Goal: Task Accomplishment & Management: Manage account settings

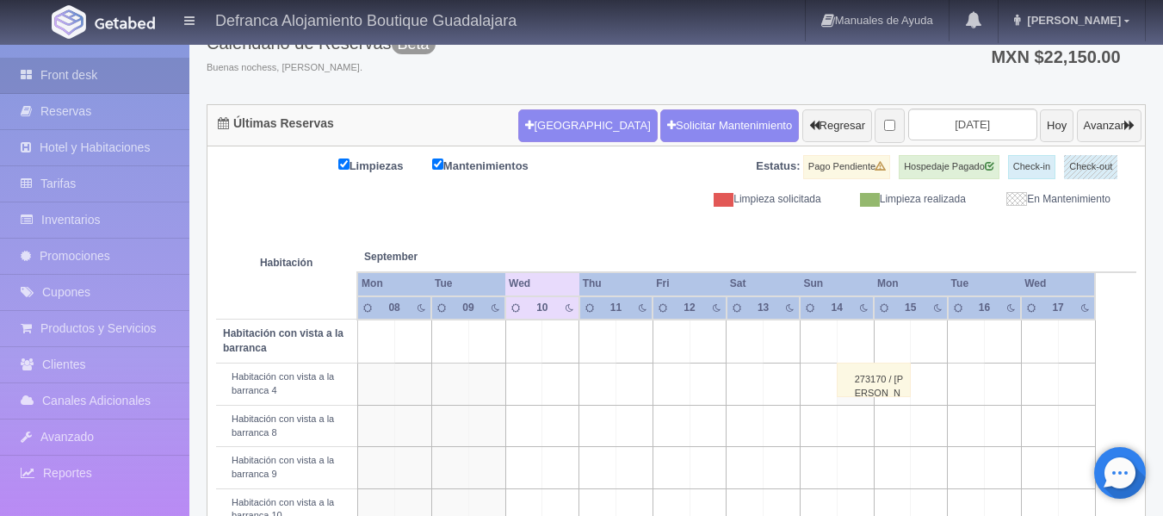
scroll to position [86, 0]
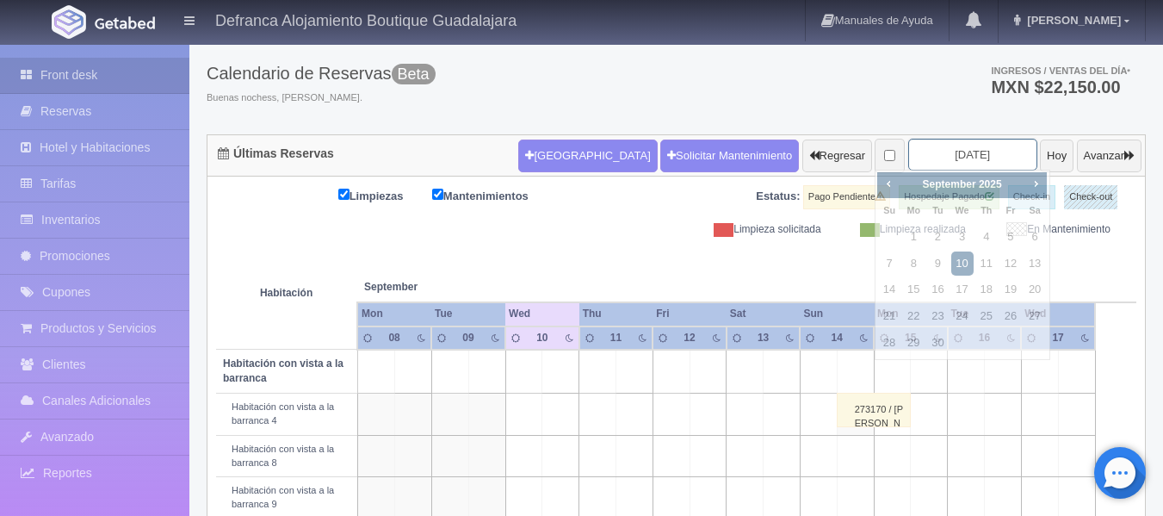
click at [993, 150] on input "2025-09-10" at bounding box center [972, 155] width 129 height 32
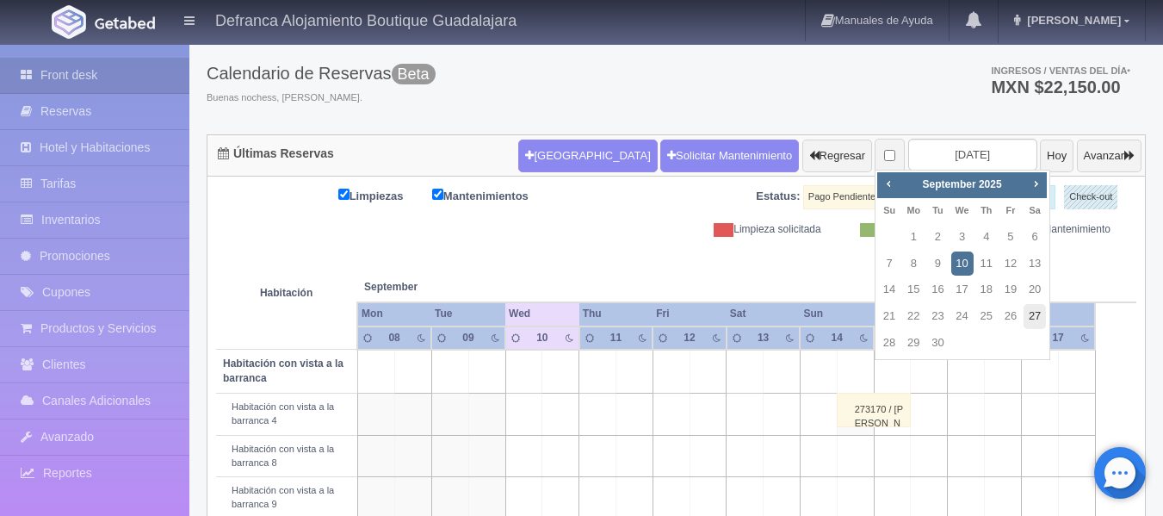
click at [1033, 314] on link "27" at bounding box center [1034, 316] width 22 height 25
type input "[DATE]"
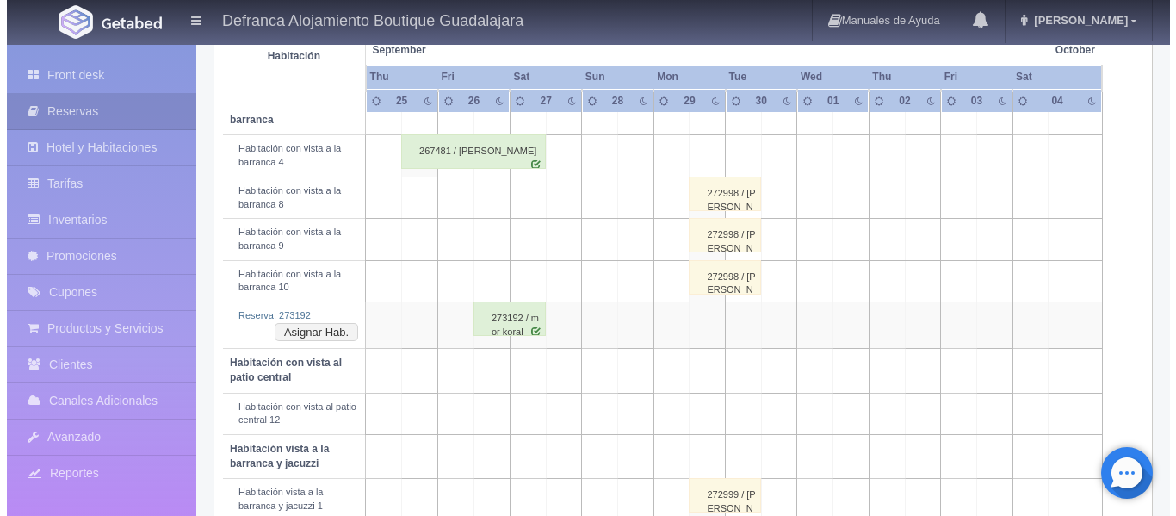
scroll to position [258, 0]
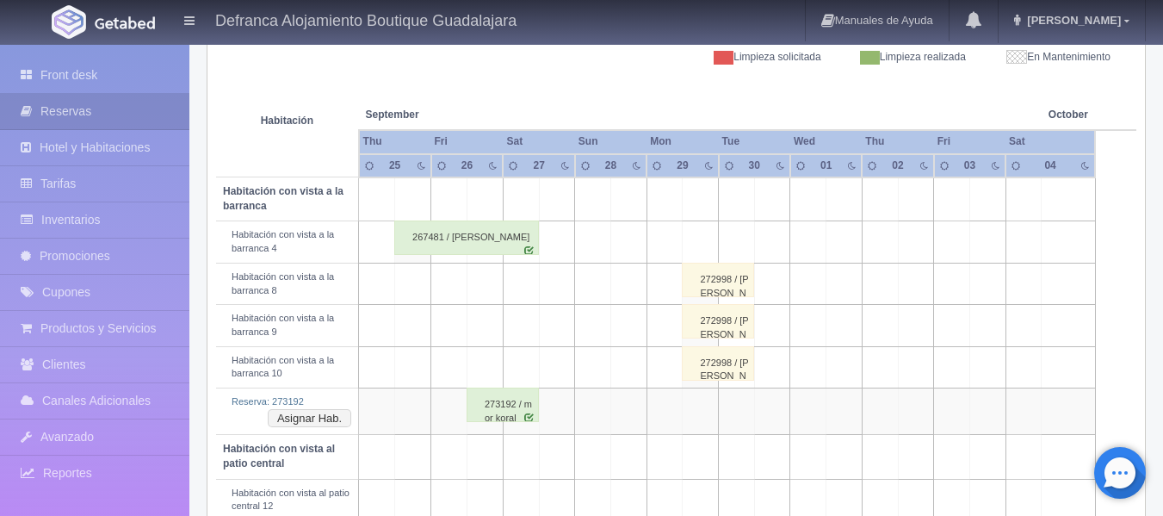
click at [556, 209] on td at bounding box center [557, 199] width 36 height 44
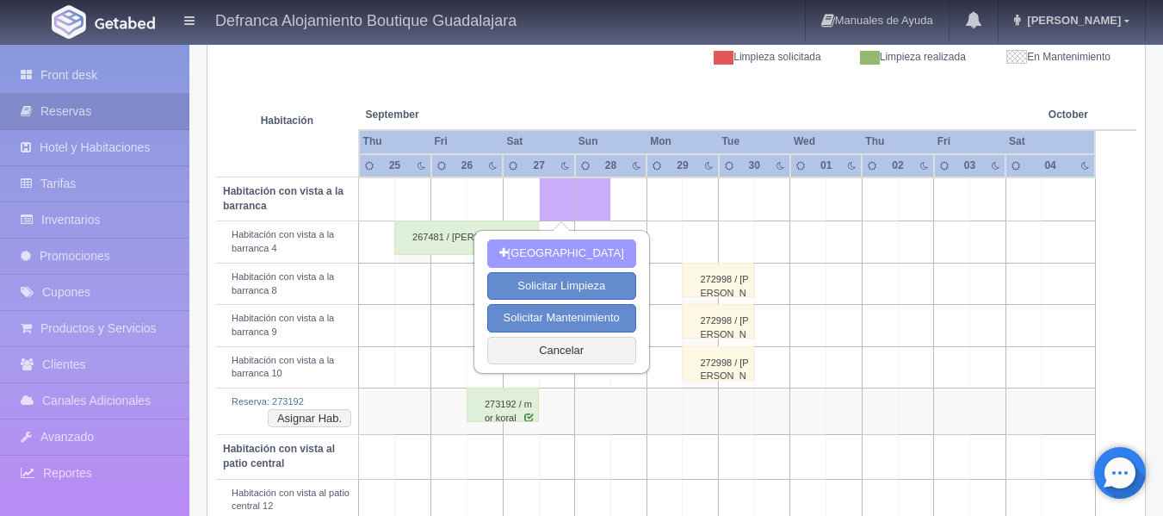
click at [550, 254] on button "[GEOGRAPHIC_DATA]" at bounding box center [561, 253] width 149 height 28
type input "27-09-2025"
type input "28-09-2025"
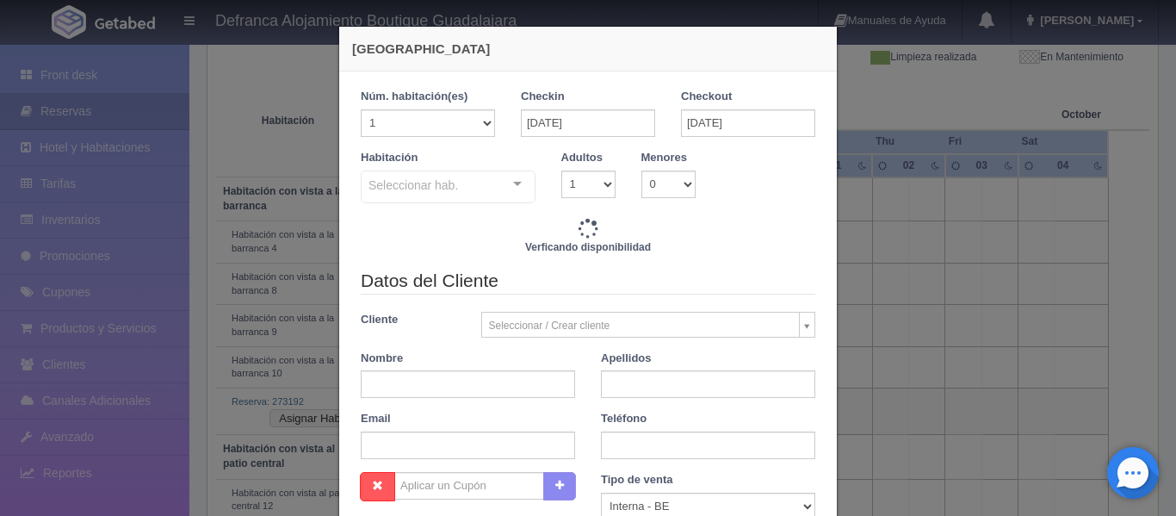
checkbox input "false"
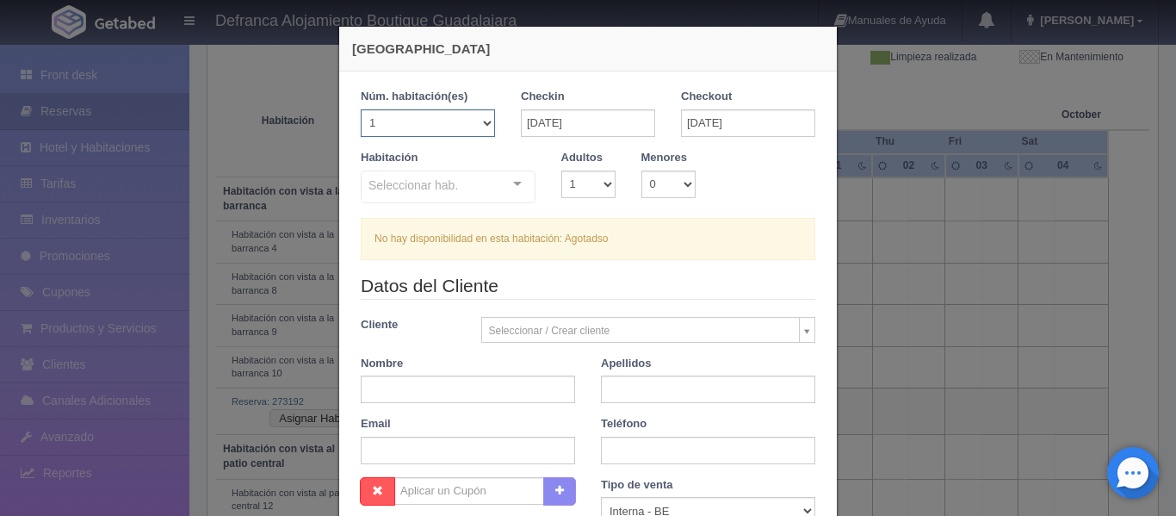
click at [481, 124] on select "1 2 3 4 5 6 7 8 9 10 11 12 13 14 15 16 17 18 19 20" at bounding box center [428, 123] width 134 height 28
select select "4"
click at [361, 109] on select "1 2 3 4 5 6 7 8 9 10 11 12 13 14 15 16 17 18 19 20" at bounding box center [428, 123] width 134 height 28
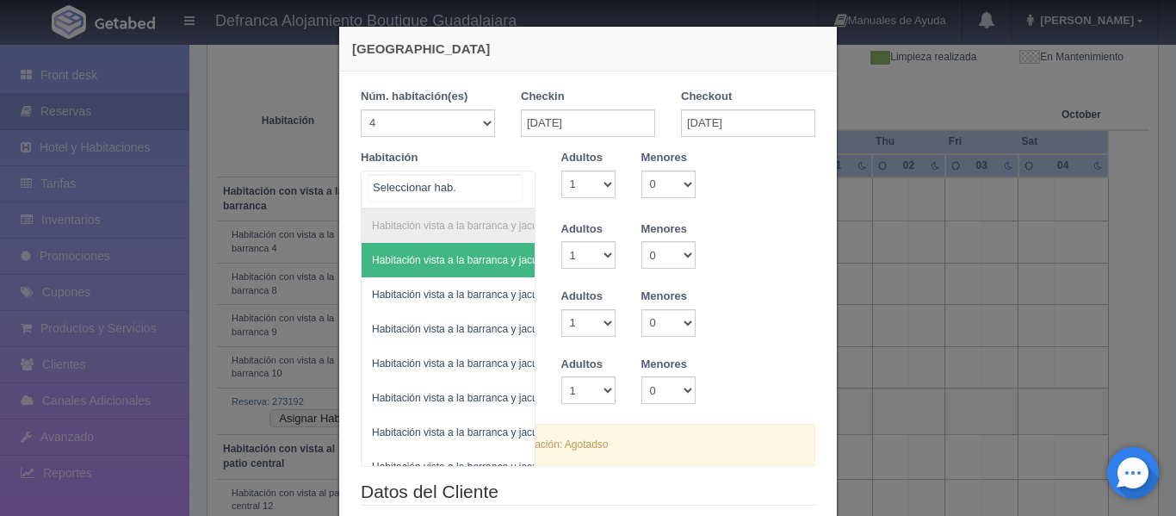
click at [513, 184] on div "Habitación vista a la barranca y jacuzzi Habitación vista a la barranca y jacuz…" at bounding box center [448, 189] width 175 height 38
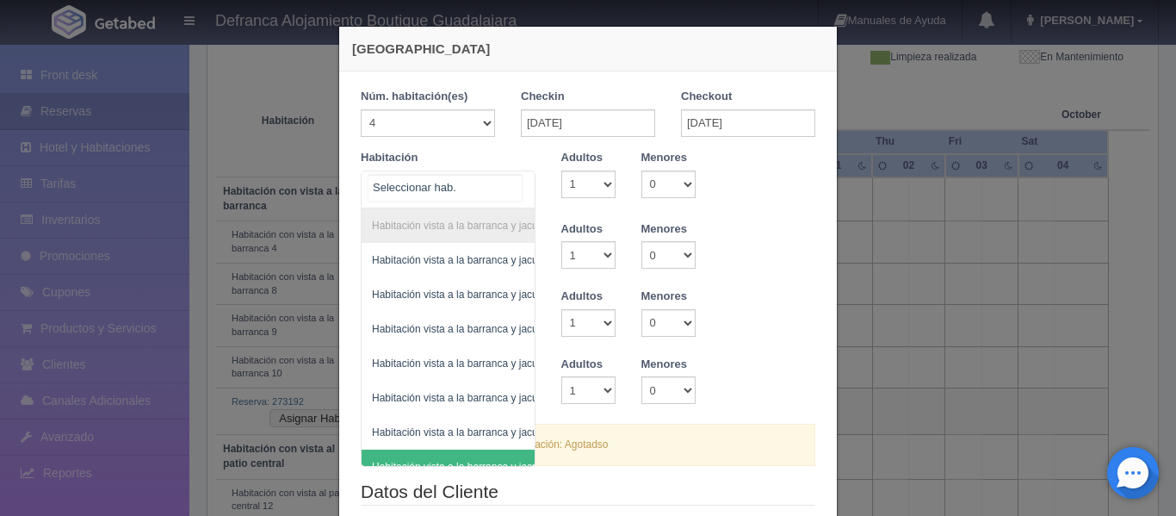
click at [500, 452] on span "Habitación vista a la barranca y jacuzzi 11" at bounding box center [492, 466] width 260 height 34
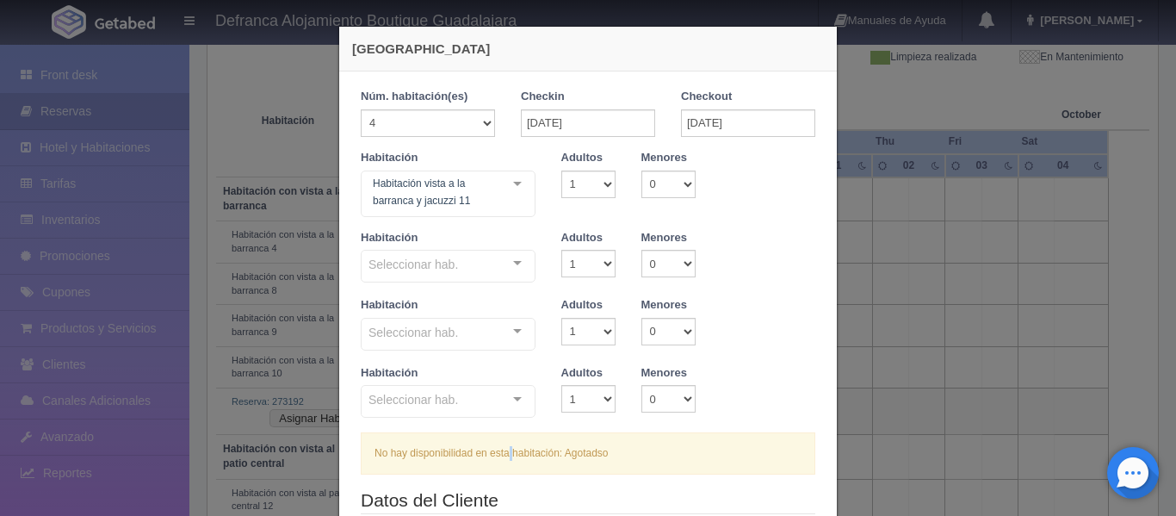
click at [500, 452] on div "No hay disponibilidad en esta habitación: Agotadso" at bounding box center [588, 453] width 454 height 42
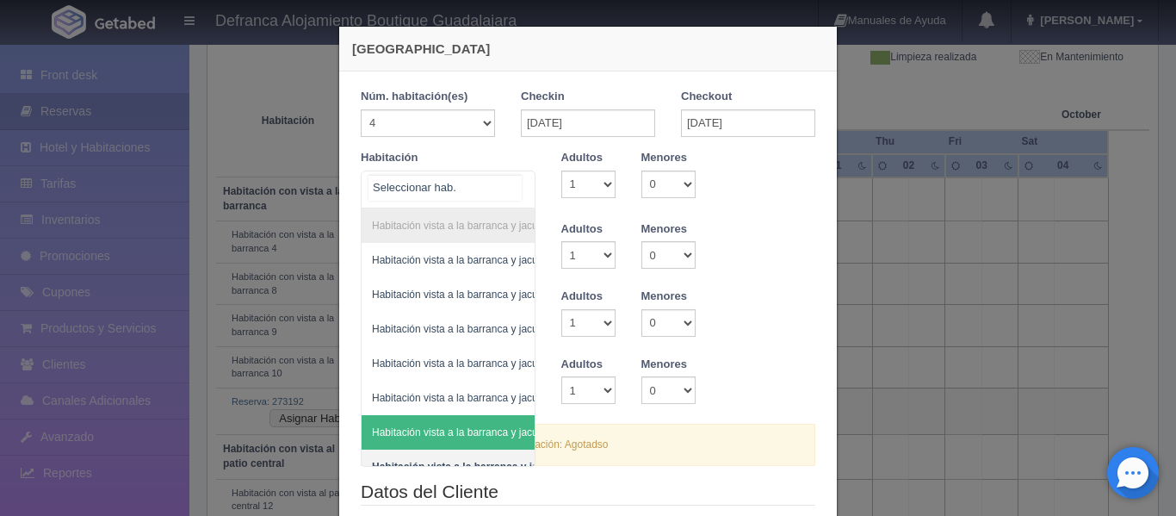
click at [509, 178] on div "Habitación vista a la barranca y jacuzzi Habitación vista a la barranca y jacuz…" at bounding box center [448, 189] width 175 height 38
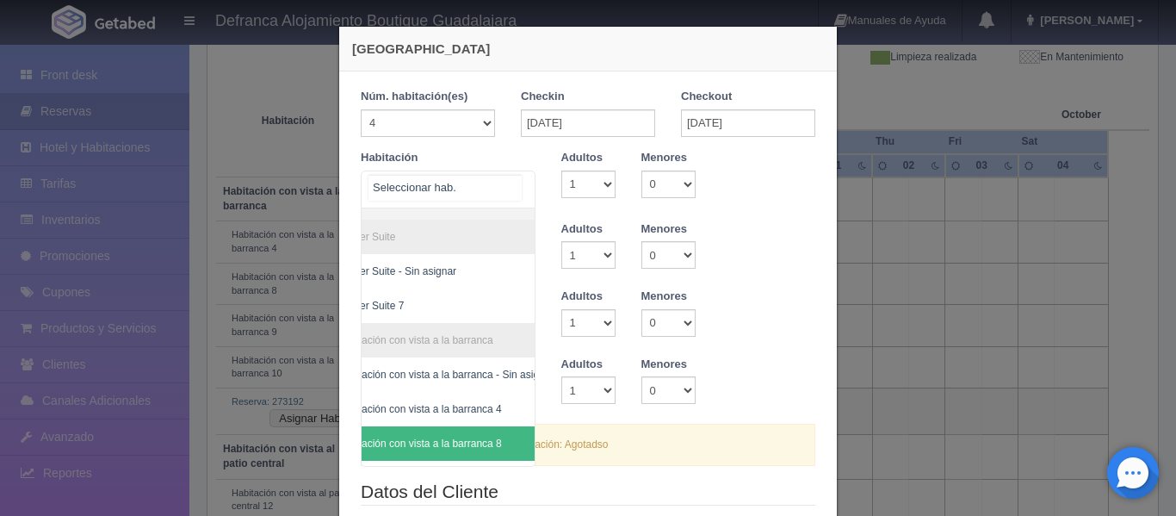
scroll to position [264, 69]
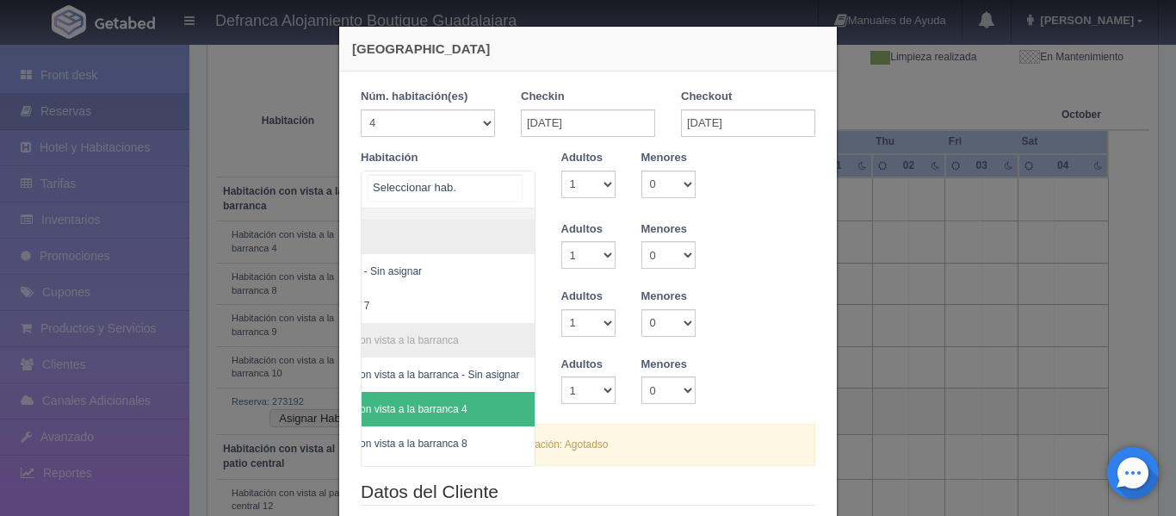
click at [460, 399] on span "Habitación con vista a la barranca 4" at bounding box center [423, 409] width 260 height 34
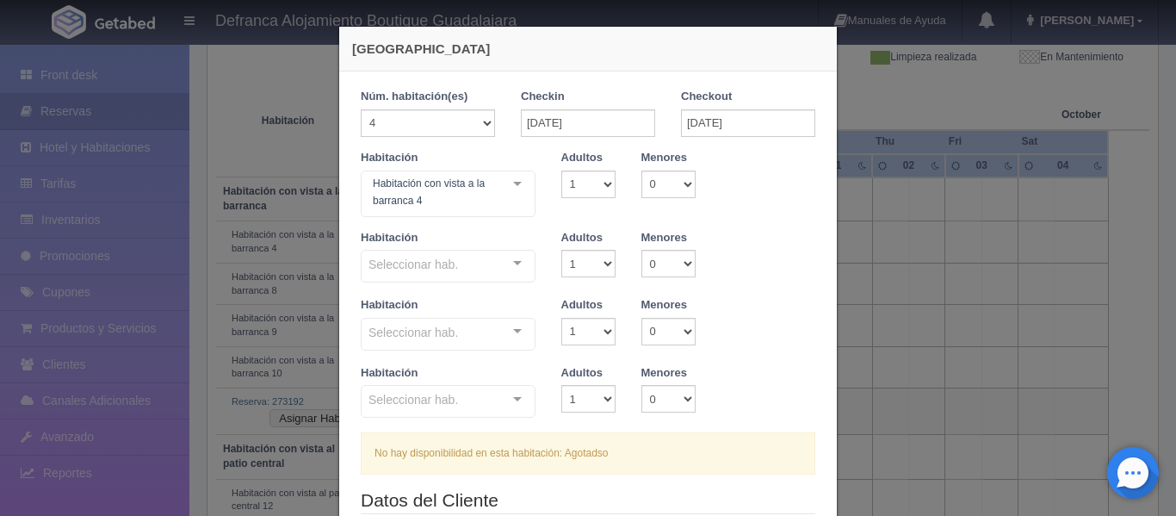
checkbox input "false"
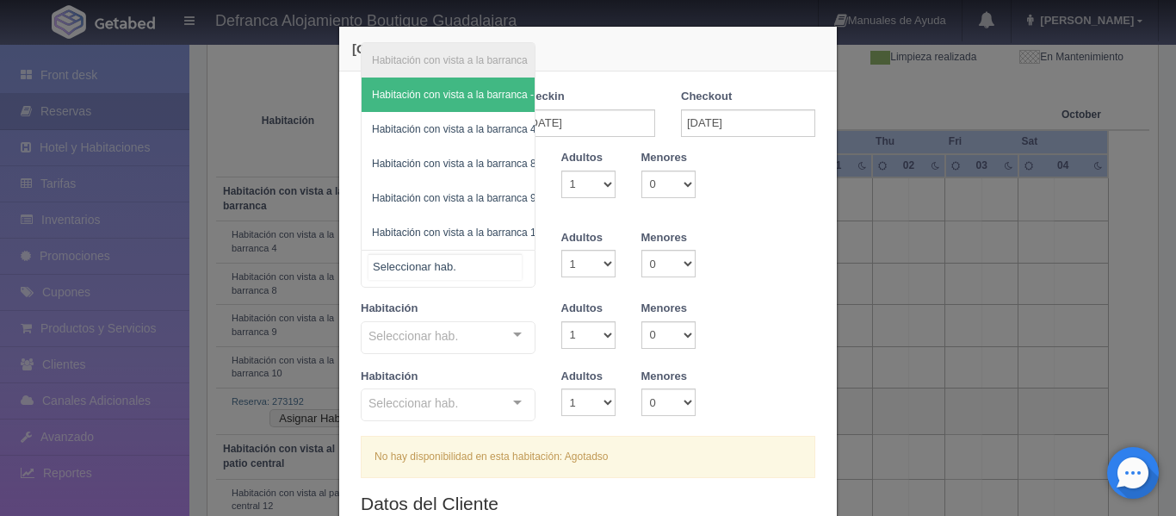
click at [516, 264] on div at bounding box center [517, 263] width 34 height 26
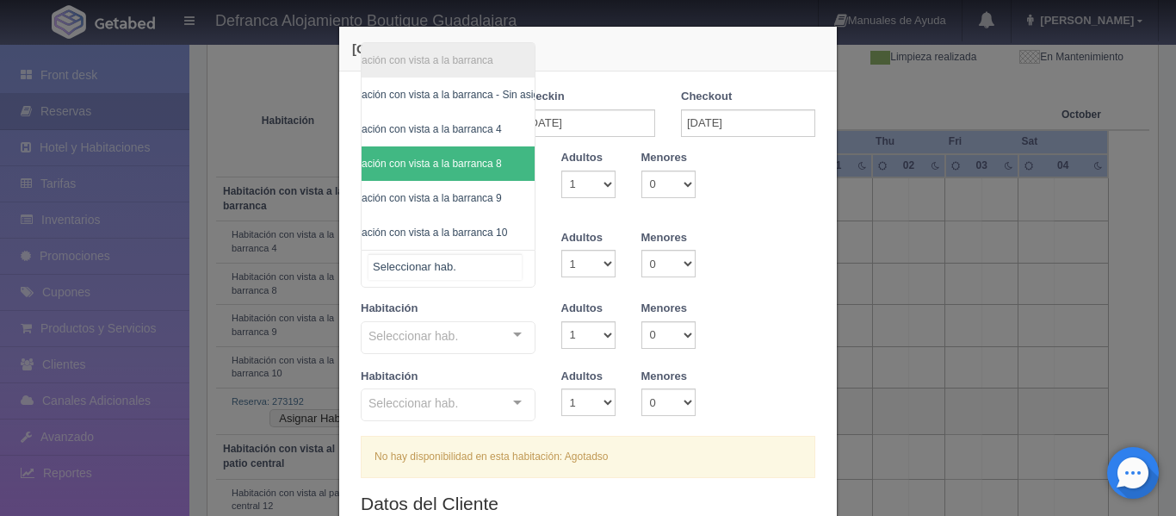
click at [499, 156] on span "Habitación con vista a la barranca 8" at bounding box center [445, 163] width 237 height 34
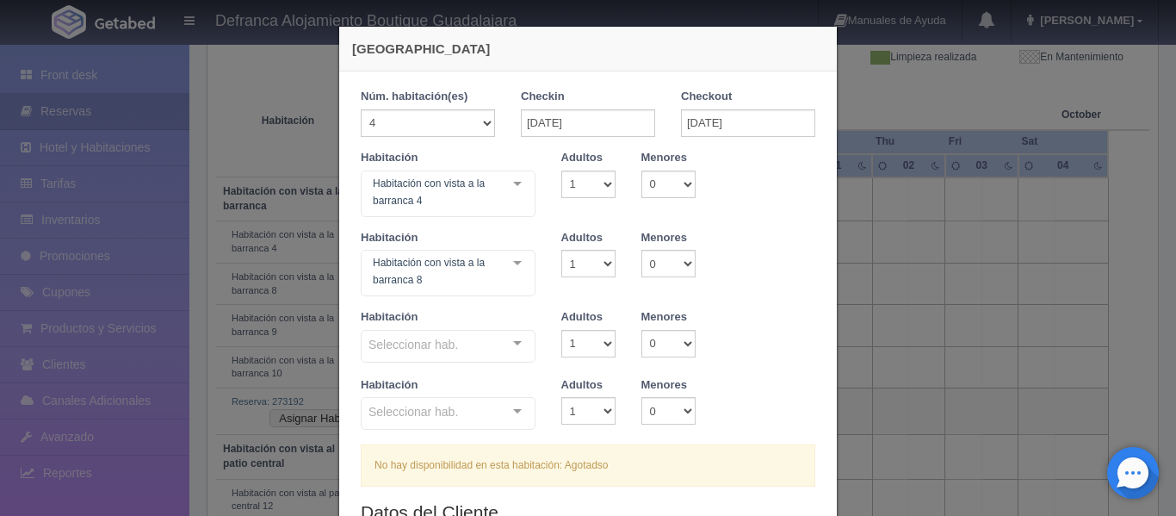
click at [510, 344] on div "Seleccionar hab. Habitación con vista a la barranca Habitación con vista a la b…" at bounding box center [448, 347] width 175 height 34
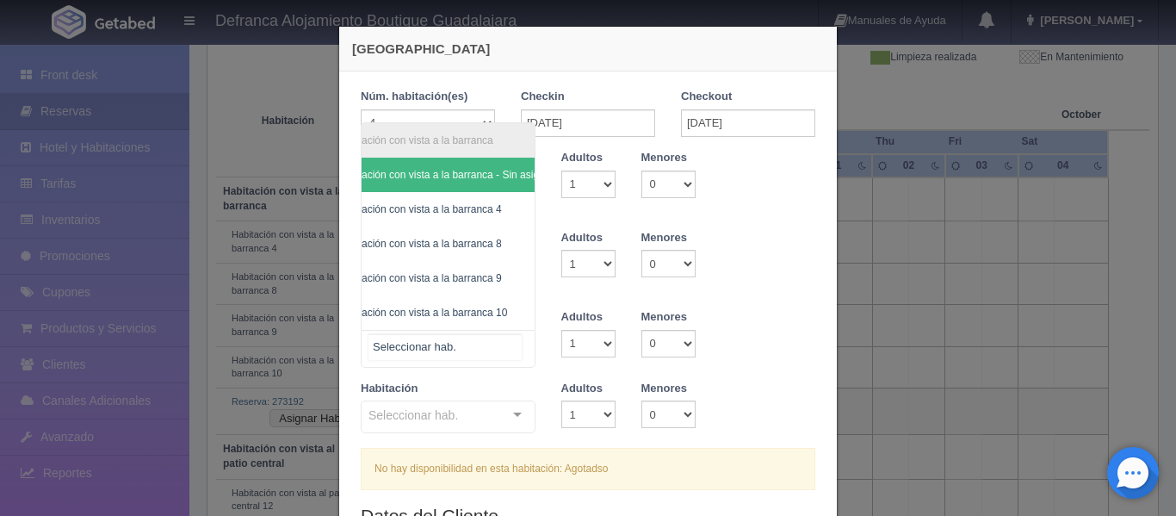
scroll to position [0, 64]
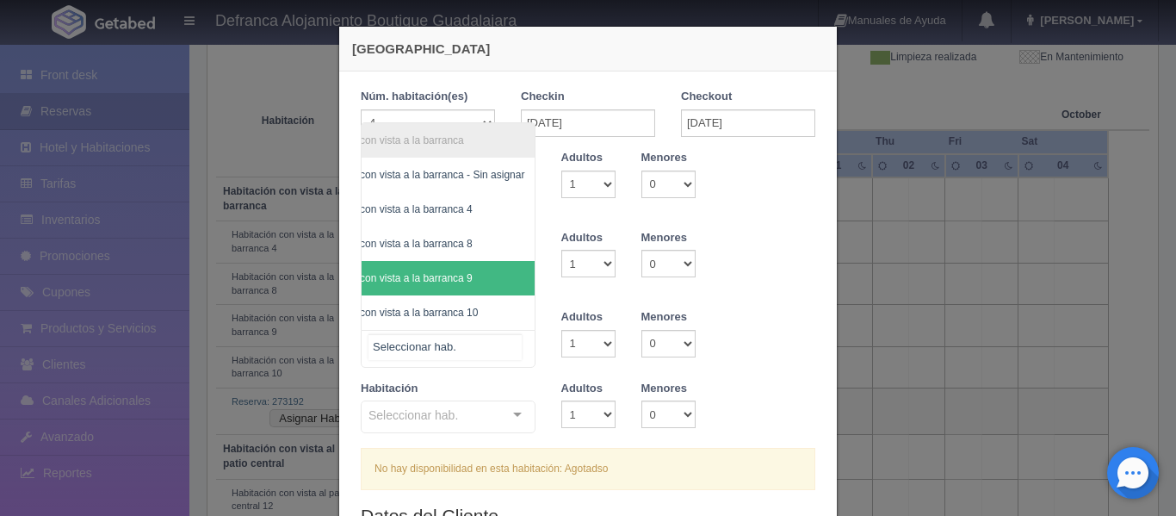
click at [493, 267] on span "Habitación con vista a la barranca 9" at bounding box center [416, 278] width 237 height 34
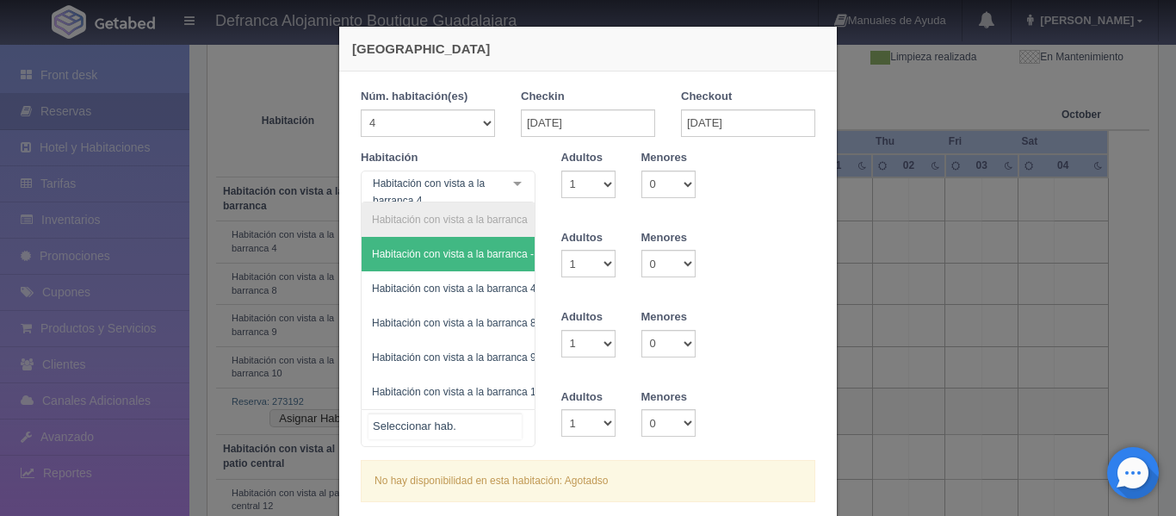
click at [510, 421] on div "Habitación con vista a la barranca Habitación con vista a la barranca - Sin asi…" at bounding box center [448, 428] width 175 height 38
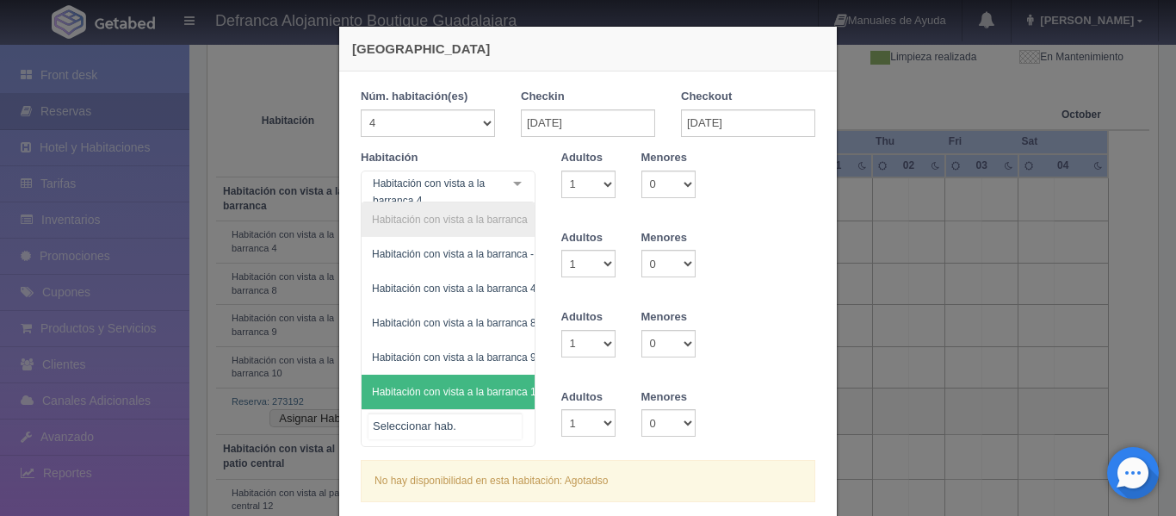
click at [499, 386] on span "Habitación con vista a la barranca 10" at bounding box center [457, 392] width 170 height 12
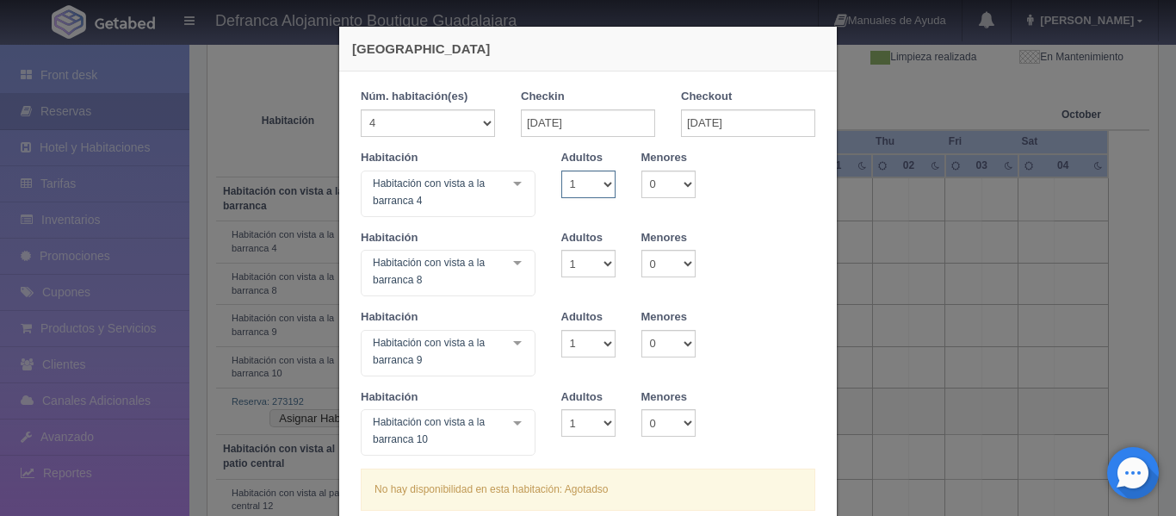
click at [593, 187] on select "1 2 3 4 5 6 7 8 9 10" at bounding box center [588, 184] width 54 height 28
select select "2"
click at [561, 170] on select "1 2 3 4 5 6 7 8 9 10" at bounding box center [588, 184] width 54 height 28
checkbox input "false"
click at [604, 263] on select "1 2 3 4 5 6 7 8 9 10" at bounding box center [588, 264] width 54 height 28
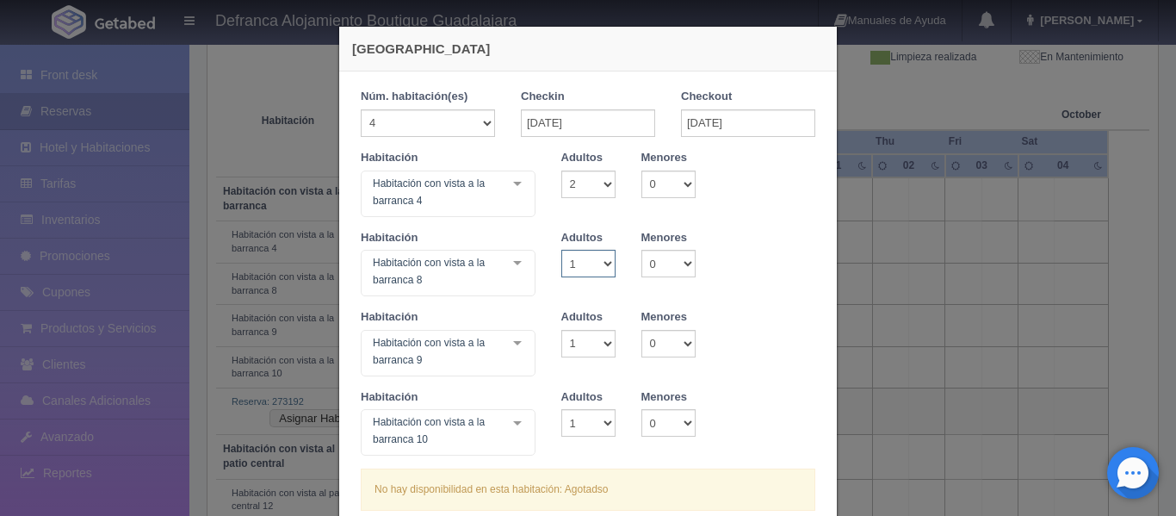
select select "2"
click at [561, 250] on select "1 2 3 4 5 6 7 8 9 10" at bounding box center [588, 264] width 54 height 28
checkbox input "false"
click at [599, 341] on select "1 2 3 4 5 6 7 8 9 10" at bounding box center [588, 344] width 54 height 28
select select "2"
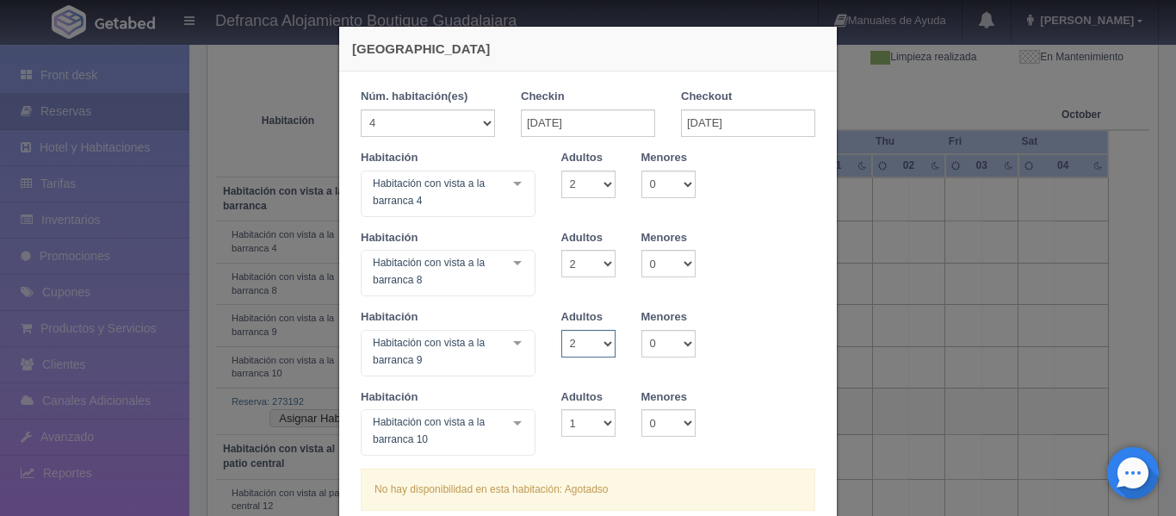
click at [561, 330] on select "1 2 3 4 5 6 7 8 9 10" at bounding box center [588, 344] width 54 height 28
checkbox input "false"
click at [607, 418] on select "1 2 3 4 5 6 7 8 9 10" at bounding box center [588, 423] width 54 height 28
select select "2"
click at [561, 409] on select "1 2 3 4 5 6 7 8 9 10" at bounding box center [588, 423] width 54 height 28
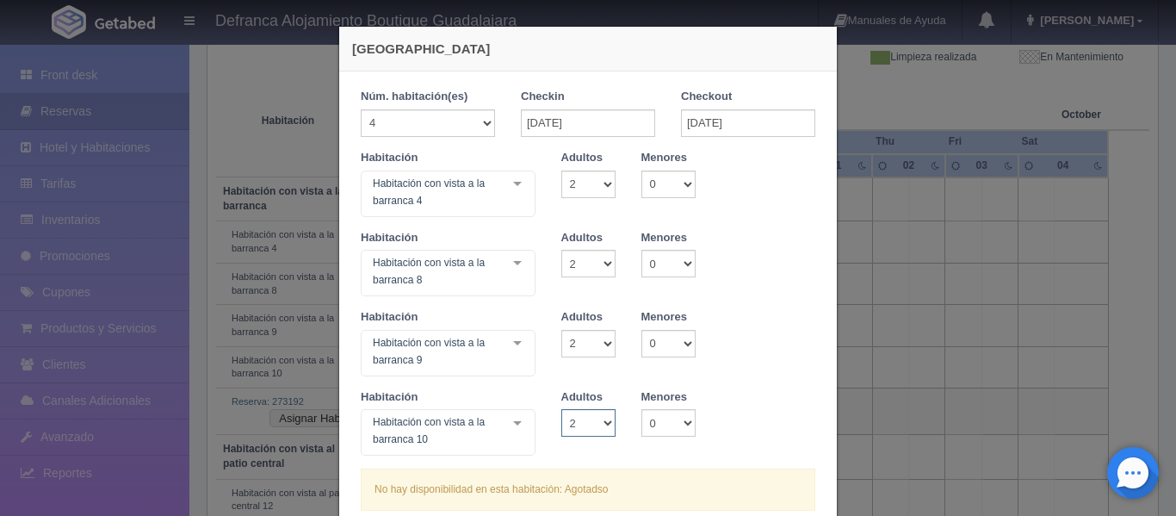
checkbox input "false"
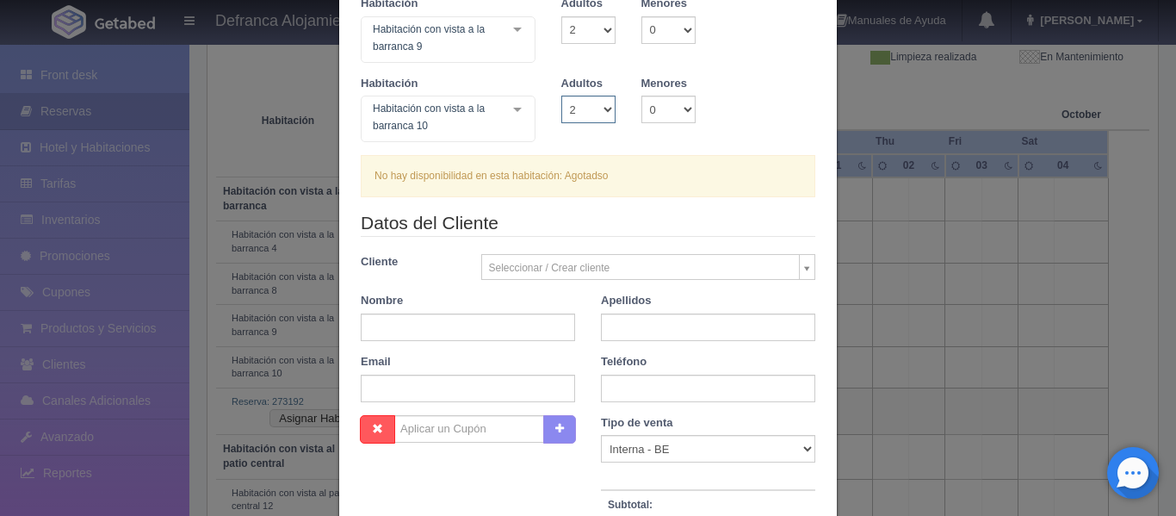
scroll to position [344, 0]
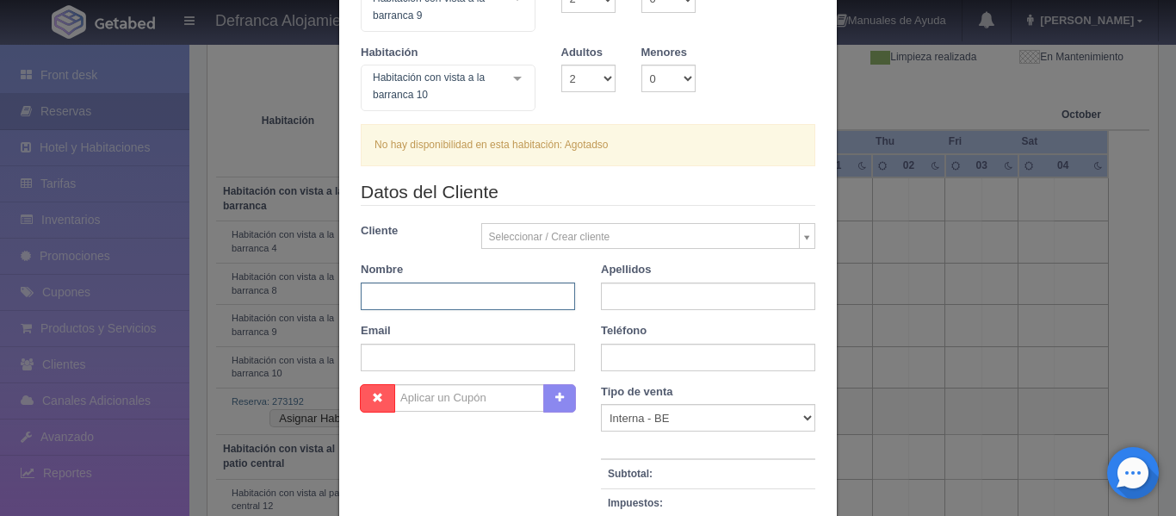
click at [453, 299] on input "text" at bounding box center [468, 296] width 214 height 28
type input "RICÍO"
type input "MARTÍNEZ DE LA TORRE"
click at [374, 296] on input "RICÍO" at bounding box center [468, 296] width 214 height 28
type input "ROCÍO"
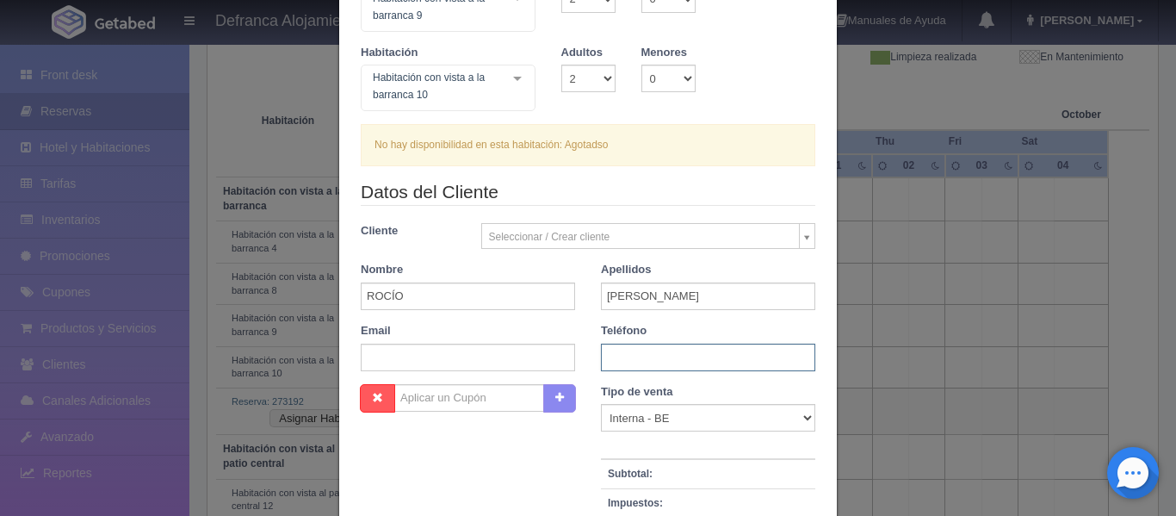
click at [745, 349] on input "text" at bounding box center [708, 357] width 214 height 28
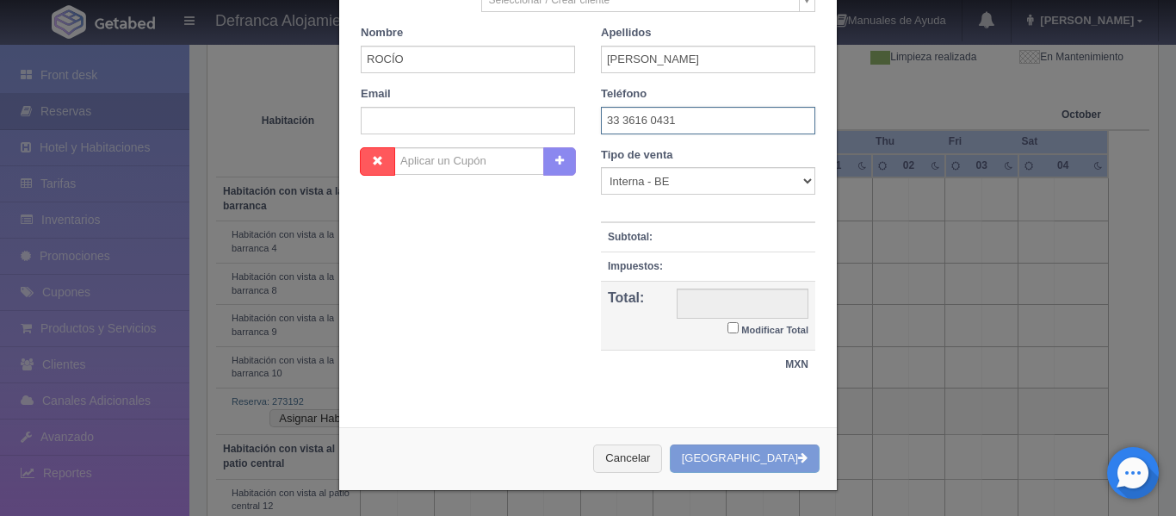
scroll to position [582, 0]
type input "33 3616 0431"
click at [727, 325] on input "Modificar Total" at bounding box center [732, 326] width 11 height 11
checkbox input "true"
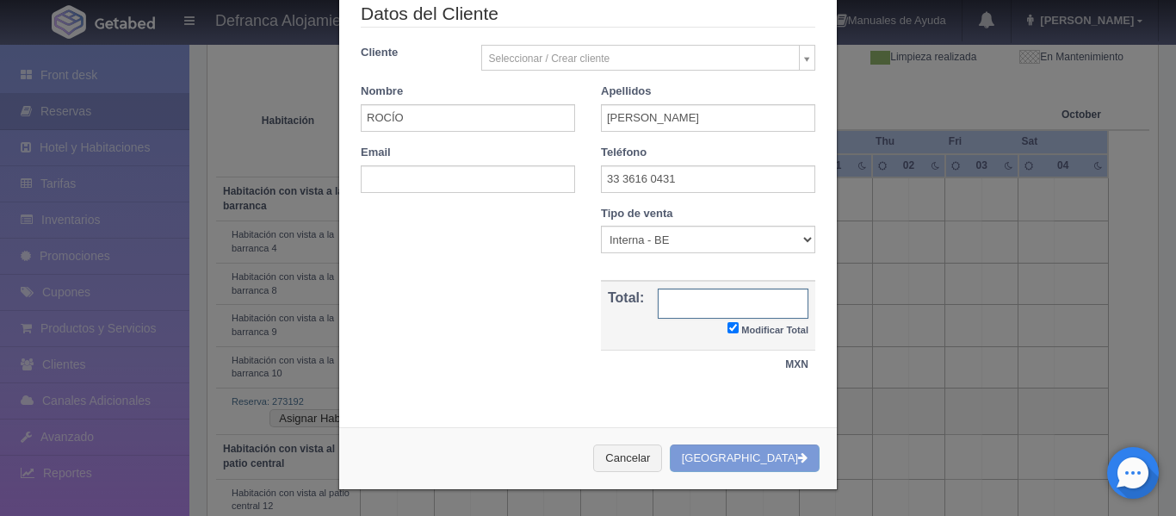
scroll to position [522, 0]
type input "0.00"
click at [785, 457] on div "Cancelar Crear Reserva" at bounding box center [588, 458] width 498 height 63
click at [751, 451] on div "Cancelar Crear Reserva" at bounding box center [588, 458] width 498 height 63
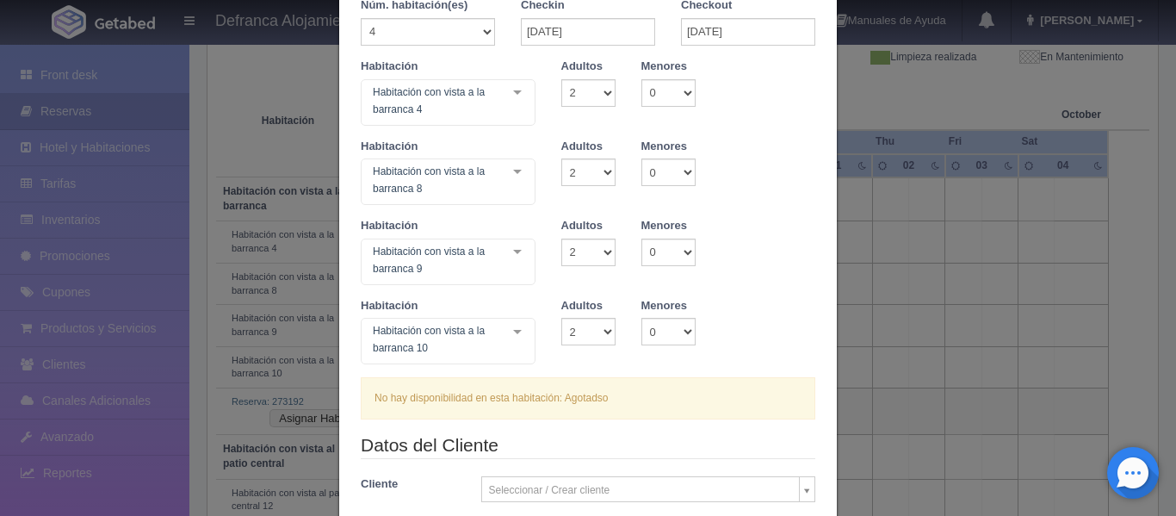
scroll to position [172, 0]
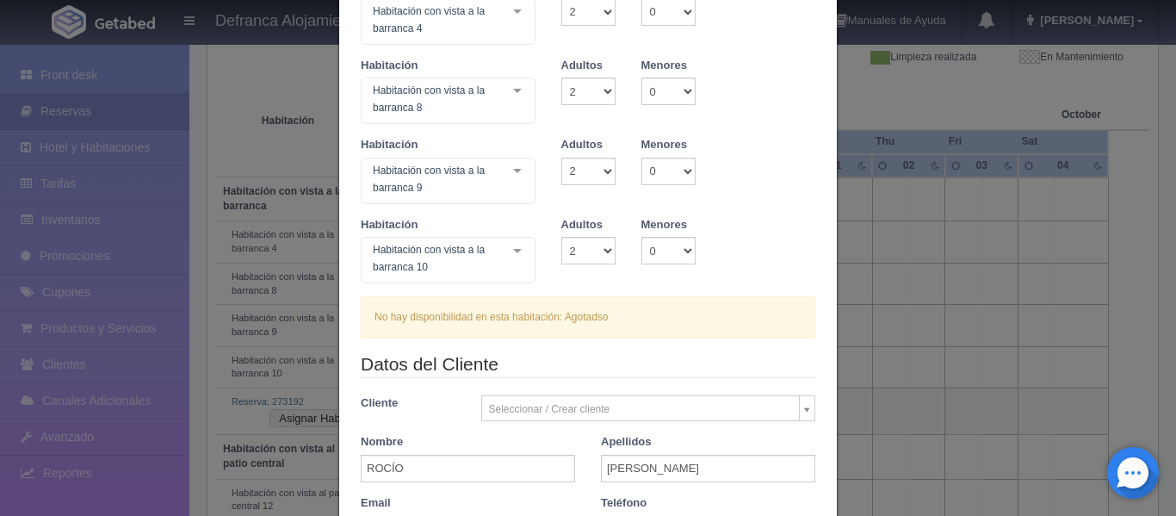
click at [532, 318] on div "No hay disponibilidad en esta habitación: Agotadso" at bounding box center [588, 317] width 454 height 42
click at [709, 314] on div "No hay disponibilidad en esta habitación: Agotadso" at bounding box center [588, 317] width 454 height 42
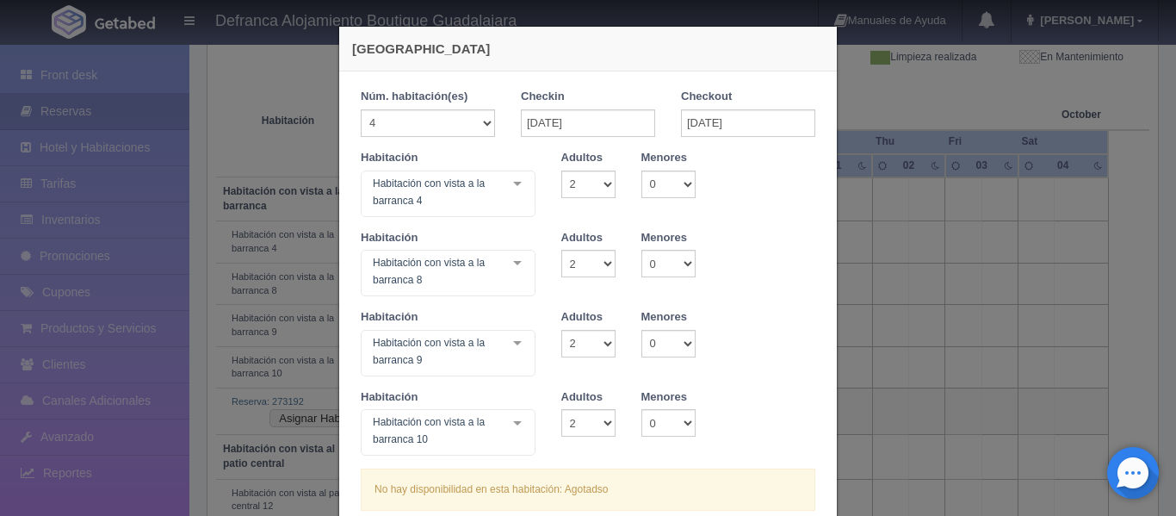
scroll to position [516, 0]
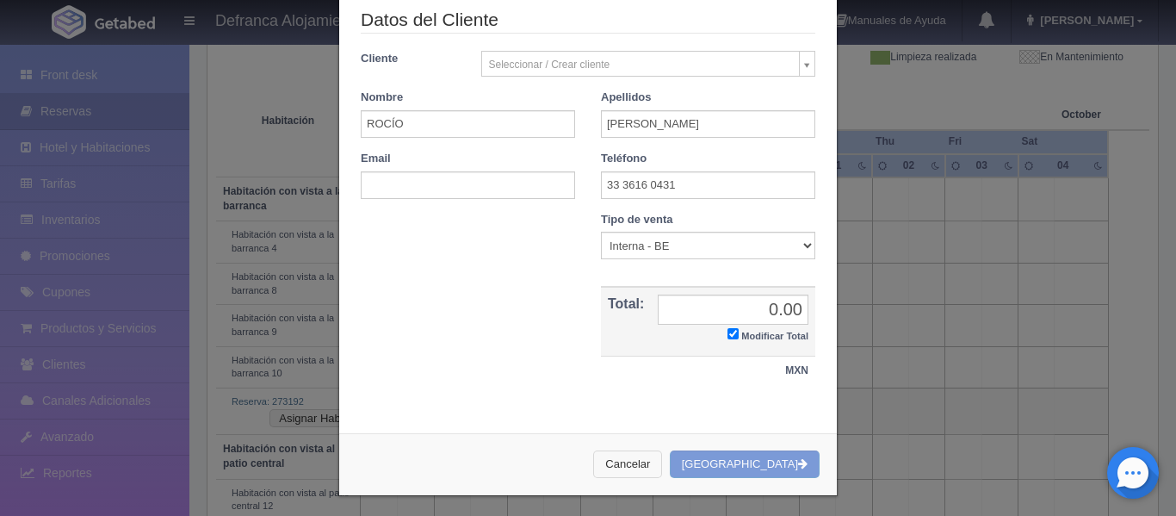
click at [662, 468] on button "Cancelar" at bounding box center [627, 464] width 69 height 28
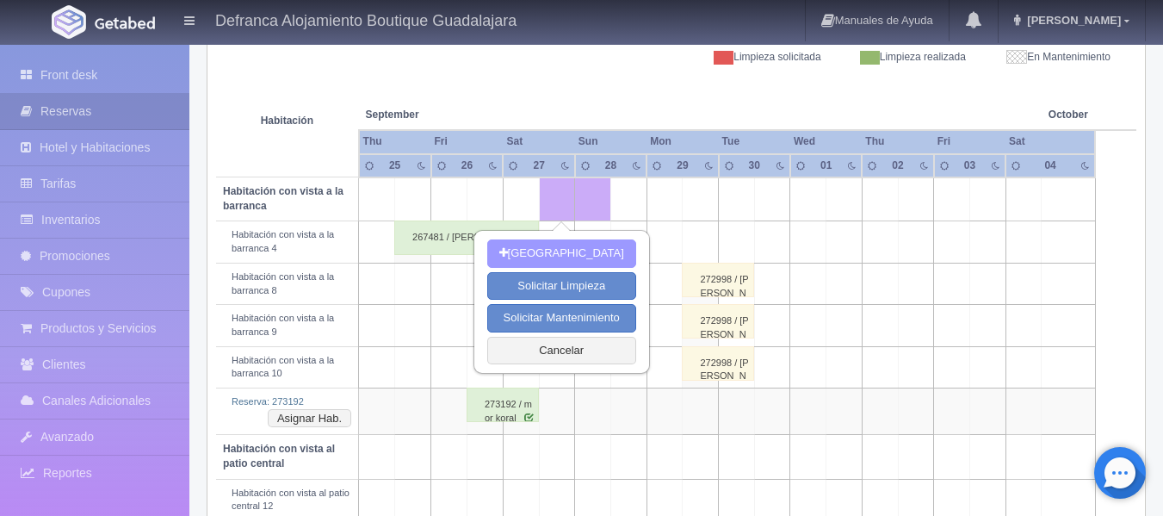
click at [591, 250] on button "[GEOGRAPHIC_DATA]" at bounding box center [561, 253] width 149 height 28
select select "1"
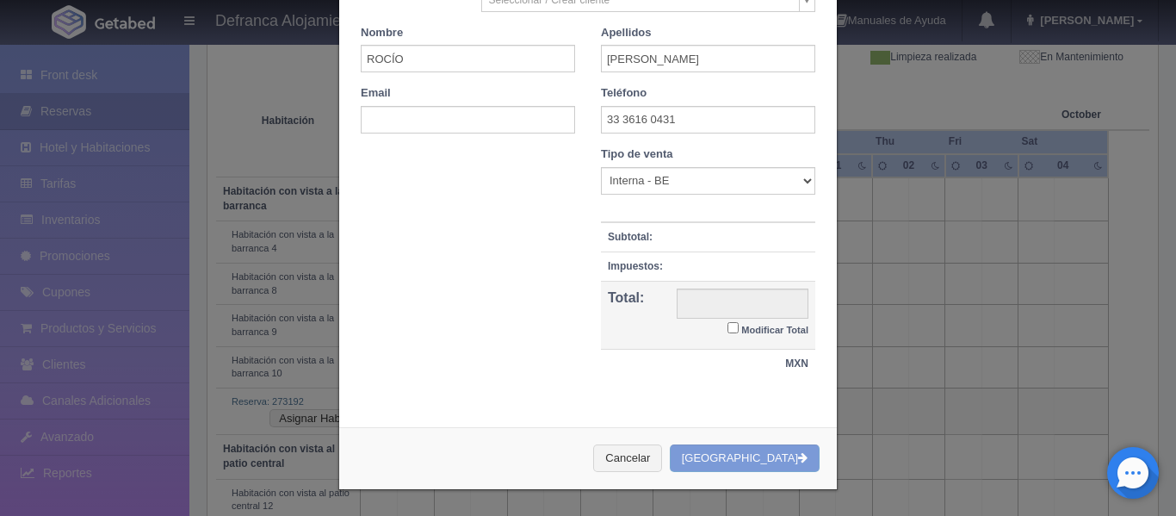
scroll to position [265, 0]
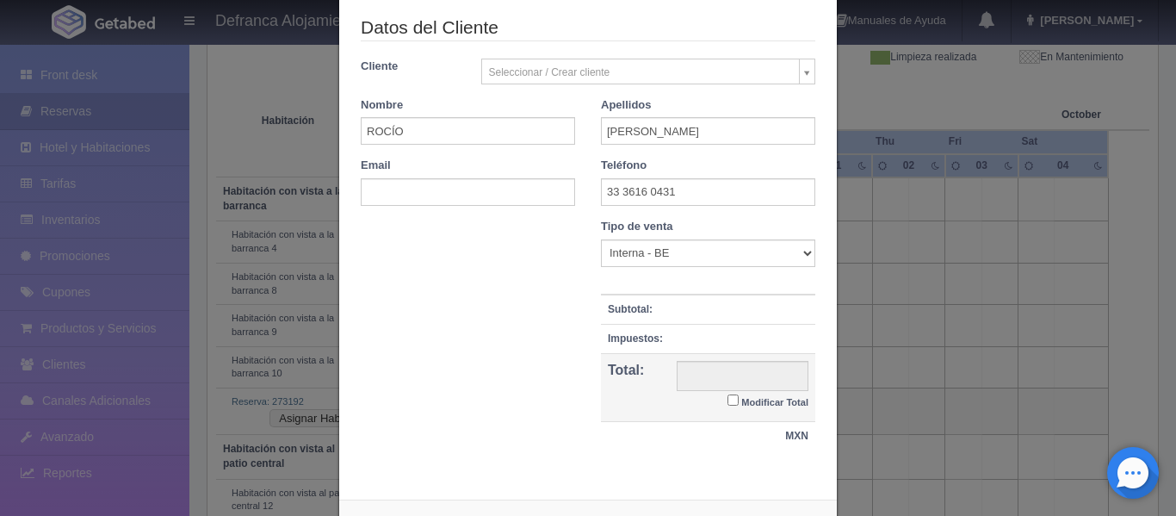
checkbox input "false"
type input "7645.00"
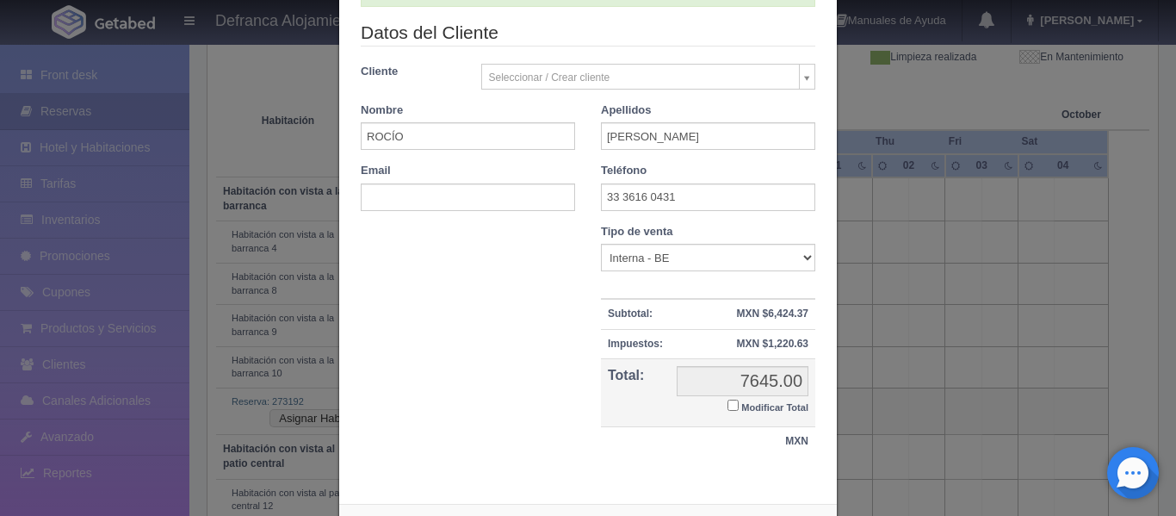
scroll to position [179, 0]
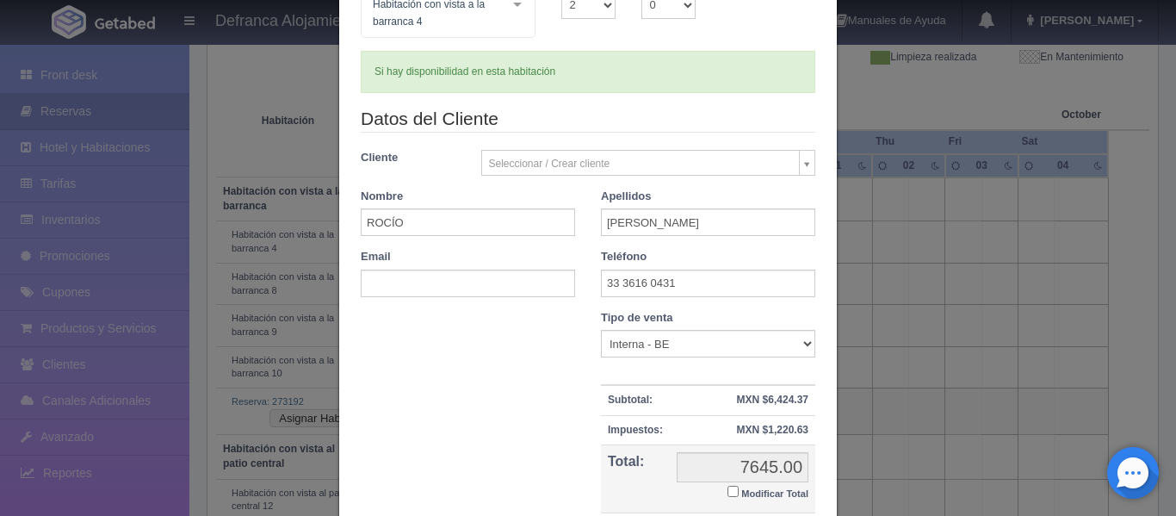
checkbox input "false"
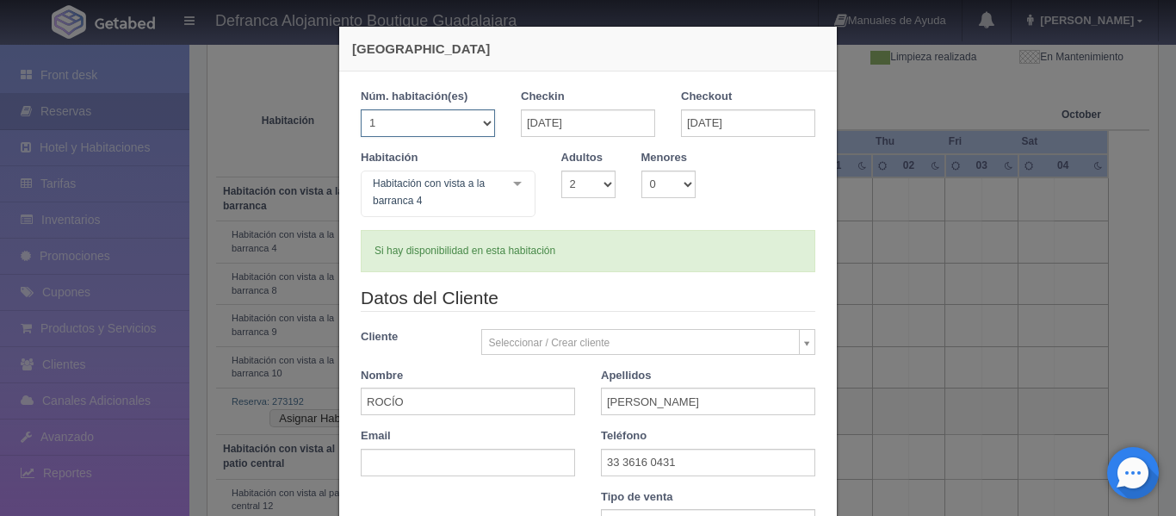
click at [479, 122] on select "1 2 3 4 5 6 7 8 9 10 11 12 13 14 15 16 17 18 19 20" at bounding box center [428, 123] width 134 height 28
select select "4"
click at [361, 109] on select "1 2 3 4 5 6 7 8 9 10 11 12 13 14 15 16 17 18 19 20" at bounding box center [428, 123] width 134 height 28
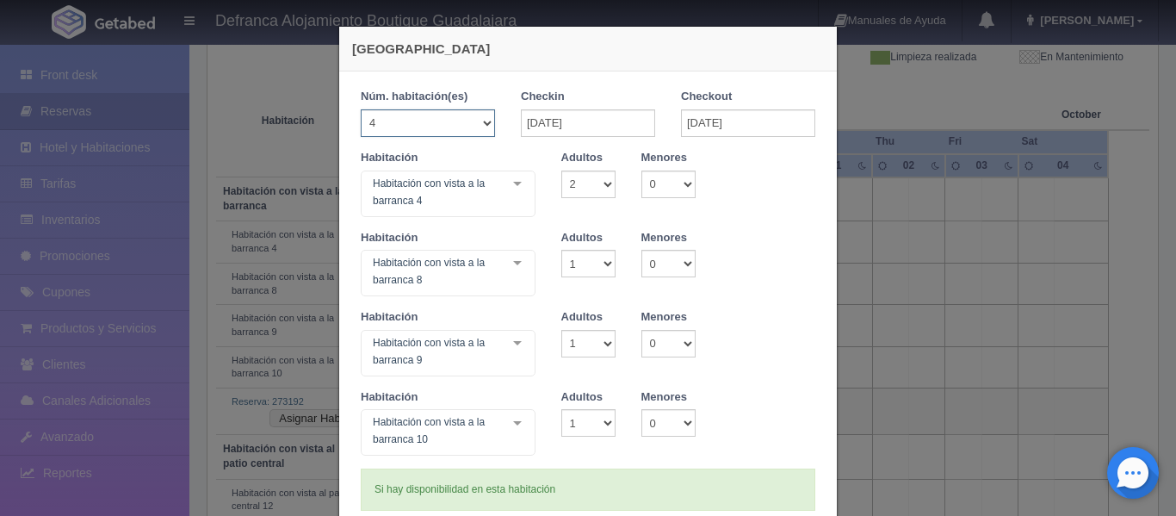
checkbox input "false"
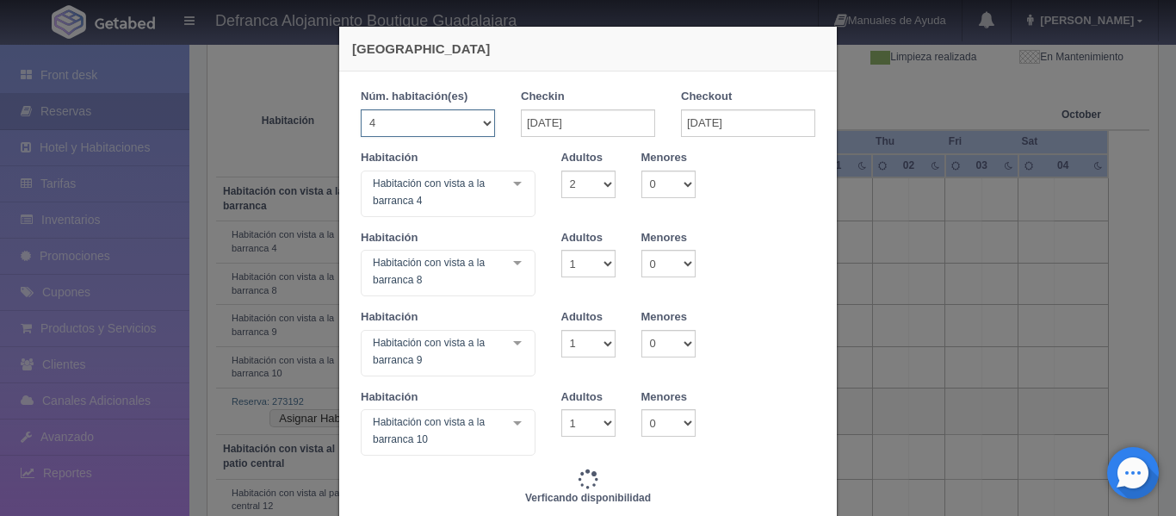
type input "30580.00"
checkbox input "false"
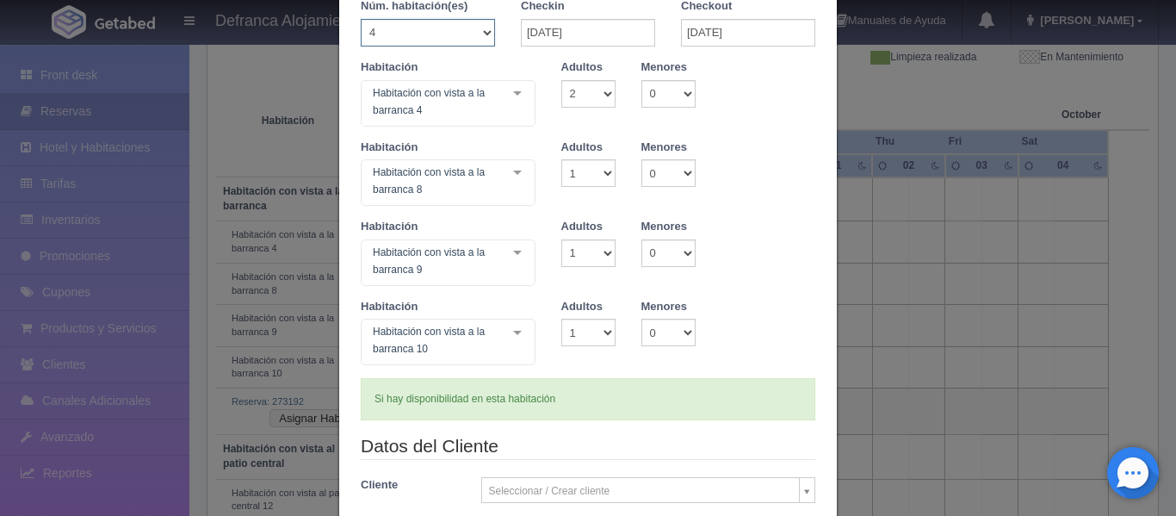
scroll to position [86, 0]
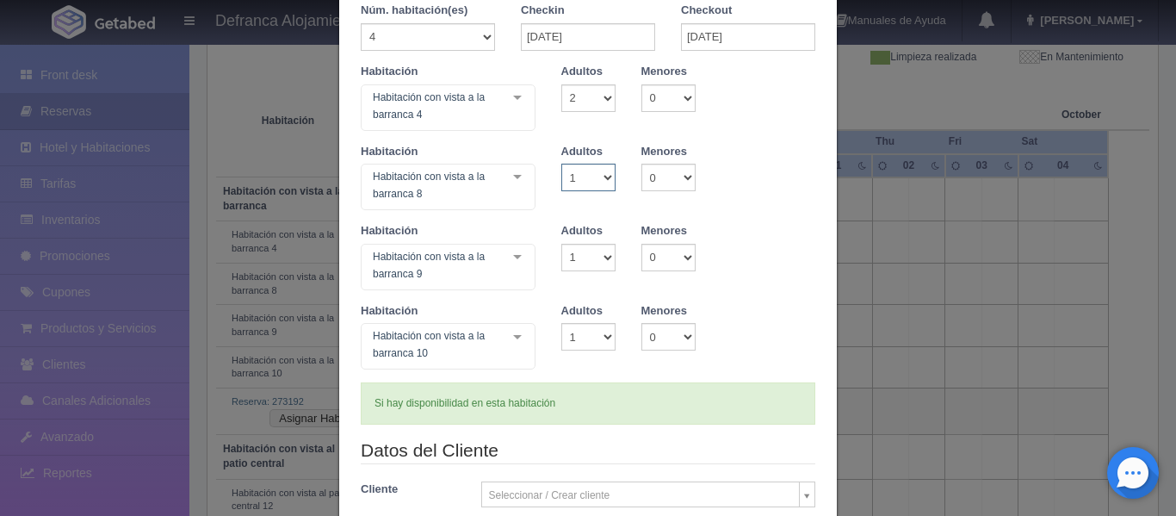
click at [603, 181] on select "1 2 3 4 5 6 7 8 9 10" at bounding box center [588, 178] width 54 height 28
select select "2"
click at [561, 164] on select "1 2 3 4 5 6 7 8 9 10" at bounding box center [588, 178] width 54 height 28
checkbox input "false"
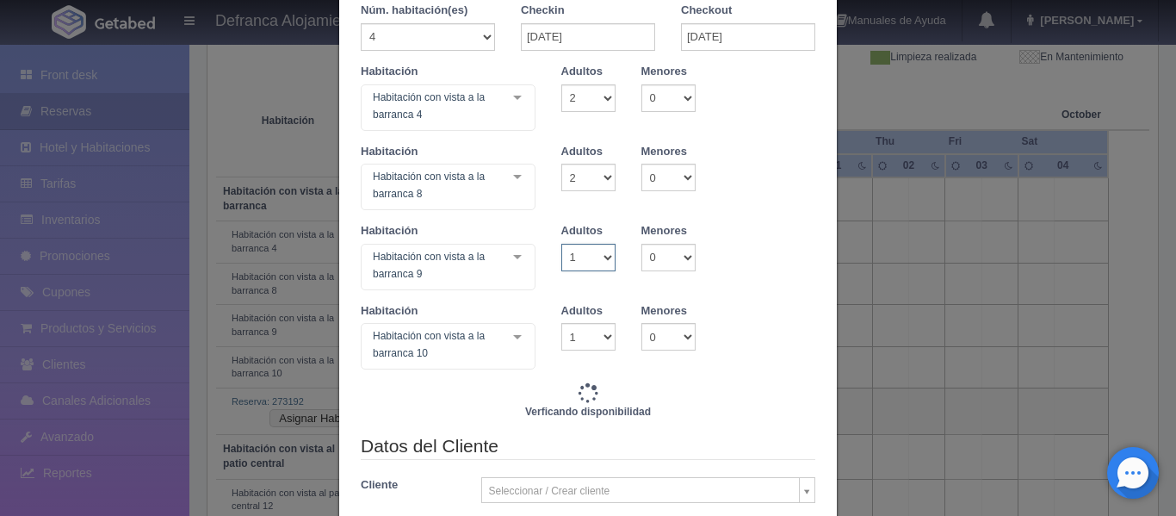
type input "30580.00"
checkbox input "false"
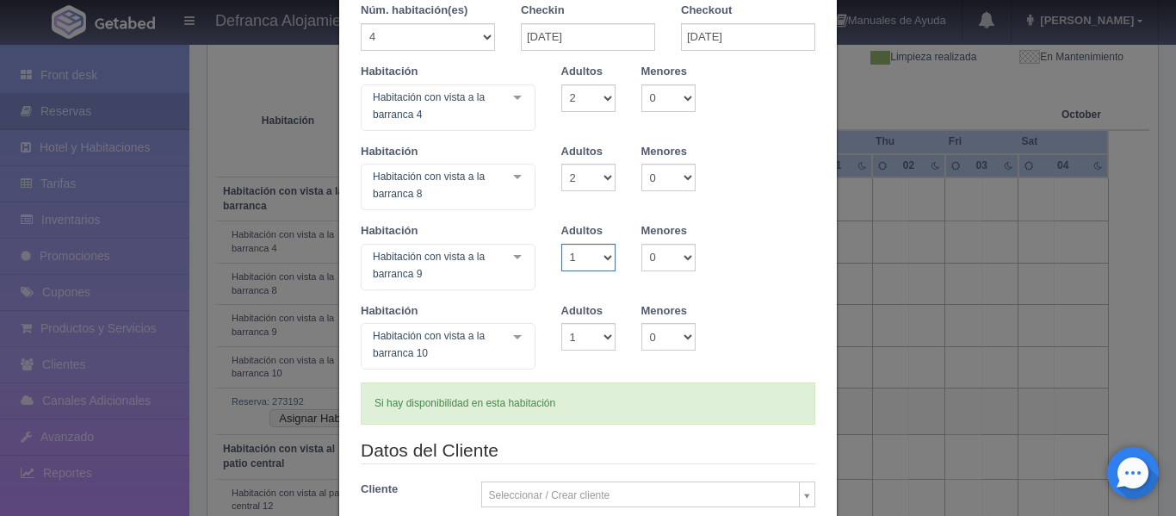
click at [598, 257] on select "1 2 3 4 5 6 7 8 9 10" at bounding box center [588, 258] width 54 height 28
select select "2"
click at [561, 244] on select "1 2 3 4 5 6 7 8 9 10" at bounding box center [588, 258] width 54 height 28
checkbox input "false"
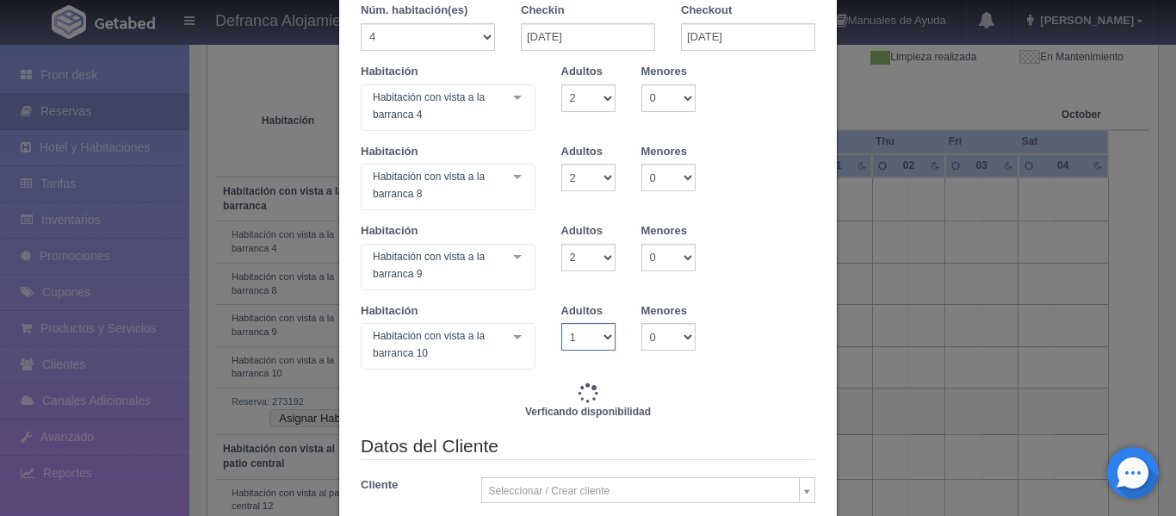
click at [602, 332] on select "1 2 3 4 5 6 7 8 9 10" at bounding box center [588, 337] width 54 height 28
type input "30580.00"
checkbox input "false"
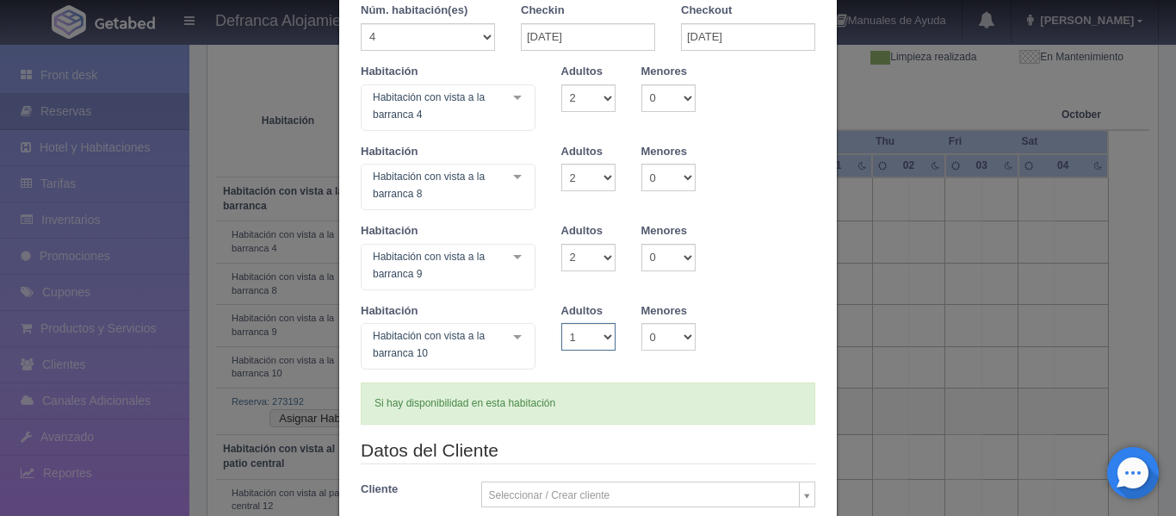
select select "2"
click at [561, 323] on select "1 2 3 4 5 6 7 8 9 10" at bounding box center [588, 337] width 54 height 28
checkbox input "false"
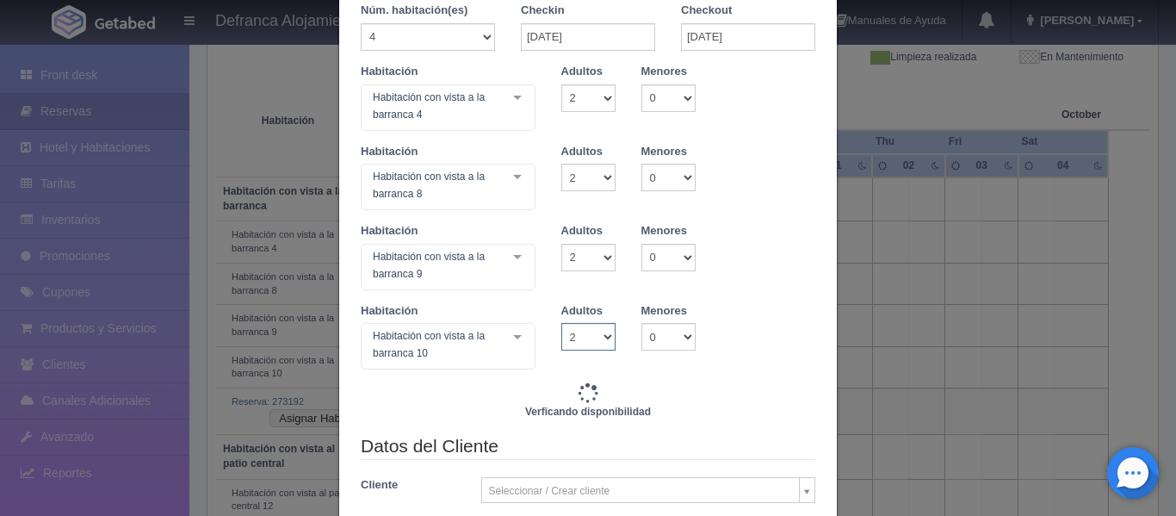
type input "30580.00"
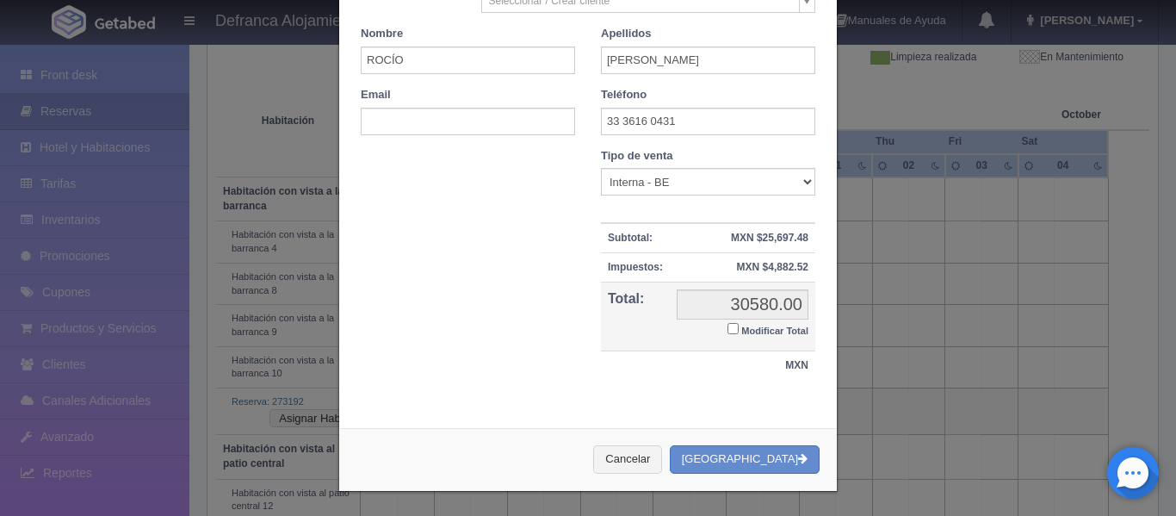
scroll to position [582, 0]
click at [727, 329] on input "Modificar Total" at bounding box center [732, 326] width 11 height 11
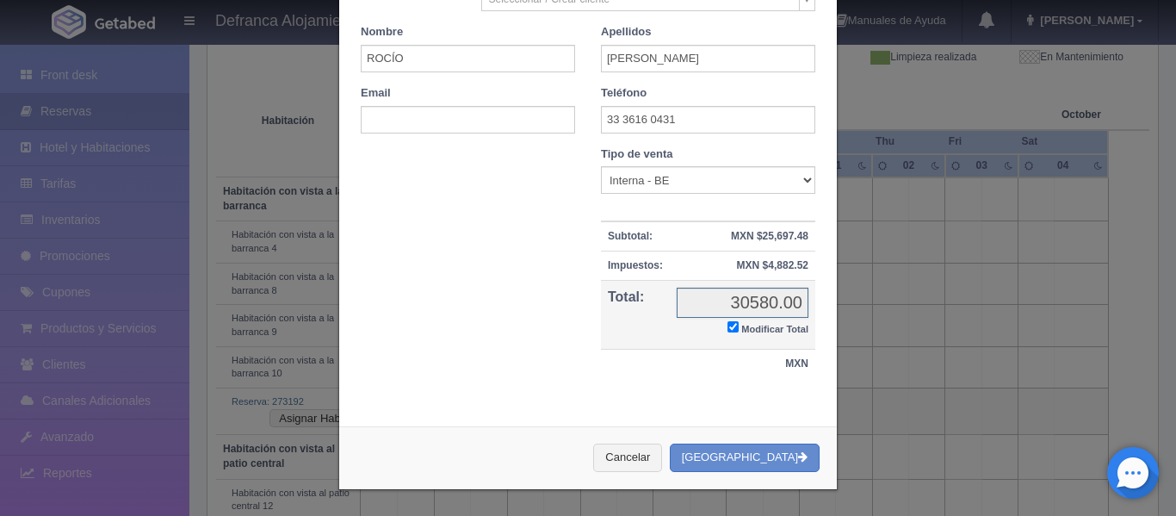
checkbox input "true"
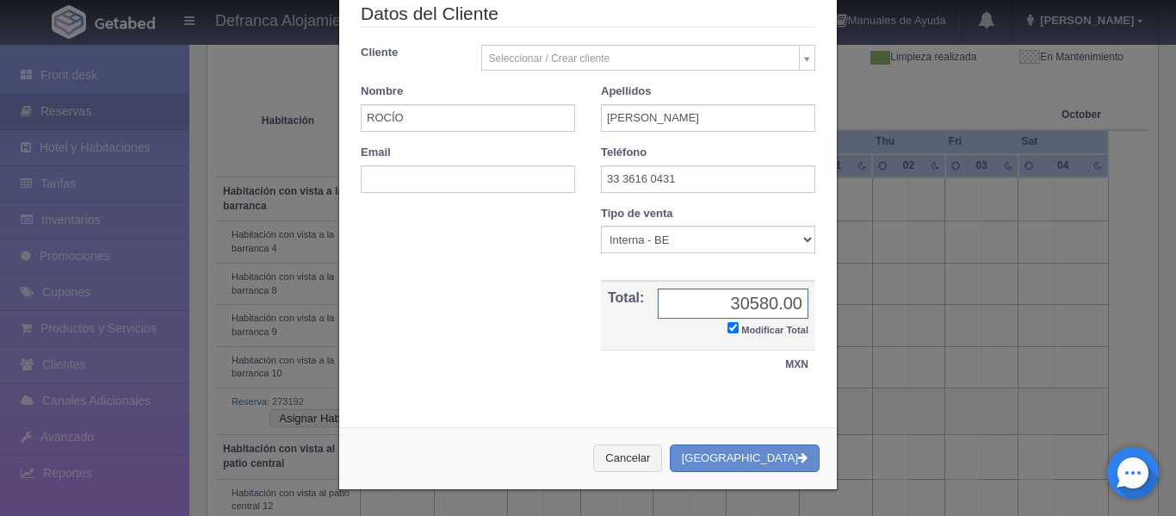
click at [761, 307] on input "30580.00" at bounding box center [733, 303] width 151 height 30
type input "0.00"
click at [757, 454] on button "[GEOGRAPHIC_DATA]" at bounding box center [745, 458] width 150 height 28
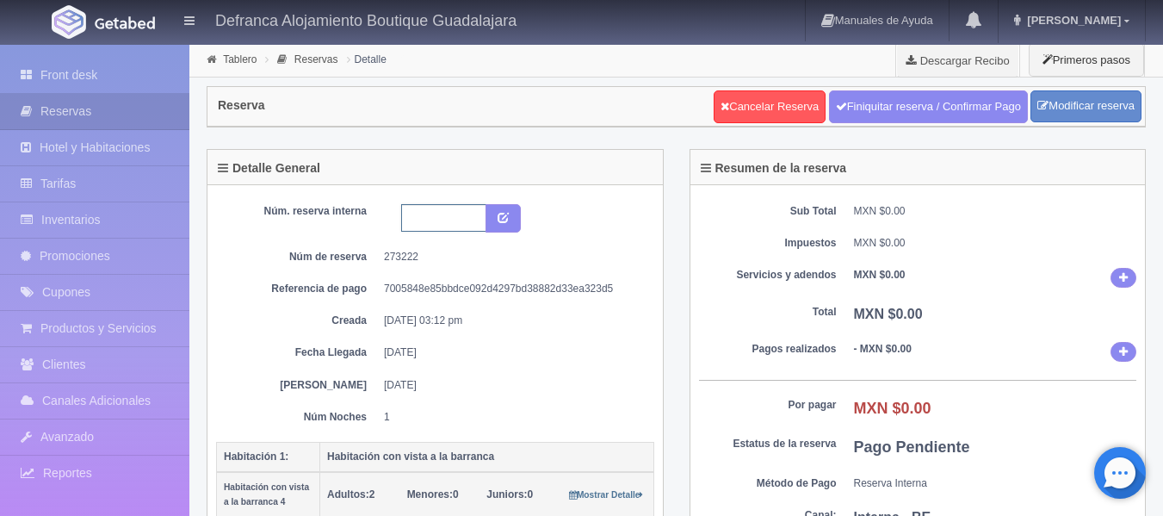
click at [445, 227] on input "text" at bounding box center [443, 218] width 85 height 28
type input "HVB4,8,9 Y 19 270925-280925"
click at [504, 225] on button "submit" at bounding box center [502, 218] width 35 height 29
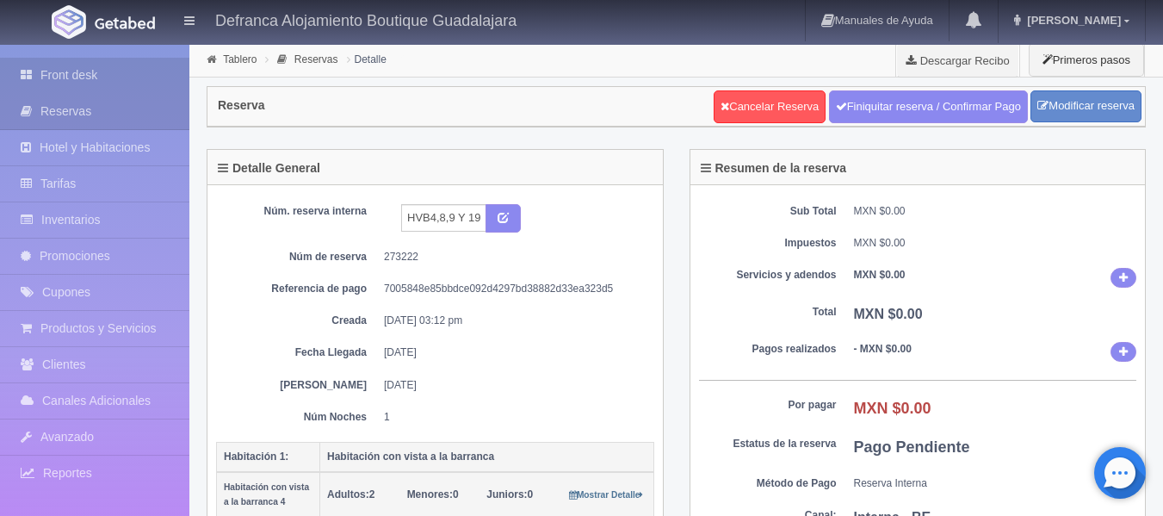
click at [85, 80] on link "Front desk" at bounding box center [94, 75] width 189 height 35
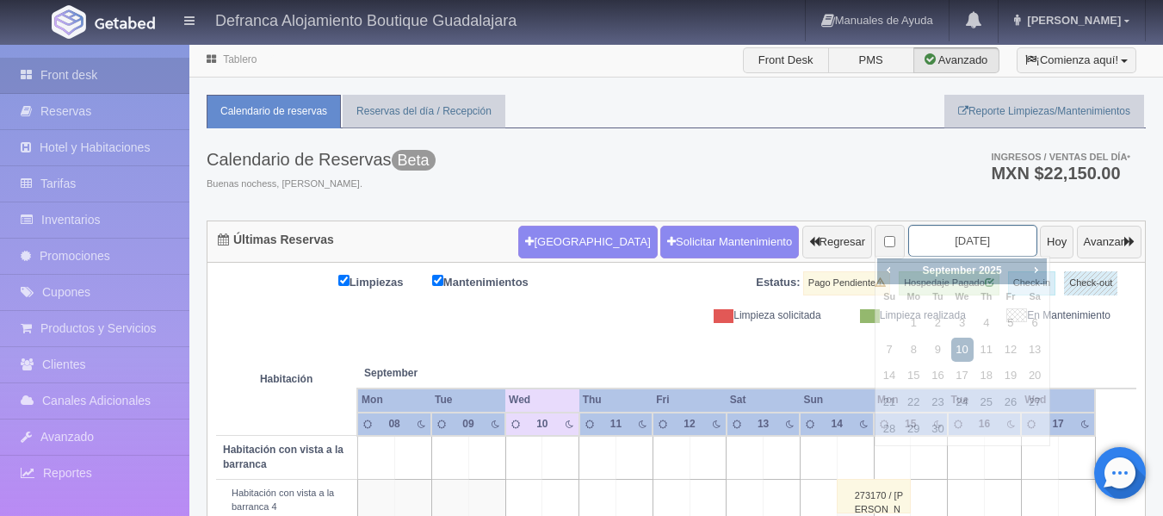
click at [979, 234] on input "[DATE]" at bounding box center [972, 241] width 129 height 32
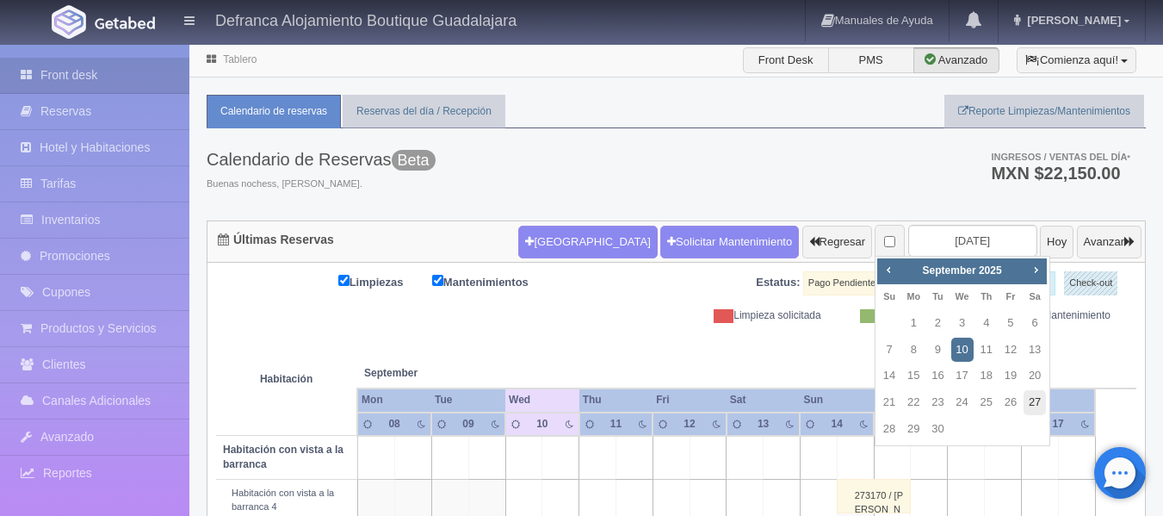
click at [1036, 400] on link "27" at bounding box center [1034, 402] width 22 height 25
type input "[DATE]"
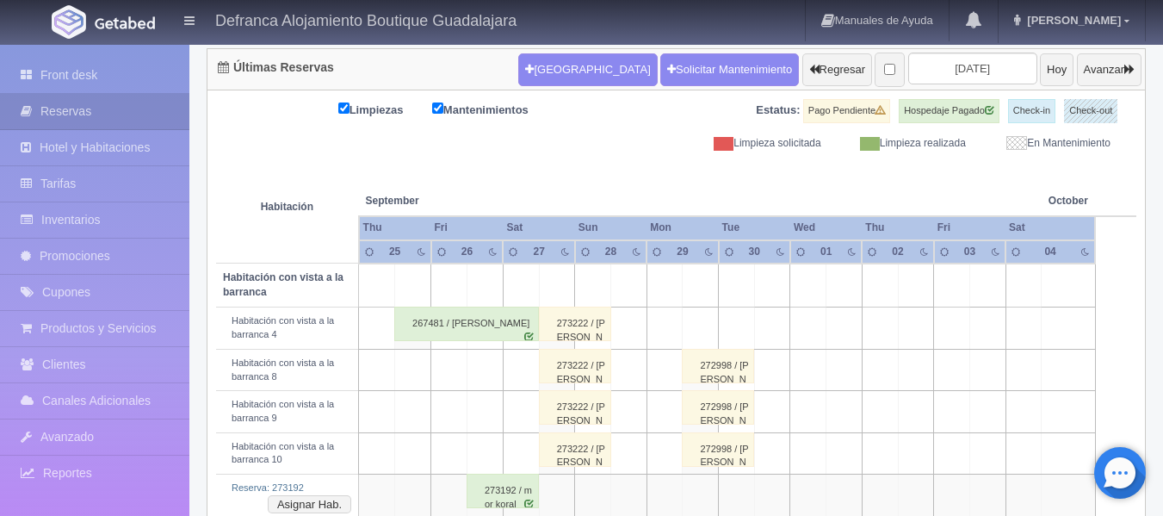
scroll to position [258, 0]
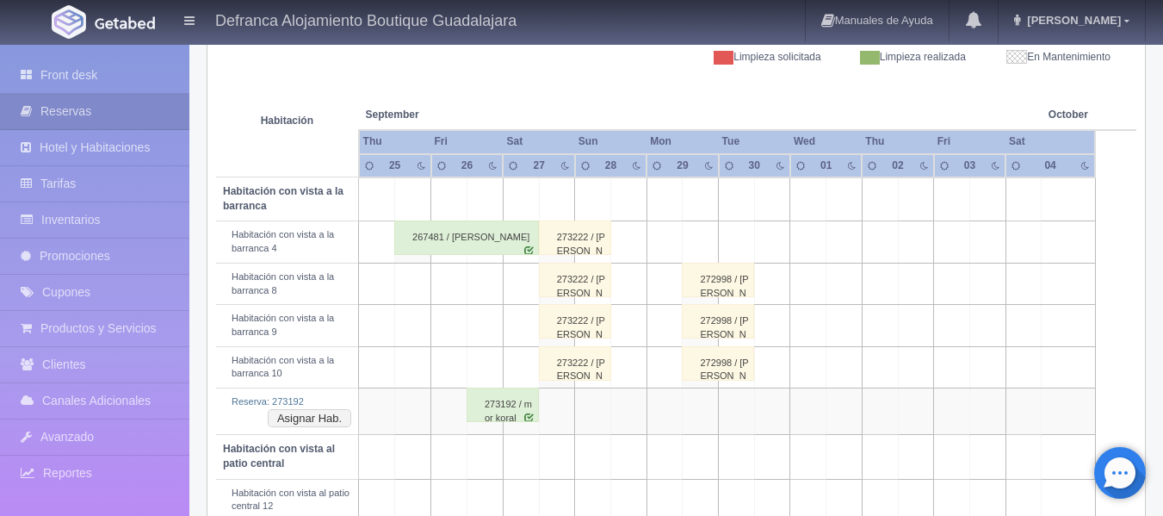
click at [518, 419] on div "273192 / mor koral" at bounding box center [503, 404] width 72 height 34
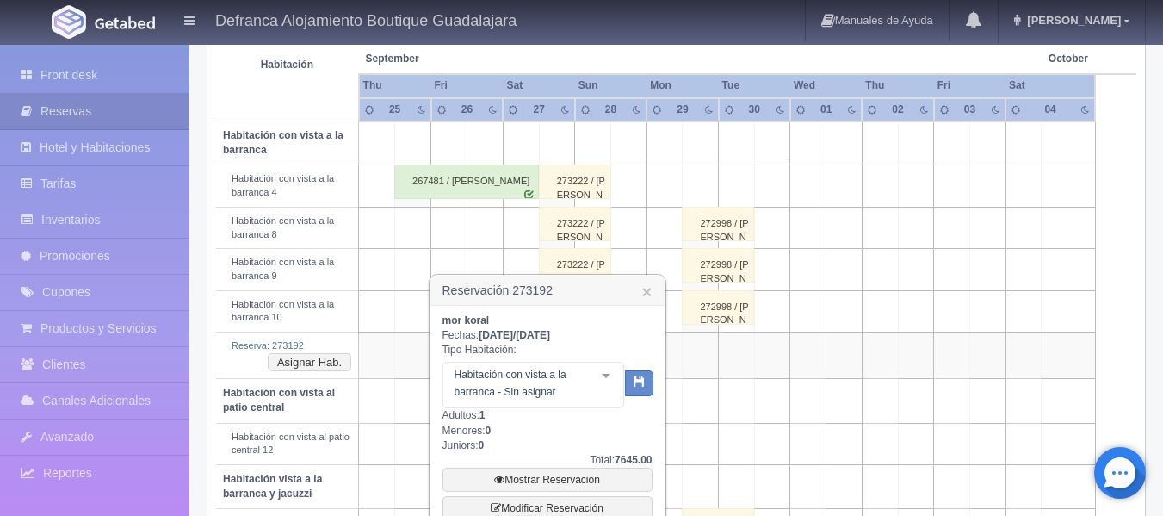
scroll to position [344, 0]
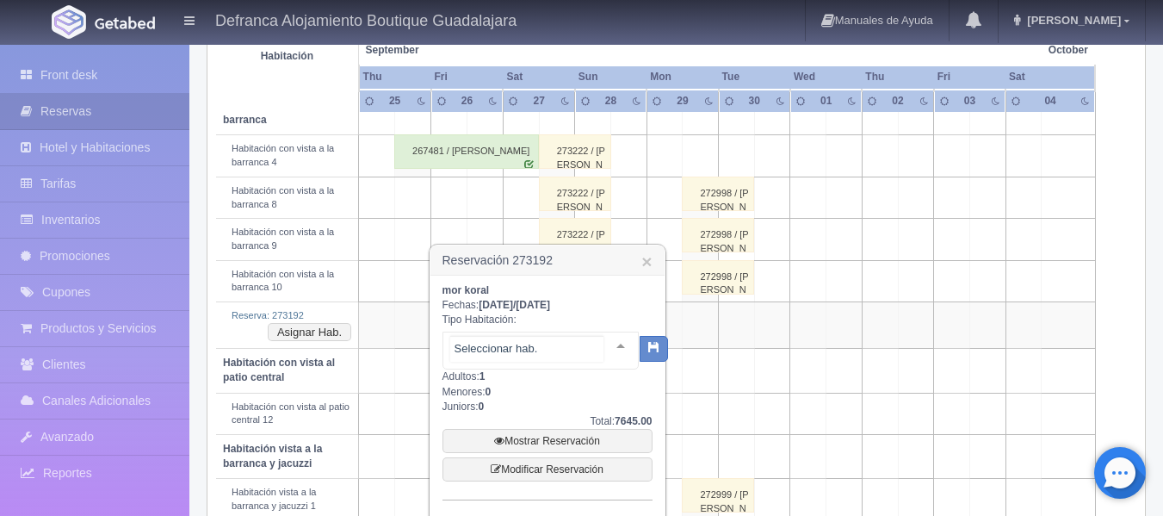
click at [608, 343] on div at bounding box center [620, 345] width 34 height 26
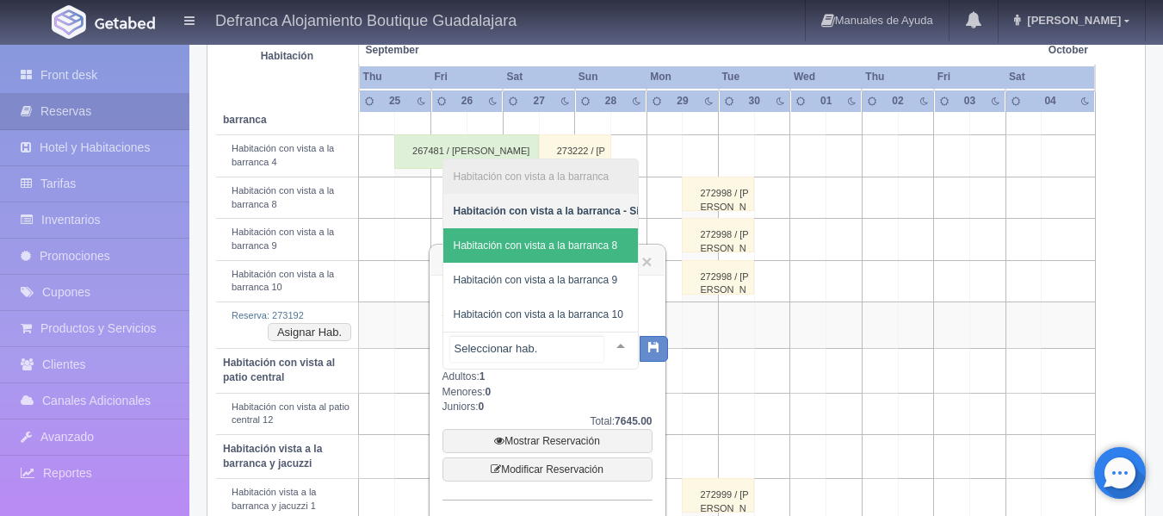
click at [595, 239] on span "Habitación con vista a la barranca 8" at bounding box center [536, 245] width 164 height 12
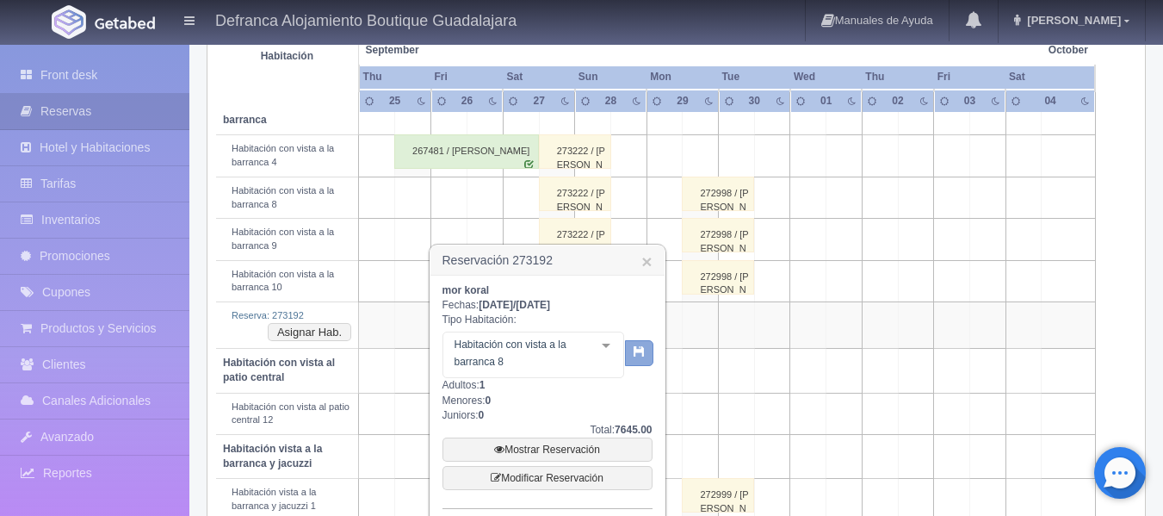
click at [637, 355] on icon "button" at bounding box center [639, 350] width 11 height 11
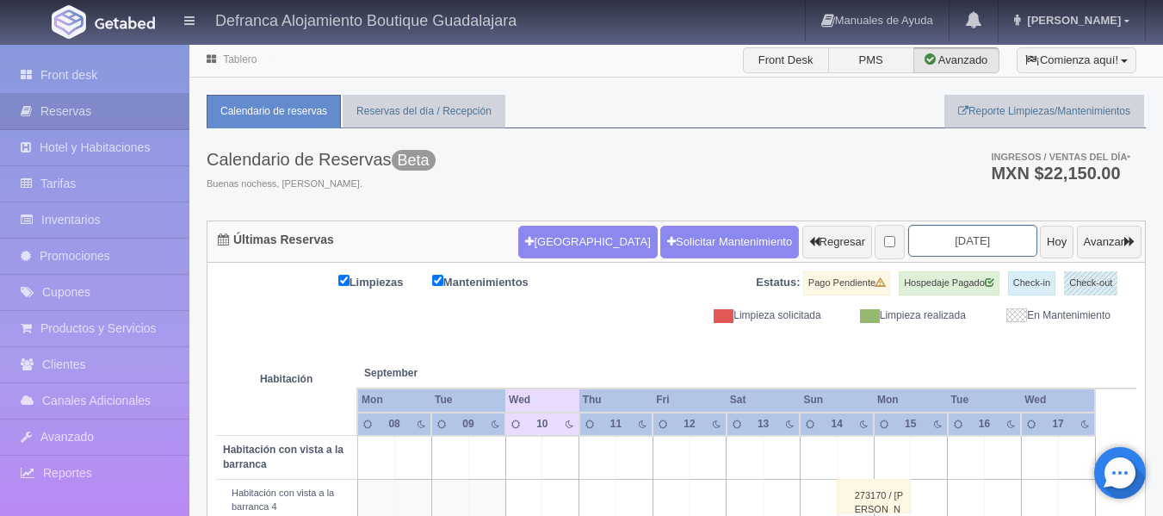
click at [992, 238] on input "[DATE]" at bounding box center [972, 241] width 129 height 32
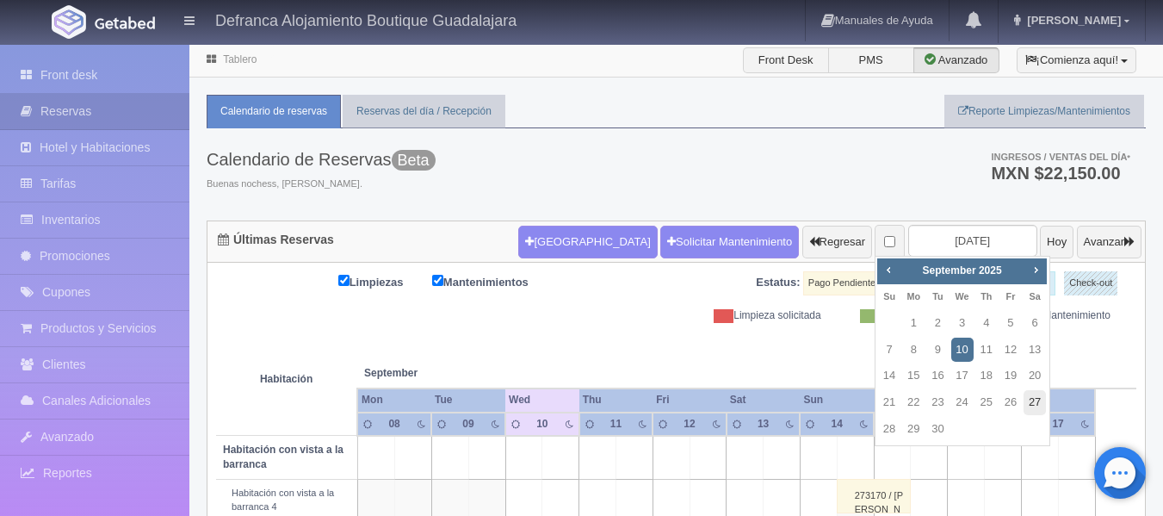
click at [1039, 401] on link "27" at bounding box center [1034, 402] width 22 height 25
type input "[DATE]"
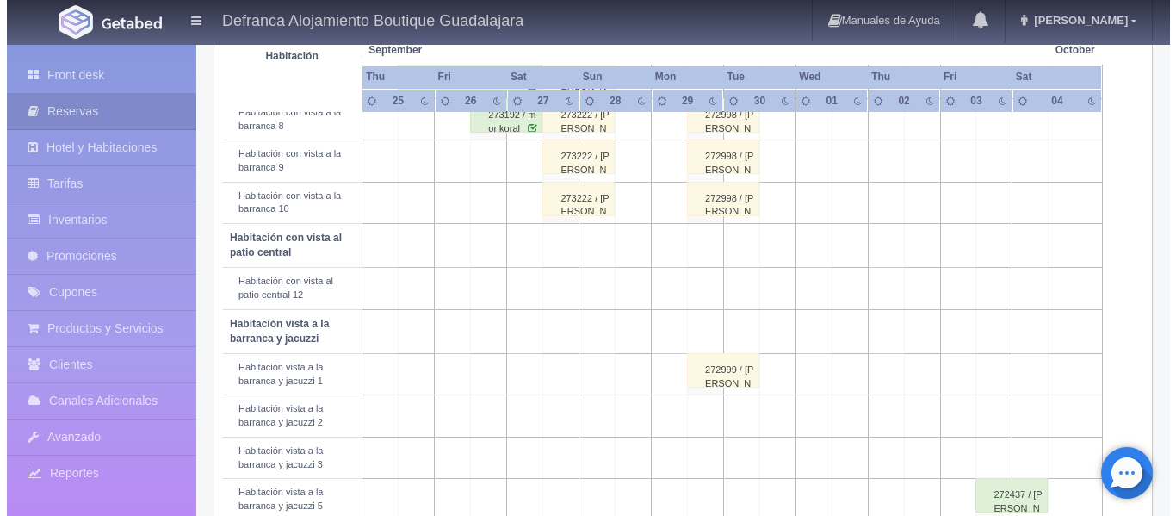
scroll to position [430, 0]
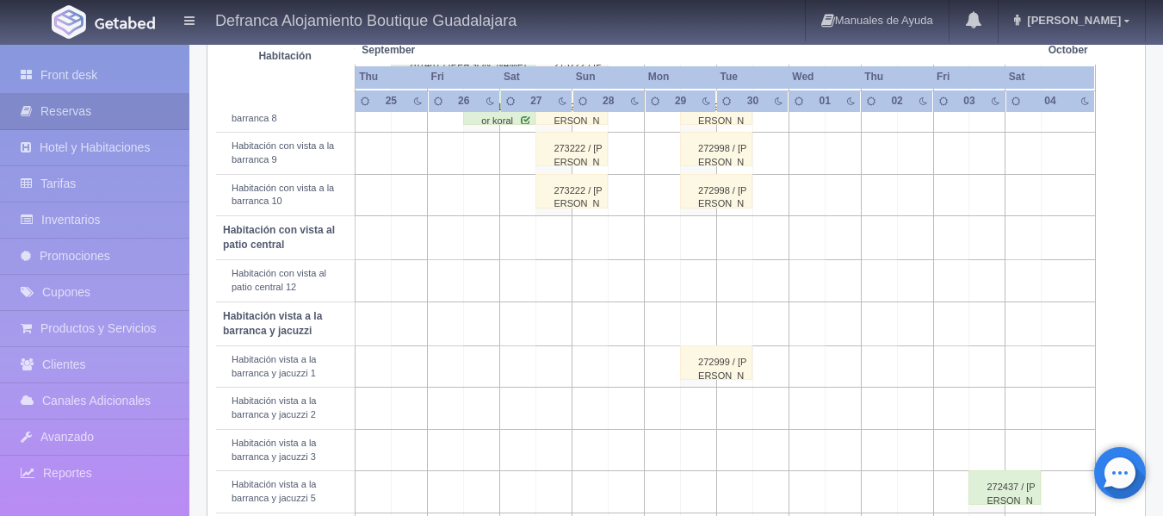
click at [562, 372] on td at bounding box center [554, 366] width 36 height 41
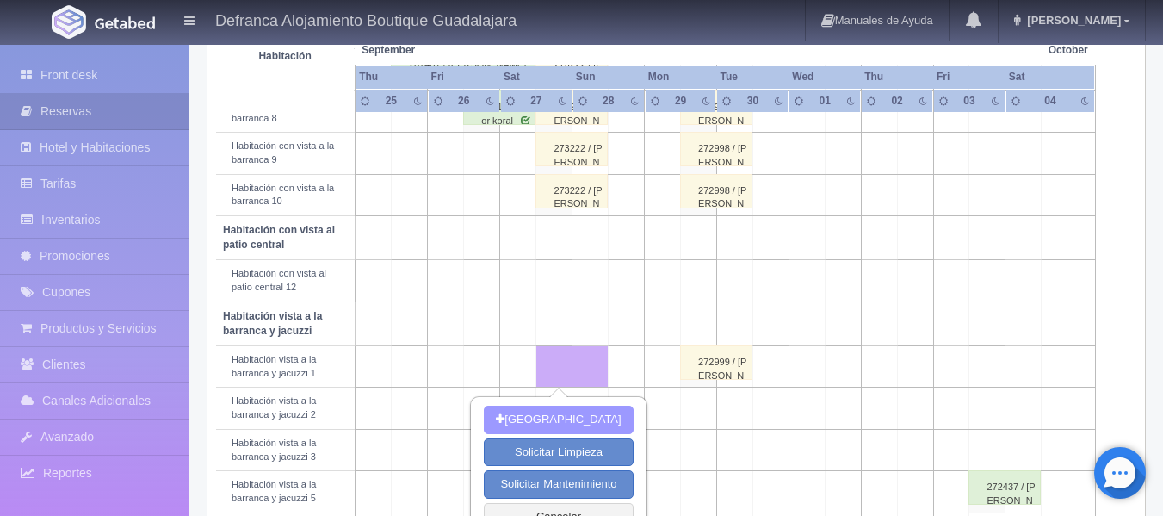
click at [538, 414] on button "[GEOGRAPHIC_DATA]" at bounding box center [558, 419] width 149 height 28
type input "[DATE]"
type input "28-09-2025"
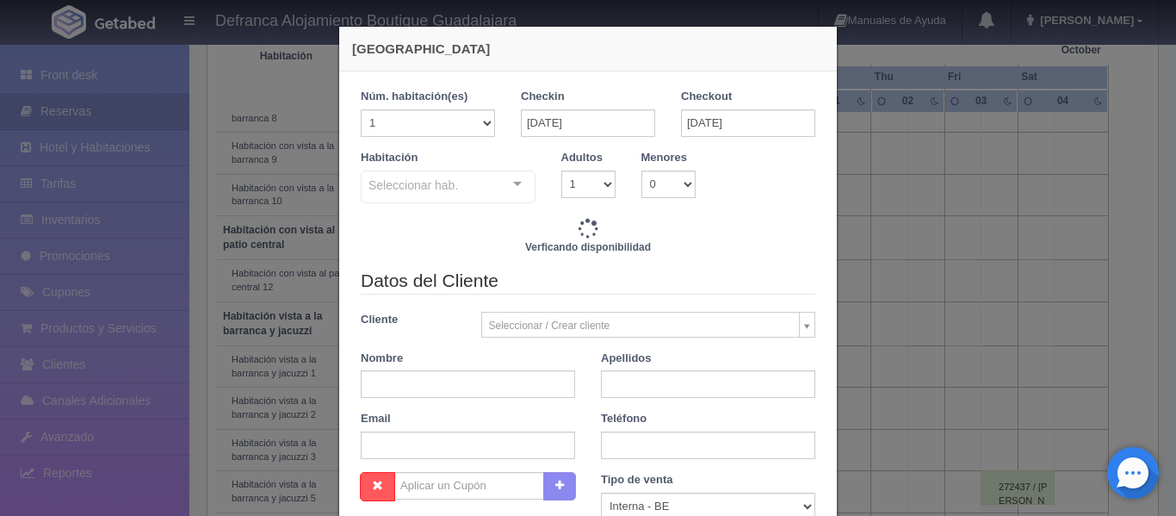
checkbox input "false"
type input "8395.00"
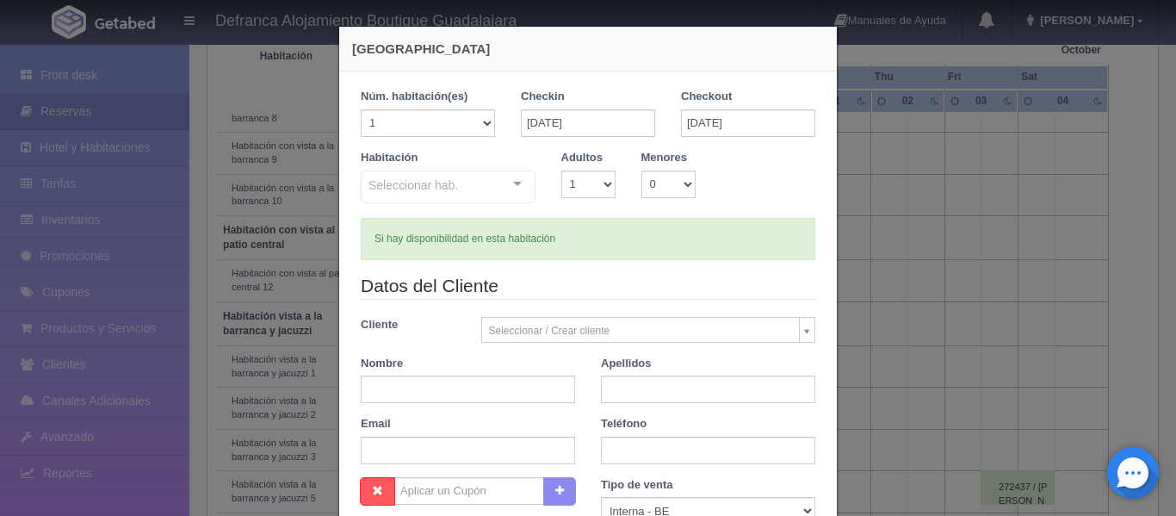
checkbox input "false"
click at [479, 121] on select "1 2 3 4 5 6 7 8 9 10 11 12 13 14 15 16 17 18 19 20" at bounding box center [428, 123] width 134 height 28
select select "6"
click at [361, 109] on select "1 2 3 4 5 6 7 8 9 10 11 12 13 14 15 16 17 18 19 20" at bounding box center [428, 123] width 134 height 28
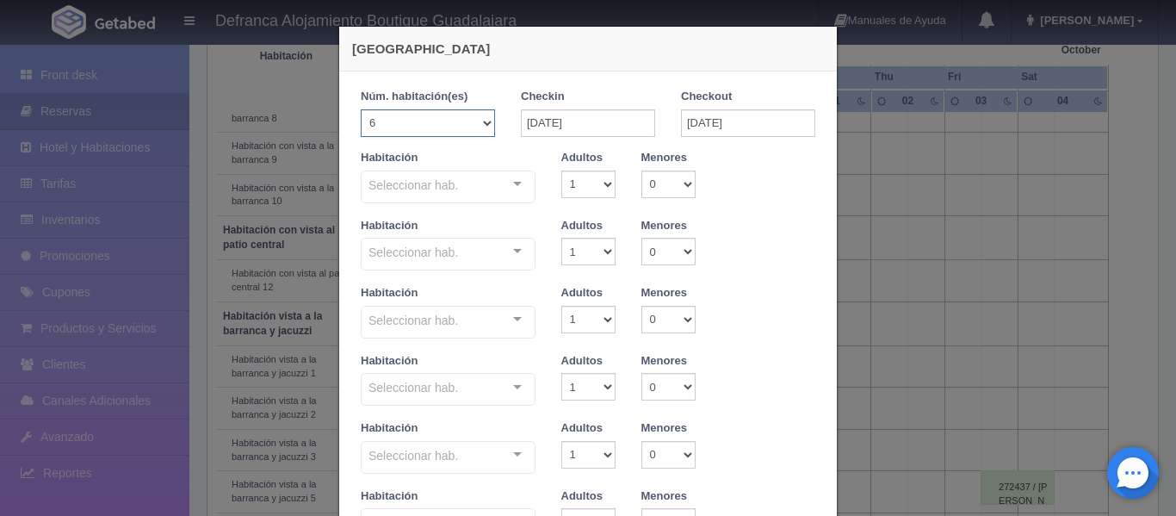
checkbox input "false"
type input "50370.00"
checkbox input "false"
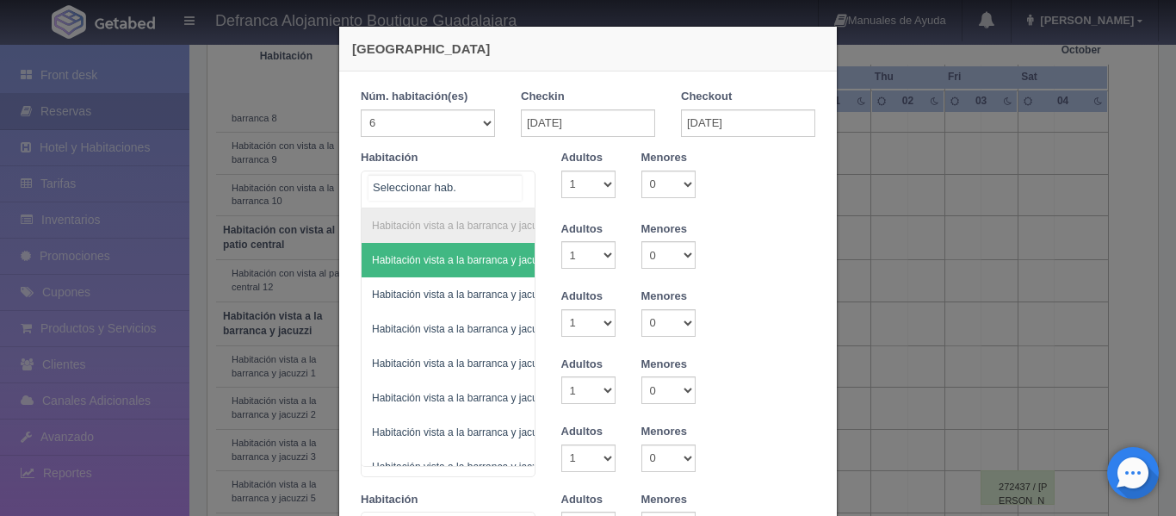
click at [508, 181] on div "Habitación vista a la barranca y jacuzzi Habitación vista a la barranca y jacuz…" at bounding box center [448, 189] width 175 height 38
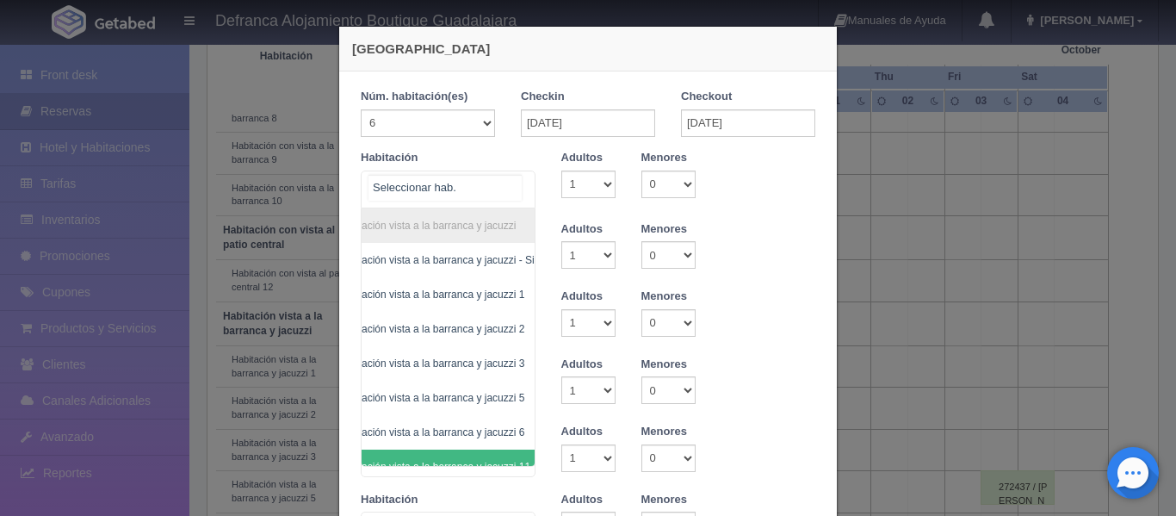
scroll to position [0, 100]
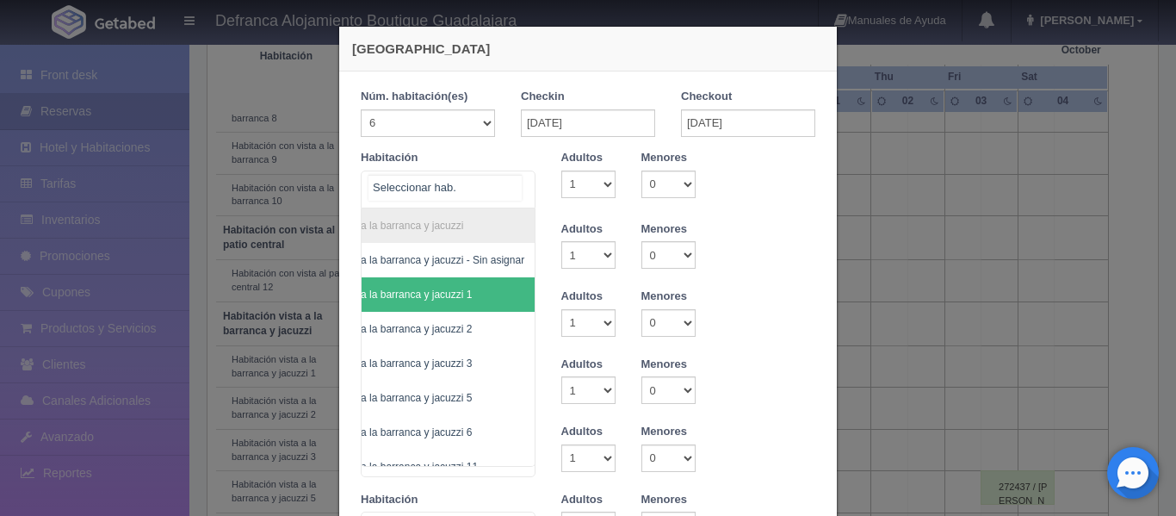
click at [472, 302] on span "Habitación vista a la barranca y jacuzzi 1" at bounding box center [405, 294] width 260 height 34
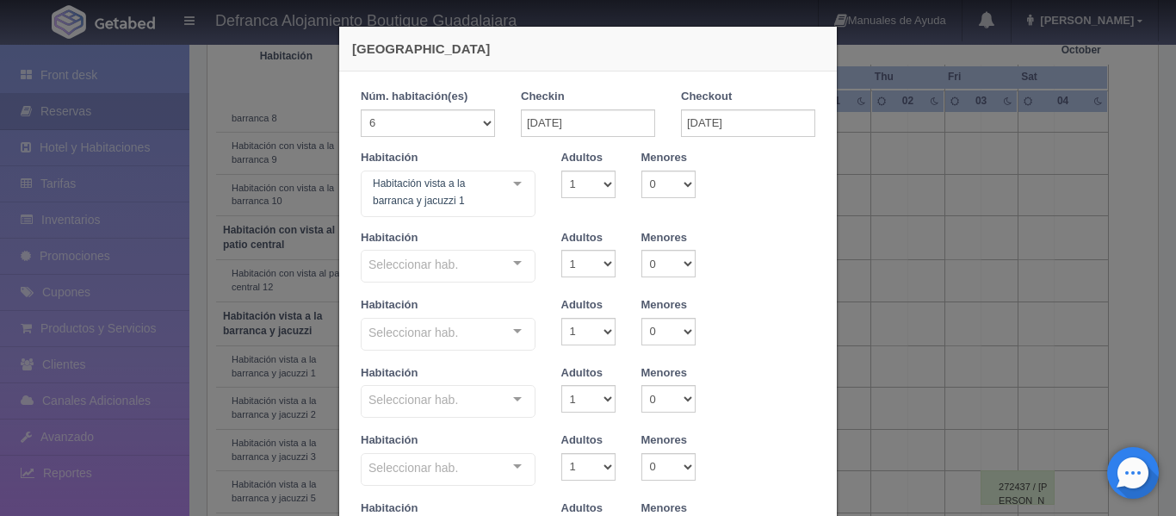
checkbox input "false"
type input "50370.00"
checkbox input "false"
click at [604, 185] on select "1 2 3 4 5 6 7 8 9 10" at bounding box center [588, 184] width 54 height 28
select select "2"
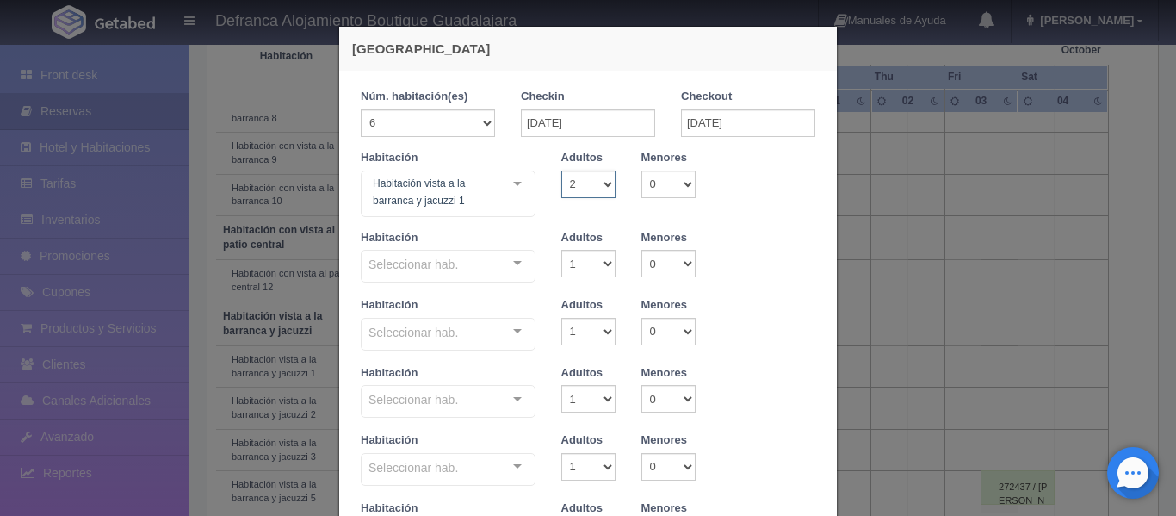
click at [561, 170] on select "1 2 3 4 5 6 7 8 9 10" at bounding box center [588, 184] width 54 height 28
checkbox input "false"
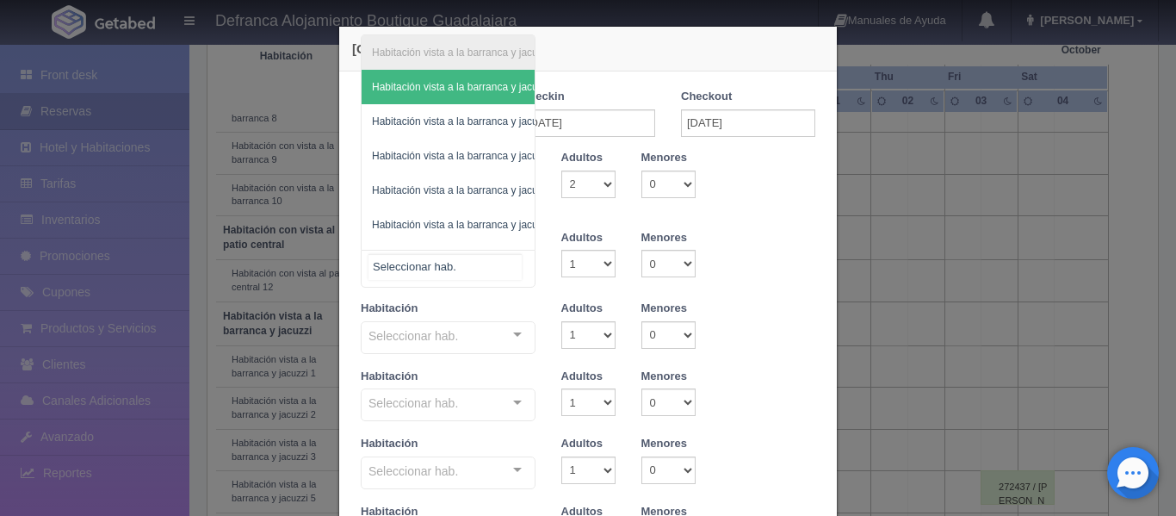
click at [511, 263] on div "Habitación vista a la barranca y jacuzzi Habitación vista a la barranca y jacuz…" at bounding box center [448, 269] width 175 height 38
type input "50370.00"
checkbox input "false"
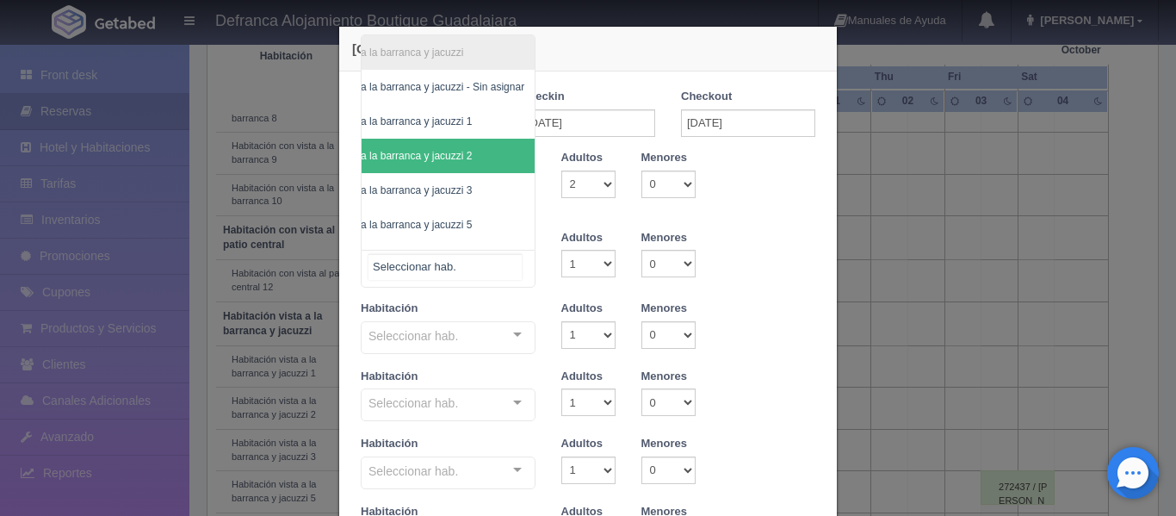
click at [473, 145] on span "Habitación vista a la barranca y jacuzzi 2" at bounding box center [405, 156] width 260 height 34
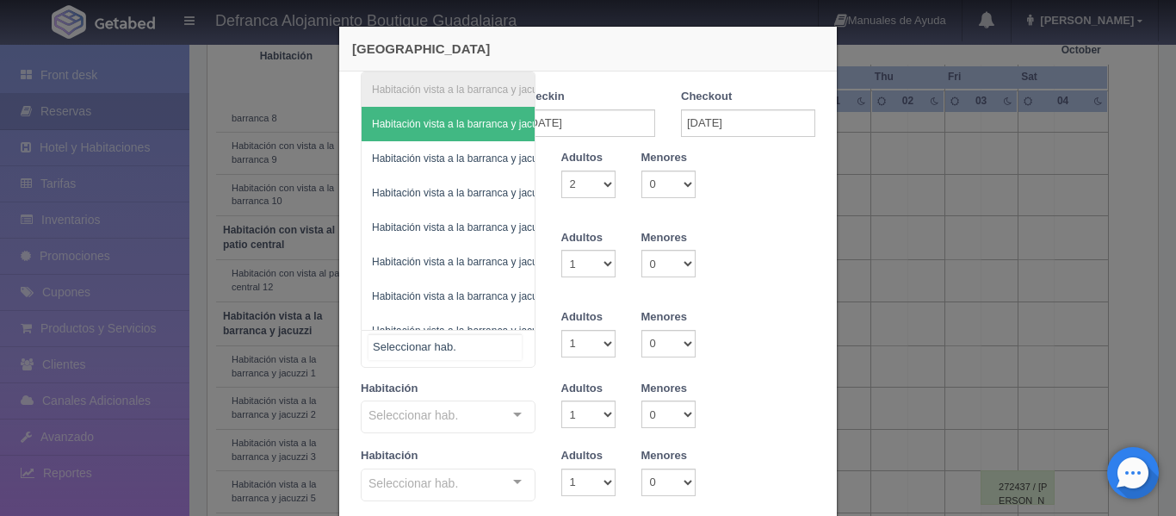
click at [512, 343] on div "Habitación vista a la barranca y jacuzzi Habitación vista a la barranca y jacuz…" at bounding box center [448, 349] width 175 height 38
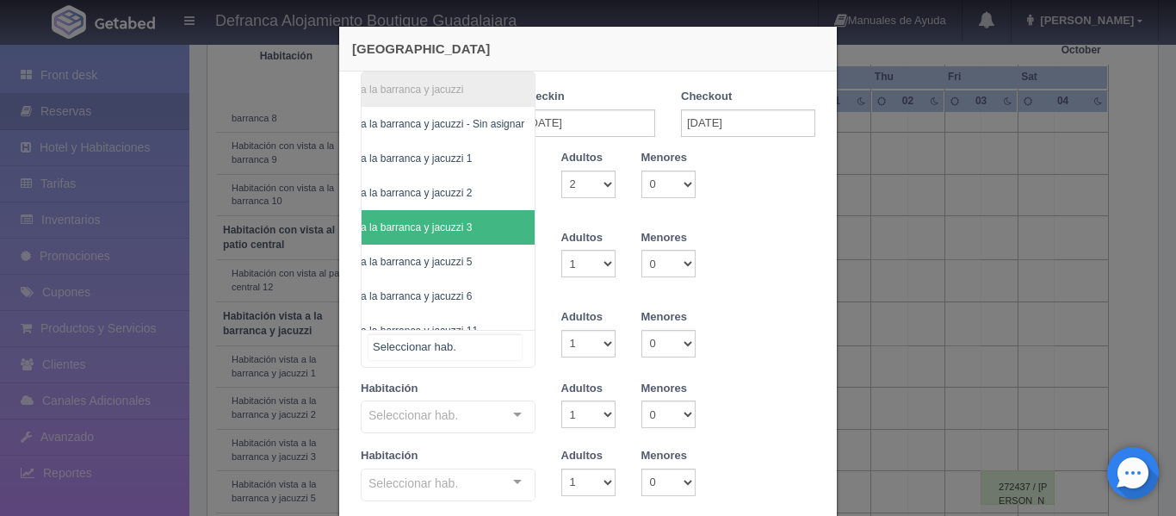
click at [474, 226] on span "Habitación vista a la barranca y jacuzzi 3" at bounding box center [405, 227] width 260 height 34
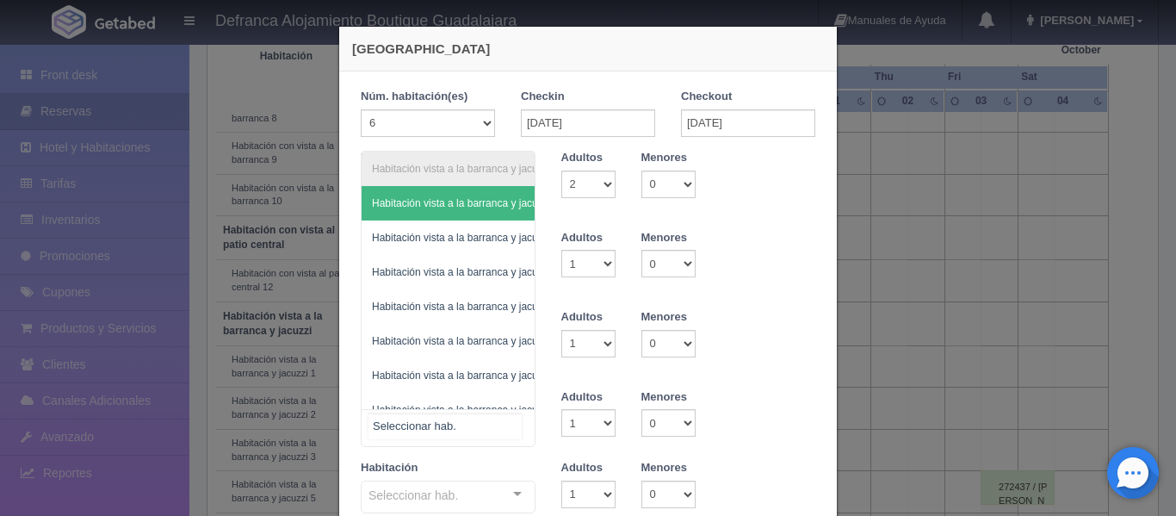
click at [513, 418] on div "Habitación vista a la barranca y jacuzzi Habitación vista a la barranca y jacuz…" at bounding box center [448, 428] width 175 height 38
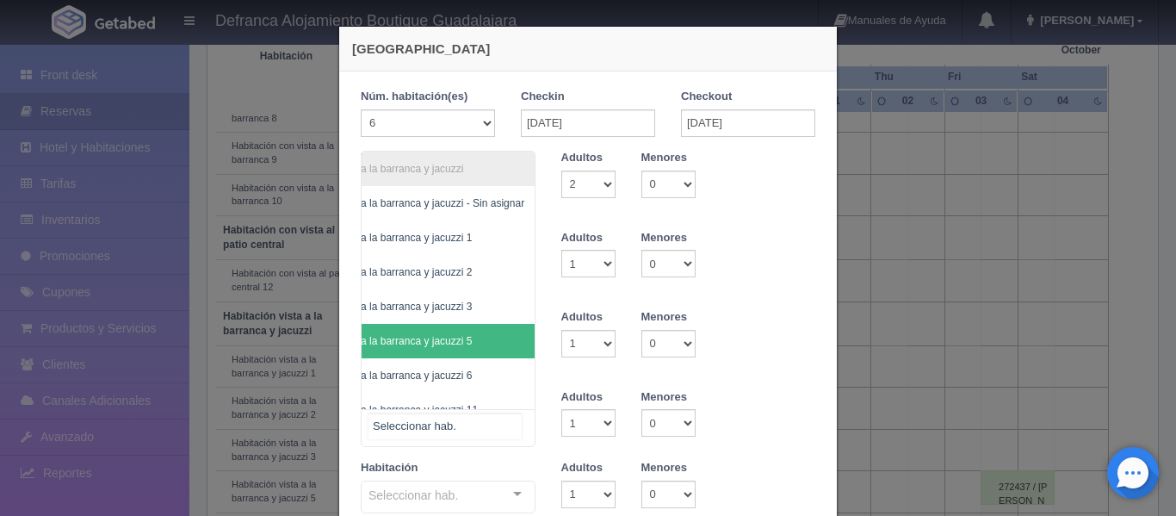
click at [483, 336] on span "Habitación vista a la barranca y jacuzzi 5" at bounding box center [405, 341] width 260 height 34
click at [514, 423] on div "Habitación vista a la barranca y jacuzzi Habitación vista a la barranca y jacuz…" at bounding box center [448, 428] width 175 height 38
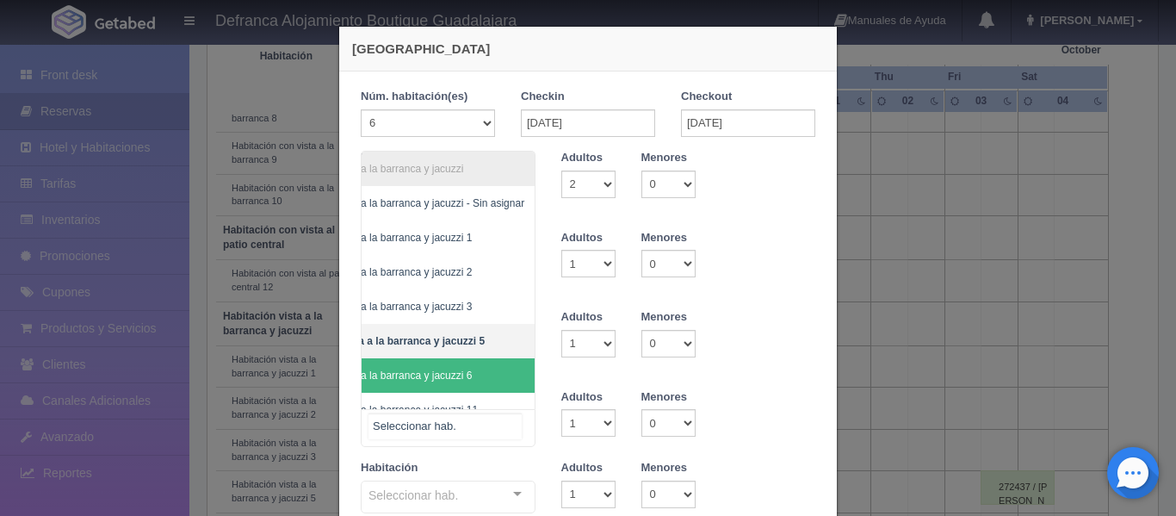
click at [495, 377] on span "Habitación vista a la barranca y jacuzzi 6" at bounding box center [405, 375] width 260 height 34
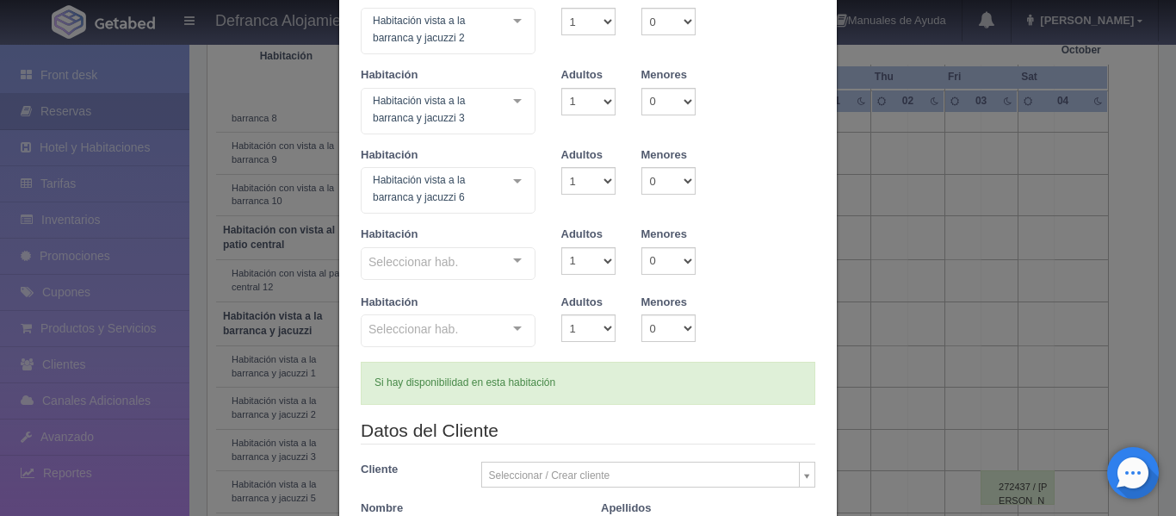
scroll to position [258, 0]
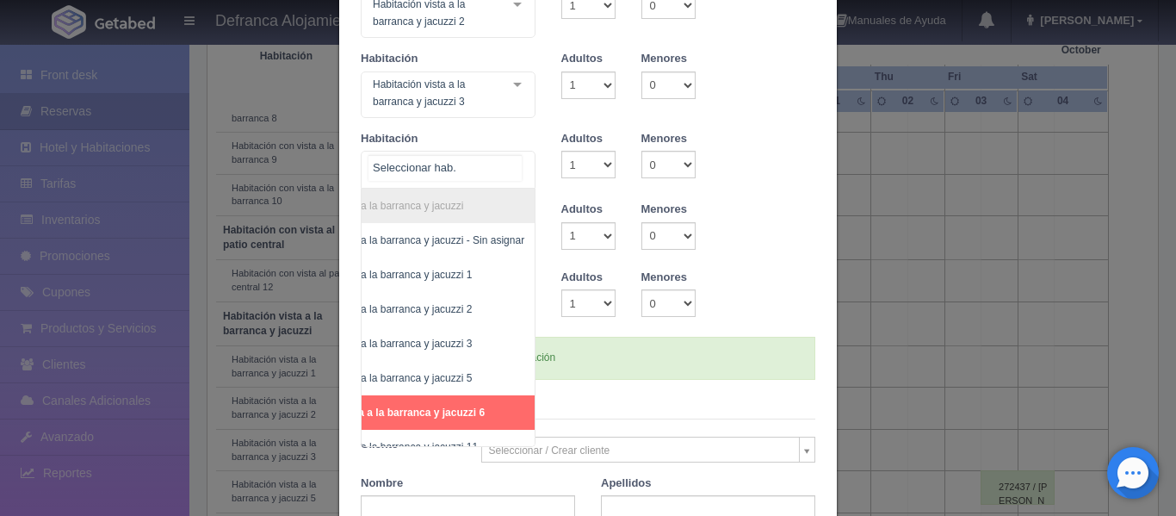
click at [502, 158] on div "Habitación vista a la barranca y jacuzzi Habitación vista a la barranca y jacuz…" at bounding box center [448, 170] width 175 height 38
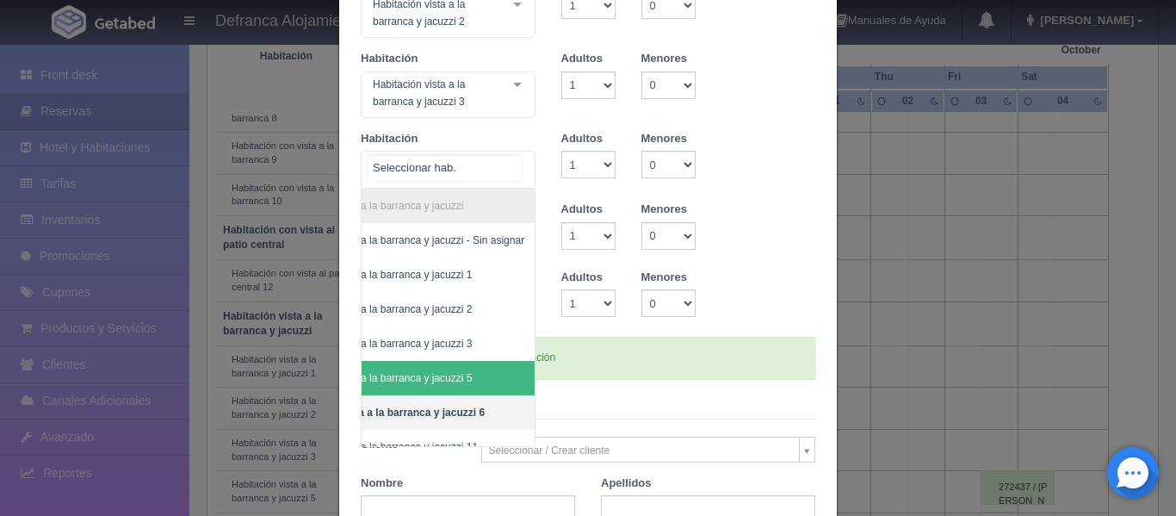
click at [457, 372] on span "Habitación vista a la barranca y jacuzzi 5" at bounding box center [405, 378] width 260 height 34
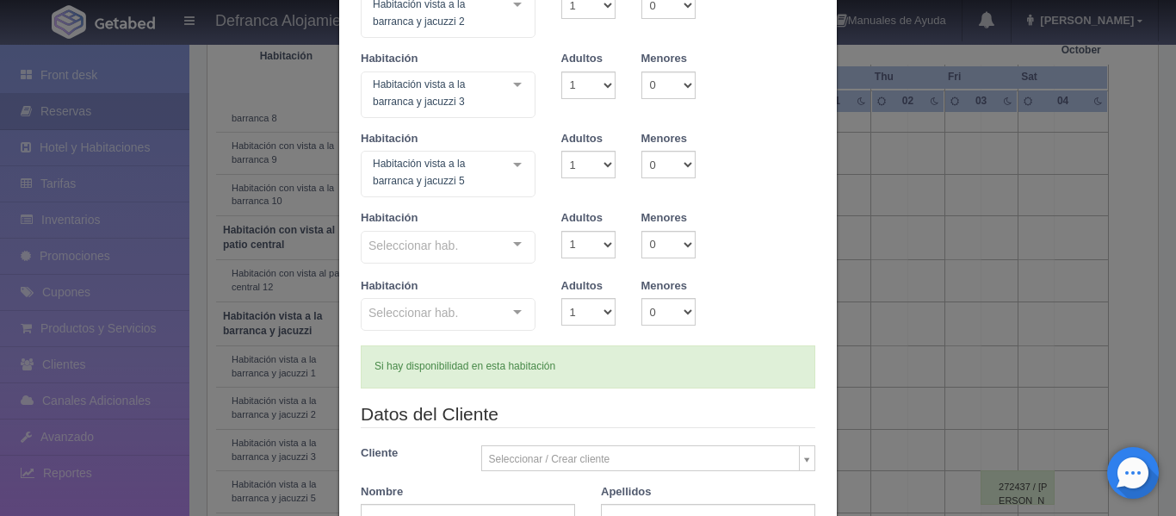
click at [517, 240] on div at bounding box center [517, 245] width 34 height 26
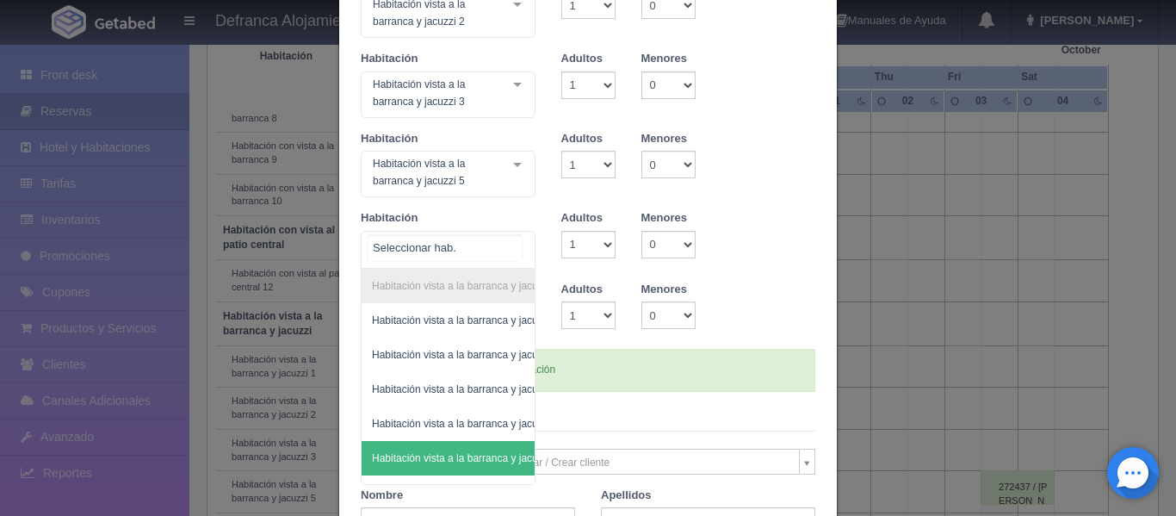
scroll to position [0, 34]
click at [503, 470] on span "Habitación vista a la barranca y jacuzzi 5" at bounding box center [457, 458] width 260 height 34
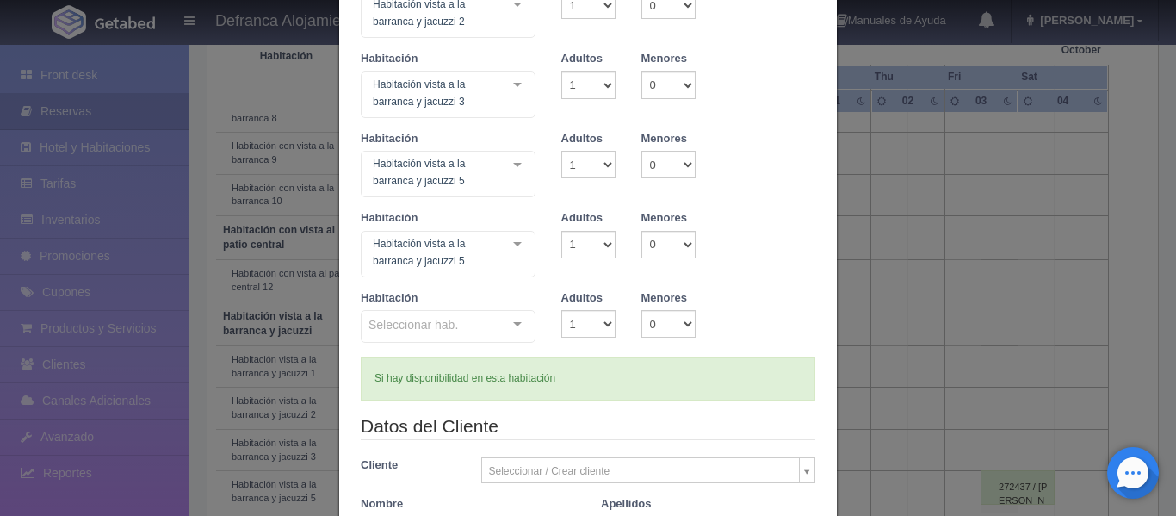
click at [503, 470] on form "1 Núm. habitación(es) 1 2 3 4 5 6 7 8 9 10 11 12 13 14 15 16 17 18 19 20 Checki…" at bounding box center [588, 348] width 454 height 1036
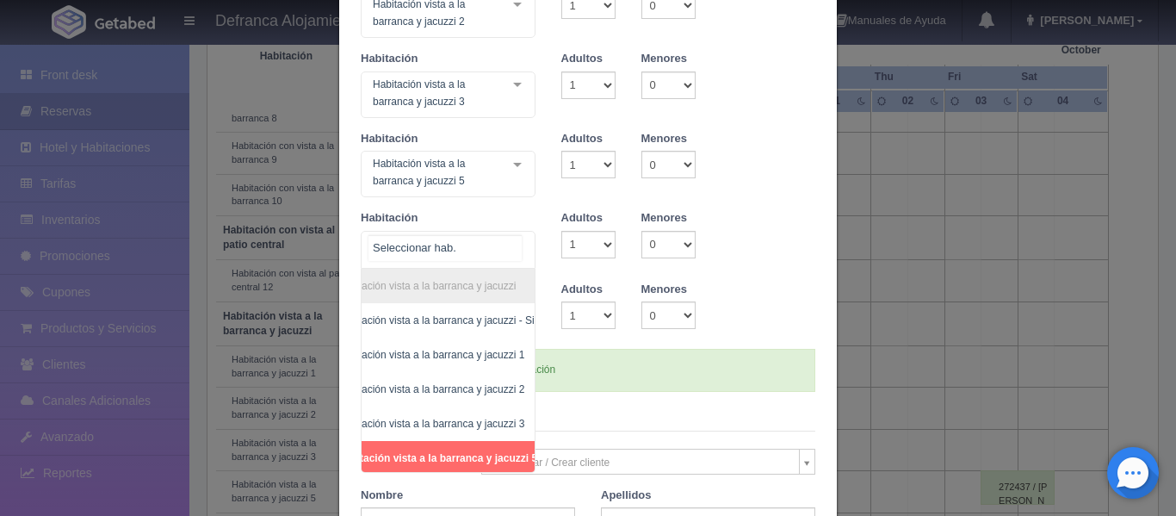
click at [504, 247] on div "Habitación vista a la barranca y jacuzzi Habitación vista a la barranca y jacuz…" at bounding box center [448, 250] width 175 height 38
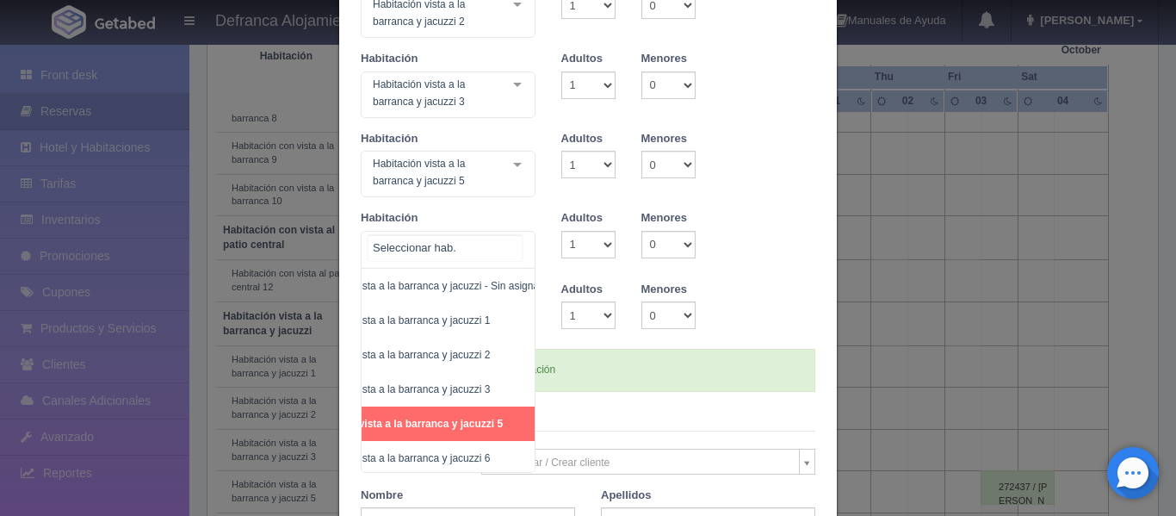
scroll to position [85, 69]
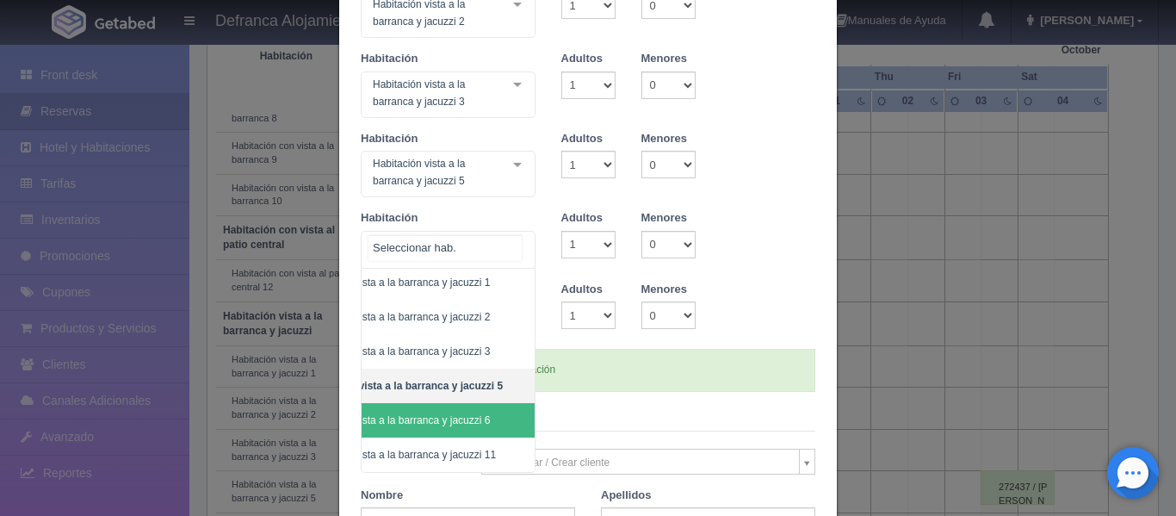
click at [495, 407] on span "Habitación vista a la barranca y jacuzzi 6" at bounding box center [423, 420] width 260 height 34
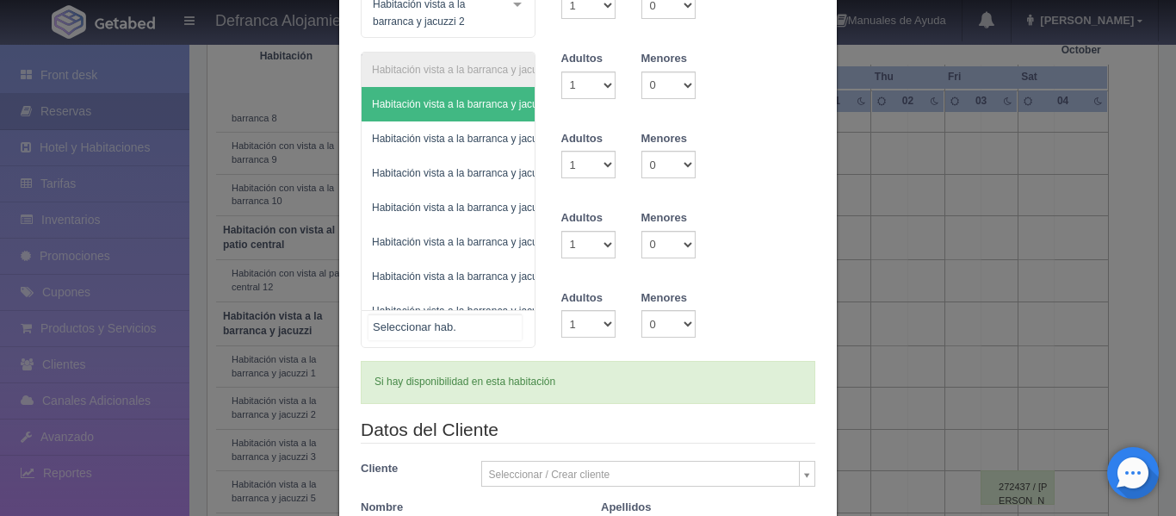
click at [511, 320] on div "Habitación vista a la barranca y jacuzzi Habitación vista a la barranca y jacuz…" at bounding box center [448, 329] width 175 height 38
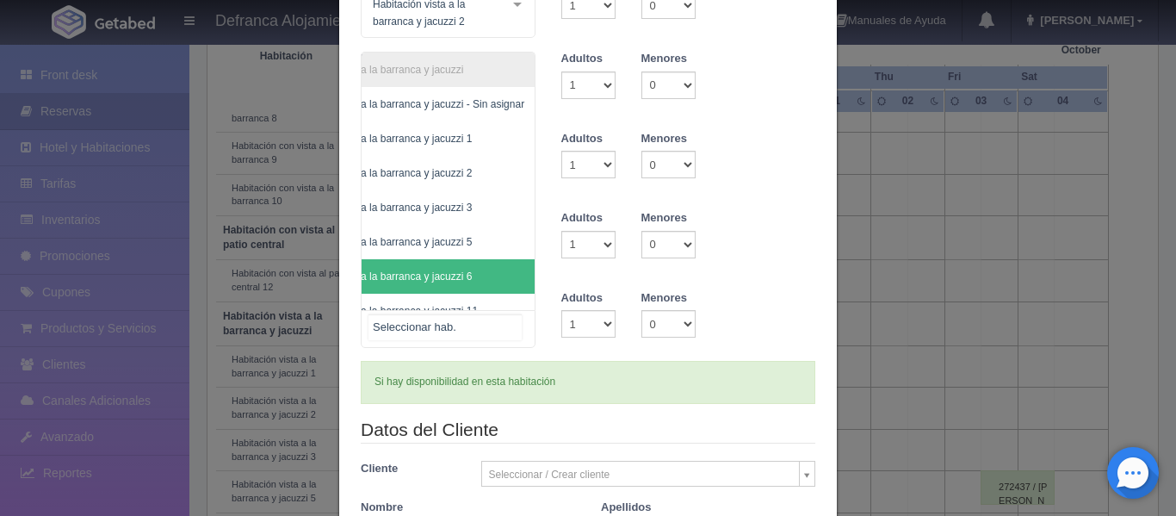
scroll to position [31, 100]
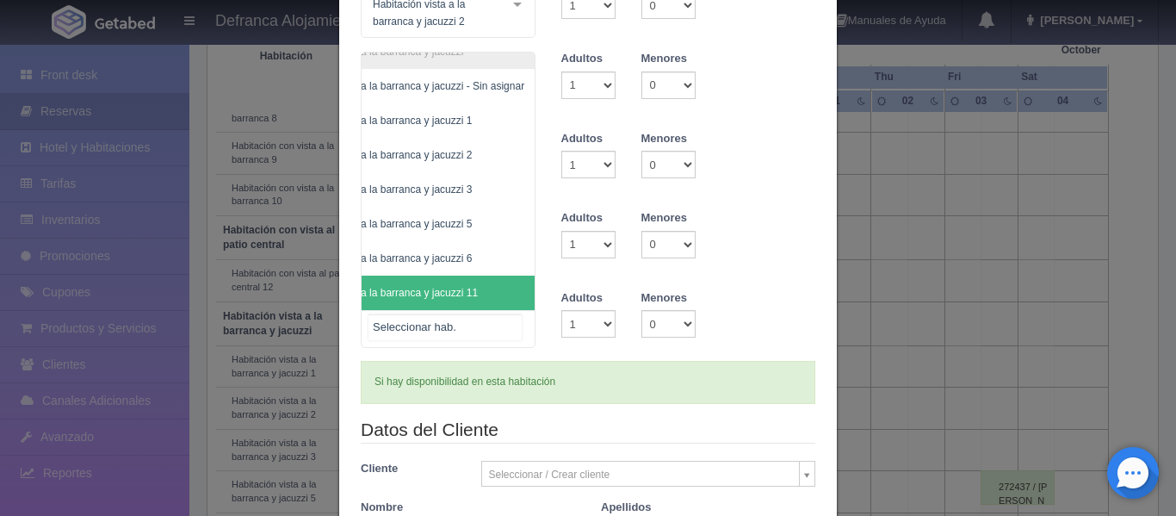
click at [497, 287] on span "Habitación vista a la barranca y jacuzzi 11" at bounding box center [405, 292] width 260 height 34
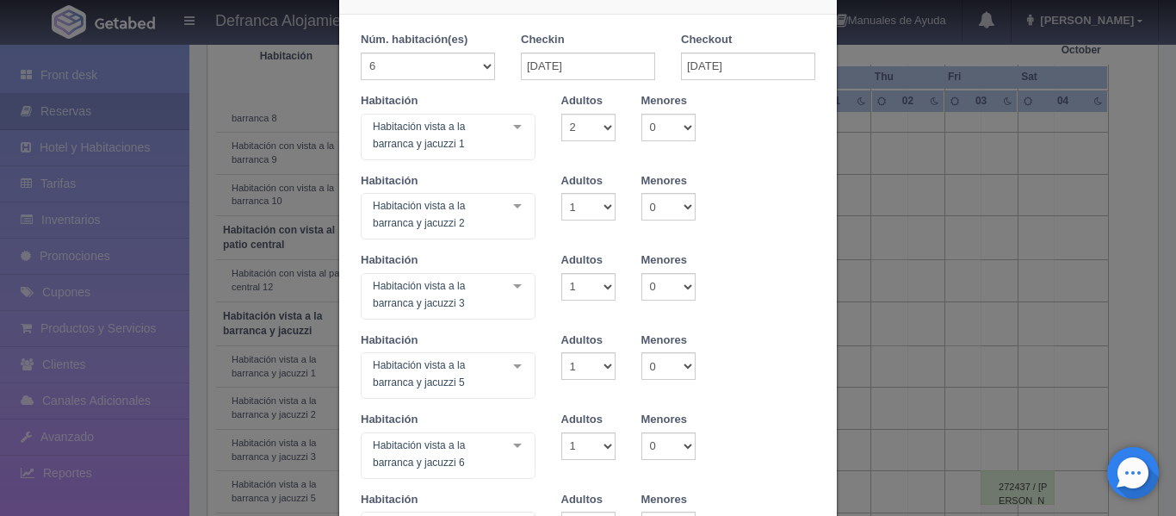
scroll to position [0, 0]
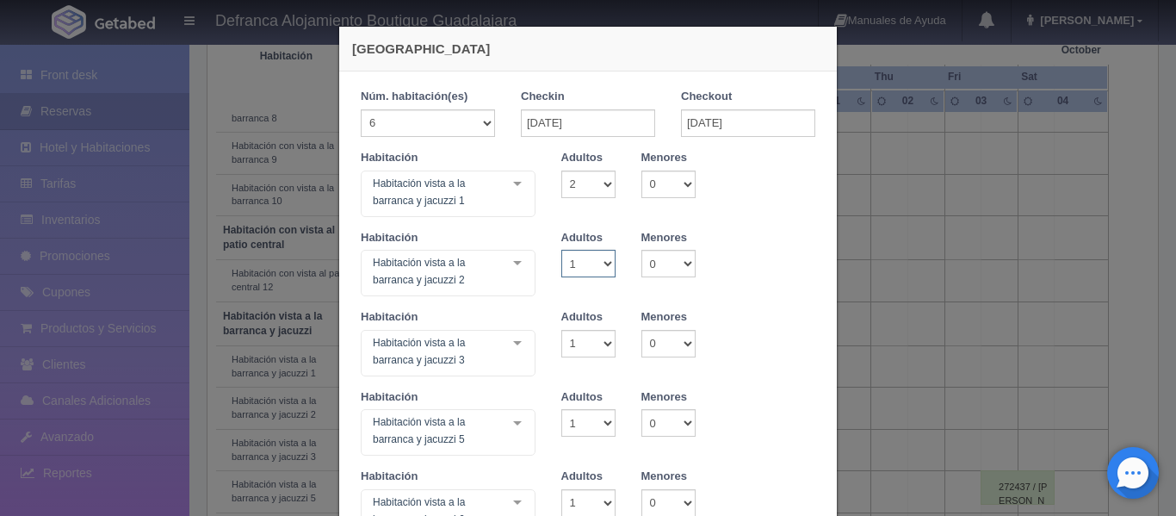
click at [602, 265] on select "1 2 3 4 5 6 7 8 9 10" at bounding box center [588, 264] width 54 height 28
select select "2"
click at [561, 250] on select "1 2 3 4 5 6 7 8 9 10" at bounding box center [588, 264] width 54 height 28
checkbox input "false"
type input "50370.00"
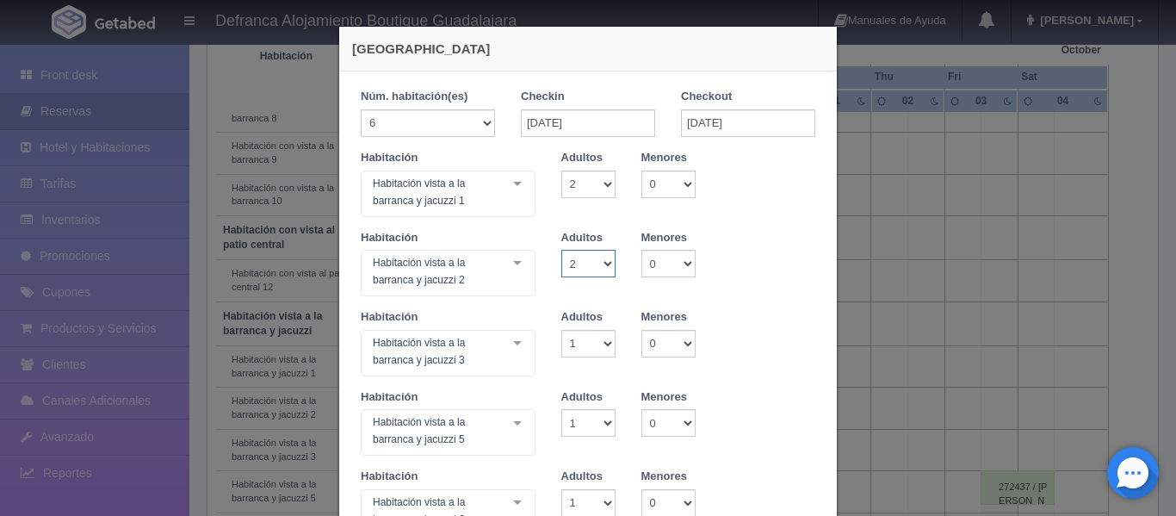
checkbox input "false"
click at [603, 341] on select "1 2 3 4 5 6 7 8 9 10" at bounding box center [588, 344] width 54 height 28
select select "2"
click at [561, 330] on select "1 2 3 4 5 6 7 8 9 10" at bounding box center [588, 344] width 54 height 28
checkbox input "false"
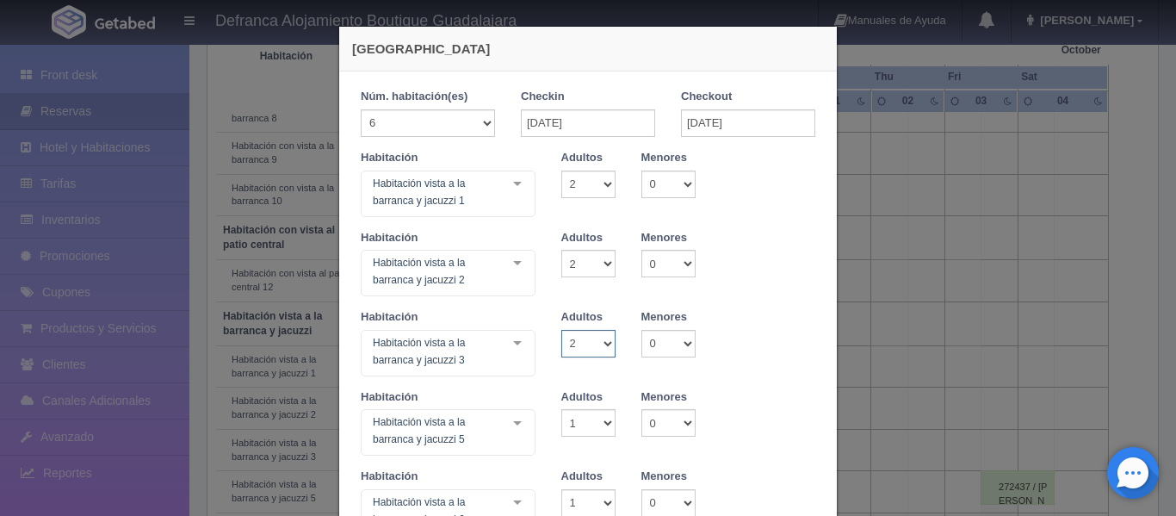
type input "50370.00"
checkbox input "false"
click at [605, 418] on select "1 2 3 4 5 6 7 8 9 10" at bounding box center [588, 423] width 54 height 28
select select "2"
click at [561, 409] on select "1 2 3 4 5 6 7 8 9 10" at bounding box center [588, 423] width 54 height 28
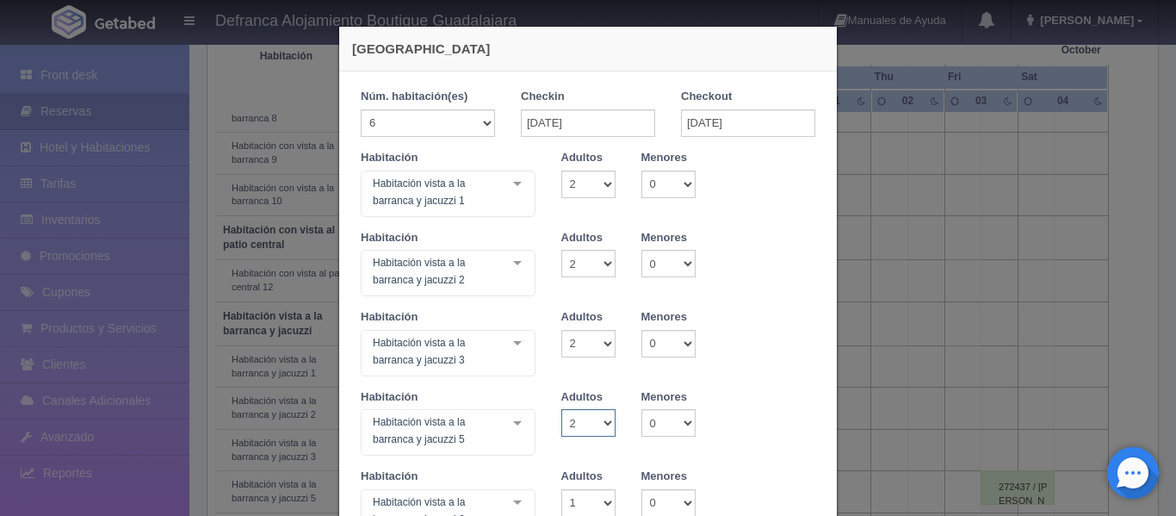
checkbox input "false"
type input "50370.00"
checkbox input "false"
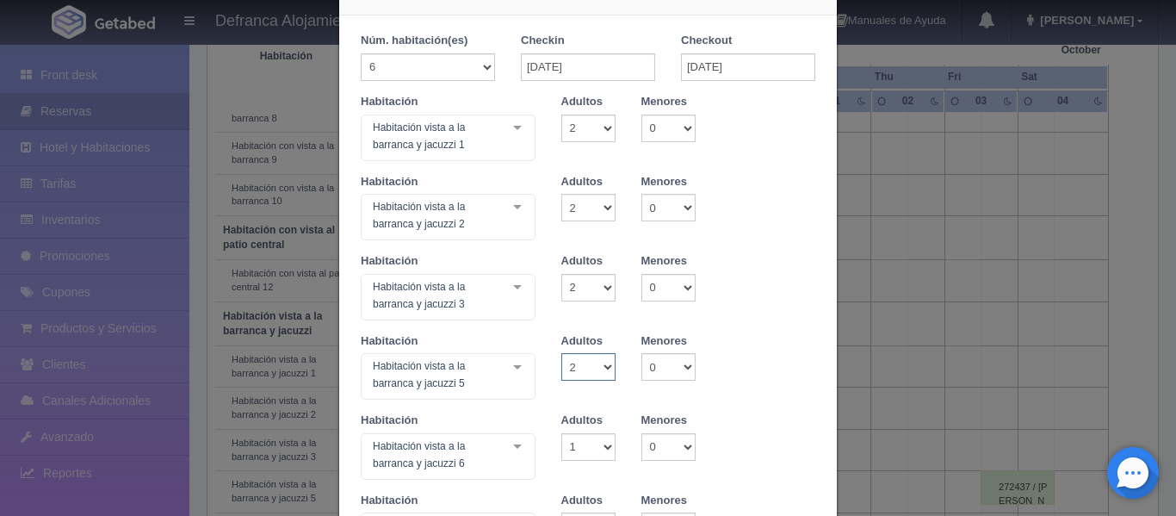
scroll to position [86, 0]
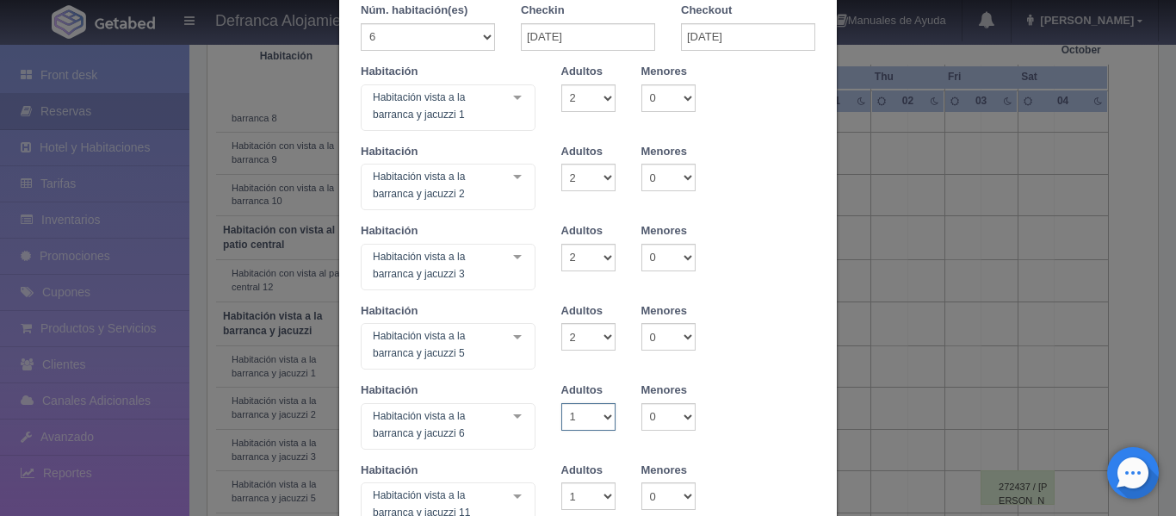
click at [597, 412] on select "1 2 3 4 5 6 7 8 9 10" at bounding box center [588, 417] width 54 height 28
select select "2"
click at [561, 403] on select "1 2 3 4 5 6 7 8 9 10" at bounding box center [588, 417] width 54 height 28
checkbox input "false"
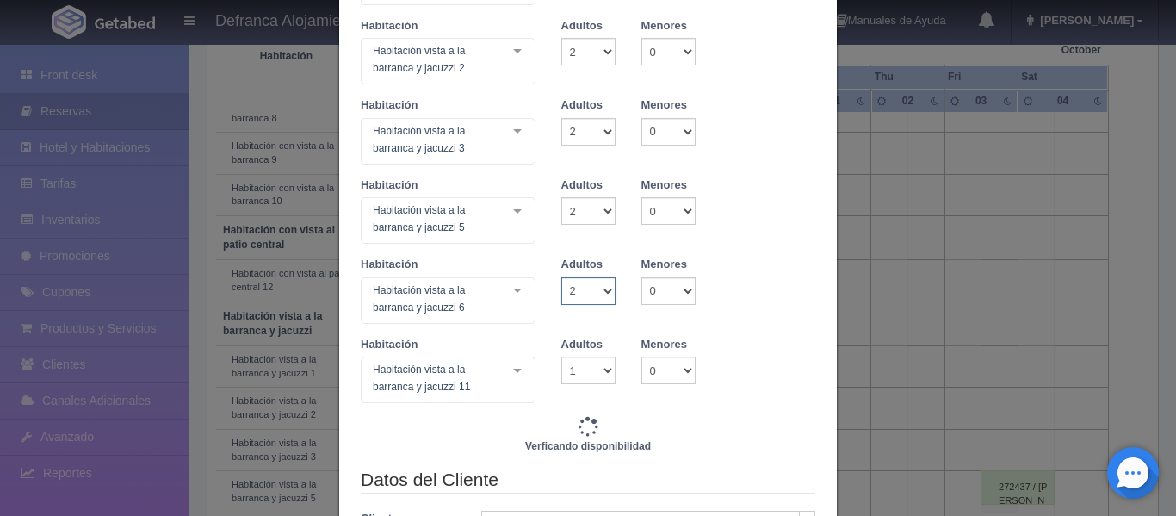
type input "50370.00"
checkbox input "false"
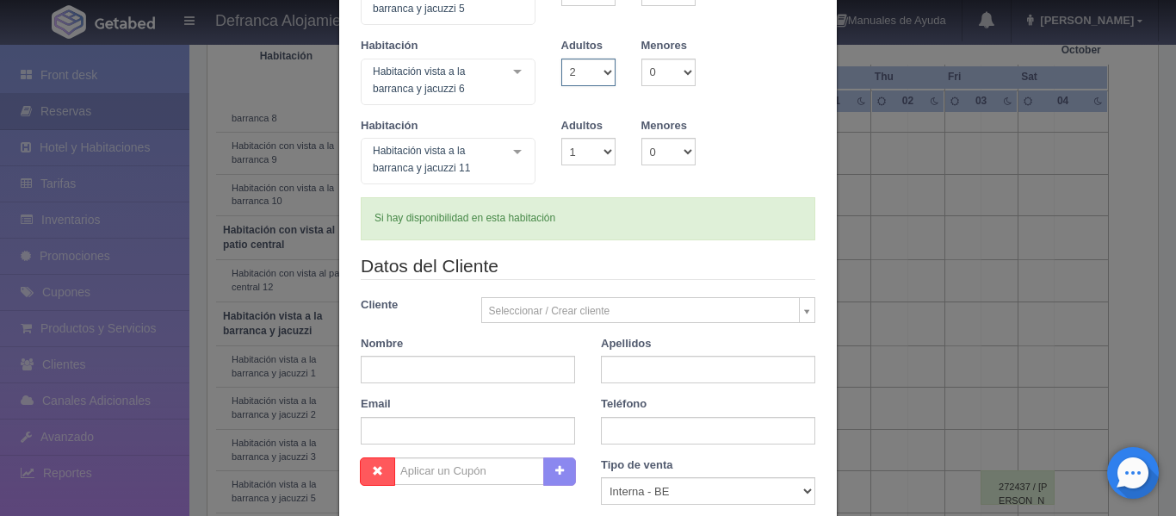
scroll to position [344, 0]
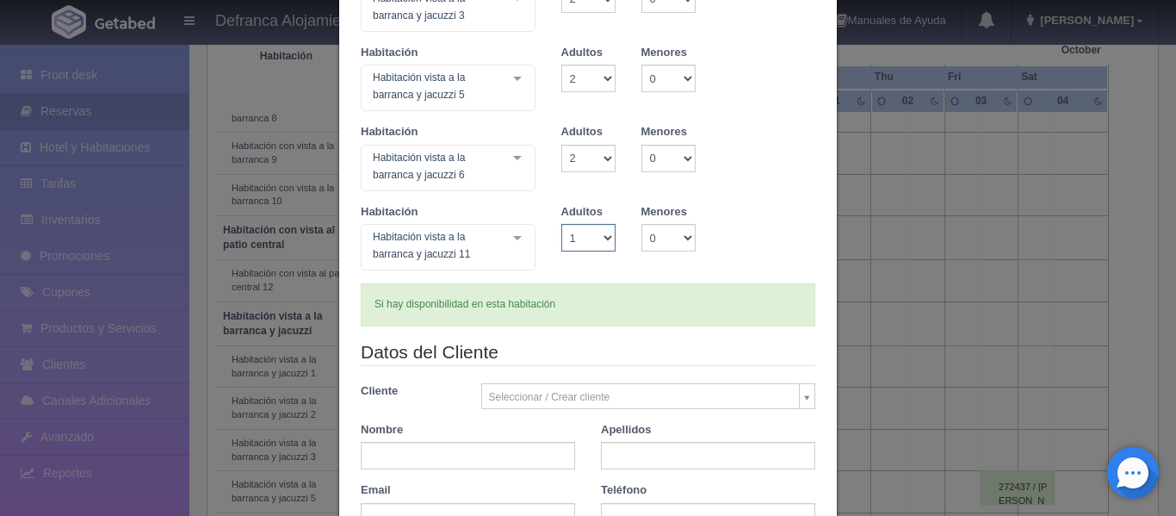
click at [597, 238] on select "1 2 3 4 5 6 7 8 9 10" at bounding box center [588, 238] width 54 height 28
select select "2"
click at [561, 224] on select "1 2 3 4 5 6 7 8 9 10" at bounding box center [588, 238] width 54 height 28
checkbox input "false"
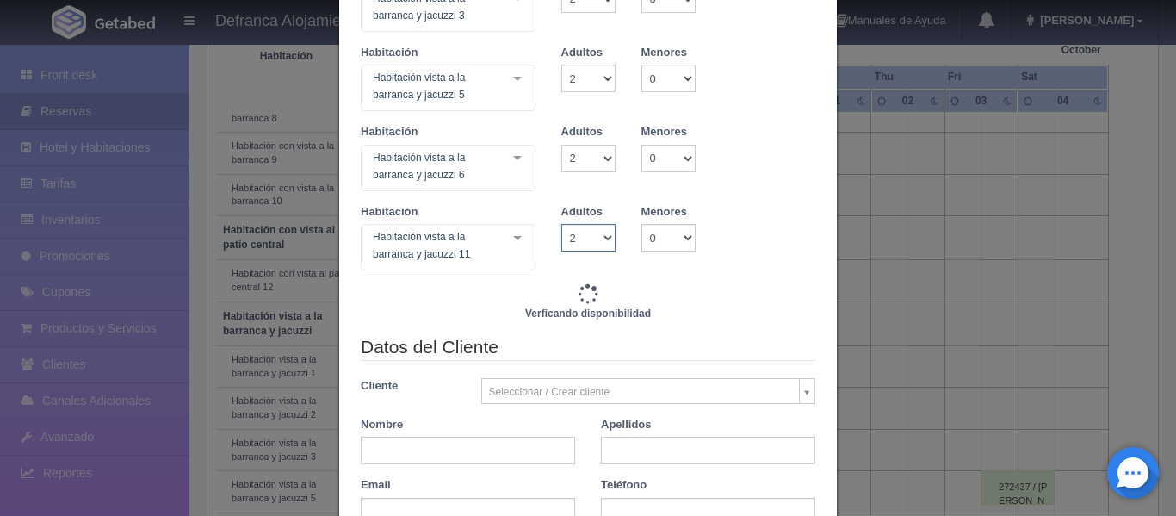
type input "50370.00"
checkbox input "false"
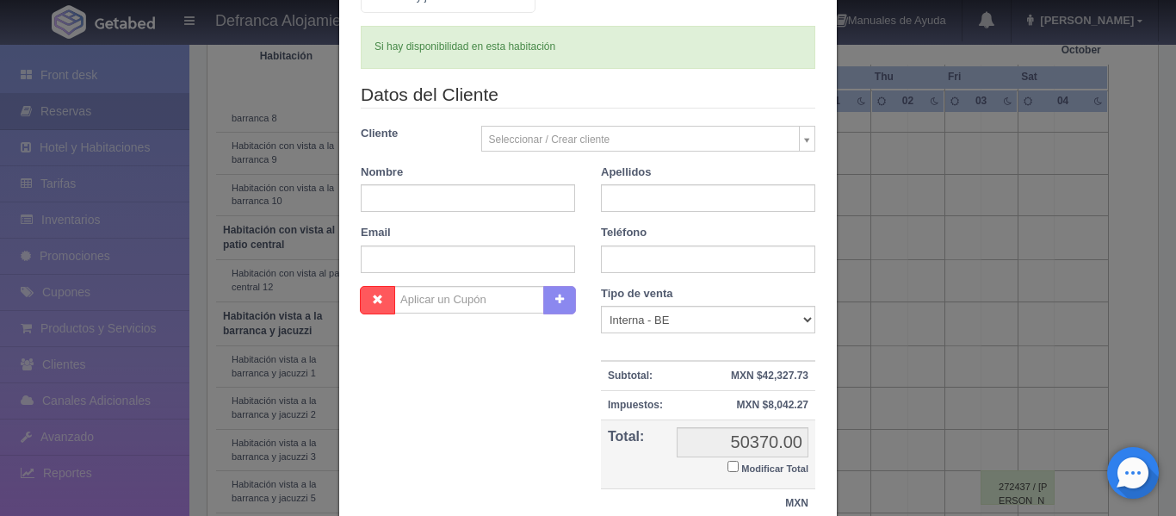
scroll to position [603, 0]
click at [474, 202] on input "text" at bounding box center [468, 197] width 214 height 28
type input "ROCÍO"
type input "MARTÍNEZ JIMÉNEZ"
click at [701, 258] on input "text" at bounding box center [708, 258] width 214 height 28
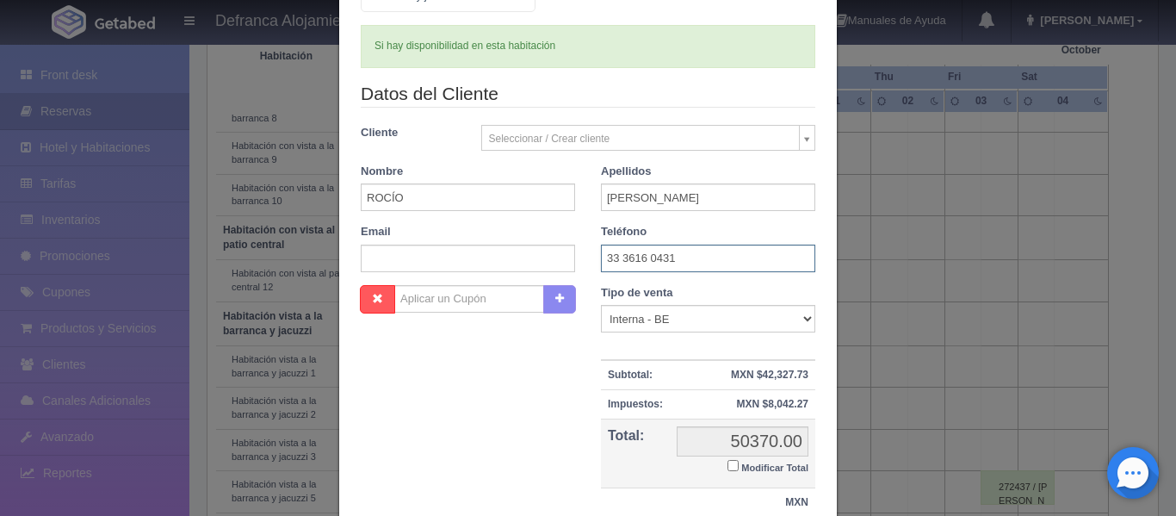
type input "33 3616 0431"
click at [727, 464] on input "Modificar Total" at bounding box center [732, 465] width 11 height 11
checkbox input "true"
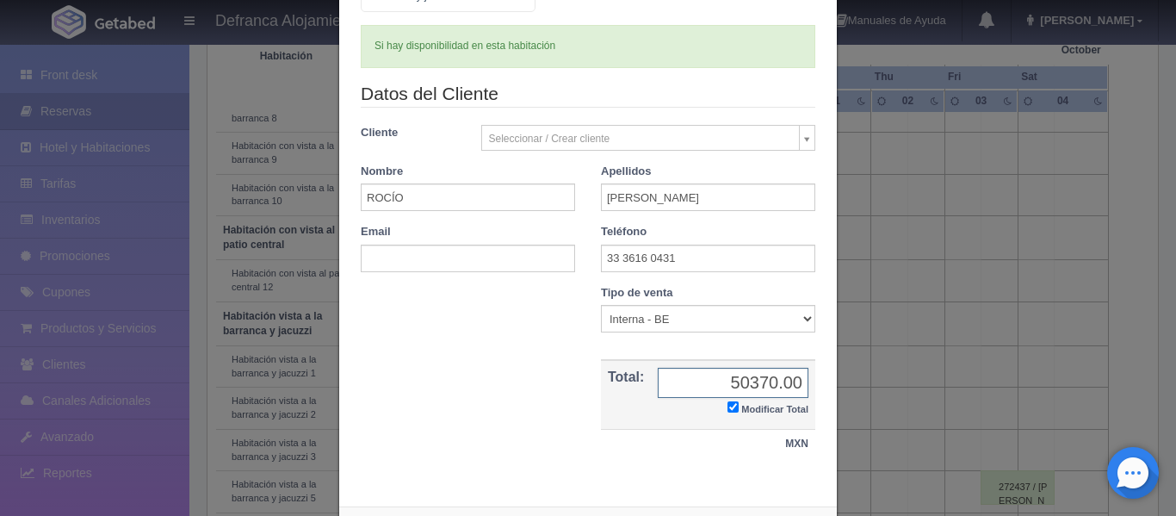
click at [762, 384] on input "50370.00" at bounding box center [733, 383] width 151 height 30
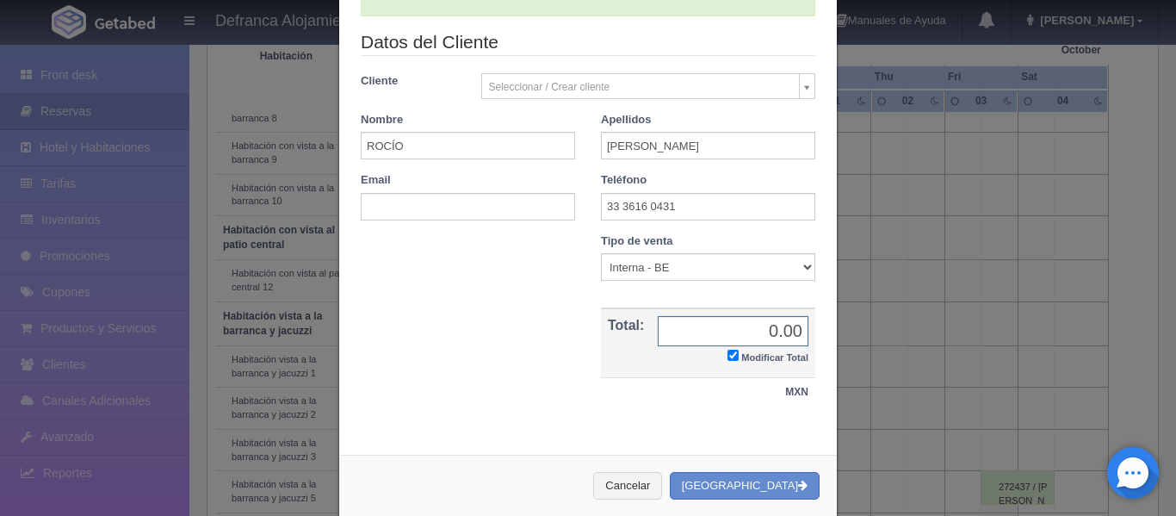
scroll to position [682, 0]
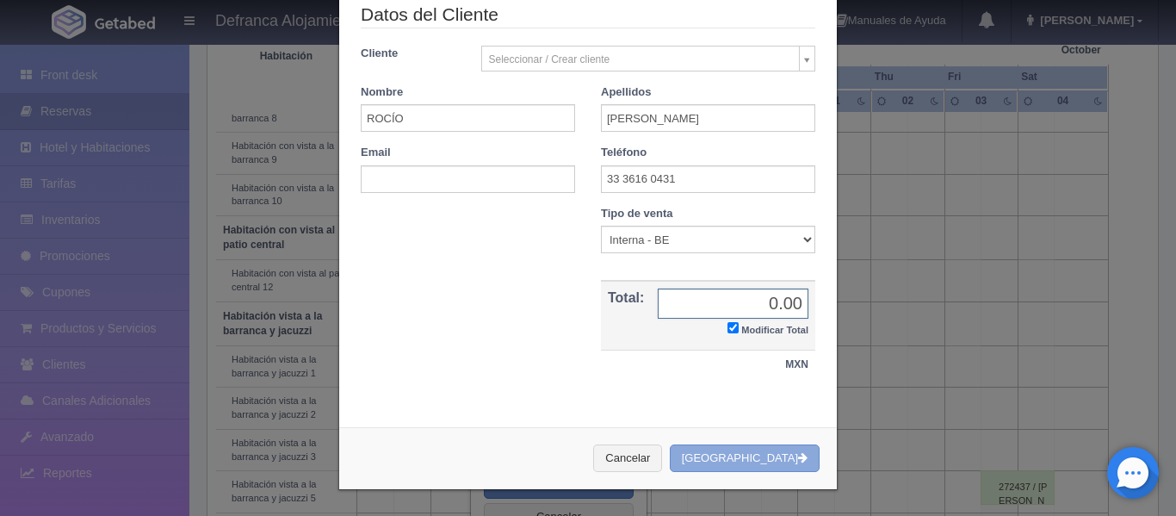
type input "0.00"
click at [735, 448] on button "Crear Reserva" at bounding box center [745, 458] width 150 height 28
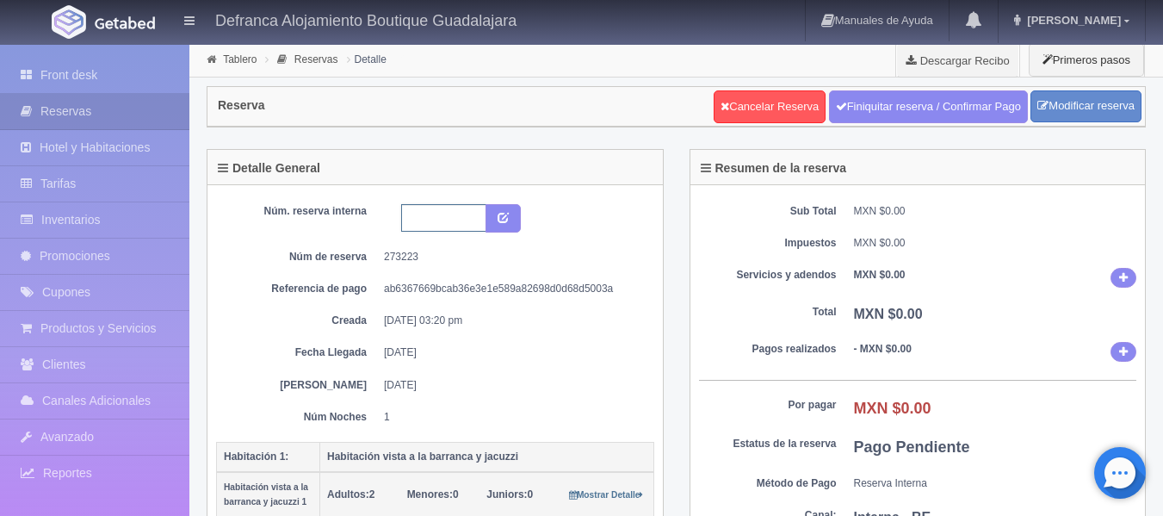
click at [448, 207] on input "text" at bounding box center [443, 218] width 85 height 28
click at [418, 221] on input "HVBJ1,2,3,5,6Y 11" at bounding box center [443, 218] width 85 height 28
click at [417, 218] on input "HVBJ1 ,2,3,5,6Y 11" at bounding box center [443, 218] width 85 height 28
click at [424, 223] on input "HVBJ 1 ,2,3,5,6Y 11" at bounding box center [443, 218] width 85 height 28
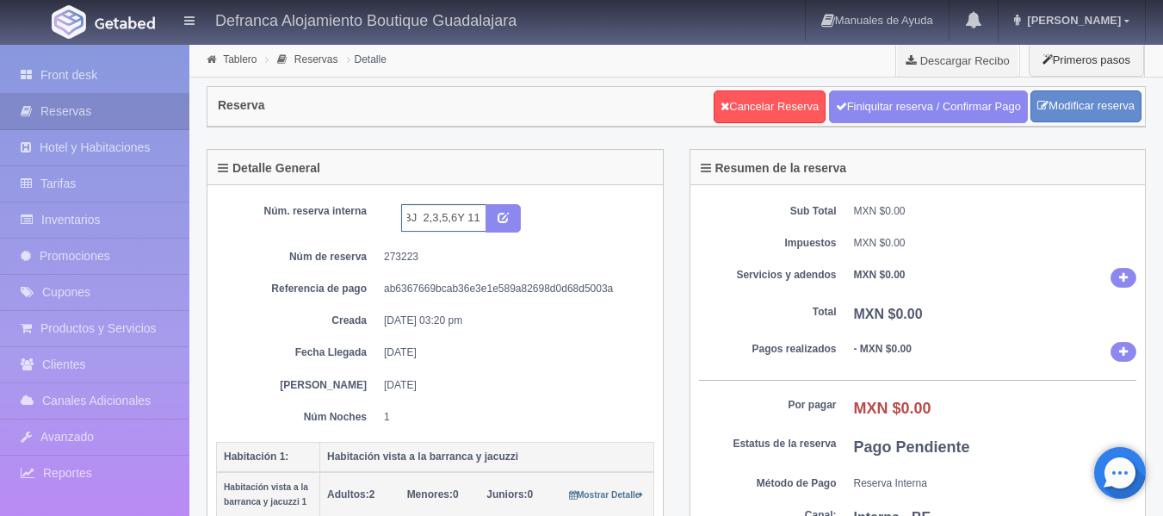
scroll to position [0, 18]
type input "HVBJ 1,2,3,5,6Y 11"
click at [504, 219] on icon "submit" at bounding box center [503, 216] width 11 height 11
click at [481, 217] on input "HVBJ 1,2,3,5,6Y 11" at bounding box center [443, 218] width 85 height 28
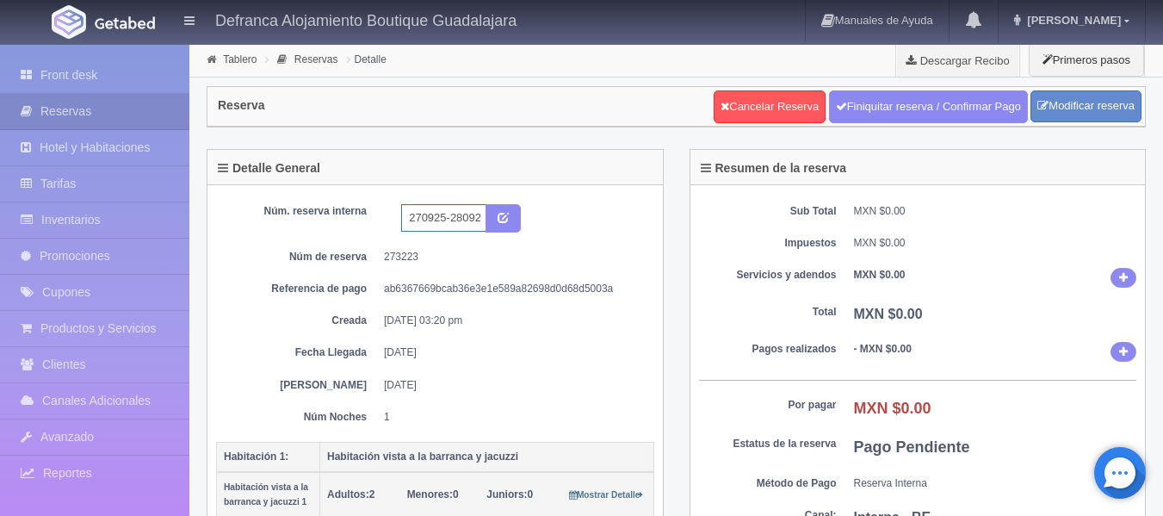
scroll to position [0, 108]
type input "HVBJ 1,2,3,5,6Y 11 270925-280925"
click at [513, 223] on button "submit" at bounding box center [502, 218] width 35 height 29
click at [1106, 96] on link "Modificar reserva" at bounding box center [1085, 106] width 111 height 32
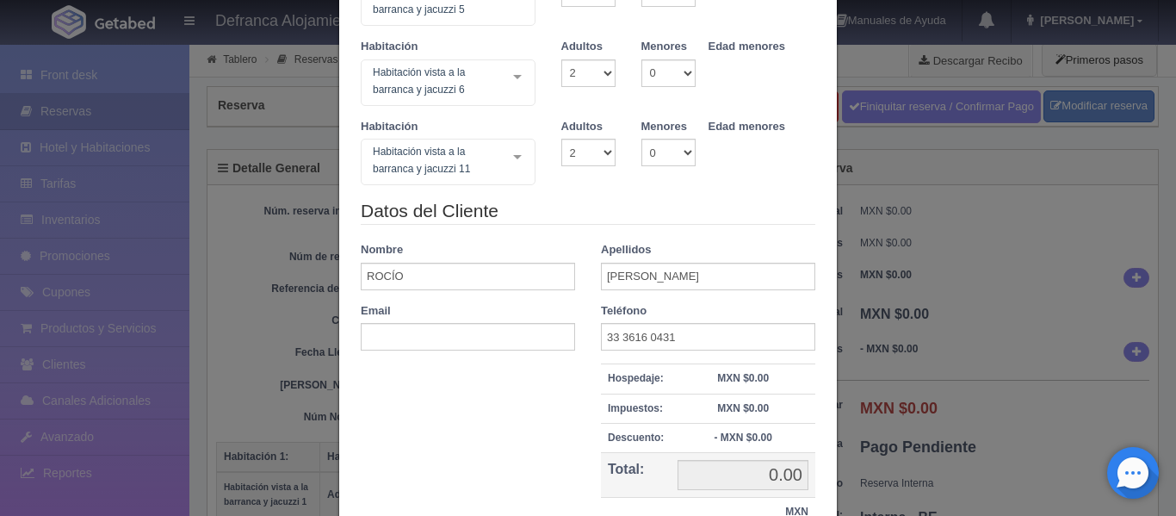
scroll to position [430, 0]
click at [751, 288] on input "[PERSON_NAME]" at bounding box center [708, 276] width 214 height 28
type input "[PERSON_NAME]"
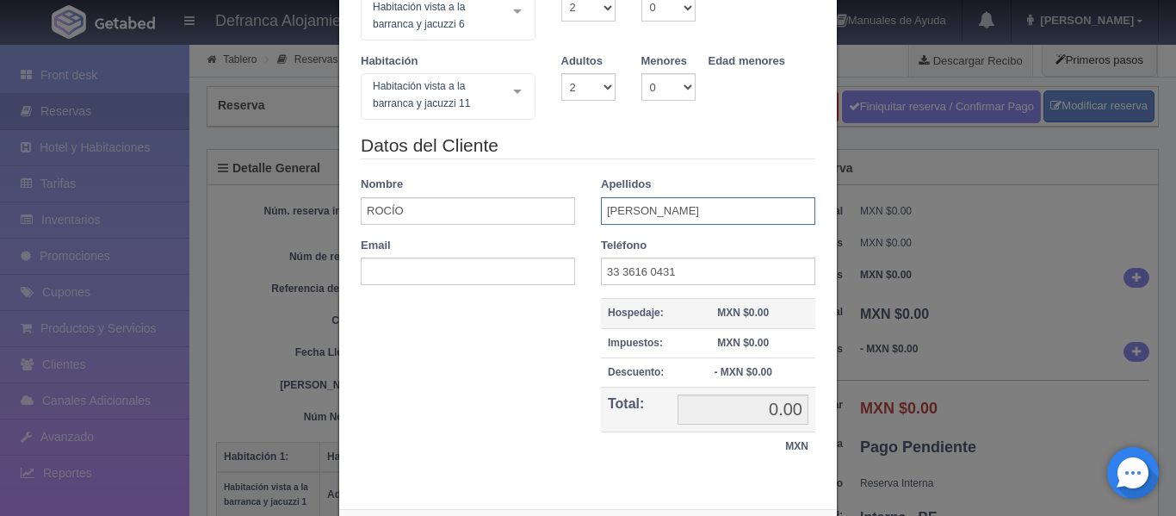
scroll to position [578, 0]
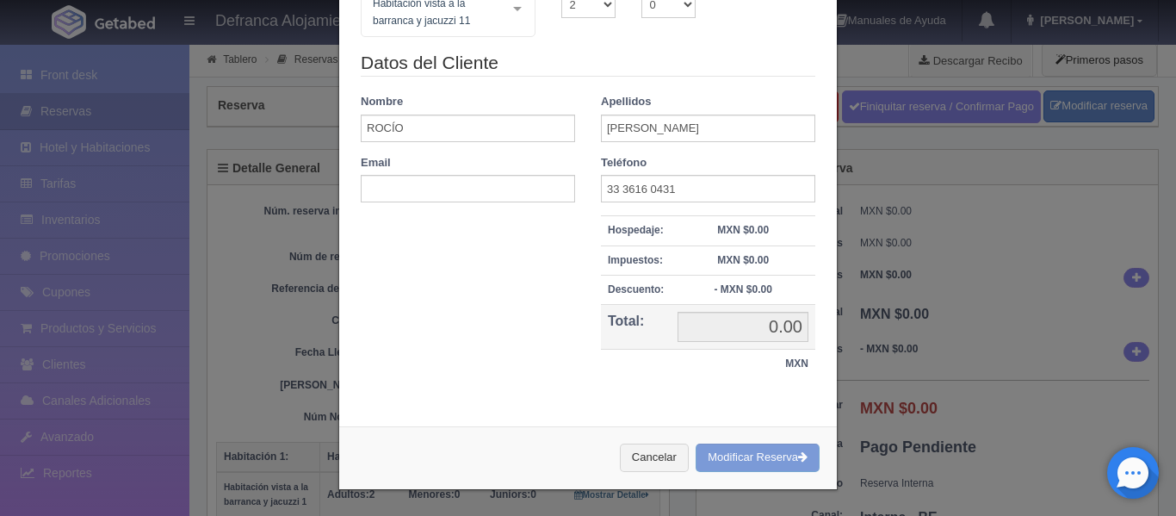
click at [723, 458] on div "Cancelar Modificar Reserva" at bounding box center [588, 457] width 498 height 63
click at [717, 451] on div "Cancelar Modificar Reserva" at bounding box center [588, 457] width 498 height 63
click at [715, 456] on div "Cancelar Modificar Reserva" at bounding box center [588, 457] width 498 height 63
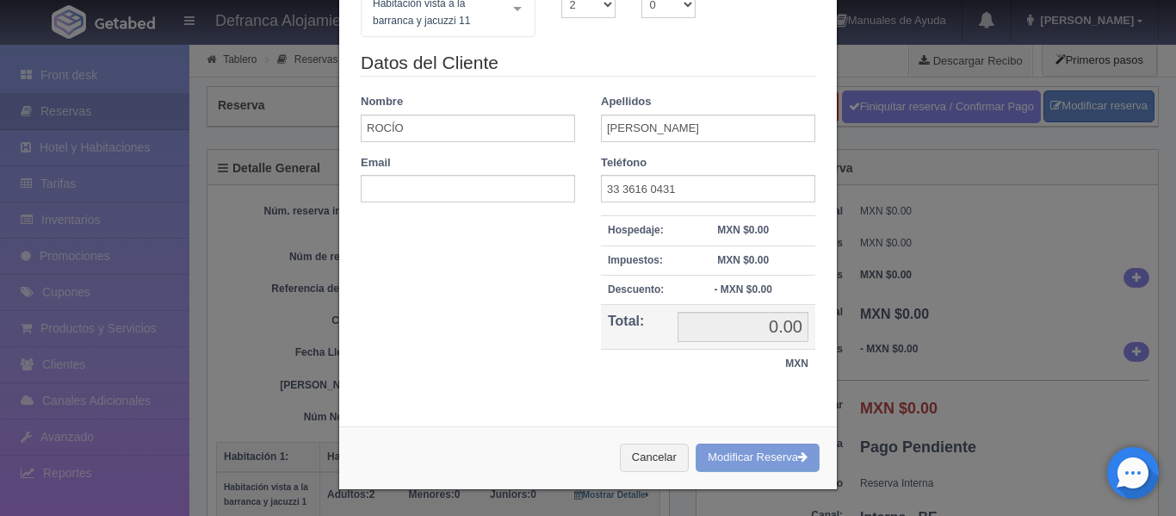
click at [751, 458] on div "Cancelar Modificar Reserva" at bounding box center [588, 457] width 498 height 63
click at [634, 454] on button "Cancelar" at bounding box center [654, 457] width 69 height 28
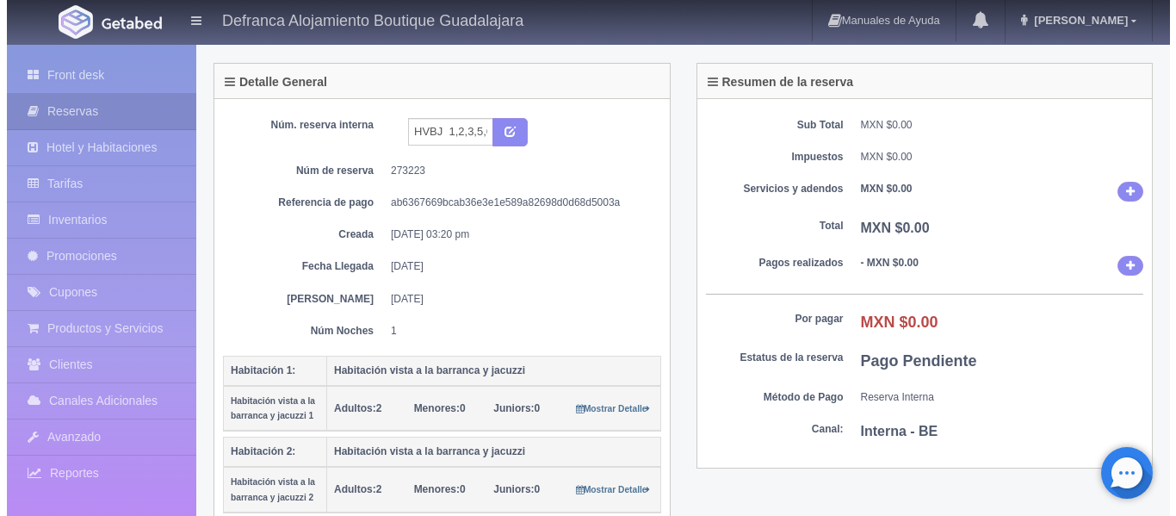
scroll to position [0, 0]
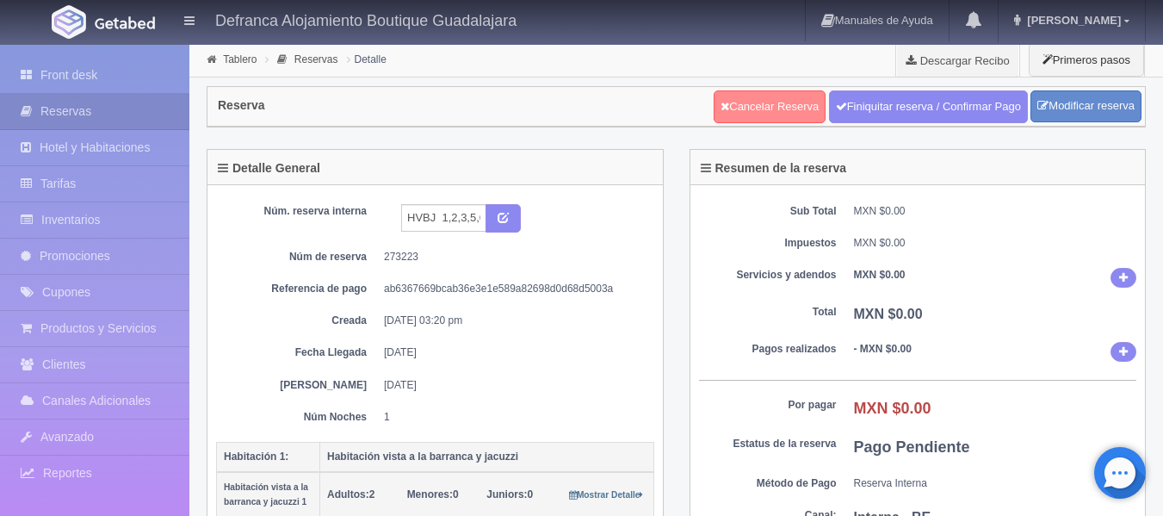
click at [770, 110] on link "Cancelar Reserva" at bounding box center [770, 106] width 112 height 33
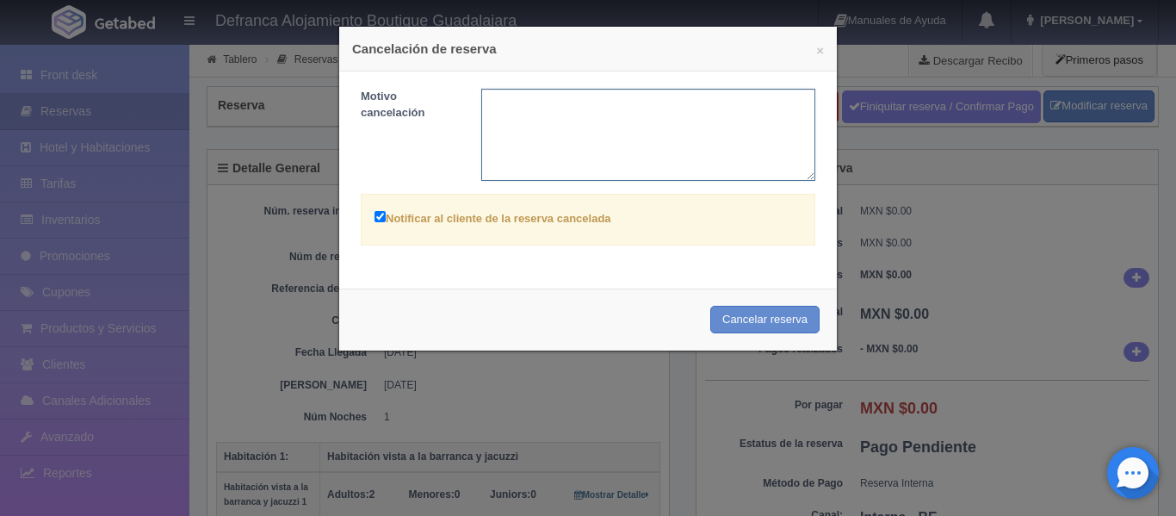
click at [634, 131] on textarea at bounding box center [648, 135] width 335 height 92
type textarea "error en captura"
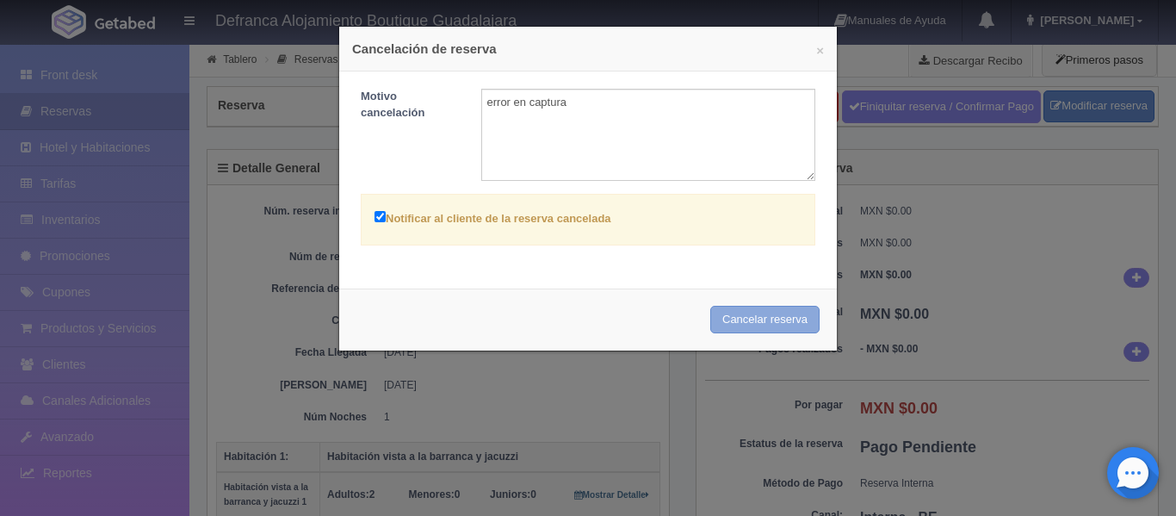
click at [760, 314] on button "Cancelar reserva" at bounding box center [764, 320] width 109 height 28
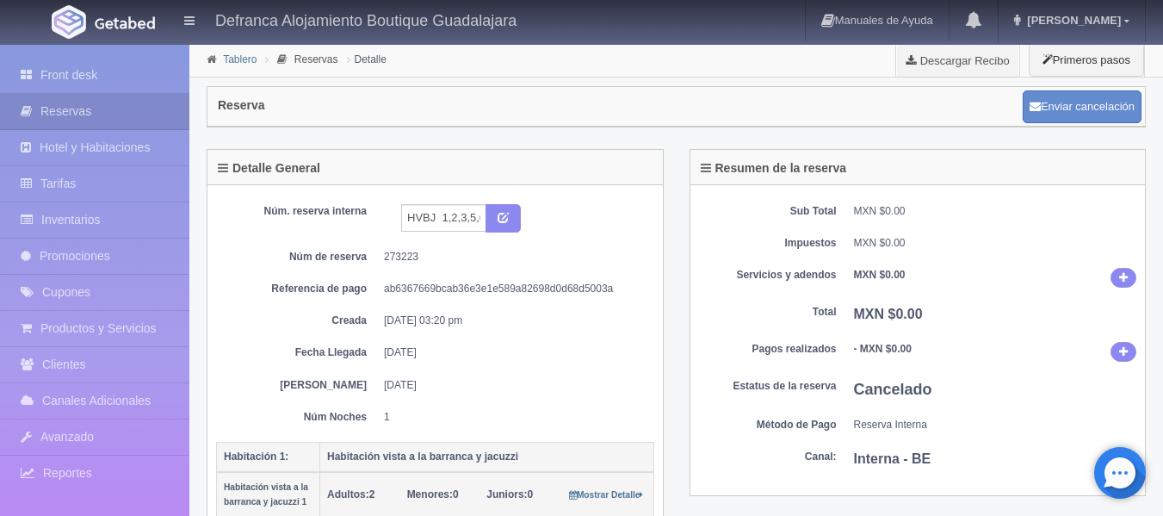
click at [250, 60] on link "Tablero" at bounding box center [240, 59] width 34 height 12
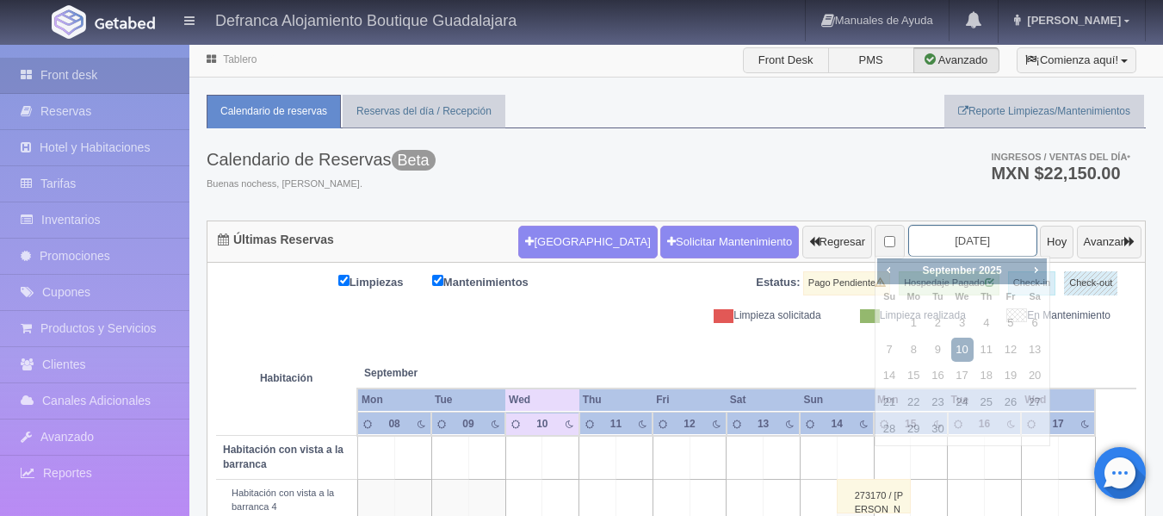
click at [977, 243] on input "[DATE]" at bounding box center [972, 241] width 129 height 32
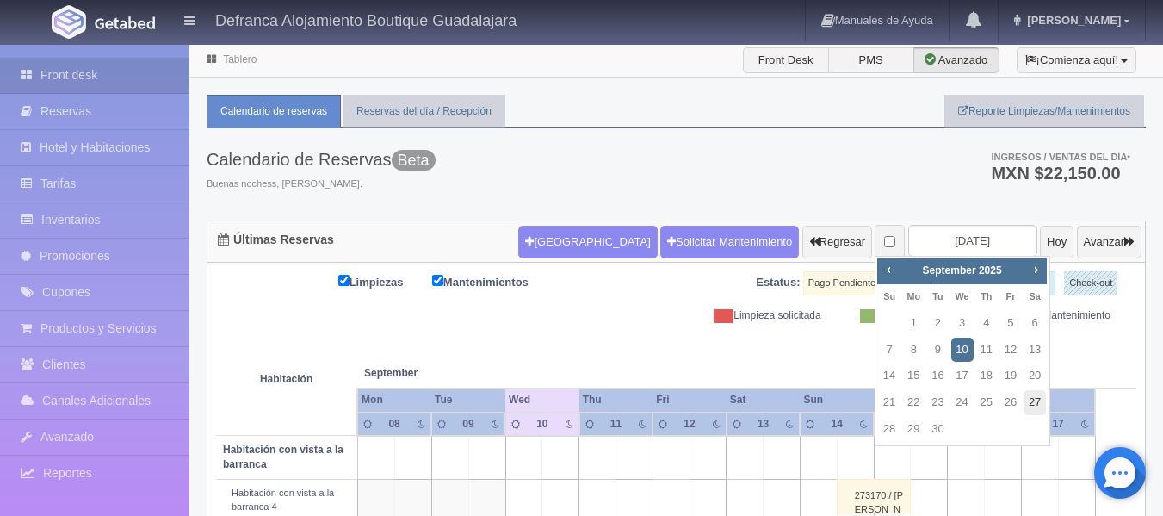
click at [1039, 401] on link "27" at bounding box center [1034, 402] width 22 height 25
type input "[DATE]"
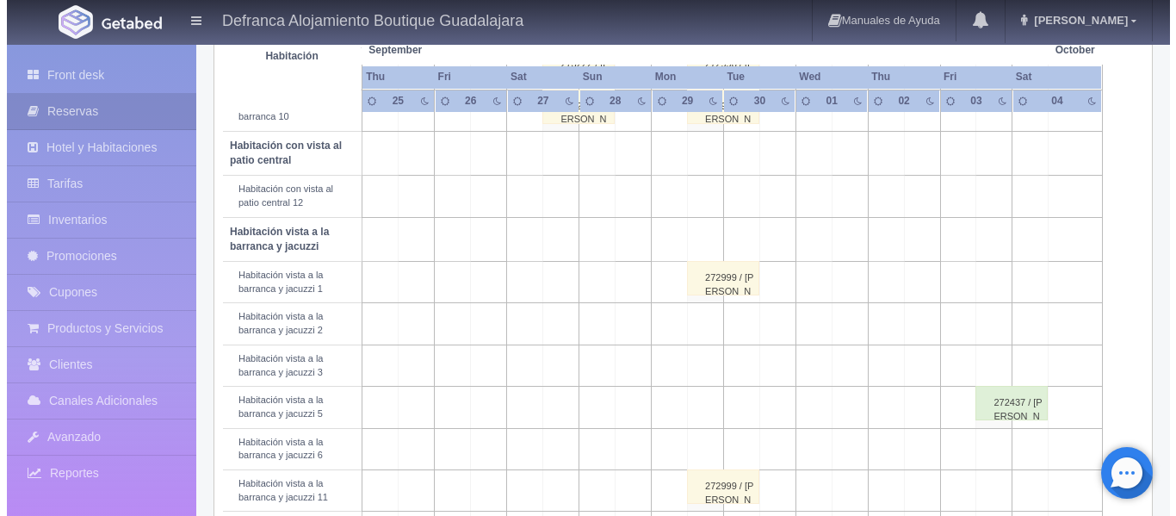
scroll to position [516, 0]
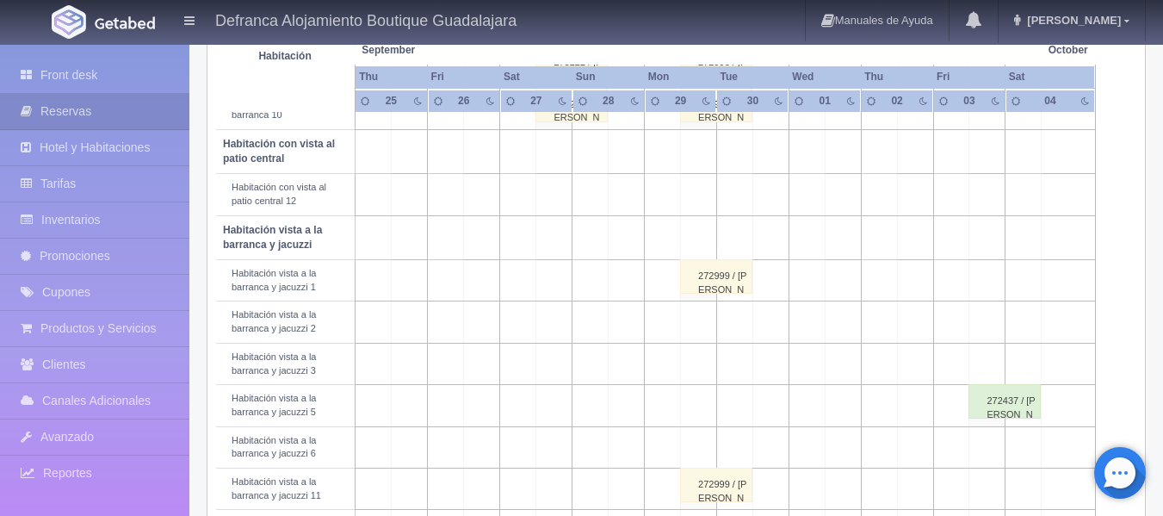
click at [555, 248] on td at bounding box center [554, 237] width 36 height 44
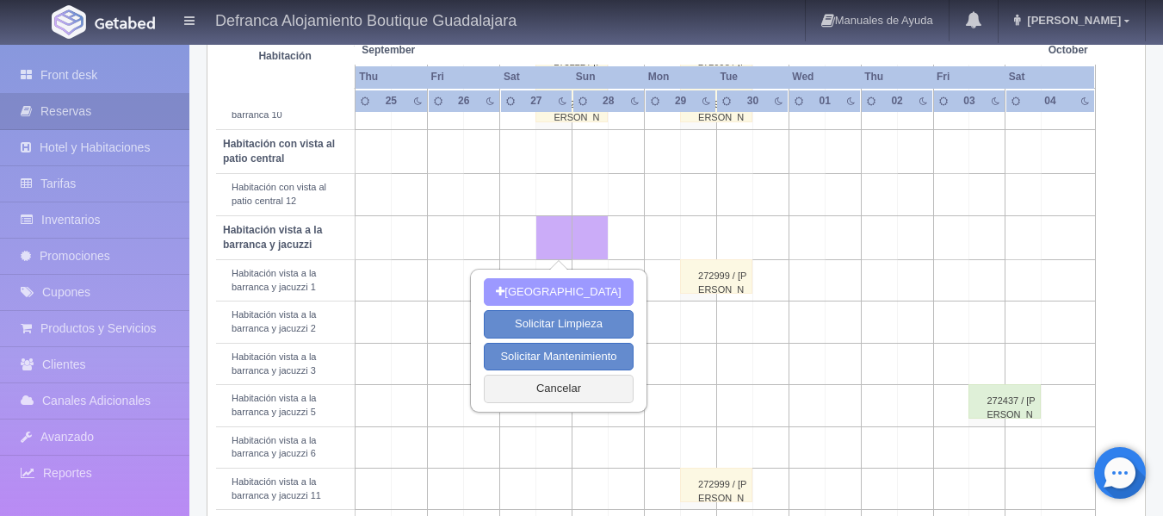
click at [559, 289] on button "[GEOGRAPHIC_DATA]" at bounding box center [558, 292] width 149 height 28
type input "[DATE]"
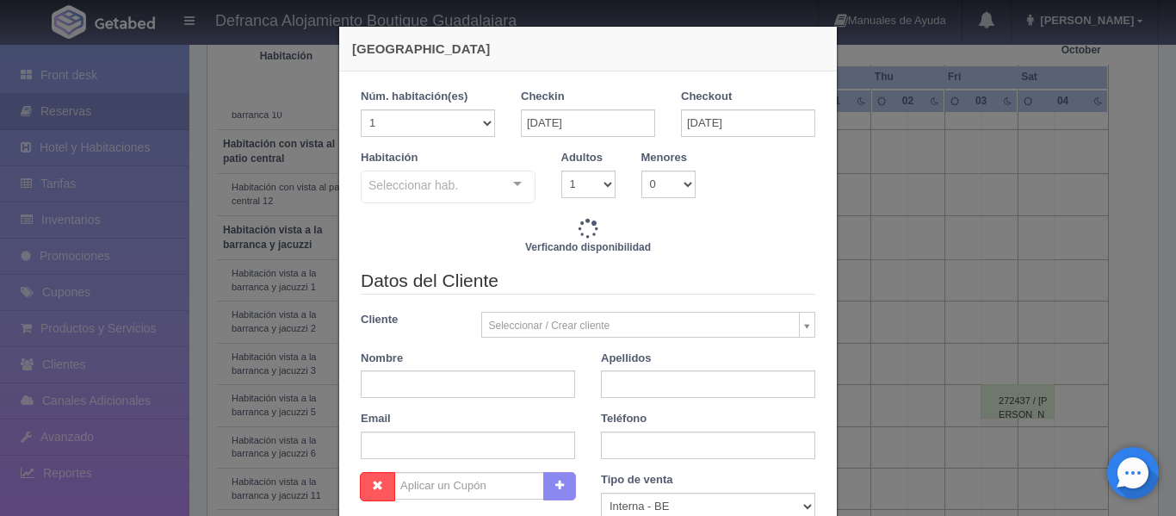
checkbox input "false"
type input "8395.00"
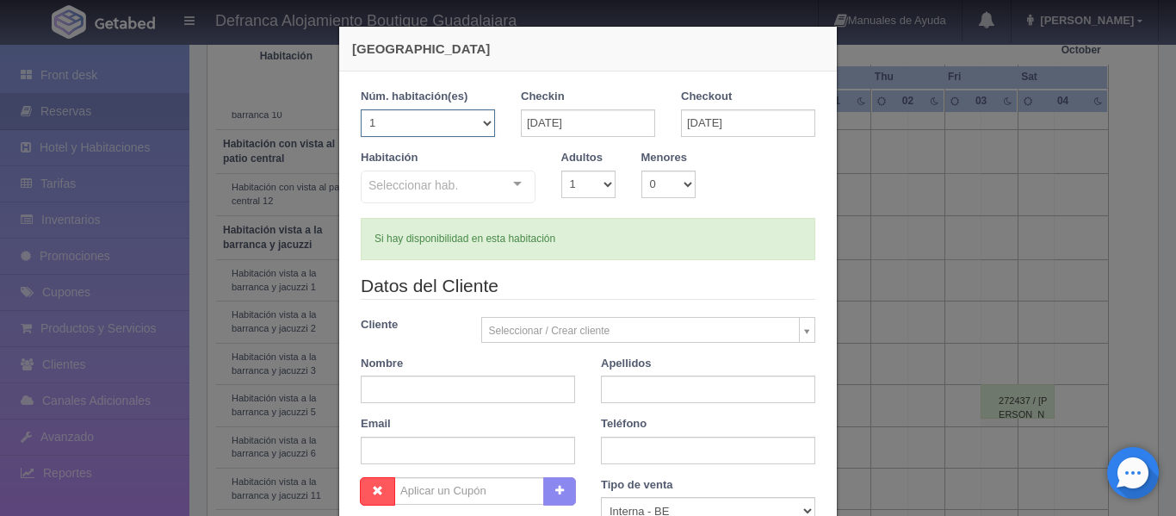
checkbox input "false"
click at [481, 123] on select "1 2 3 4 5 6 7 8 9 10 11 12 13 14 15 16 17 18 19 20" at bounding box center [428, 123] width 134 height 28
select select "6"
click at [361, 109] on select "1 2 3 4 5 6 7 8 9 10 11 12 13 14 15 16 17 18 19 20" at bounding box center [428, 123] width 134 height 28
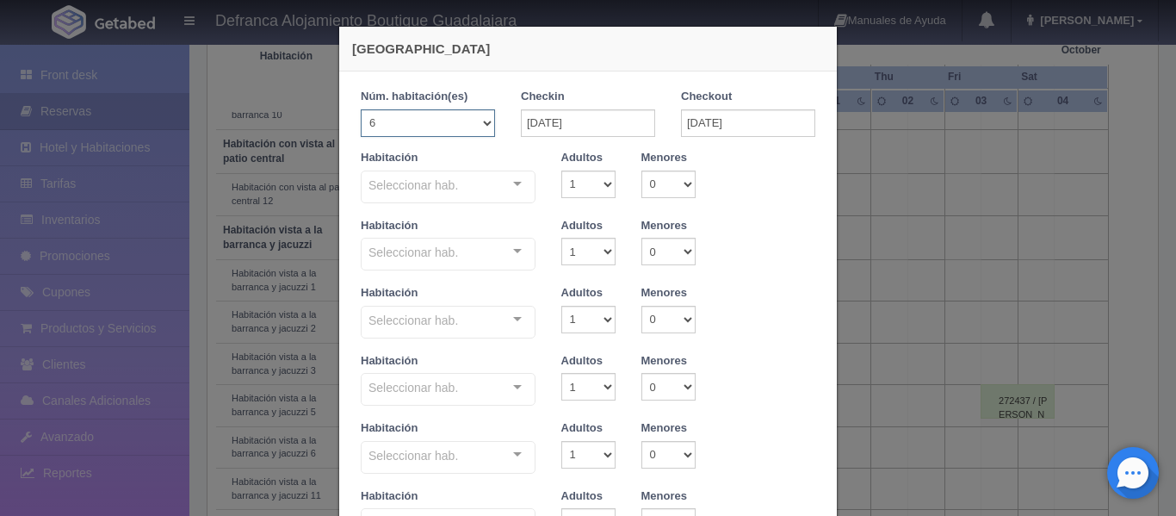
checkbox input "false"
type input "50370.00"
checkbox input "false"
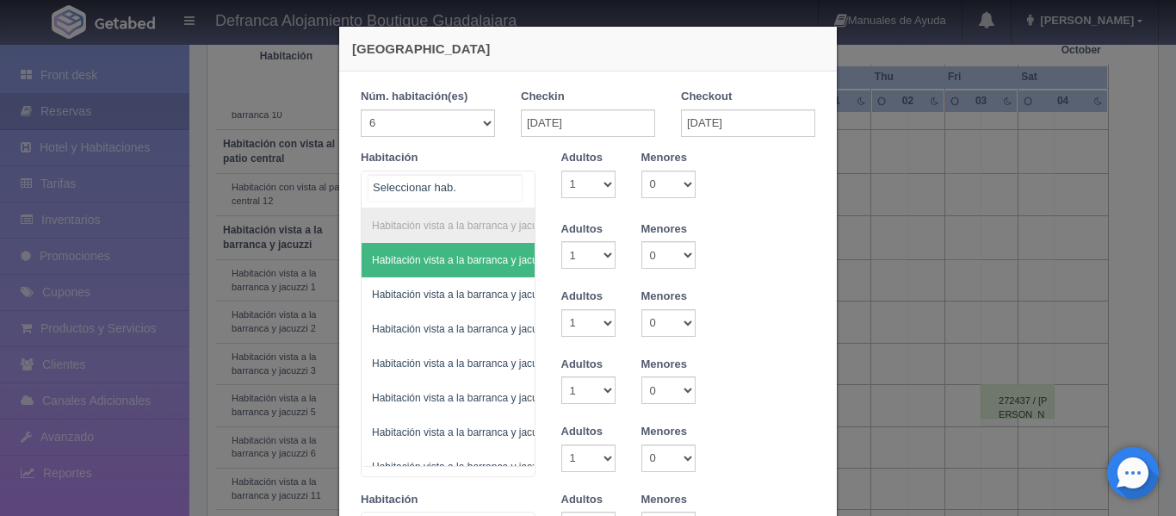
click at [507, 186] on div "Habitación vista a la barranca y jacuzzi Habitación vista a la barranca y jacuz…" at bounding box center [448, 189] width 175 height 38
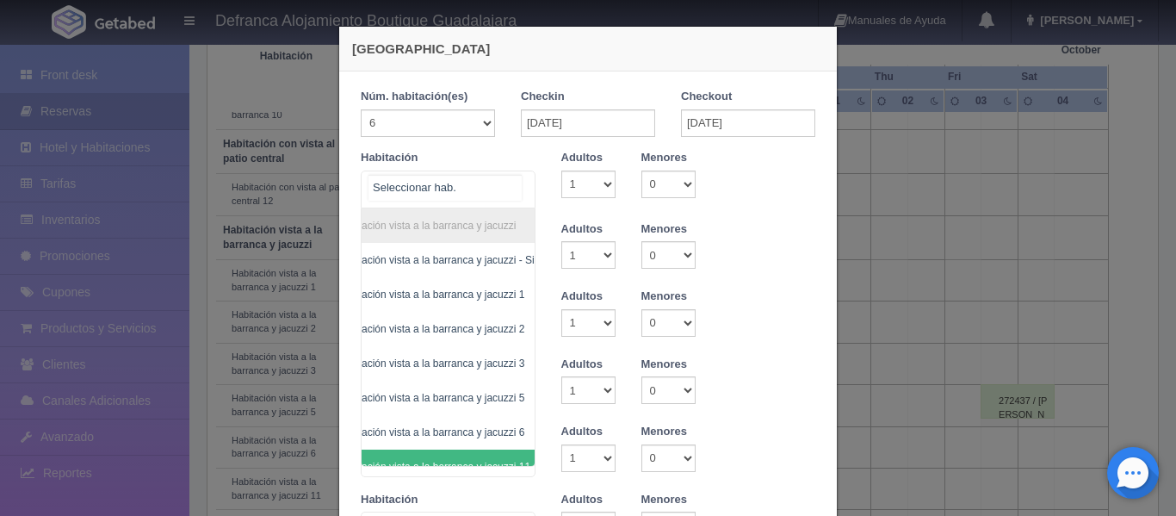
scroll to position [0, 100]
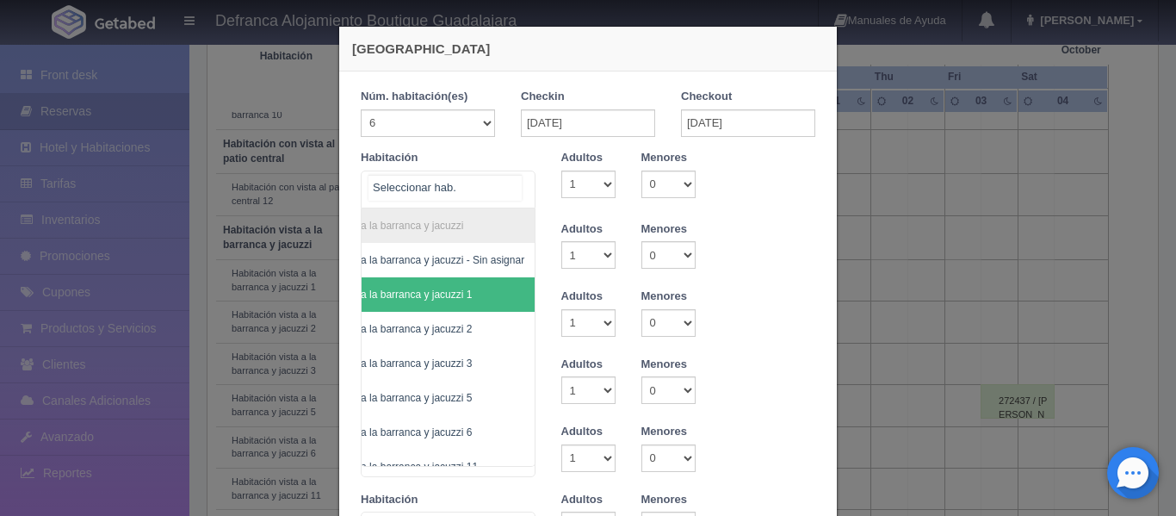
click at [461, 284] on span "Habitación vista a la barranca y jacuzzi 1" at bounding box center [405, 294] width 260 height 34
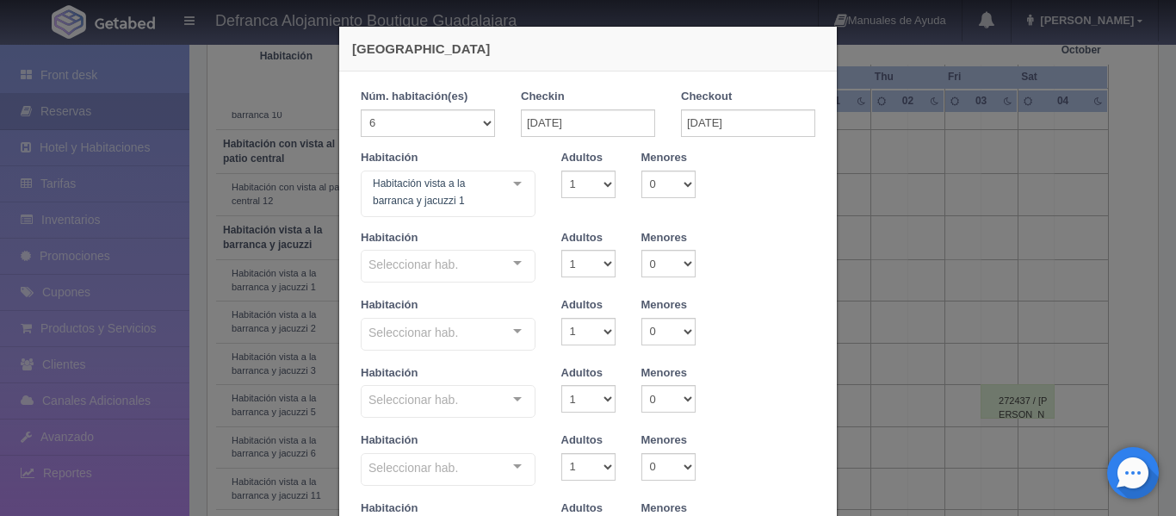
checkbox input "false"
type input "50370.00"
checkbox input "false"
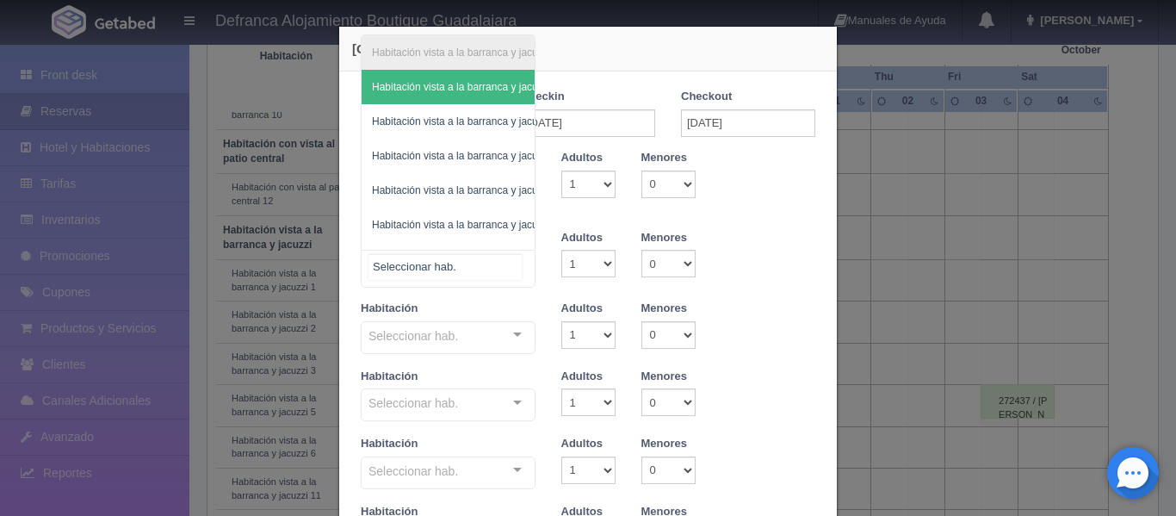
click at [513, 261] on div "Habitación vista a la barranca y jacuzzi Habitación vista a la barranca y jacuz…" at bounding box center [448, 269] width 175 height 38
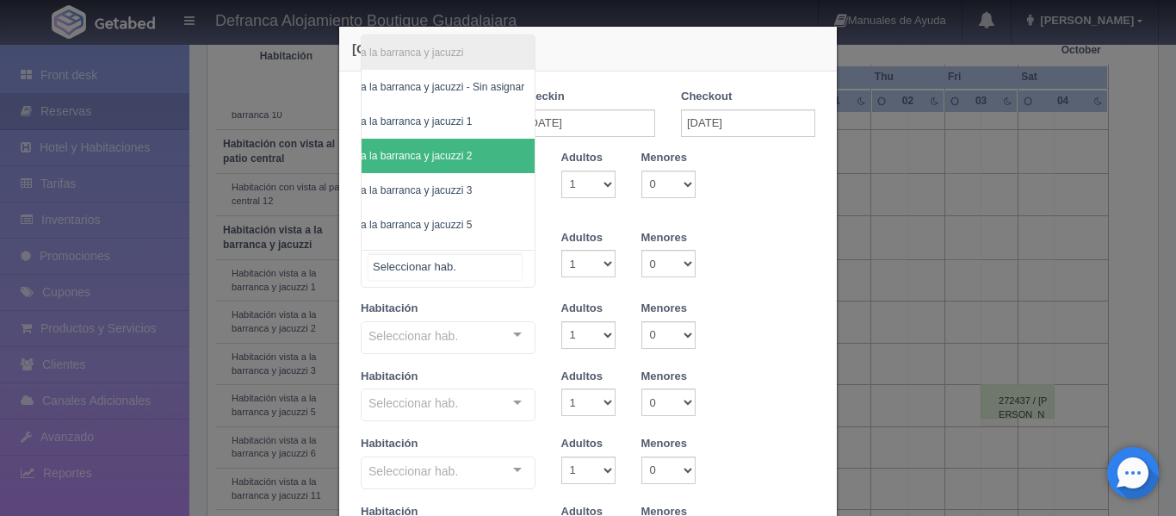
click at [496, 158] on span "Habitación vista a la barranca y jacuzzi 2" at bounding box center [405, 156] width 260 height 34
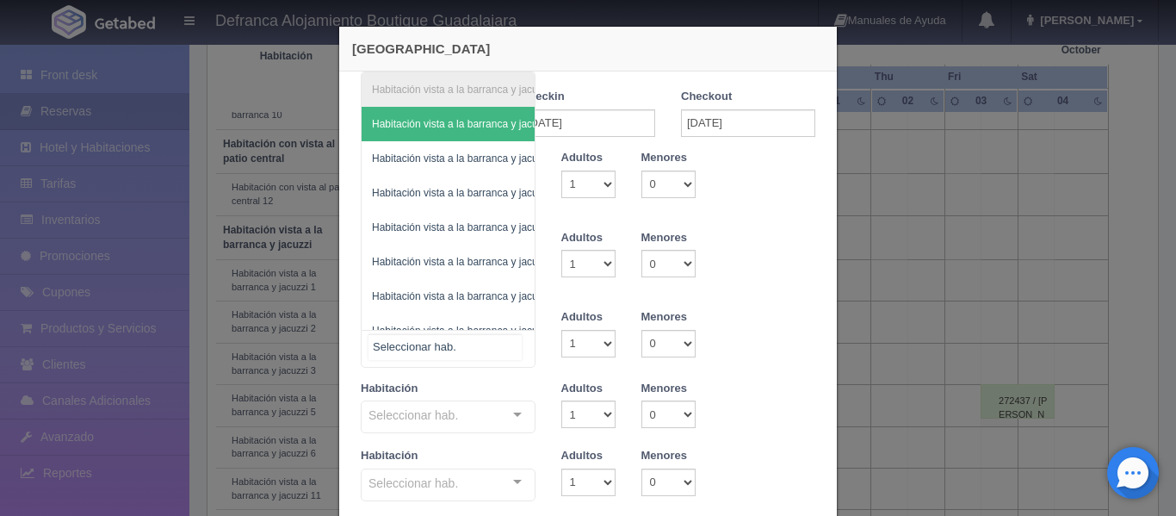
click at [510, 341] on div "Habitación vista a la barranca y jacuzzi Habitación vista a la barranca y jacuz…" at bounding box center [448, 349] width 175 height 38
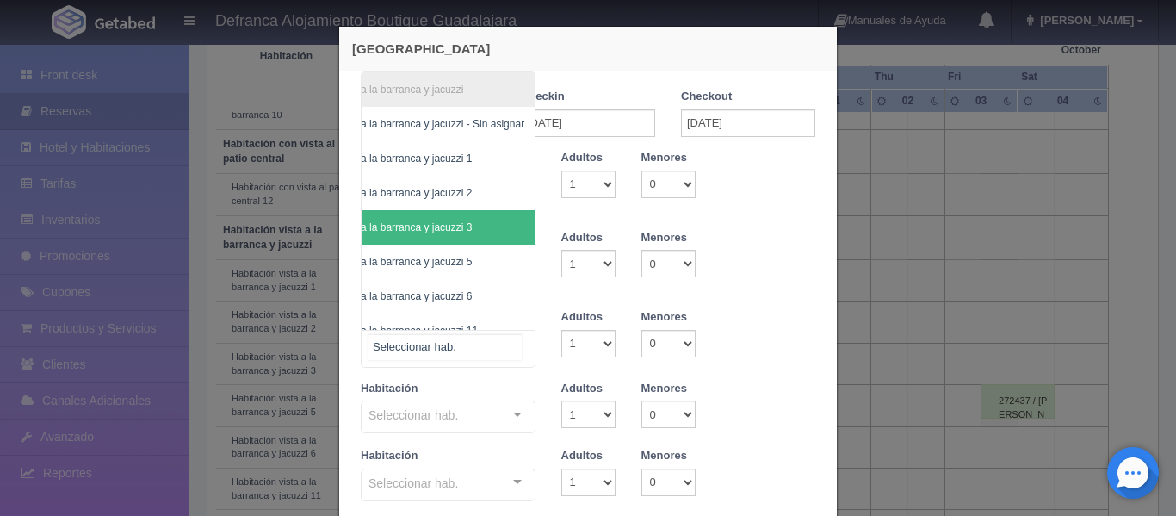
click at [472, 234] on span "Habitación vista a la barranca y jacuzzi 3" at bounding box center [405, 227] width 260 height 34
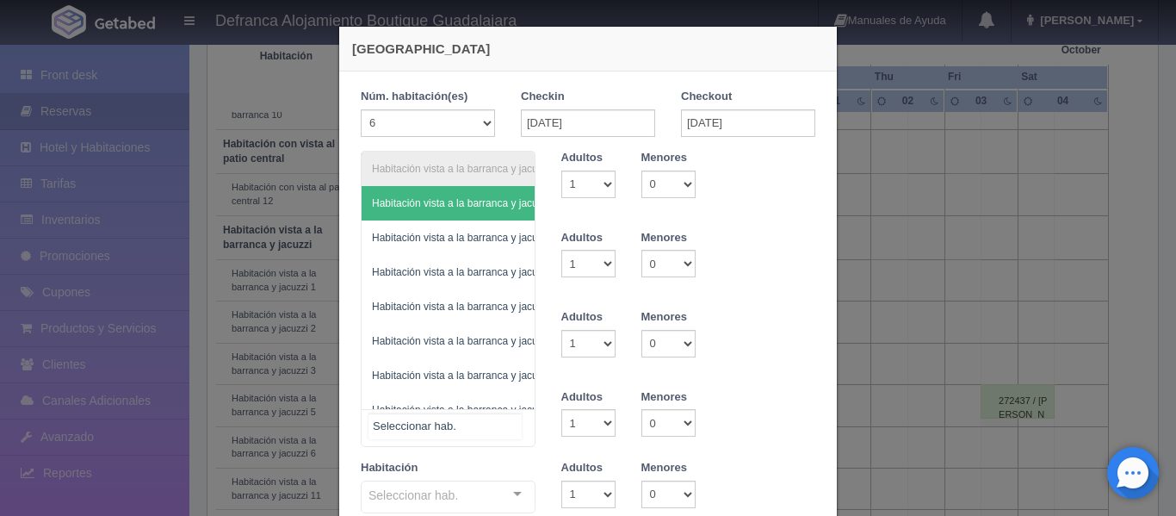
click at [511, 419] on div "Habitación vista a la barranca y jacuzzi Habitación vista a la barranca y jacuz…" at bounding box center [448, 428] width 175 height 38
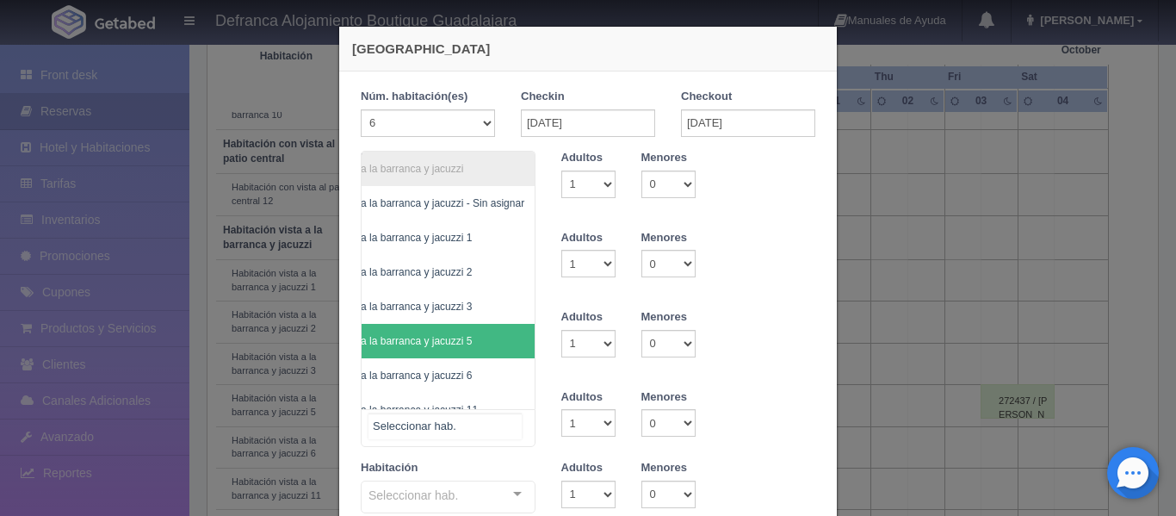
click at [482, 344] on span "Habitación vista a la barranca y jacuzzi 5" at bounding box center [405, 341] width 260 height 34
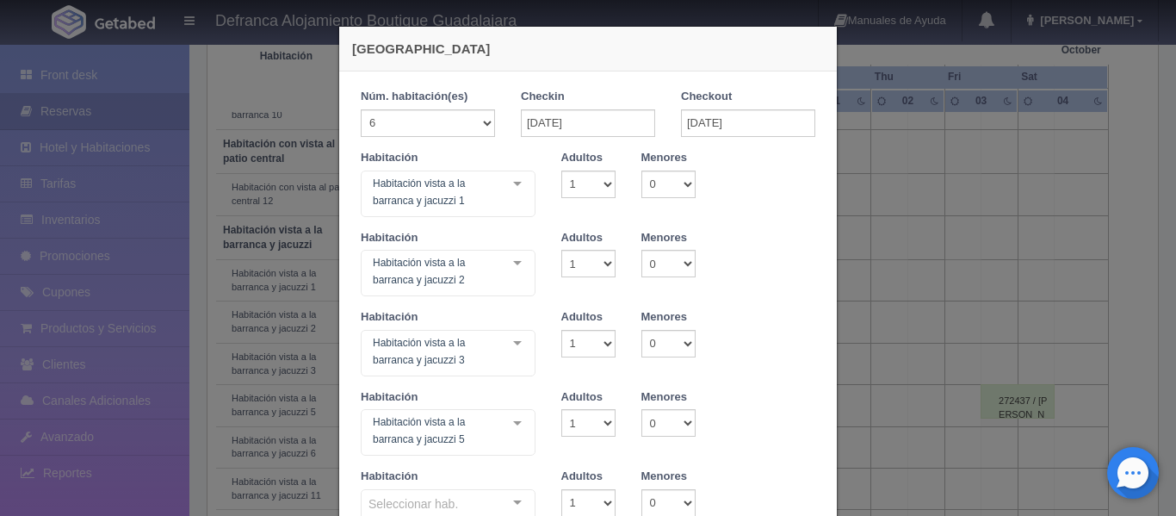
scroll to position [86, 0]
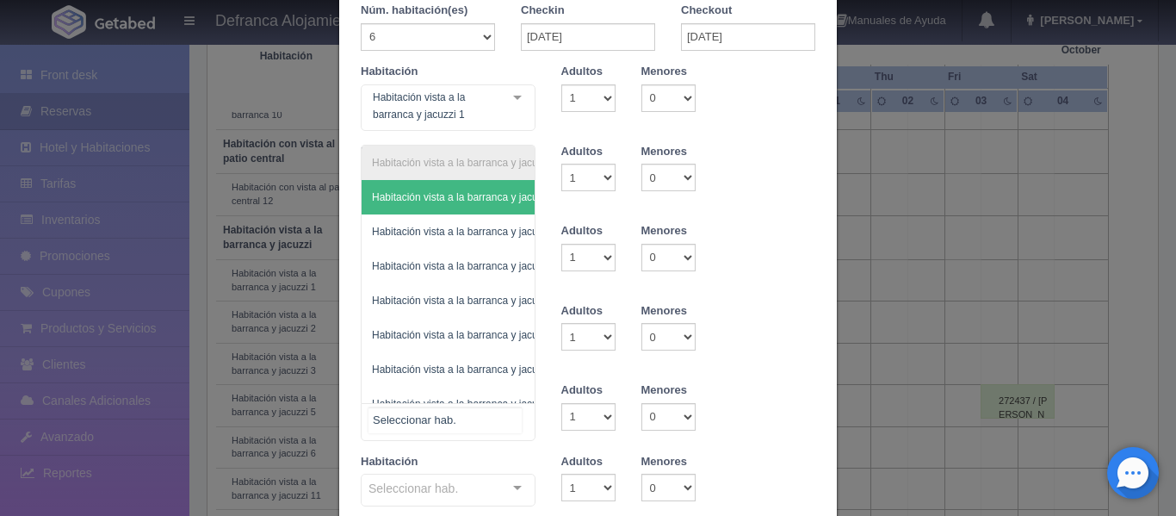
click at [513, 414] on div "Habitación vista a la barranca y jacuzzi Habitación vista a la barranca y jacuz…" at bounding box center [448, 422] width 175 height 38
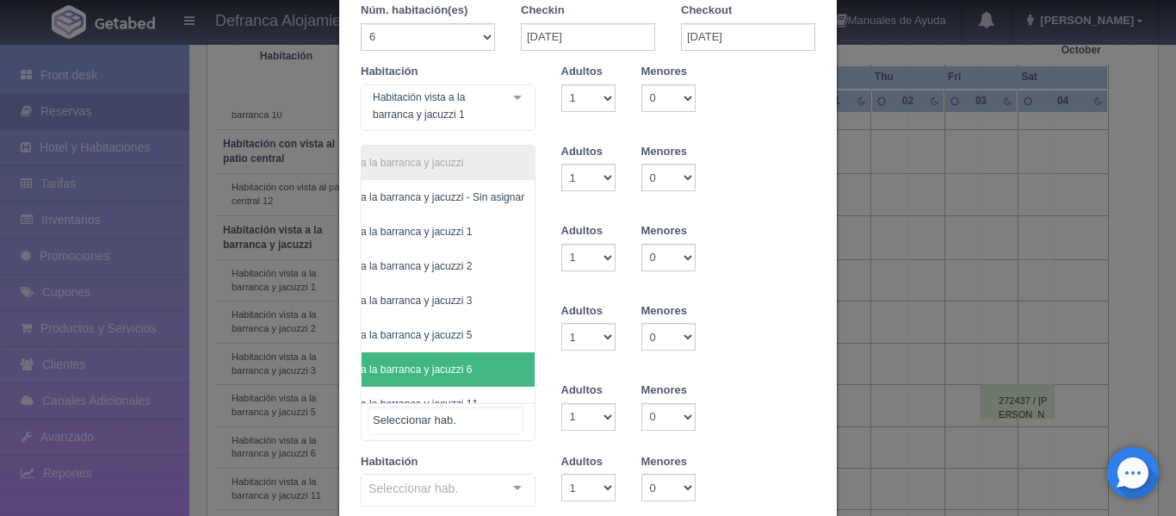
click at [466, 372] on span "Habitación vista a la barranca y jacuzzi 6" at bounding box center [405, 369] width 260 height 34
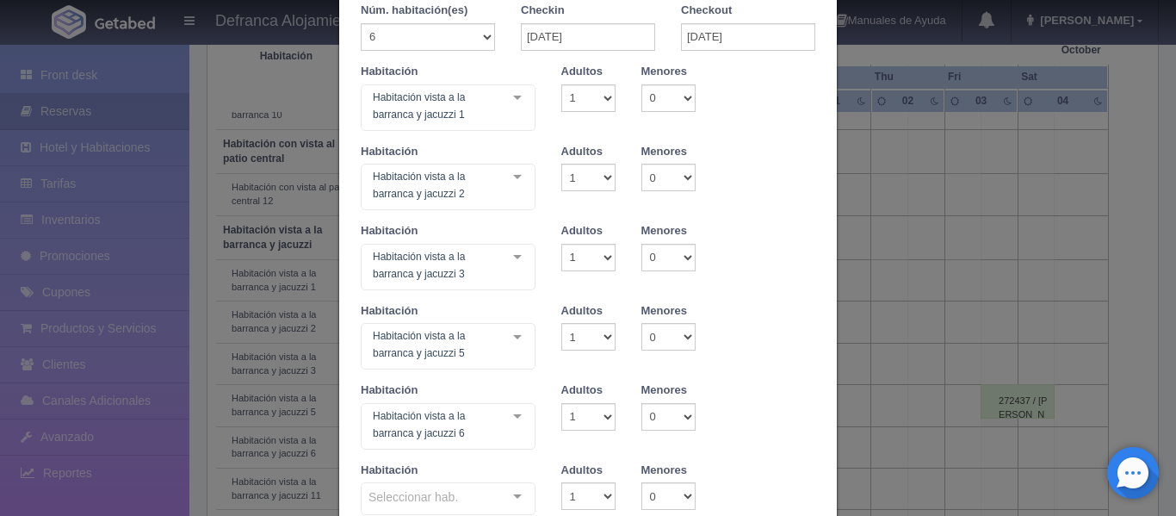
click at [512, 494] on div "Seleccionar hab. Habitación vista a la barranca y jacuzzi Habitación vista a la…" at bounding box center [448, 499] width 175 height 34
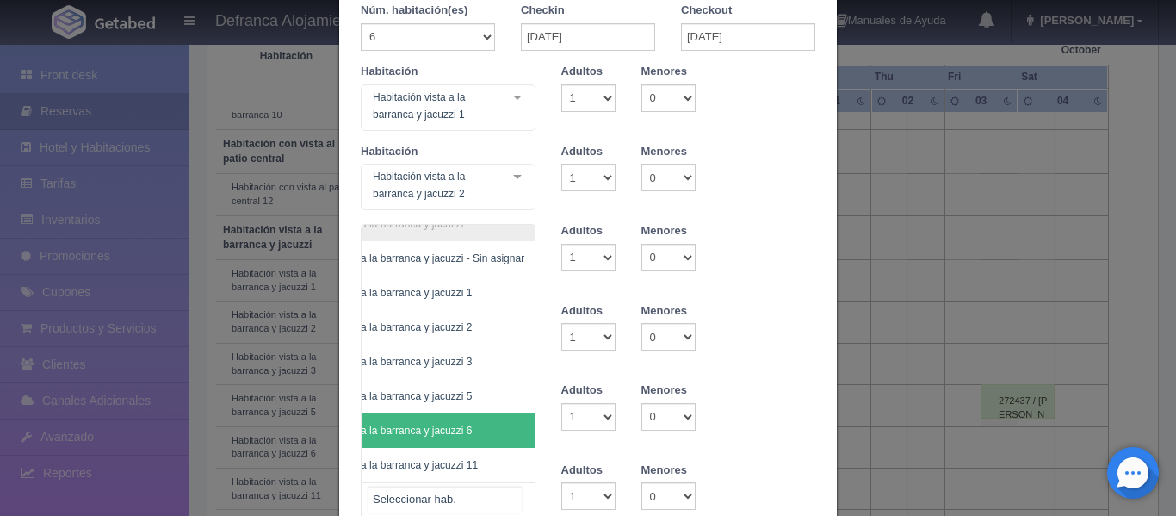
scroll to position [31, 100]
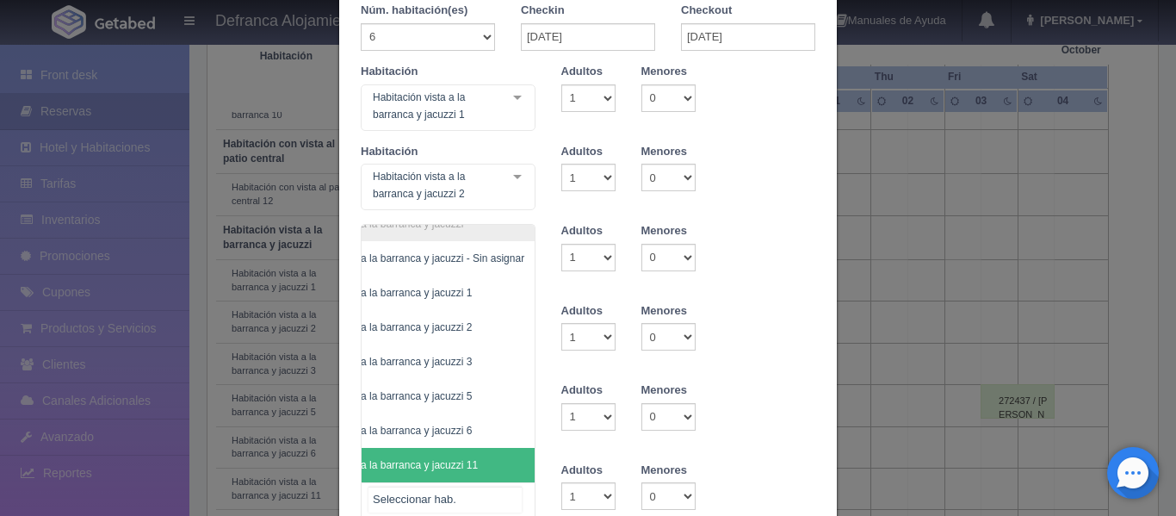
click at [482, 456] on span "Habitación vista a la barranca y jacuzzi 11" at bounding box center [405, 465] width 260 height 34
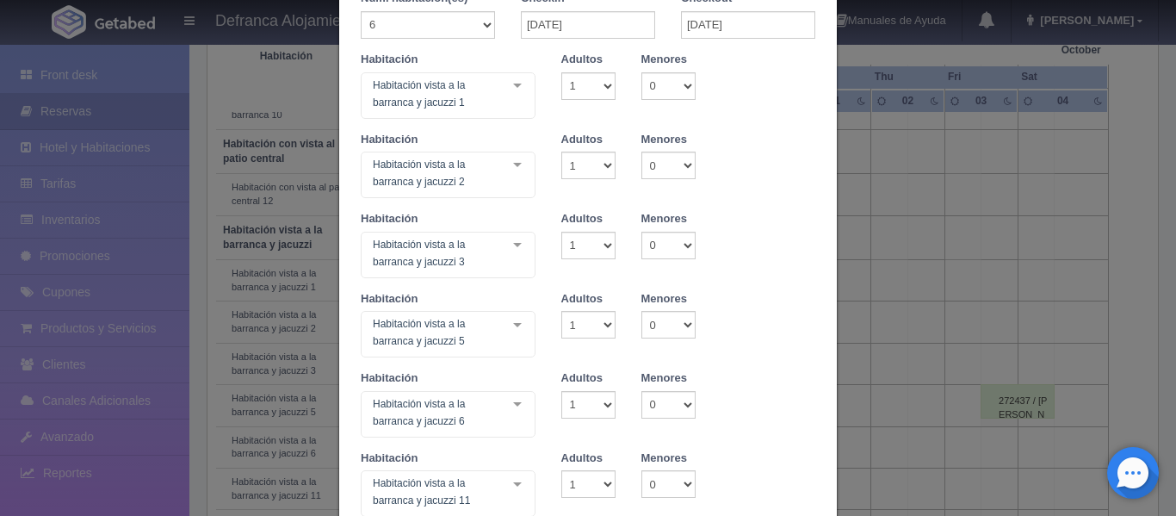
scroll to position [0, 0]
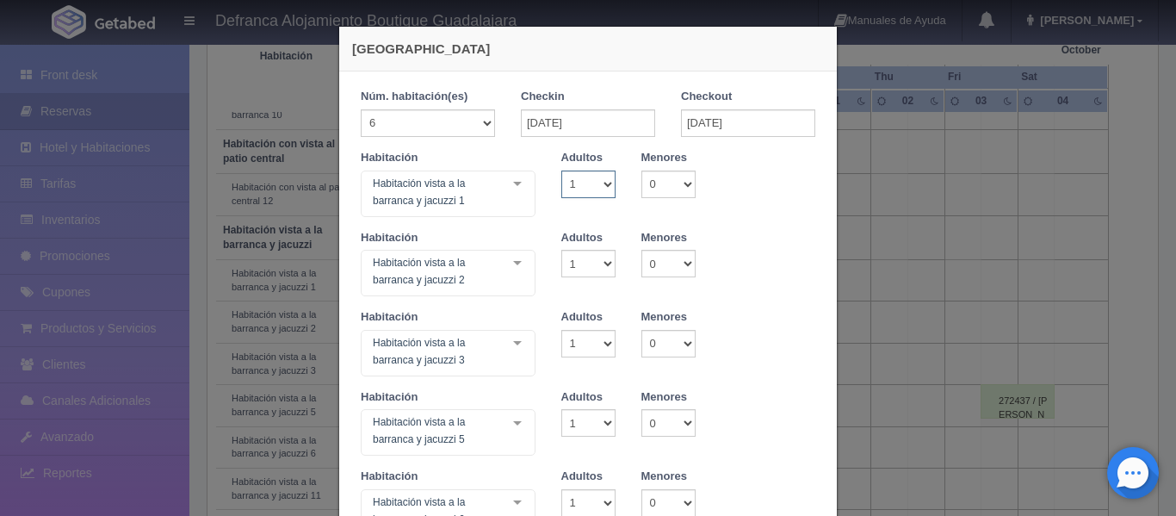
click at [598, 185] on select "1 2 3 4 5 6 7 8 9 10" at bounding box center [588, 184] width 54 height 28
select select "2"
click at [561, 170] on select "1 2 3 4 5 6 7 8 9 10" at bounding box center [588, 184] width 54 height 28
checkbox input "false"
click at [600, 262] on select "1 2 3 4 5 6 7 8 9 10" at bounding box center [588, 264] width 54 height 28
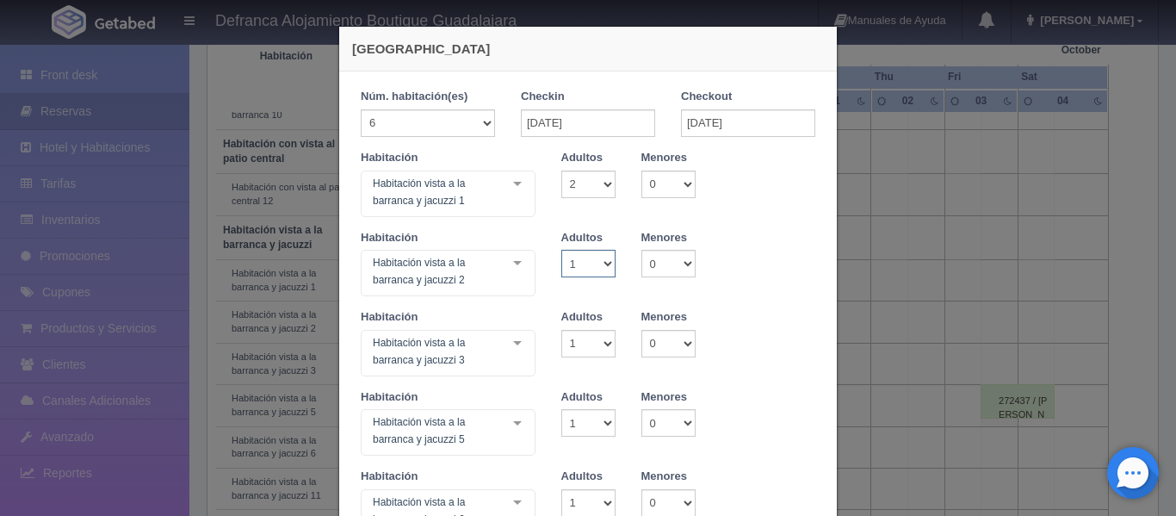
type input "50370.00"
checkbox input "false"
select select "2"
click at [561, 250] on select "1 2 3 4 5 6 7 8 9 10" at bounding box center [588, 264] width 54 height 28
checkbox input "false"
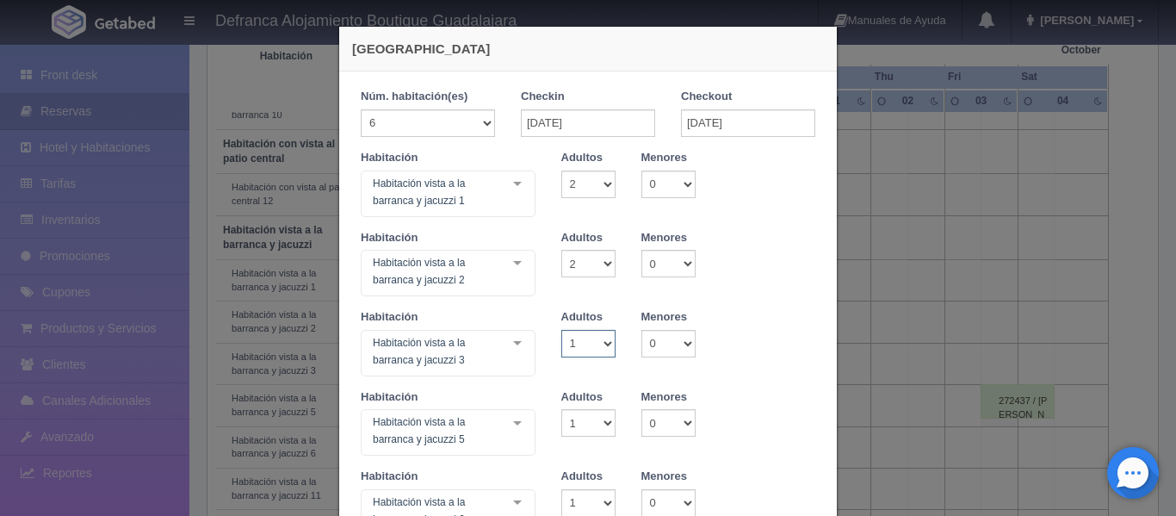
type input "50370.00"
checkbox input "false"
click at [600, 337] on select "1 2 3 4 5 6 7 8 9 10" at bounding box center [588, 344] width 54 height 28
select select "2"
click at [561, 330] on select "1 2 3 4 5 6 7 8 9 10" at bounding box center [588, 344] width 54 height 28
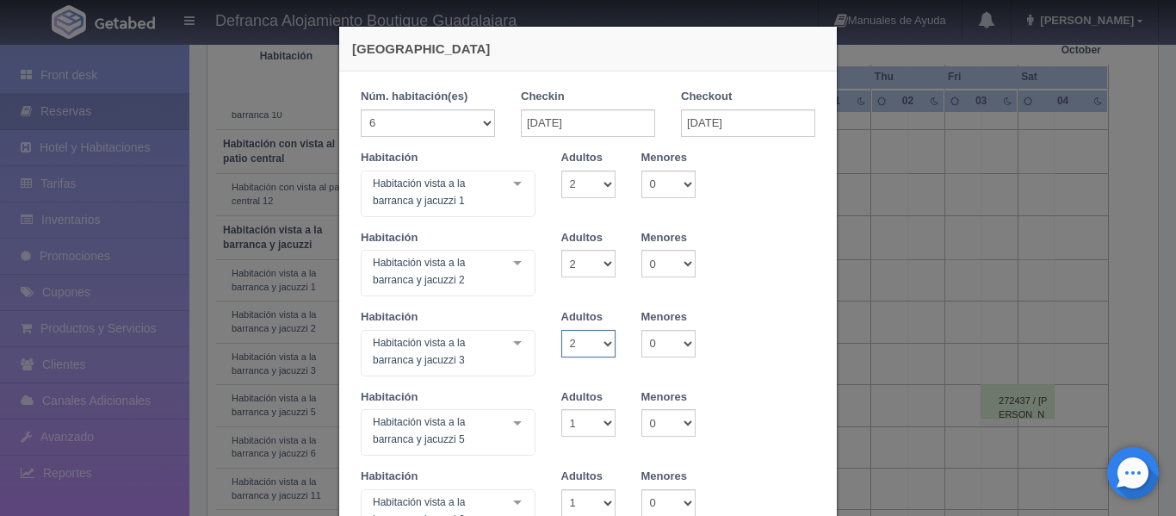
checkbox input "false"
type input "50370.00"
checkbox input "false"
click at [602, 418] on select "1 2 3 4 5 6 7 8 9 10" at bounding box center [588, 423] width 54 height 28
select select "2"
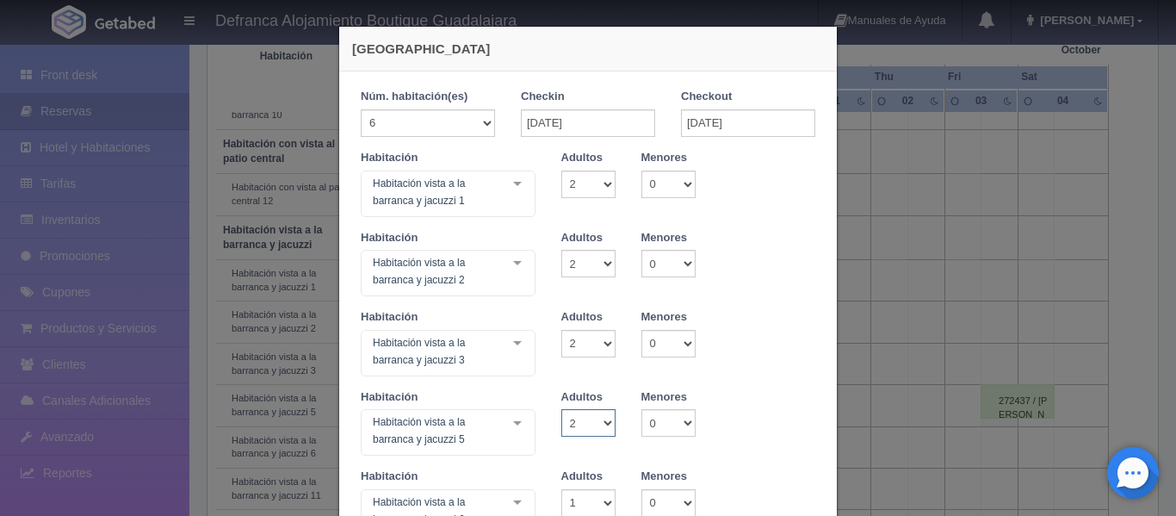
click at [561, 409] on select "1 2 3 4 5 6 7 8 9 10" at bounding box center [588, 423] width 54 height 28
checkbox input "false"
type input "50370.00"
checkbox input "false"
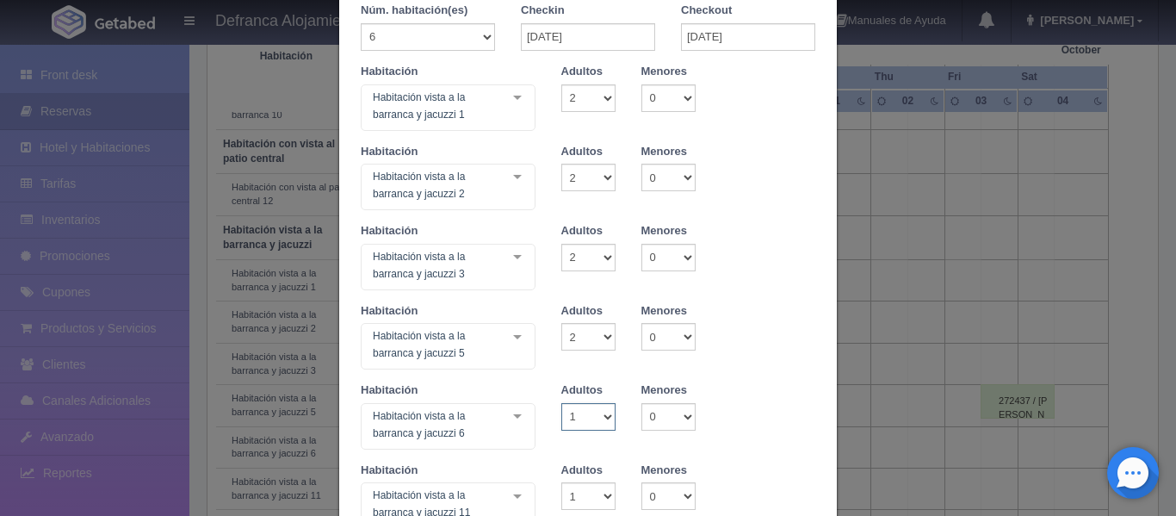
click at [594, 419] on select "1 2 3 4 5 6 7 8 9 10" at bounding box center [588, 417] width 54 height 28
select select "2"
click at [561, 403] on select "1 2 3 4 5 6 7 8 9 10" at bounding box center [588, 417] width 54 height 28
checkbox input "false"
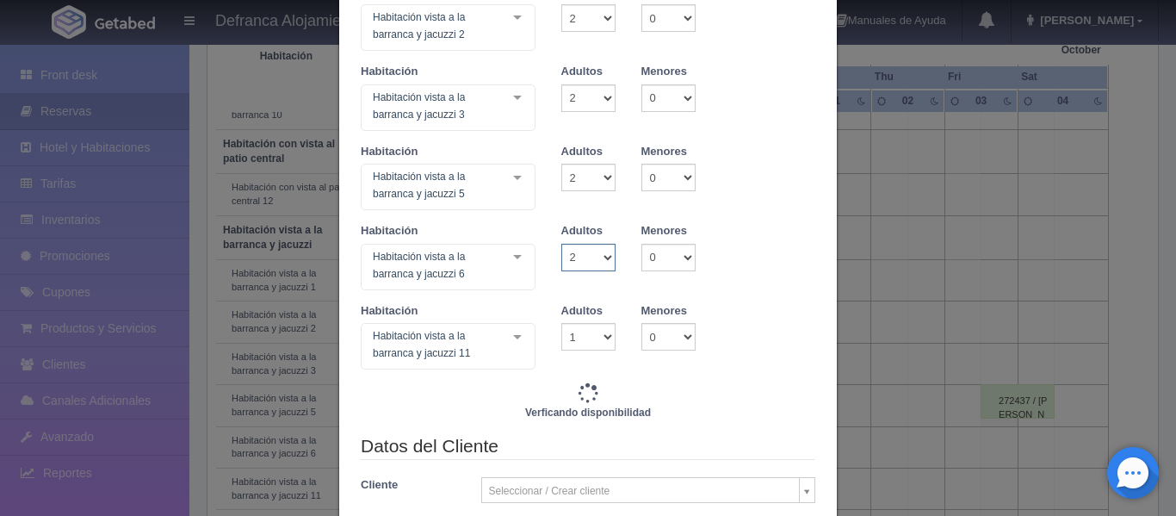
type input "50370.00"
checkbox input "false"
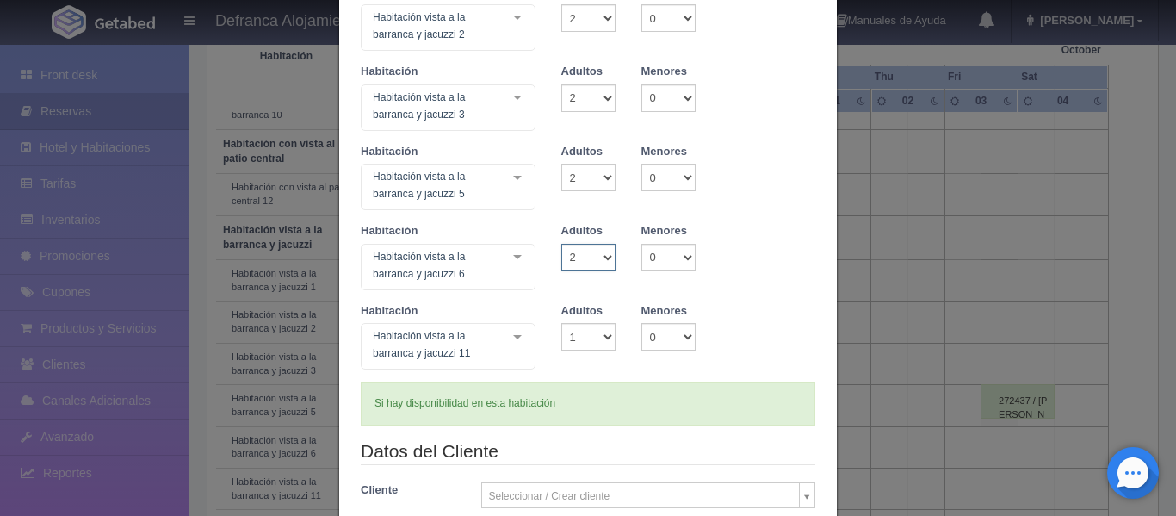
scroll to position [344, 0]
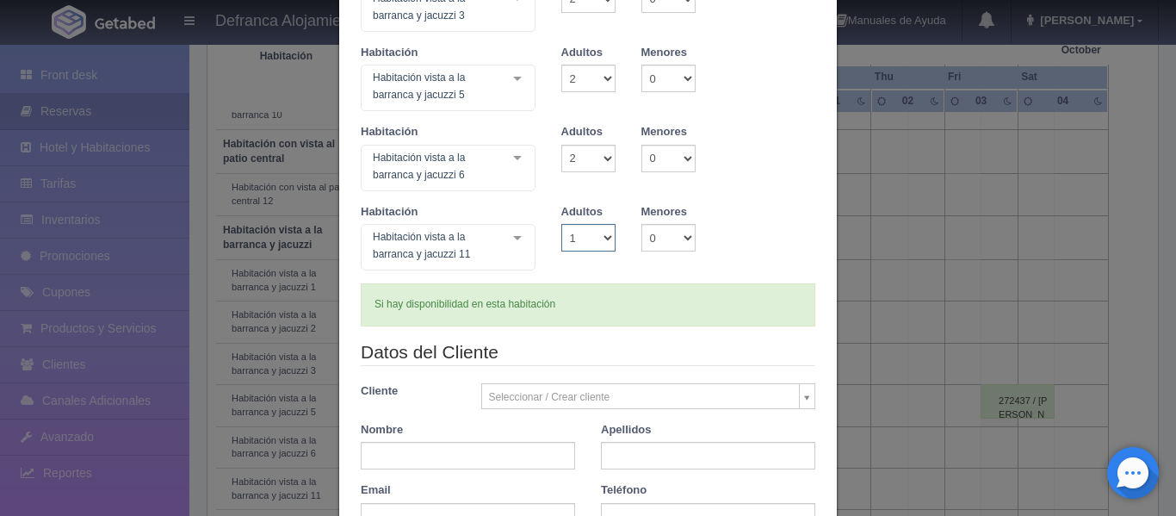
click at [602, 238] on select "1 2 3 4 5 6 7 8 9 10" at bounding box center [588, 238] width 54 height 28
select select "2"
click at [561, 224] on select "1 2 3 4 5 6 7 8 9 10" at bounding box center [588, 238] width 54 height 28
checkbox input "false"
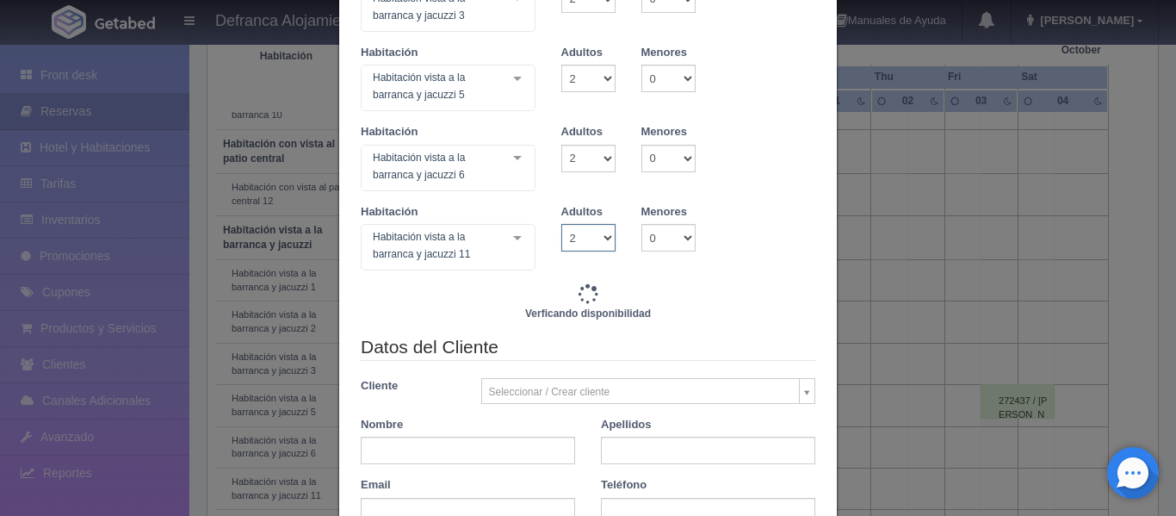
type input "50370.00"
checkbox input "false"
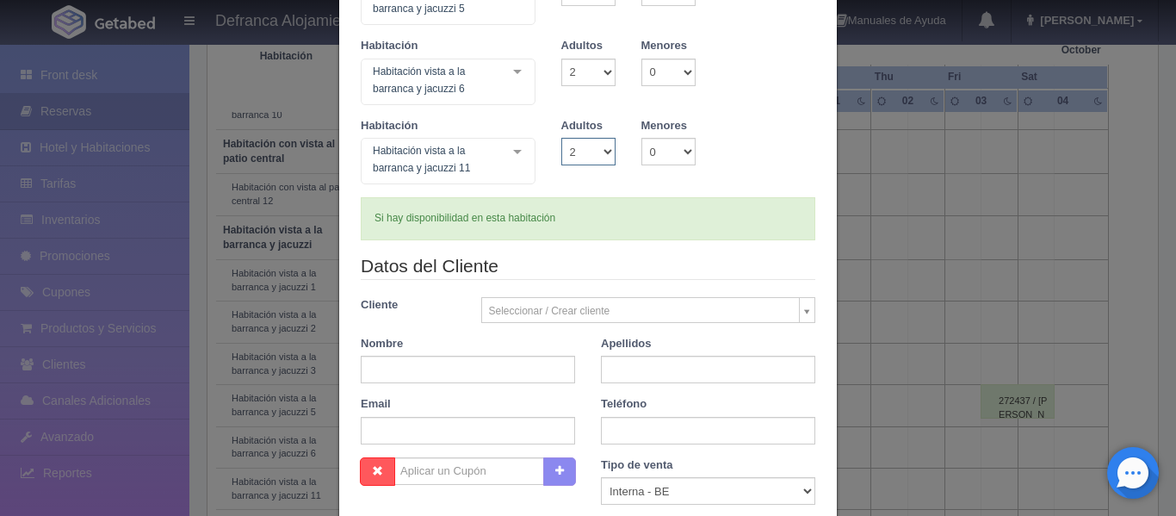
scroll to position [516, 0]
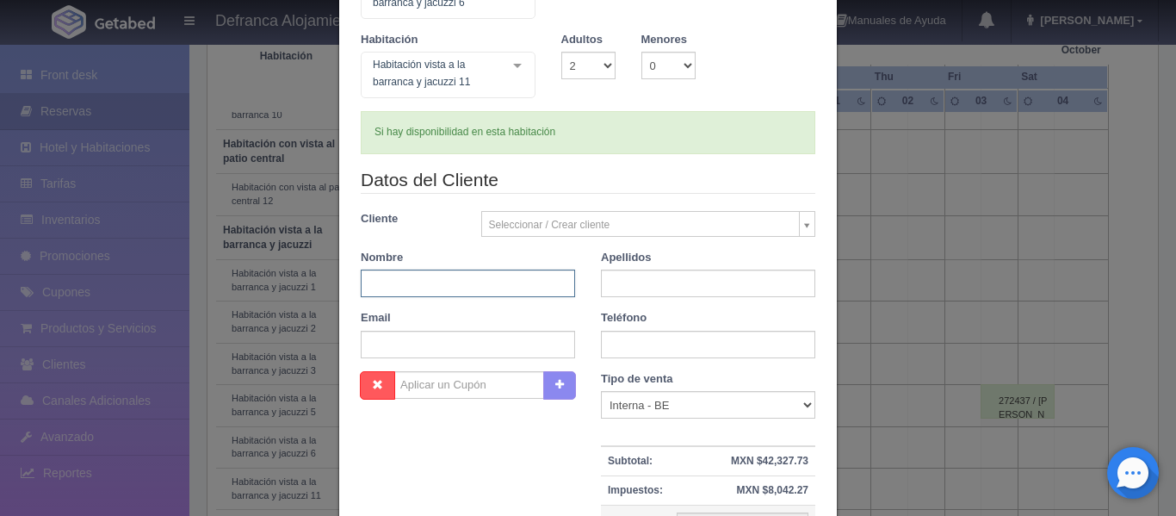
click at [427, 273] on input "text" at bounding box center [468, 283] width 214 height 28
type input "ROCÍO"
click at [669, 279] on input "text" at bounding box center [708, 283] width 214 height 28
type input "MARTÍNEZ DE LA TORRE"
click at [696, 355] on input "text" at bounding box center [708, 345] width 214 height 28
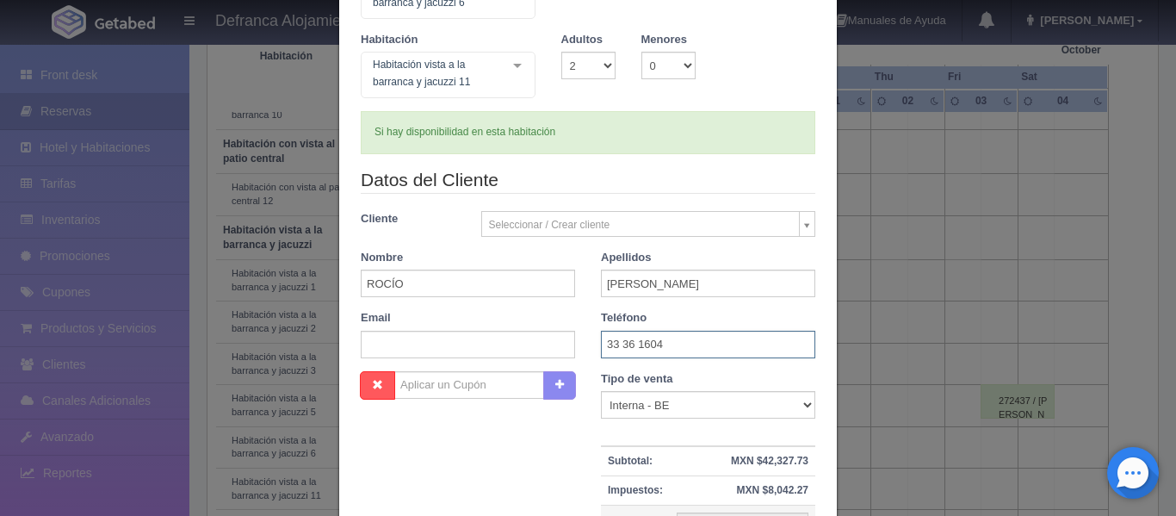
click at [633, 343] on input "33 36 1604" at bounding box center [708, 345] width 214 height 28
click at [643, 349] on input "33 361604" at bounding box center [708, 345] width 214 height 28
click at [662, 342] on input "33 3616 04" at bounding box center [708, 345] width 214 height 28
click at [664, 346] on input "33 3616 04 31" at bounding box center [708, 345] width 214 height 28
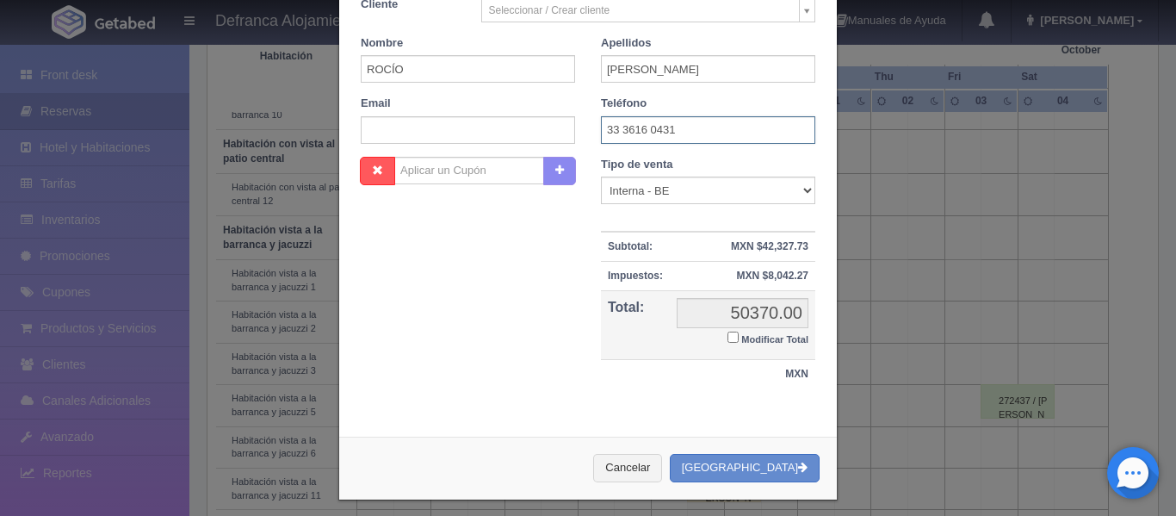
scroll to position [741, 0]
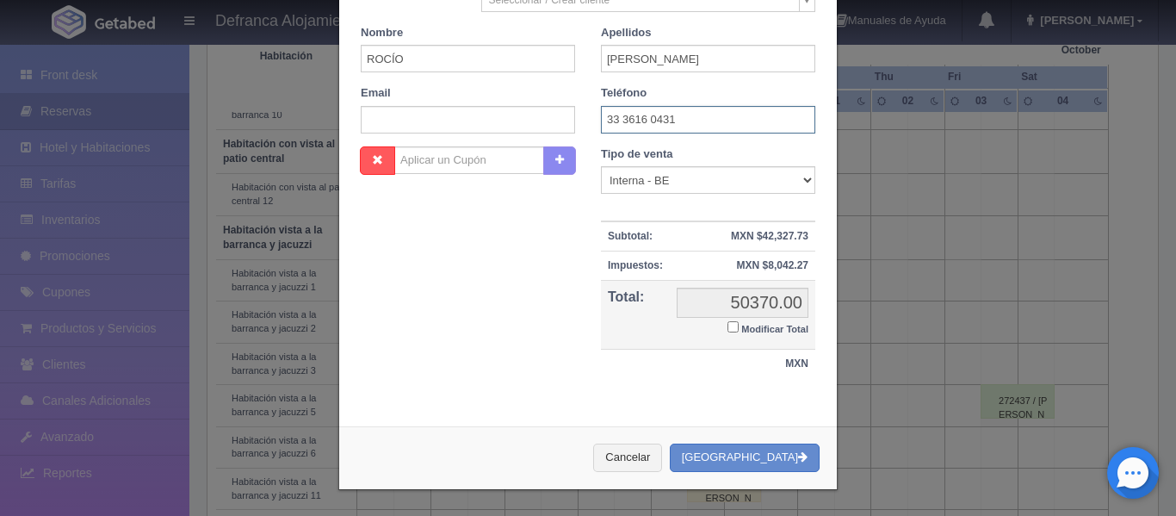
type input "33 3616 0431"
click at [727, 326] on input "Modificar Total" at bounding box center [732, 326] width 11 height 11
checkbox input "true"
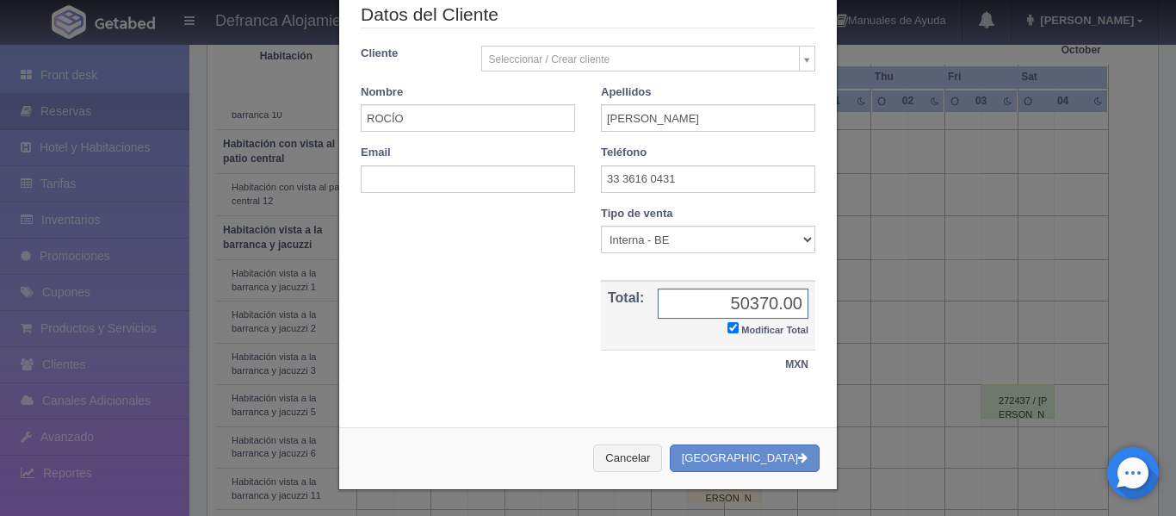
click at [764, 299] on input "50370.00" at bounding box center [733, 303] width 151 height 30
type input "0.00"
click at [734, 454] on button "Crear Reserva" at bounding box center [745, 458] width 150 height 28
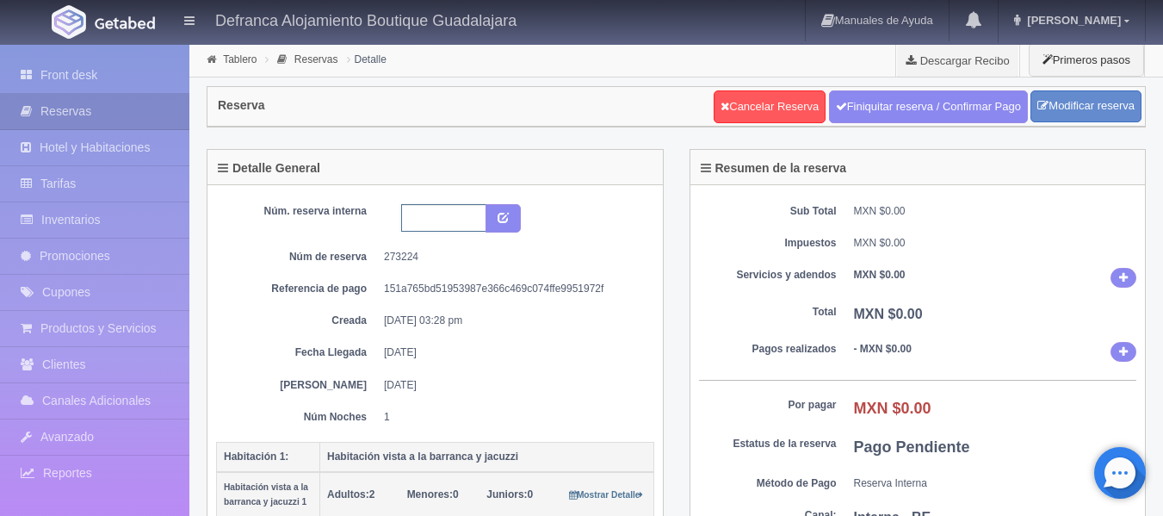
click at [455, 214] on input "text" at bounding box center [443, 218] width 85 height 28
type input "hvbj1,2,3,5,6 y 11 270925-280925"
click at [513, 216] on button "submit" at bounding box center [502, 218] width 35 height 29
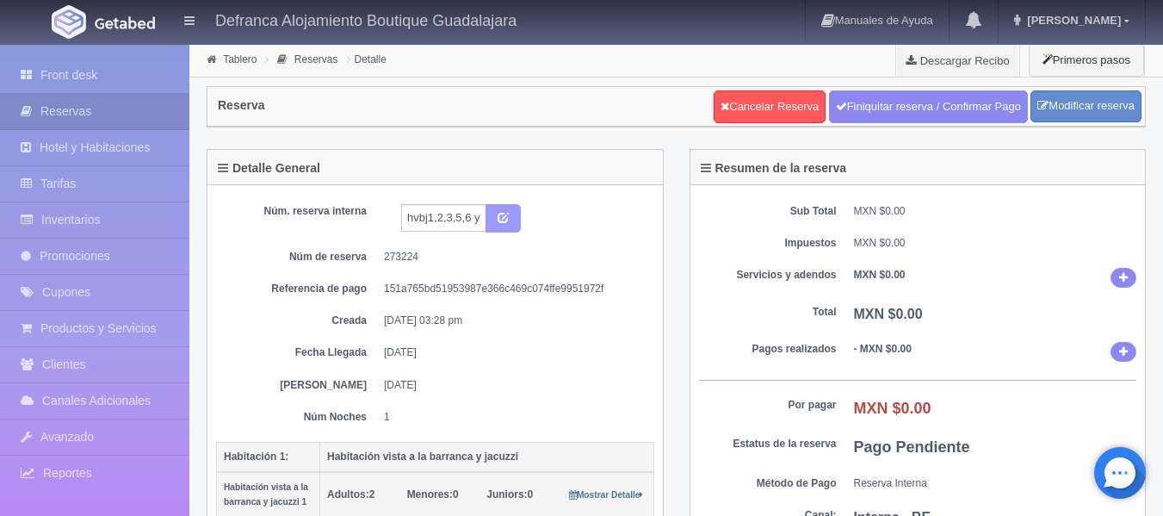
click at [503, 221] on icon "submit" at bounding box center [503, 216] width 11 height 11
drag, startPoint x: 0, startPoint y: 0, endPoint x: 430, endPoint y: 220, distance: 482.8
click at [430, 220] on input "hvbj1,2,3,5,6 y 11 270925-280925" at bounding box center [443, 218] width 85 height 28
type input "HVBJ 1,2,3,5,6 y 11 270925-280925"
click at [502, 221] on icon "submit" at bounding box center [503, 216] width 11 height 11
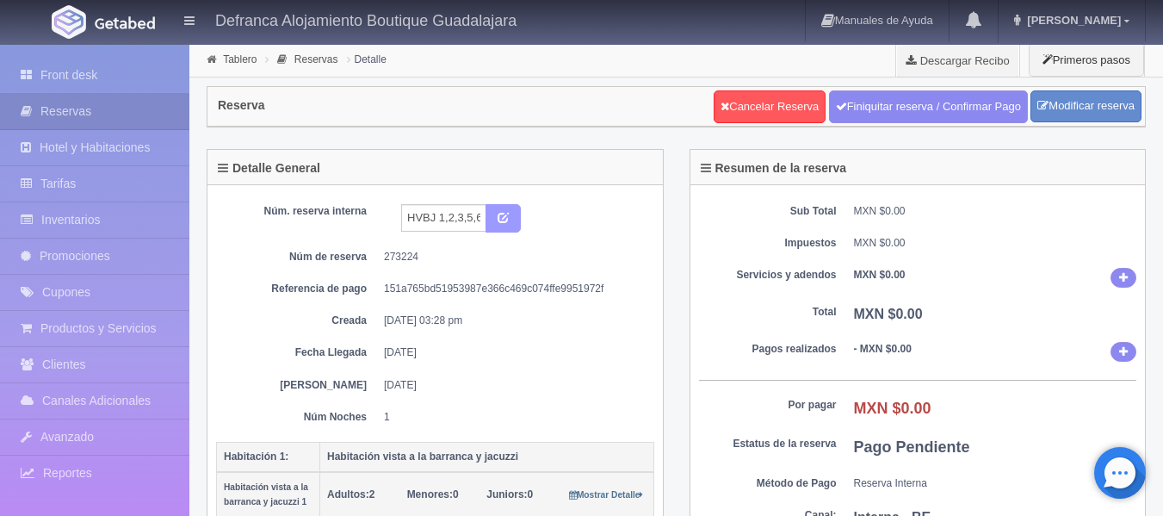
click at [502, 221] on icon "submit" at bounding box center [503, 216] width 11 height 11
click at [236, 62] on link "Tablero" at bounding box center [240, 59] width 34 height 12
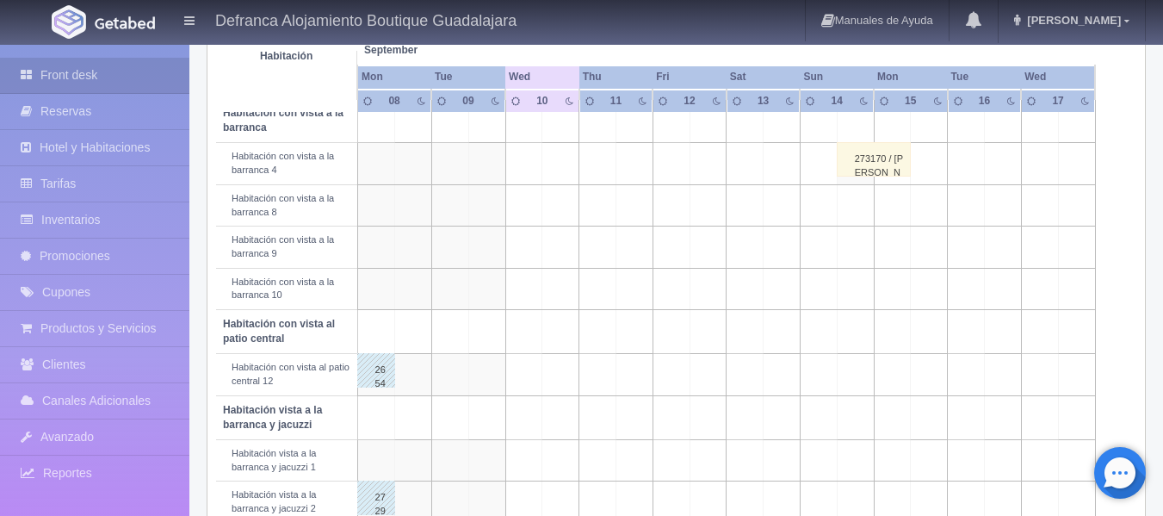
scroll to position [172, 0]
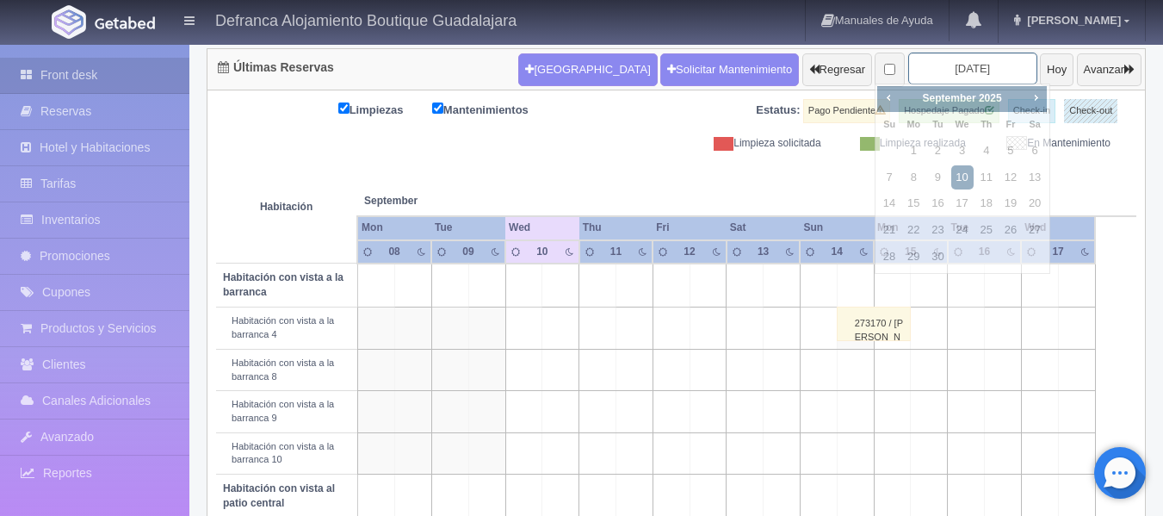
click at [984, 65] on input "[DATE]" at bounding box center [972, 69] width 129 height 32
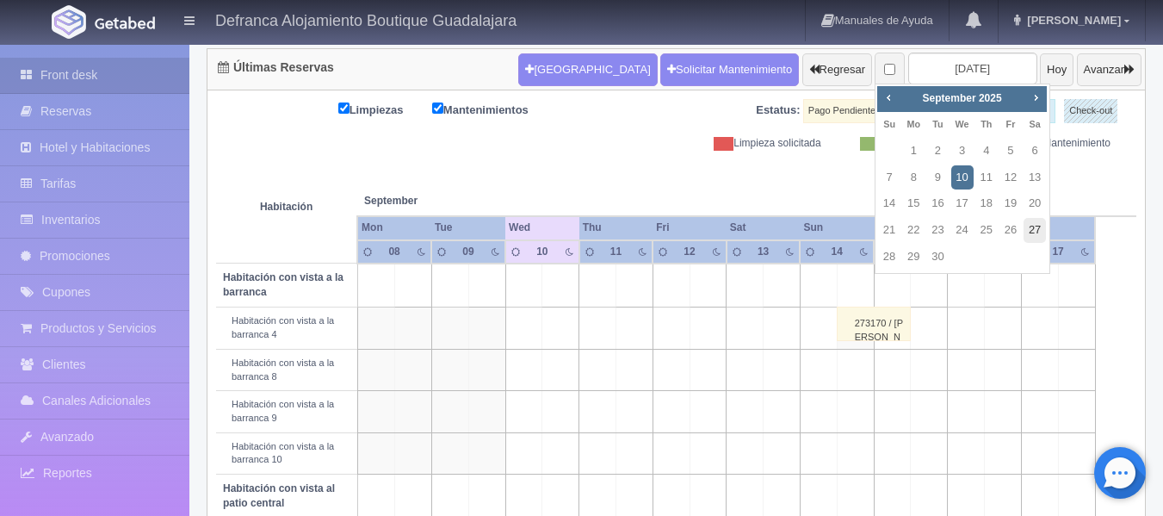
click at [1031, 231] on link "27" at bounding box center [1034, 230] width 22 height 25
type input "[DATE]"
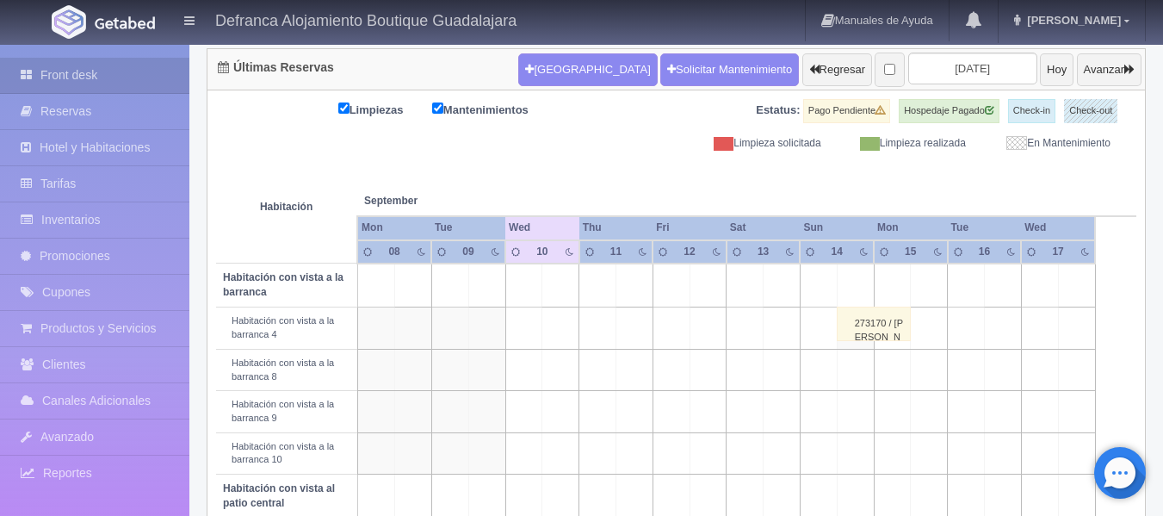
scroll to position [228, 0]
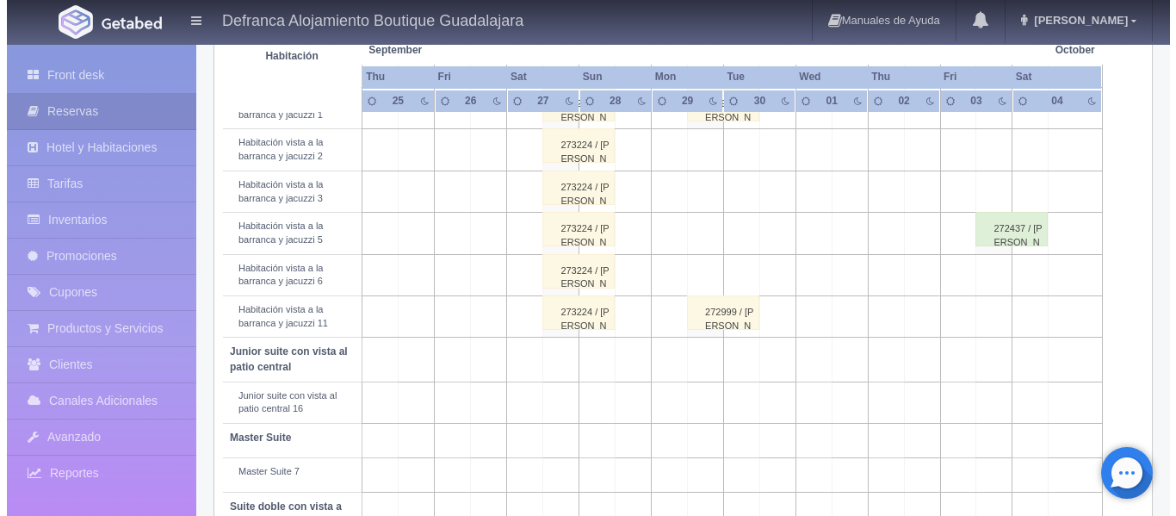
scroll to position [516, 0]
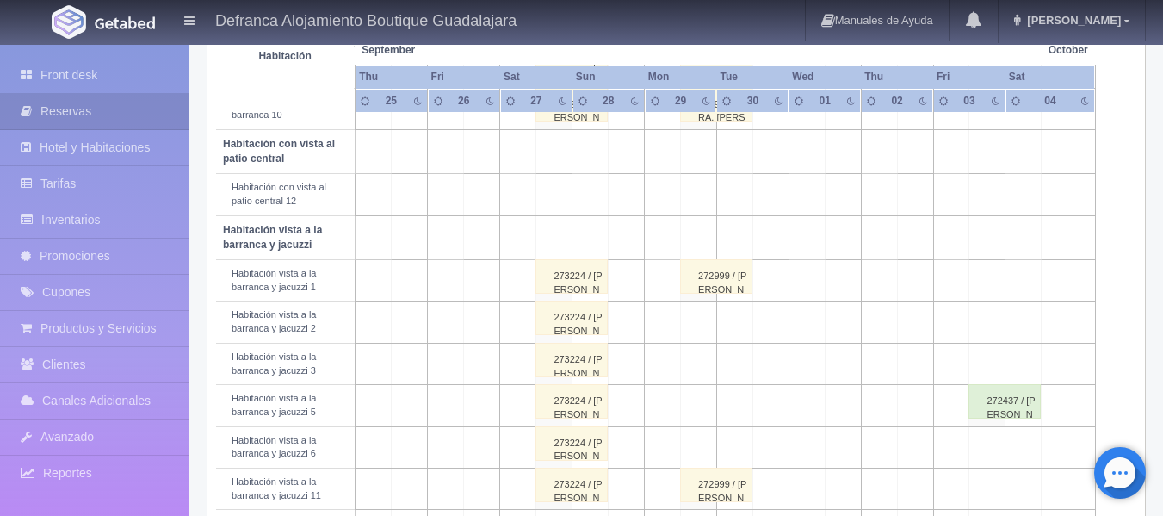
click at [560, 165] on td at bounding box center [554, 152] width 36 height 44
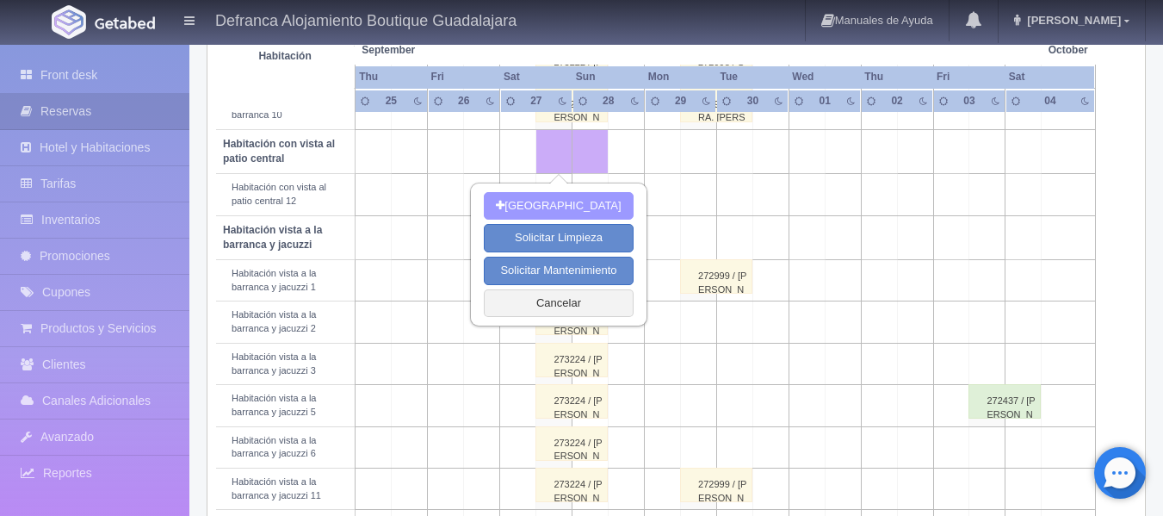
click at [556, 201] on button "[GEOGRAPHIC_DATA]" at bounding box center [558, 206] width 149 height 28
type input "[DATE]"
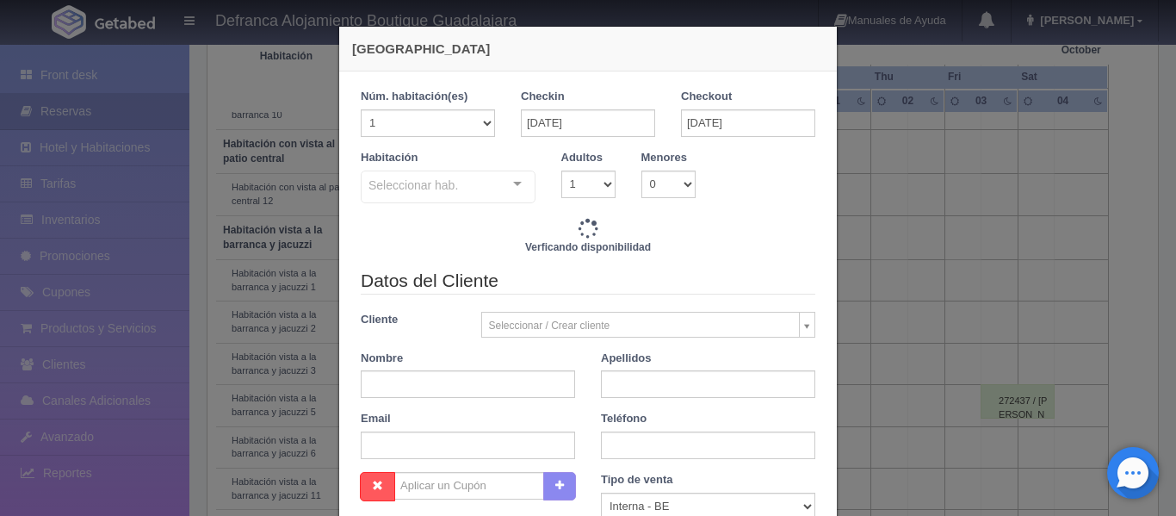
checkbox input "false"
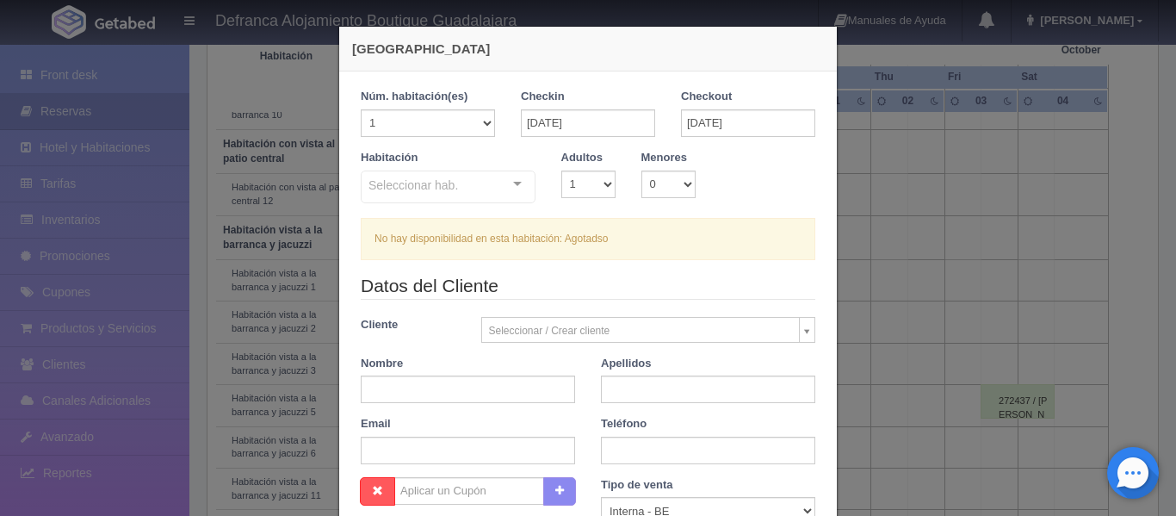
click at [838, 23] on div "[GEOGRAPHIC_DATA] 1 Núm. habitación(es) 1 2 3 4 5 6 7 8 9 10 11 12 13 14 15 16 …" at bounding box center [588, 423] width 516 height 846
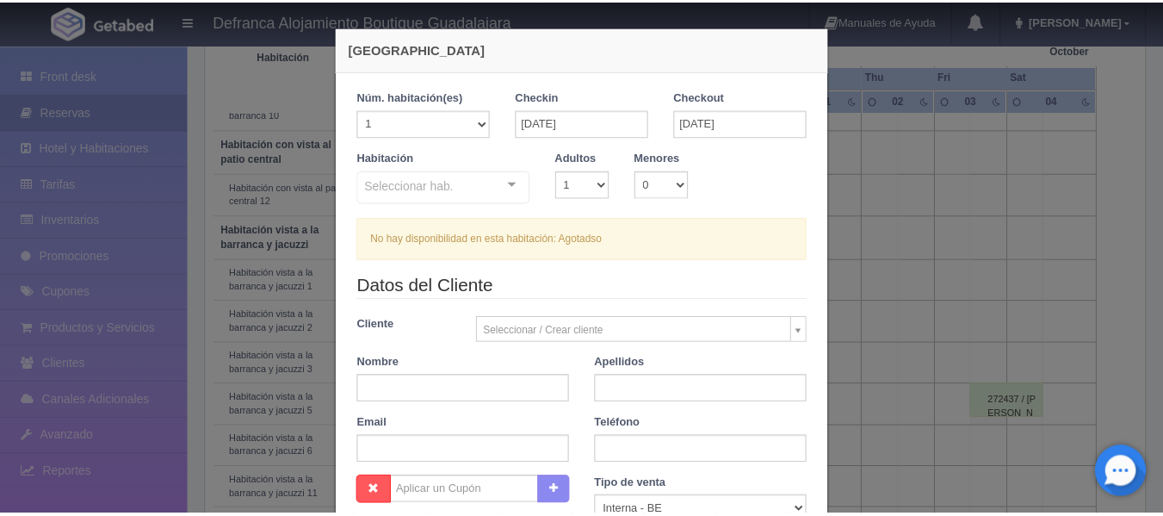
scroll to position [331, 0]
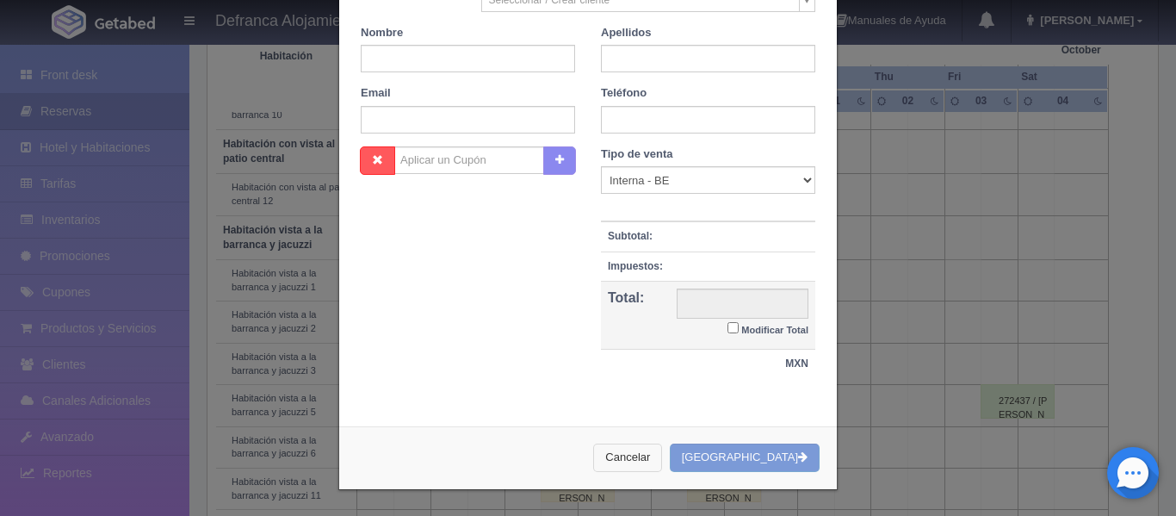
click at [662, 451] on button "Cancelar" at bounding box center [627, 457] width 69 height 28
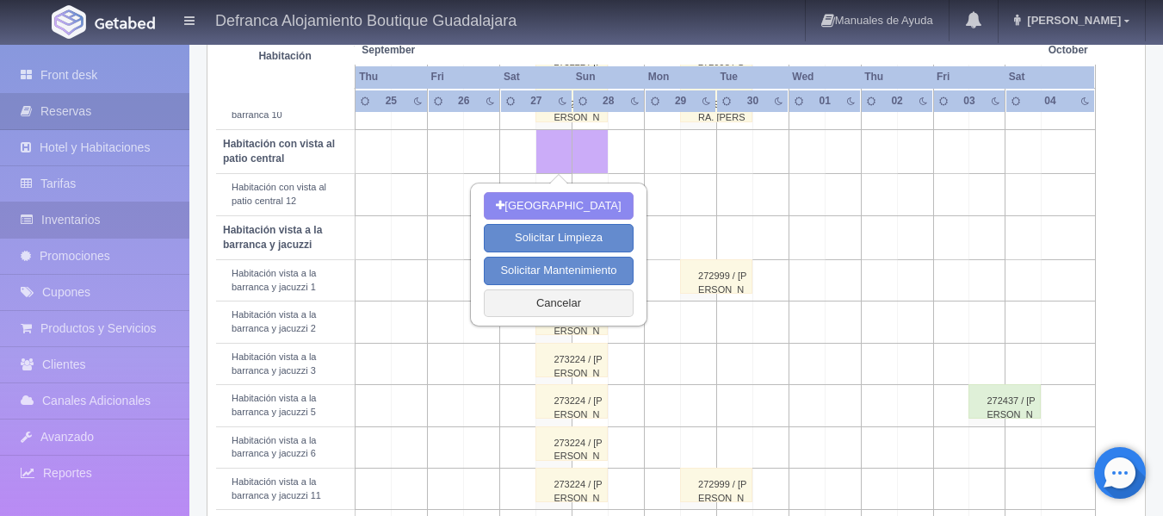
click at [89, 216] on link "Inventarios" at bounding box center [94, 219] width 189 height 35
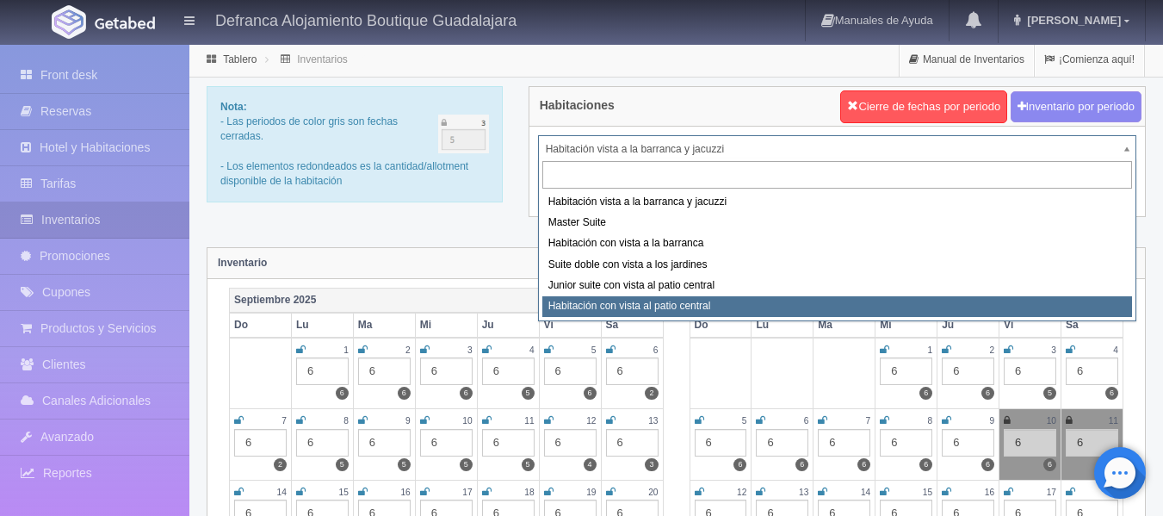
select select "1401"
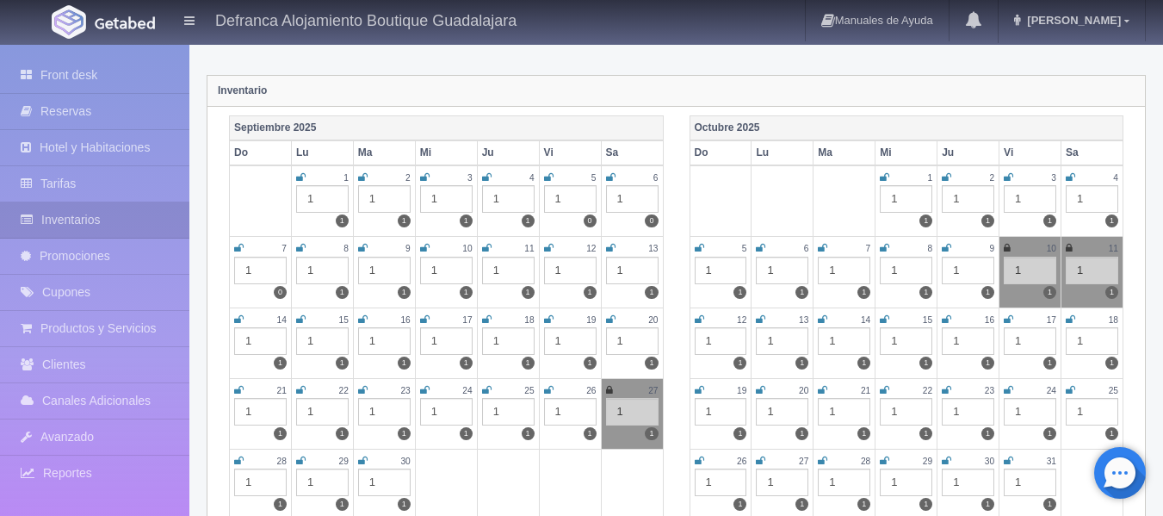
scroll to position [258, 0]
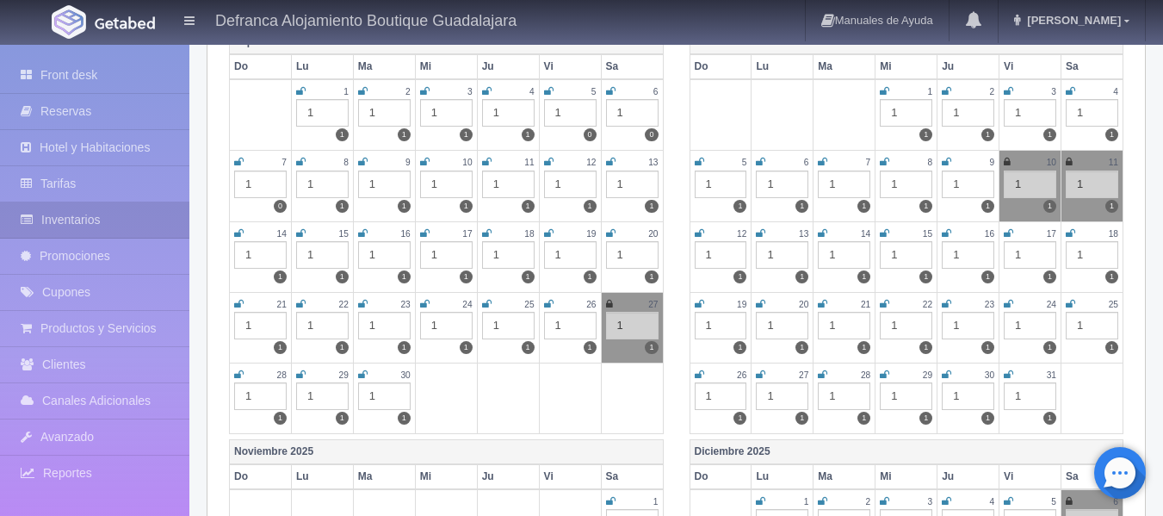
click at [606, 306] on icon at bounding box center [609, 304] width 7 height 10
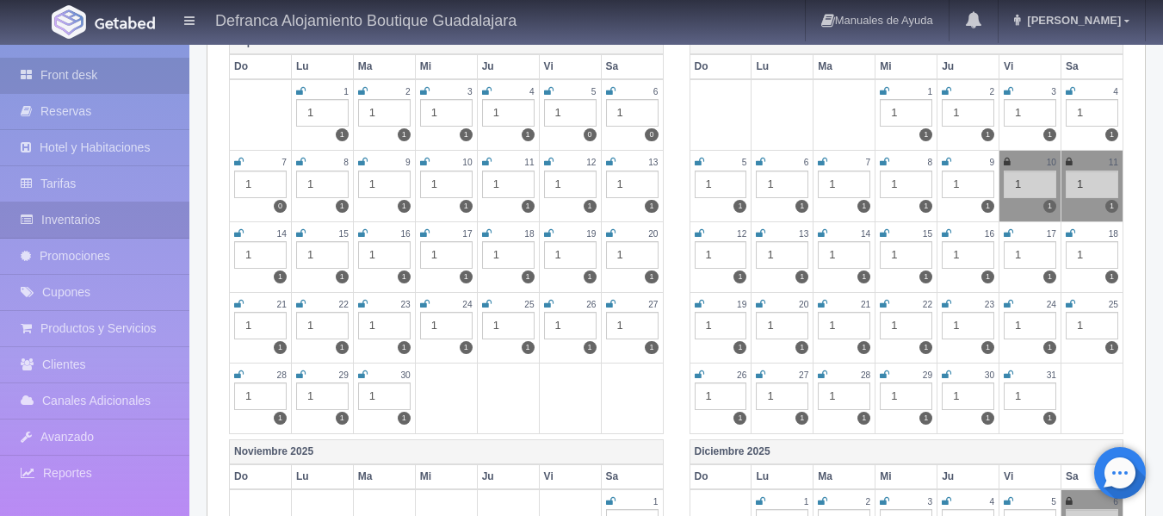
click at [90, 73] on link "Front desk" at bounding box center [94, 75] width 189 height 35
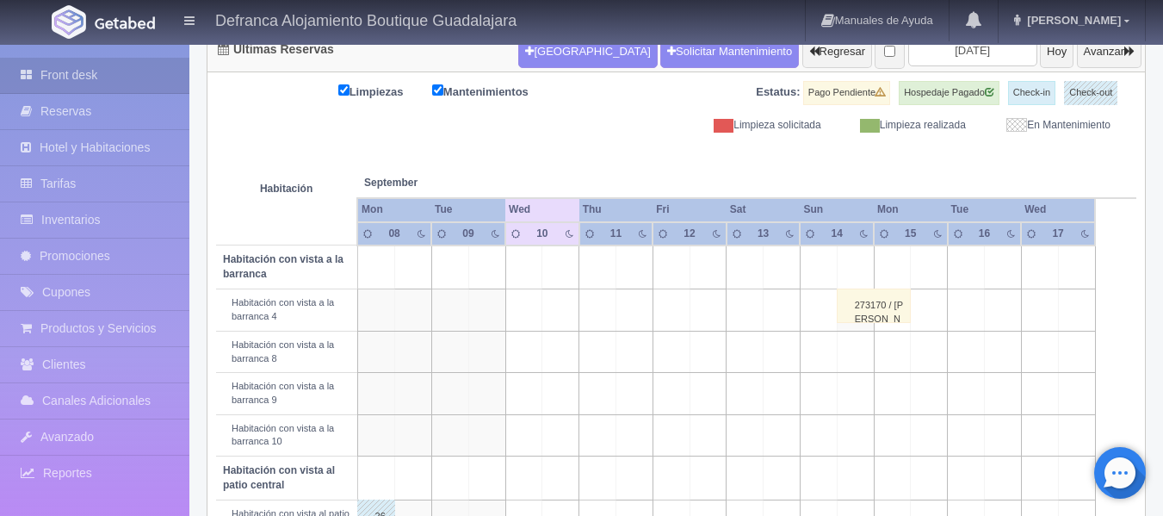
scroll to position [86, 0]
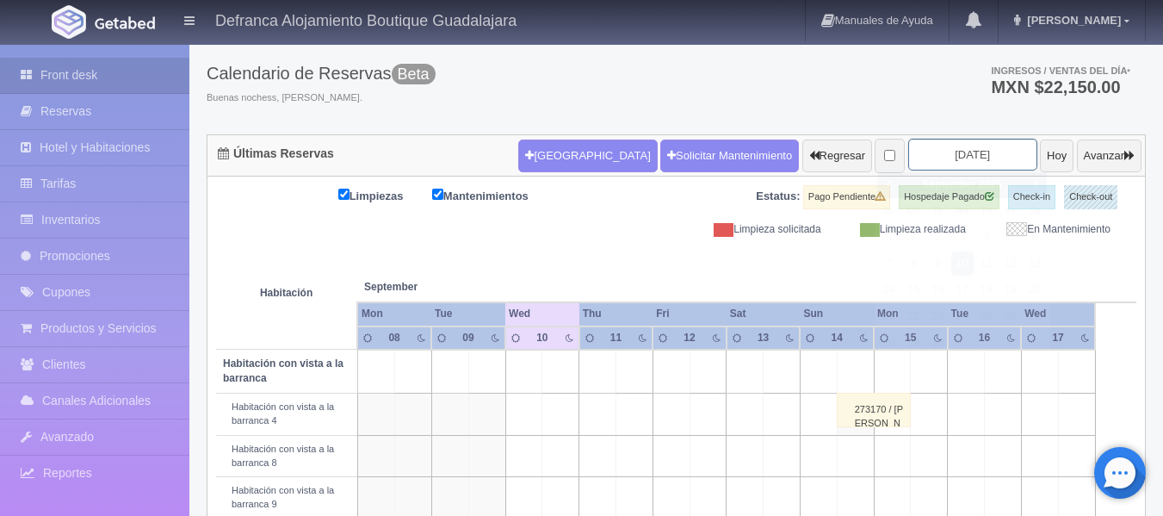
click at [982, 144] on input "[DATE]" at bounding box center [972, 155] width 129 height 32
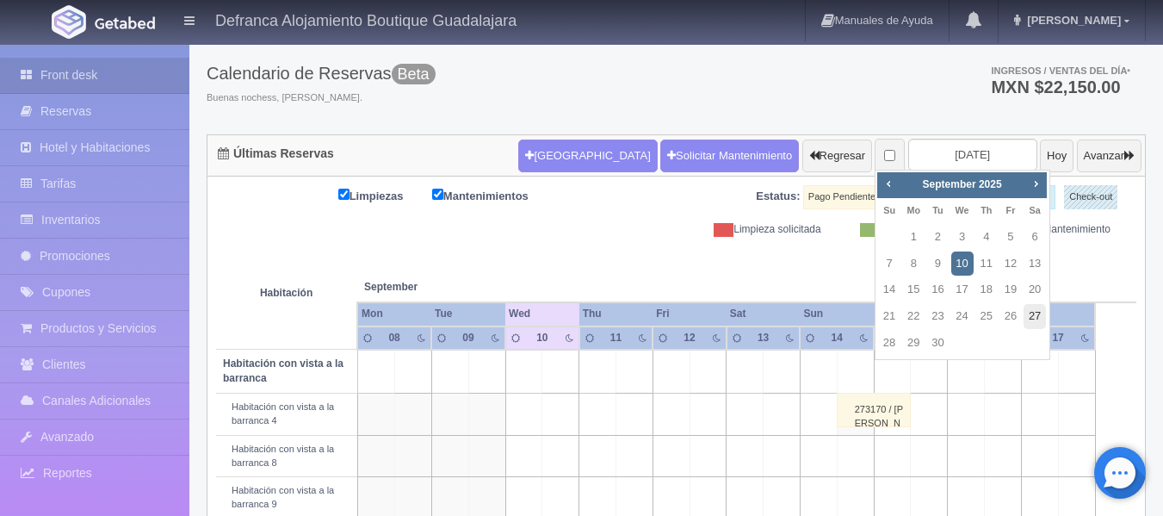
click at [1029, 316] on link "27" at bounding box center [1034, 316] width 22 height 25
type input "[DATE]"
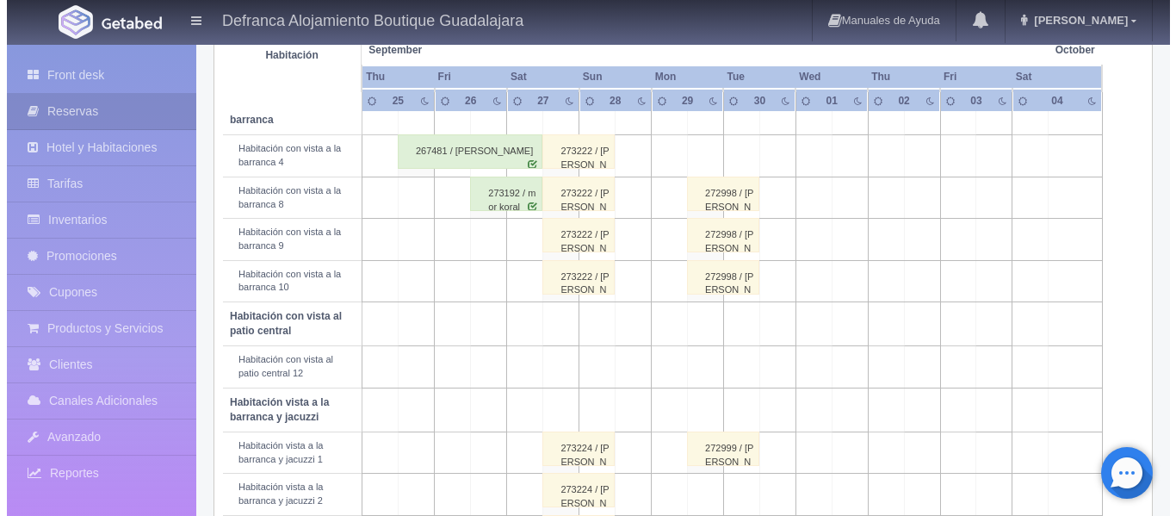
scroll to position [344, 0]
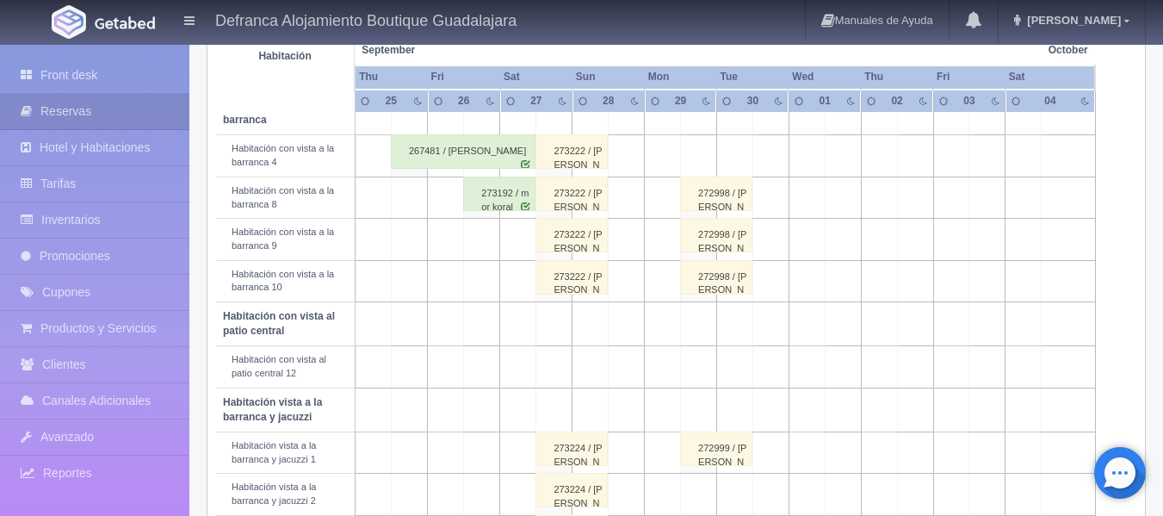
click at [557, 369] on td at bounding box center [554, 366] width 36 height 41
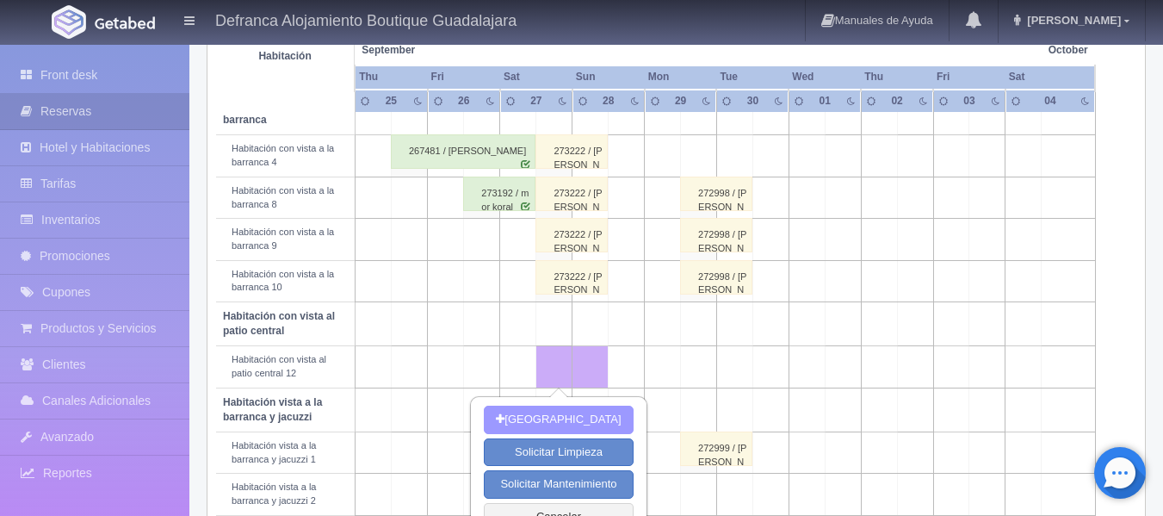
click at [551, 422] on button "[GEOGRAPHIC_DATA]" at bounding box center [558, 419] width 149 height 28
type input "[DATE]"
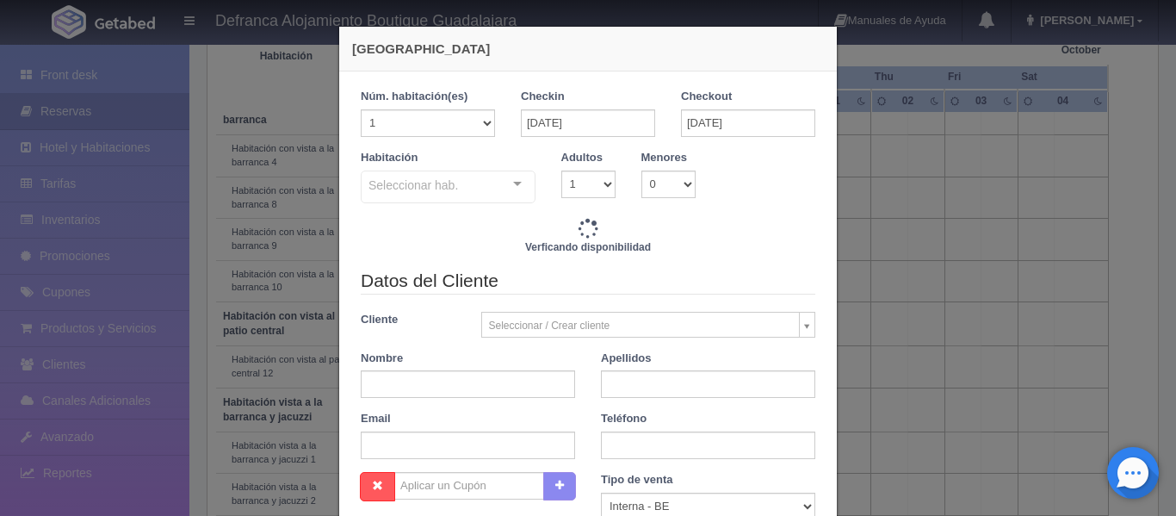
checkbox input "false"
type input "6095.00"
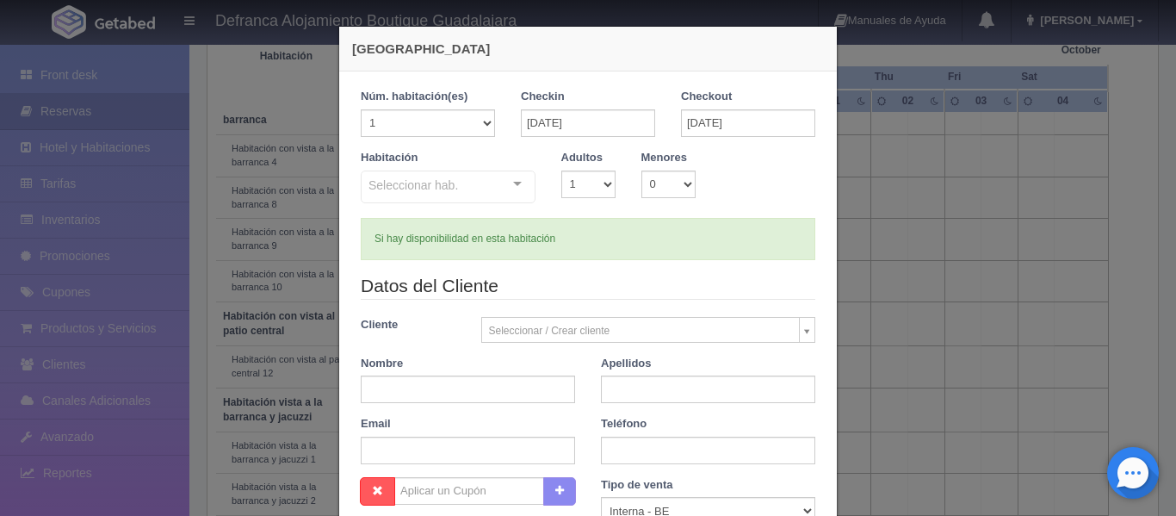
checkbox input "false"
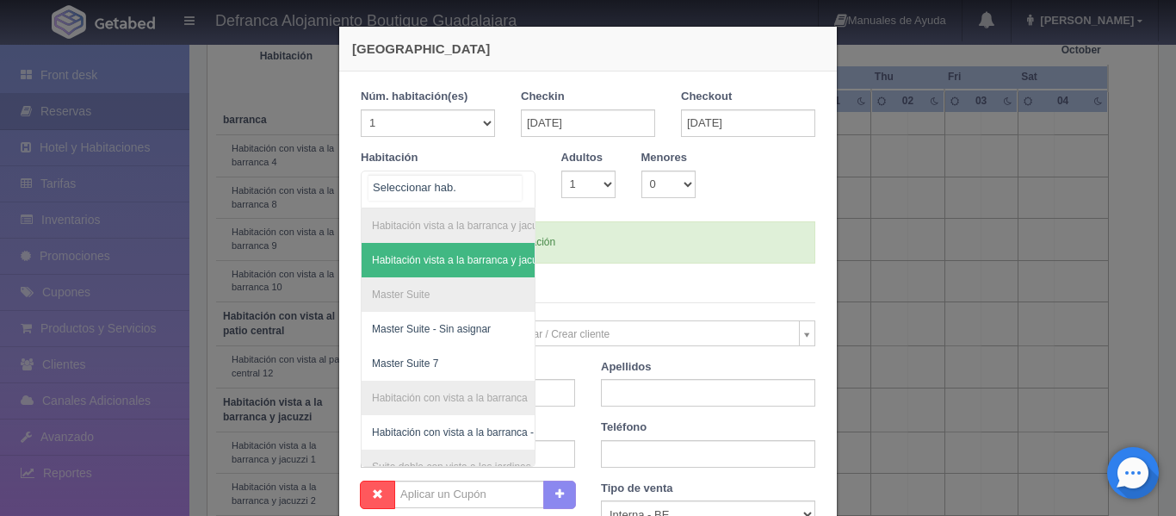
click at [510, 183] on div "Habitación vista a la barranca y jacuzzi Habitación vista a la barranca y jacuz…" at bounding box center [448, 189] width 175 height 38
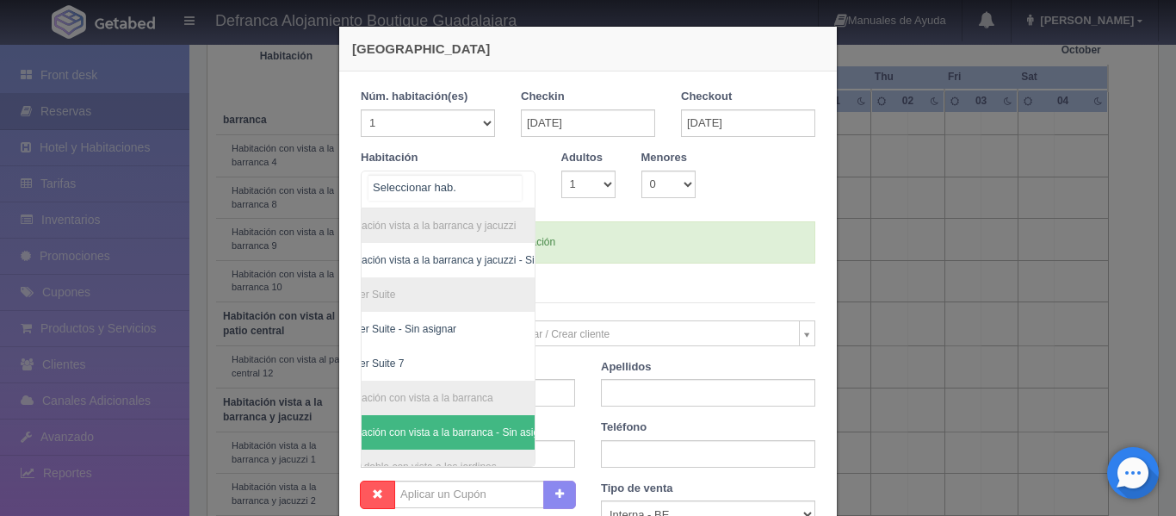
scroll to position [0, 100]
click at [363, 451] on li "Suite doble con vista a los jardines" at bounding box center [405, 466] width 260 height 34
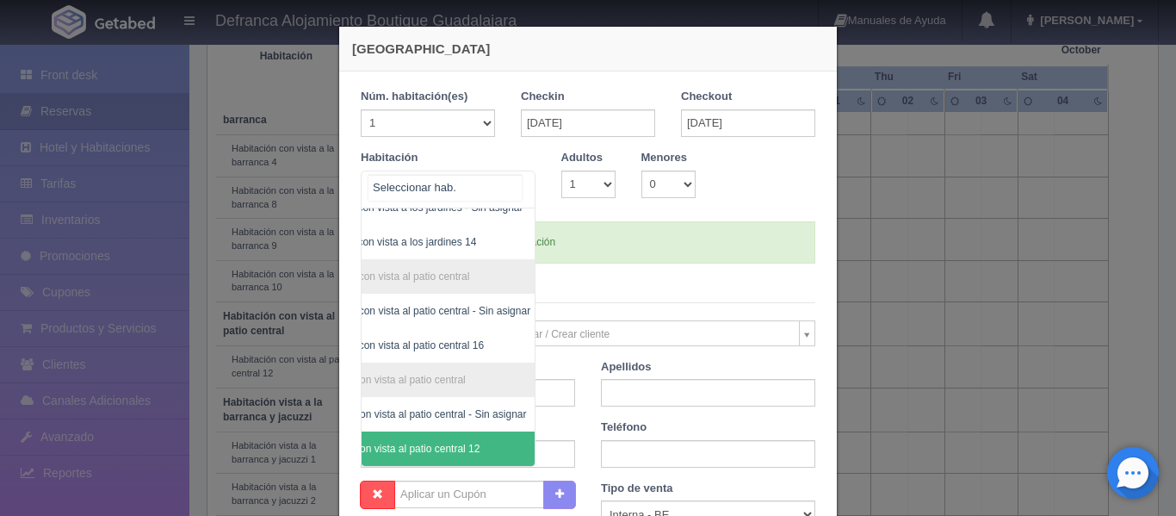
scroll to position [86, 0]
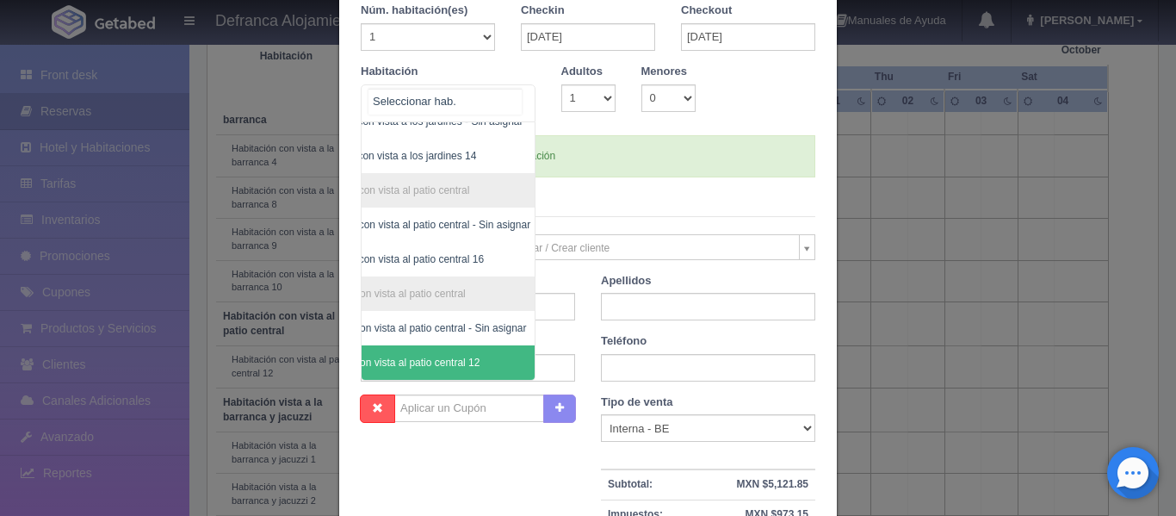
click at [436, 345] on span "Habitación con vista al patio central 12" at bounding box center [423, 362] width 260 height 34
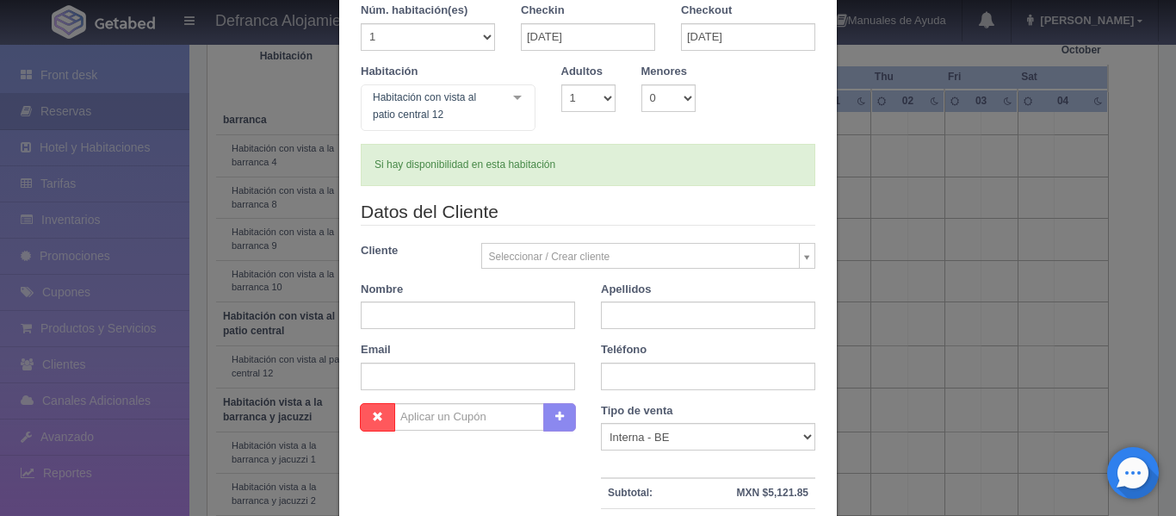
checkbox input "false"
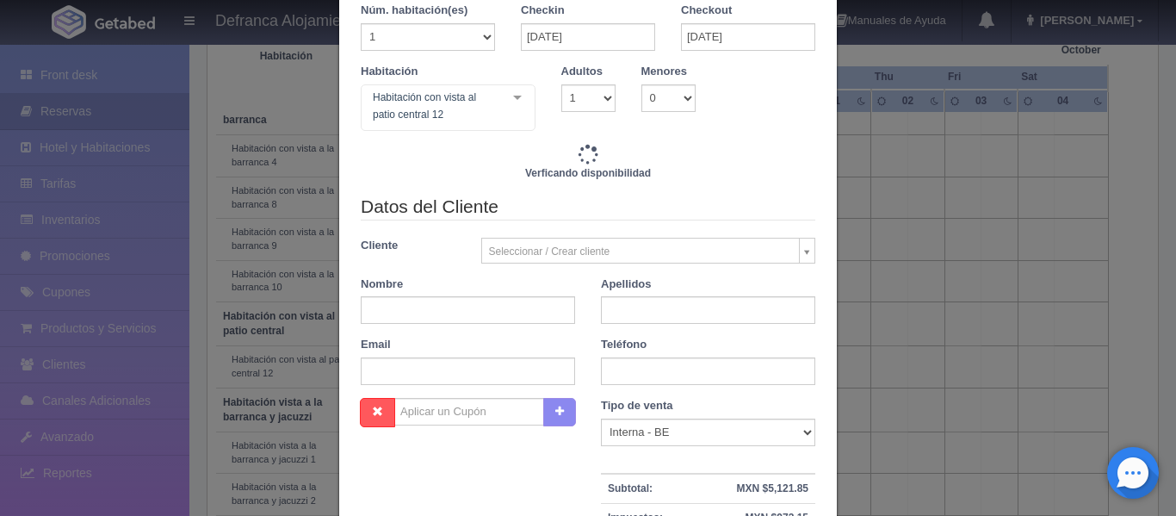
type input "6095.00"
checkbox input "false"
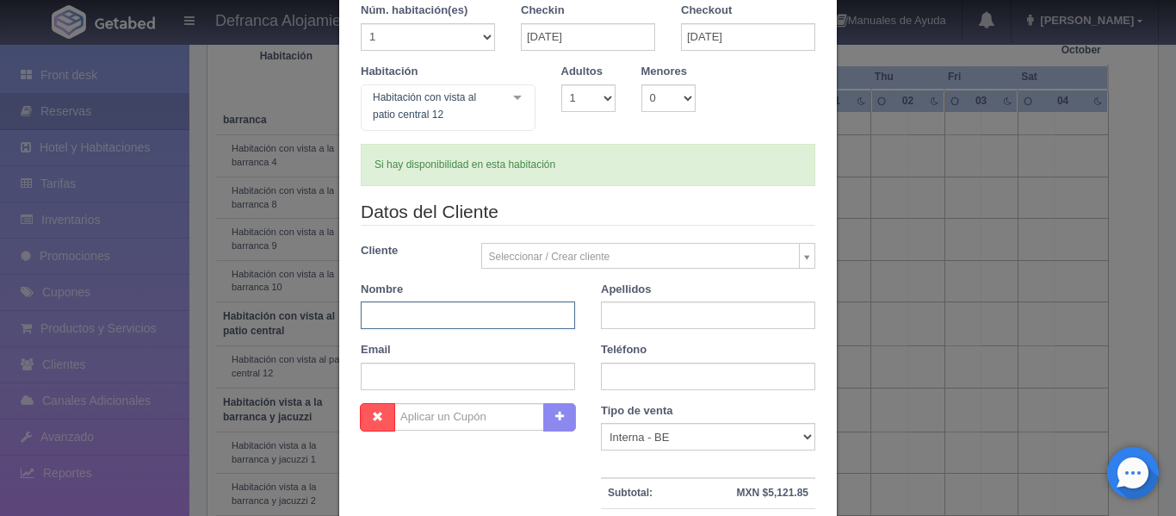
click at [555, 316] on input "text" at bounding box center [468, 315] width 214 height 28
type input "ROCÍO"
click at [670, 307] on input "text" at bounding box center [708, 315] width 214 height 28
type input "[PERSON_NAME] DE LA [PERSON_NAME]"
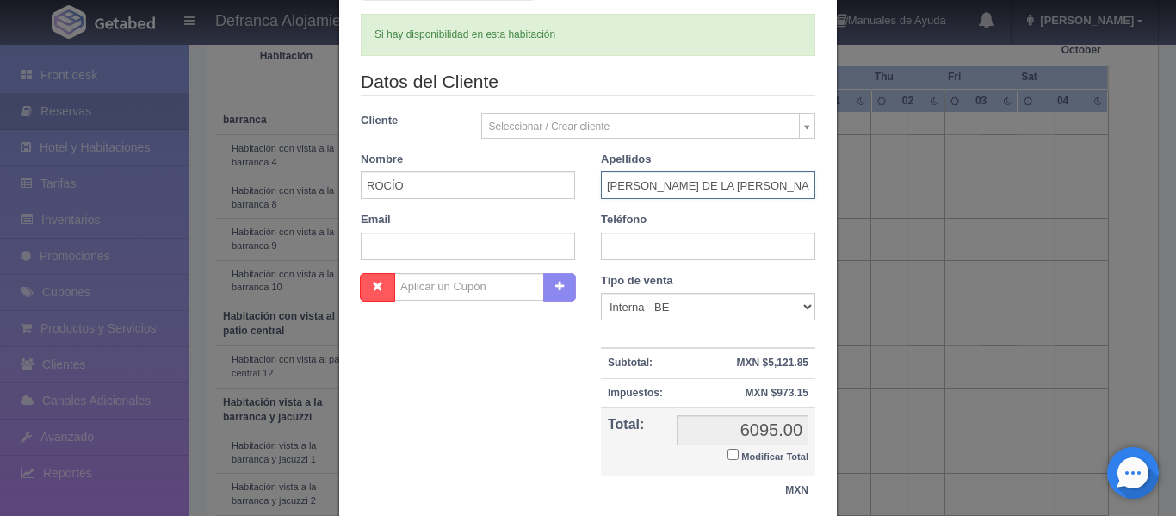
scroll to position [343, 0]
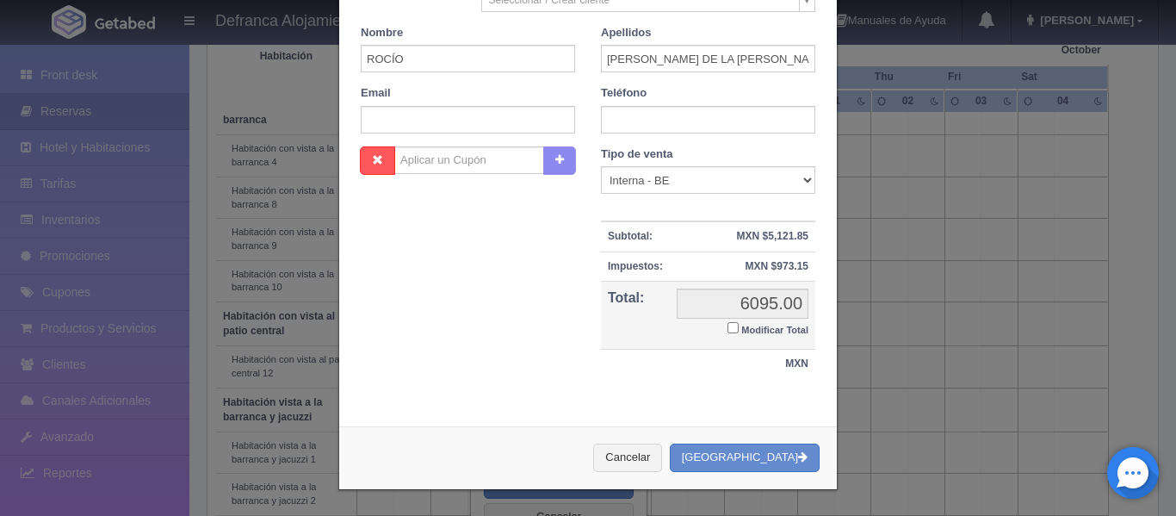
click at [727, 326] on input "Modificar Total" at bounding box center [732, 327] width 11 height 11
checkbox input "true"
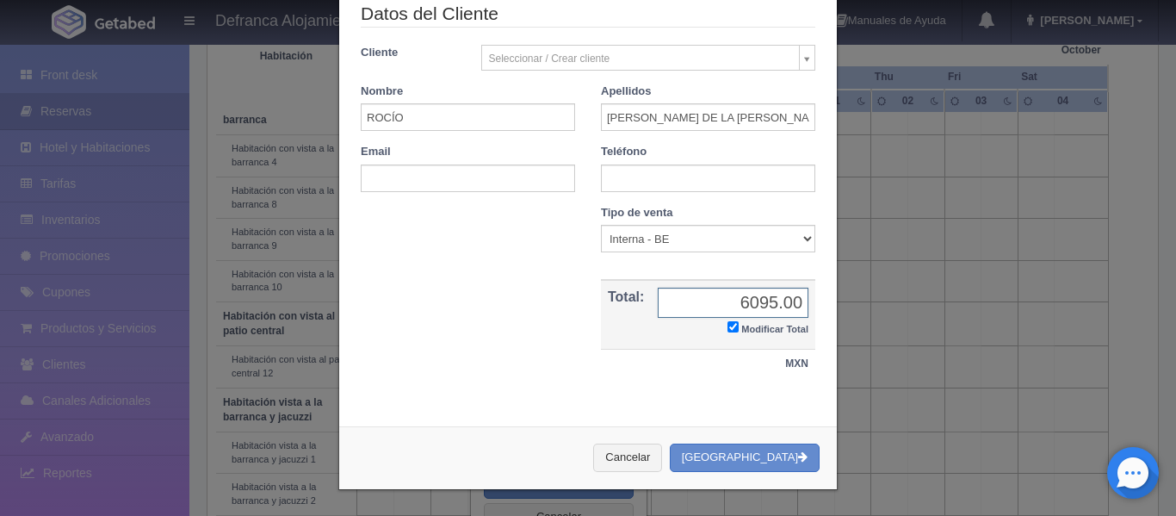
click at [773, 302] on input "6095.00" at bounding box center [733, 302] width 151 height 30
type input "0.00"
click at [756, 457] on button "[GEOGRAPHIC_DATA]" at bounding box center [745, 457] width 150 height 28
click at [676, 178] on input "text" at bounding box center [708, 178] width 214 height 28
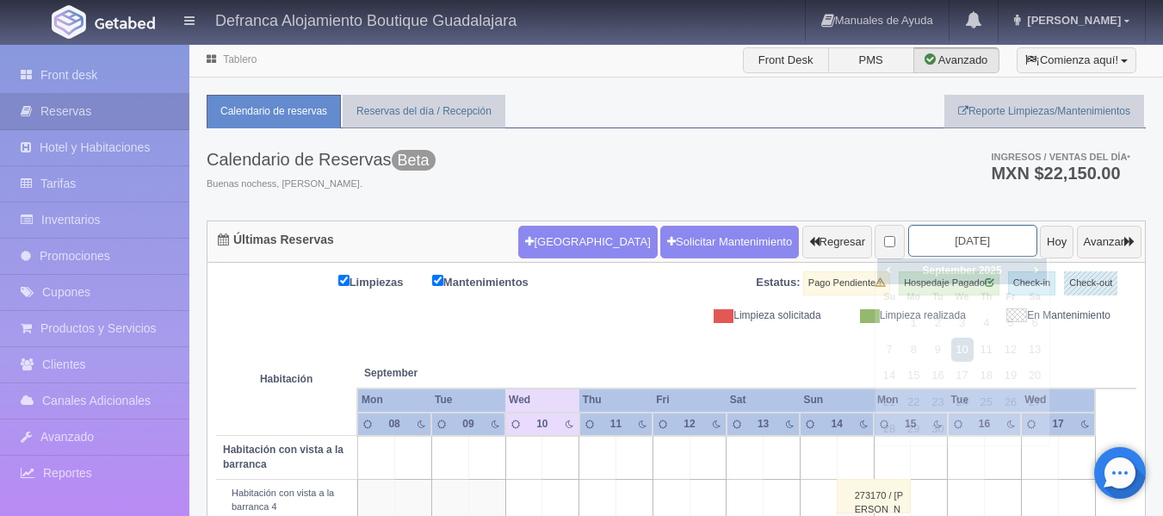
click at [976, 243] on input "[DATE]" at bounding box center [972, 241] width 129 height 32
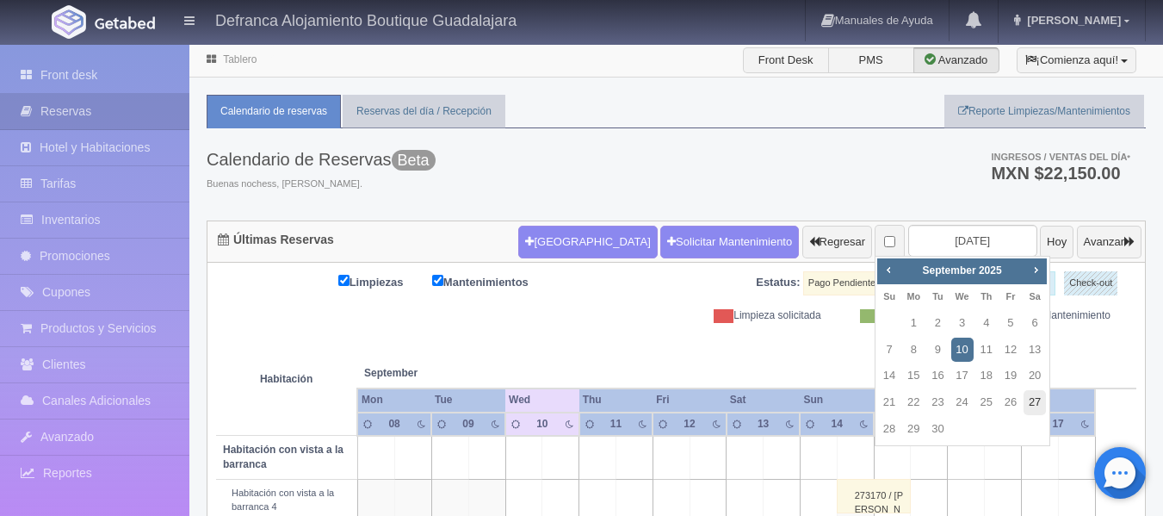
click at [1037, 403] on link "27" at bounding box center [1034, 402] width 22 height 25
type input "[DATE]"
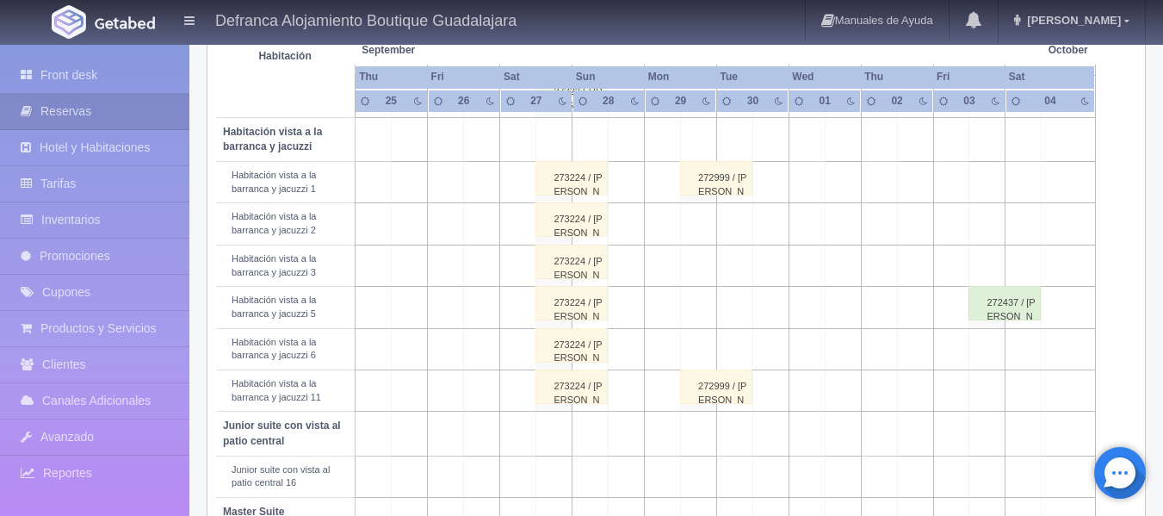
scroll to position [529, 0]
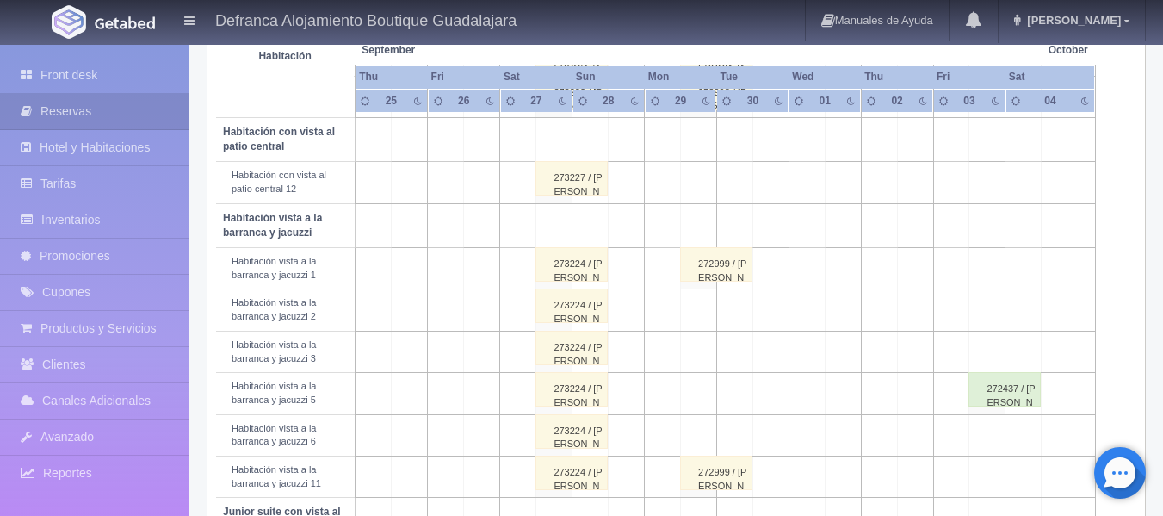
click at [595, 186] on div "273227 / [PERSON_NAME]" at bounding box center [571, 178] width 72 height 34
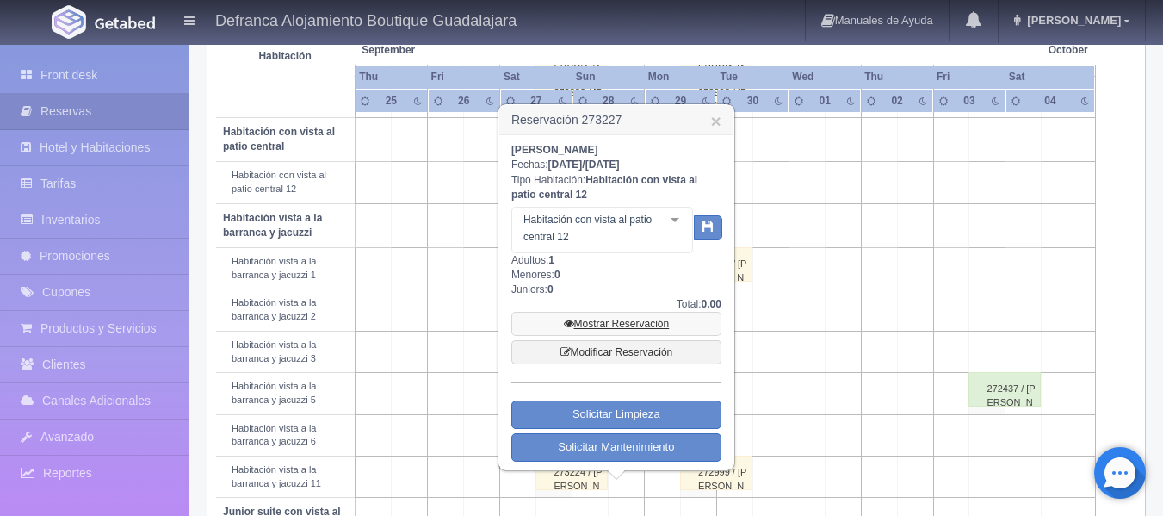
click at [622, 324] on link "Mostrar Reservación" at bounding box center [616, 324] width 210 height 24
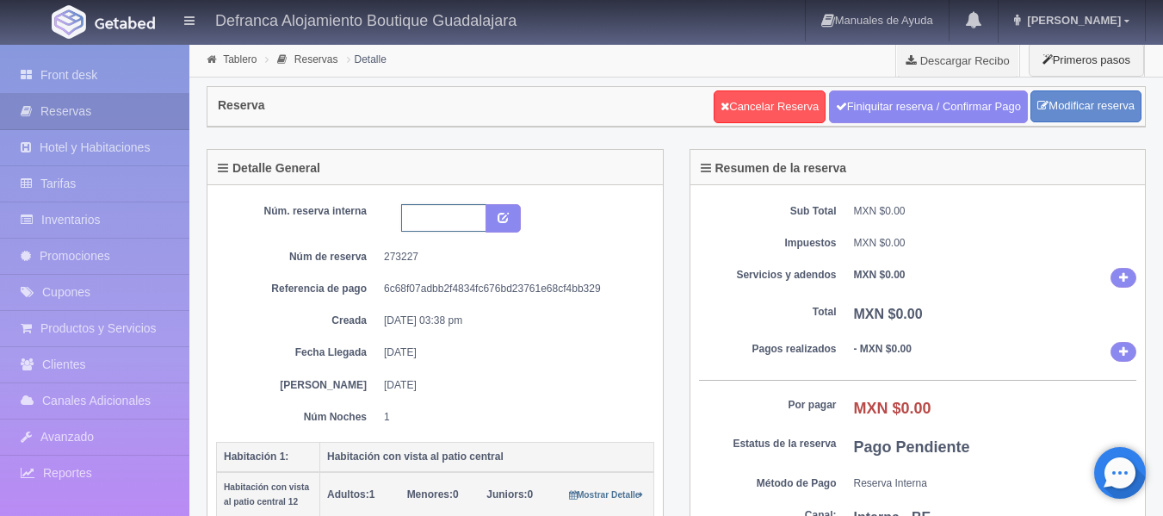
click at [439, 213] on input "text" at bounding box center [443, 218] width 85 height 28
click at [457, 216] on input "HVPC12 270925-2880725" at bounding box center [443, 218] width 85 height 28
type input "HVPC12 270925-280725"
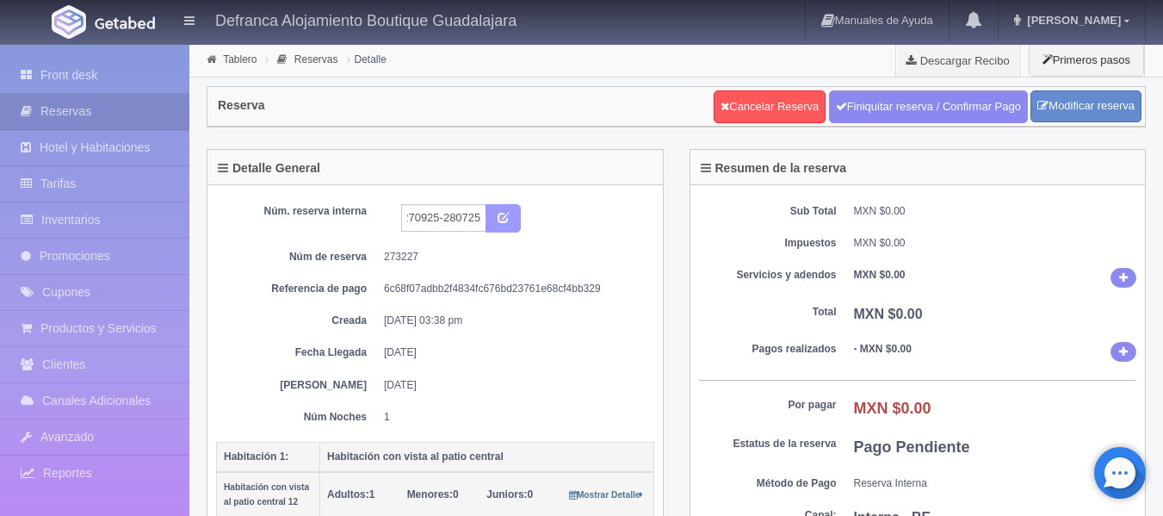
scroll to position [0, 0]
click at [505, 215] on icon "submit" at bounding box center [503, 216] width 11 height 11
click at [767, 106] on link "Cancelar Reserva" at bounding box center [770, 106] width 112 height 33
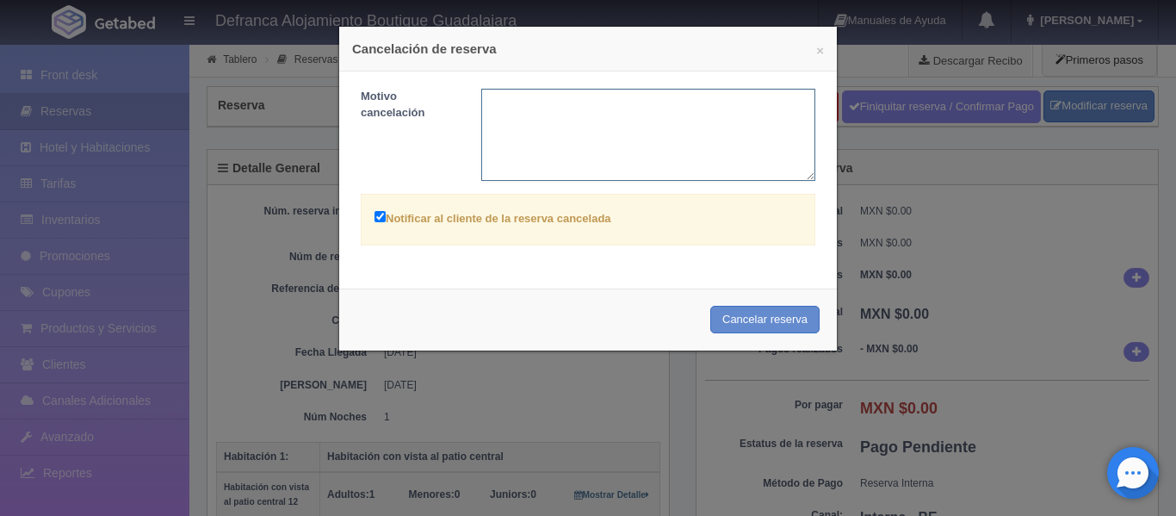
click at [587, 115] on textarea at bounding box center [648, 135] width 335 height 92
click at [543, 101] on textarea "ERROR EN APTURA" at bounding box center [648, 135] width 335 height 92
type textarea "ERROR EN CAPTURA"
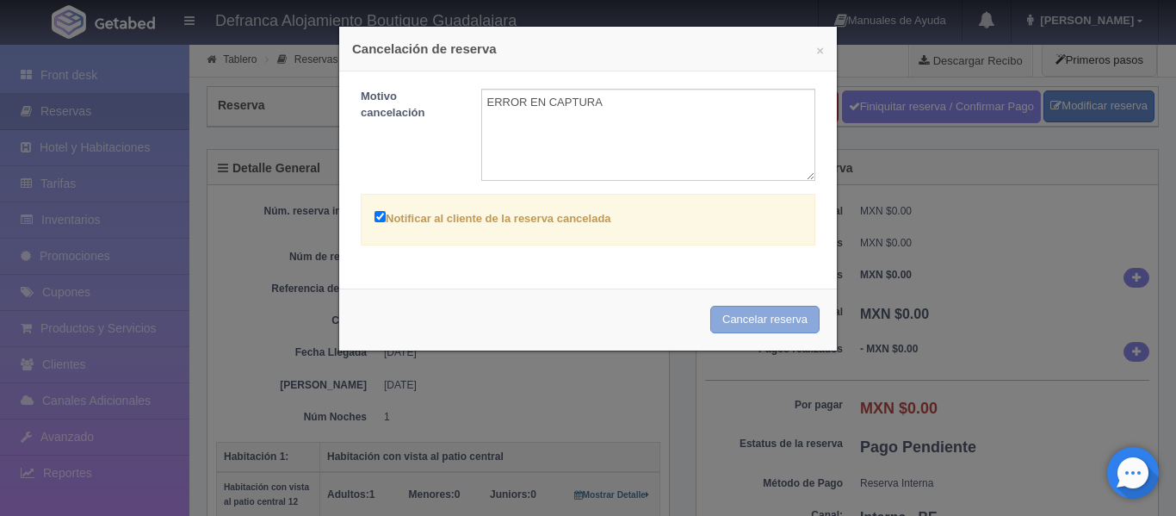
click at [752, 325] on button "Cancelar reserva" at bounding box center [764, 320] width 109 height 28
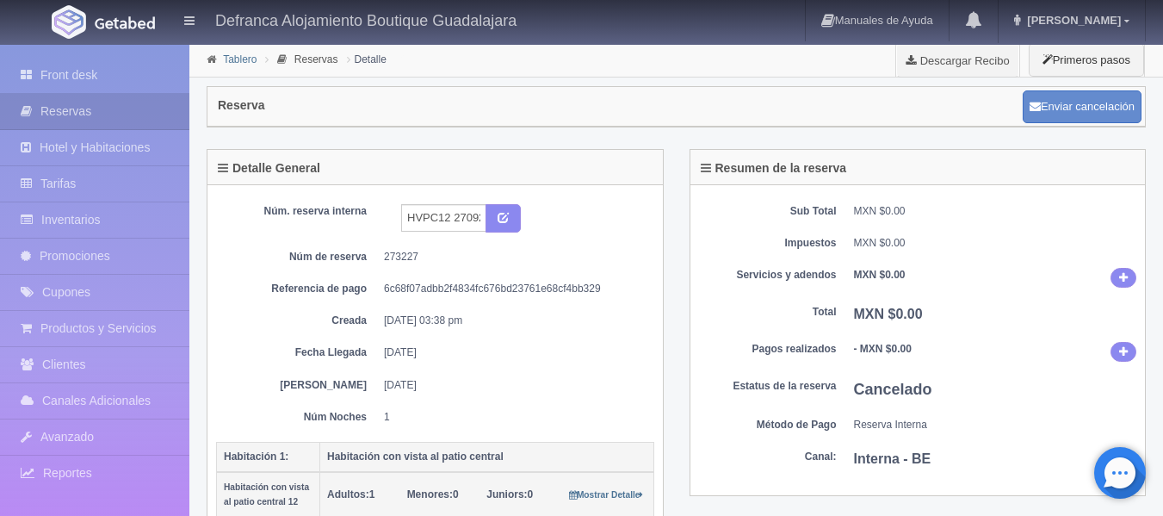
click at [247, 57] on link "Tablero" at bounding box center [240, 59] width 34 height 12
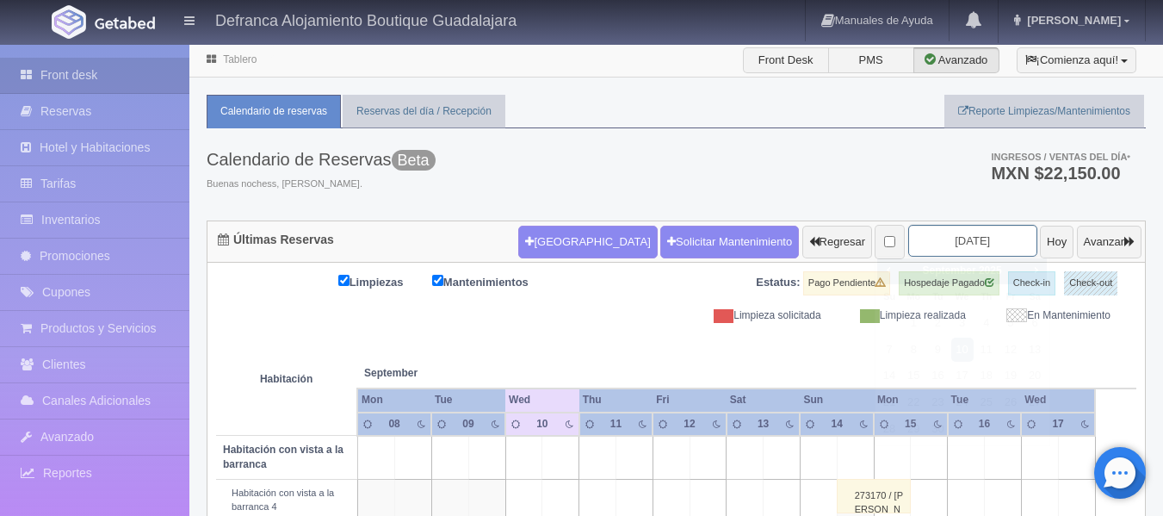
click at [978, 240] on input "[DATE]" at bounding box center [972, 241] width 129 height 32
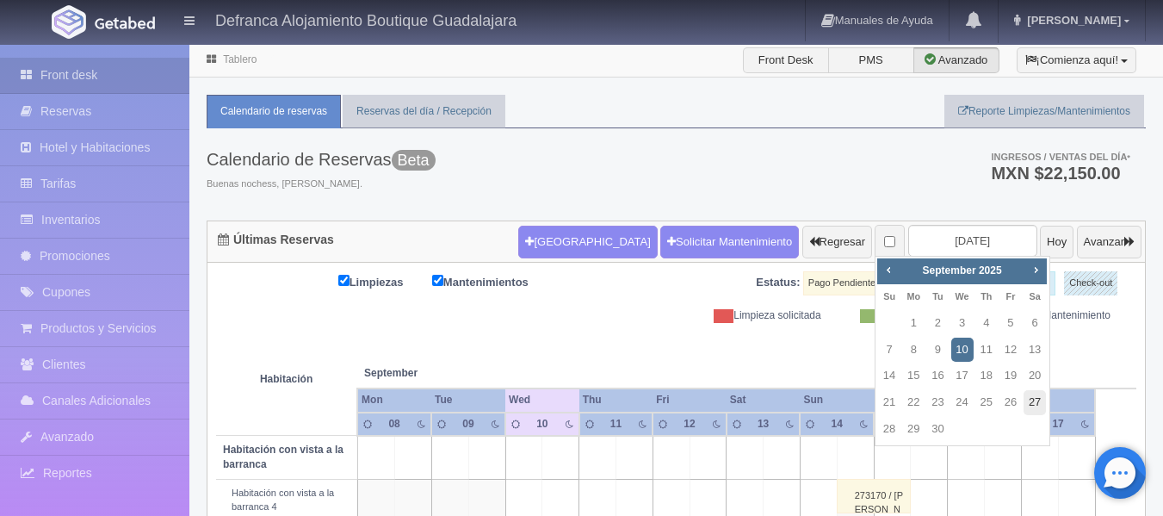
click at [1037, 401] on link "27" at bounding box center [1034, 402] width 22 height 25
type input "[DATE]"
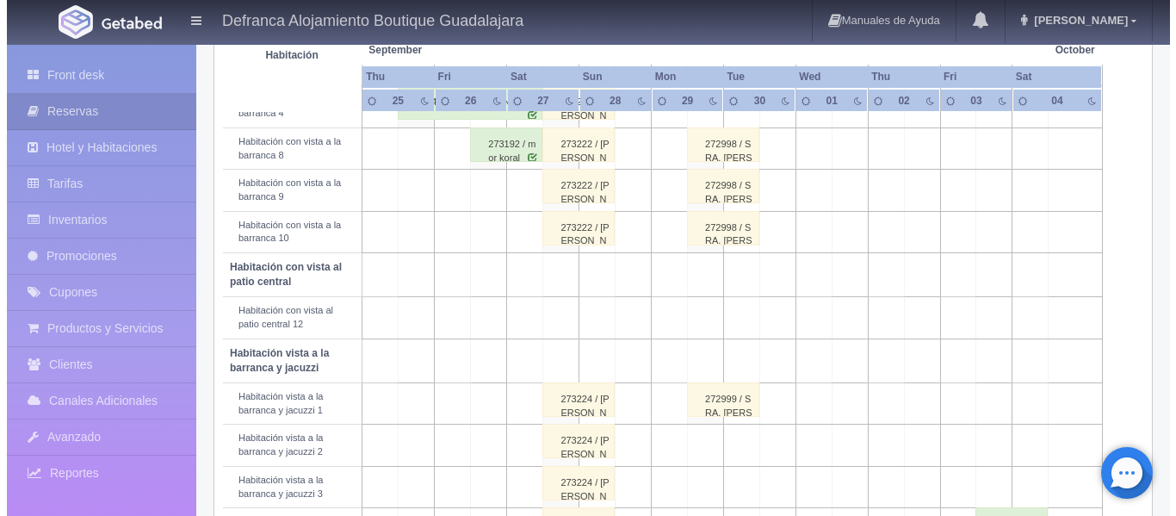
scroll to position [516, 0]
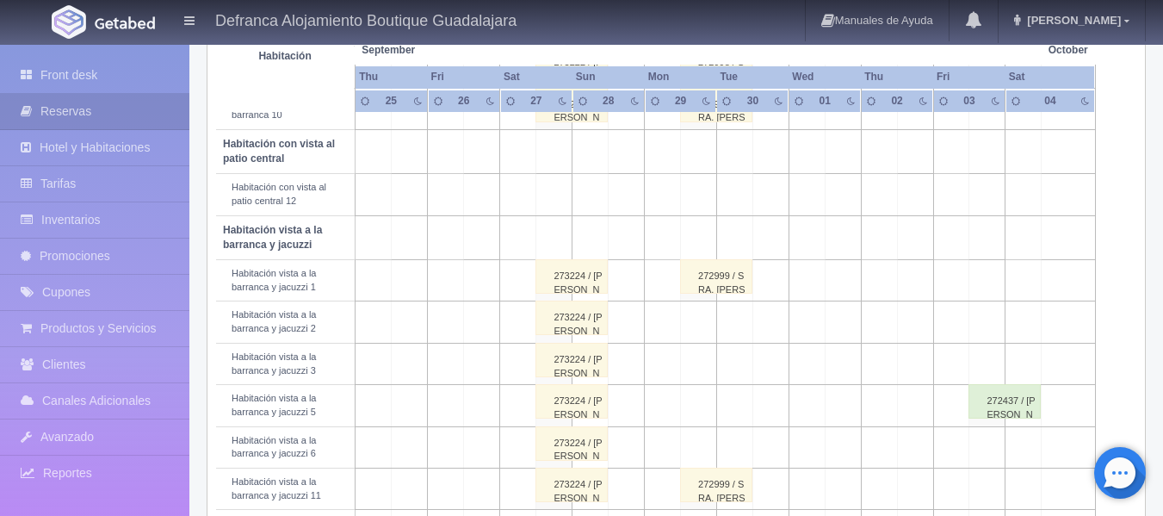
click at [552, 194] on td at bounding box center [554, 194] width 36 height 41
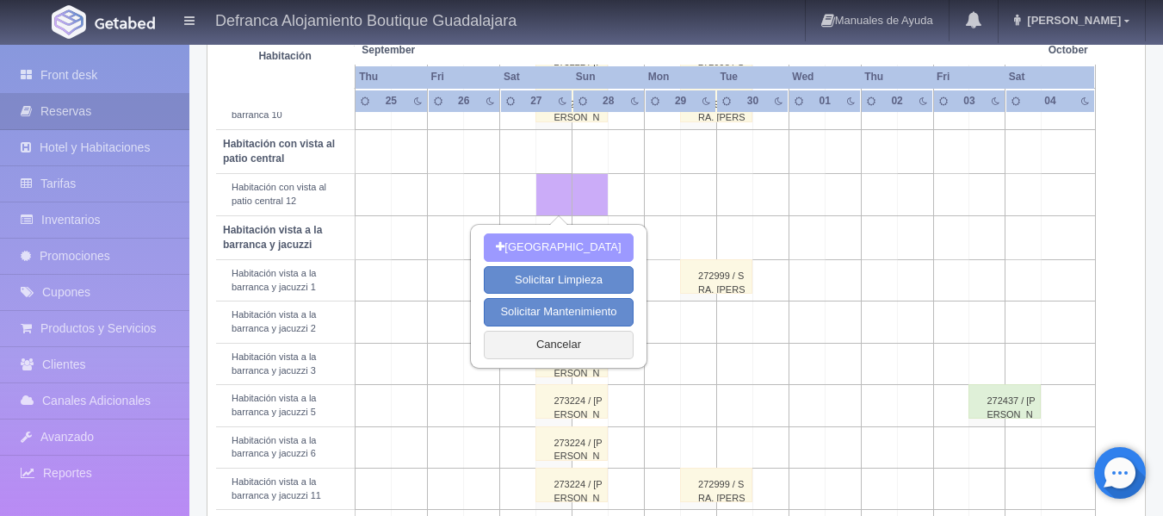
click at [585, 244] on button "[GEOGRAPHIC_DATA]" at bounding box center [558, 247] width 149 height 28
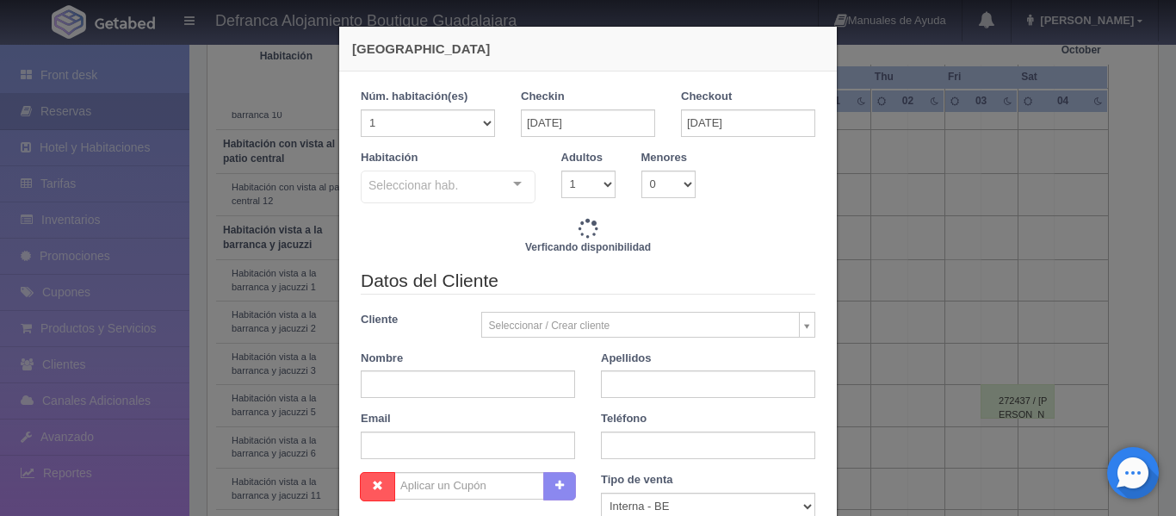
checkbox input "false"
type input "6095.00"
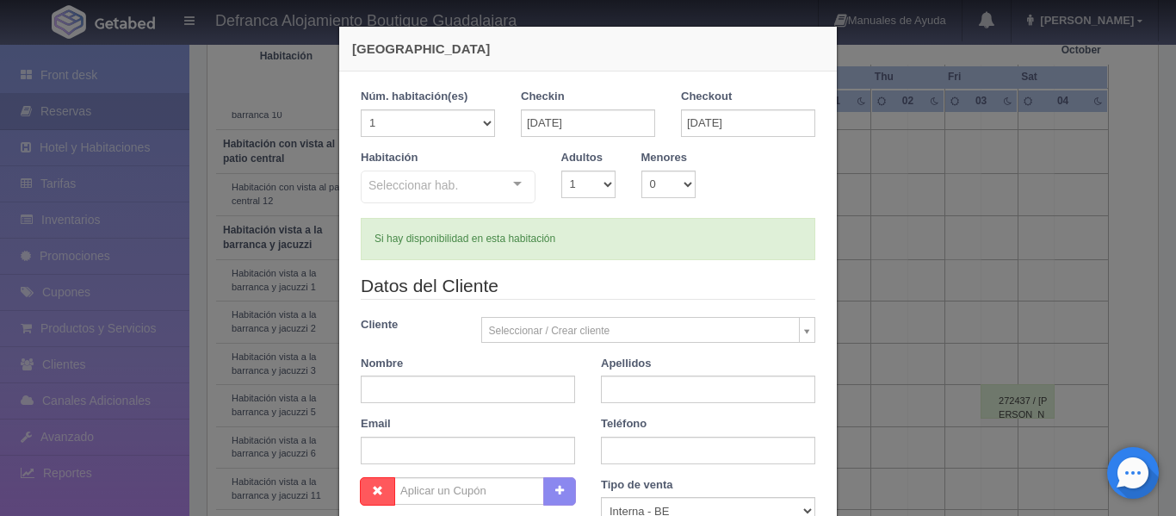
checkbox input "false"
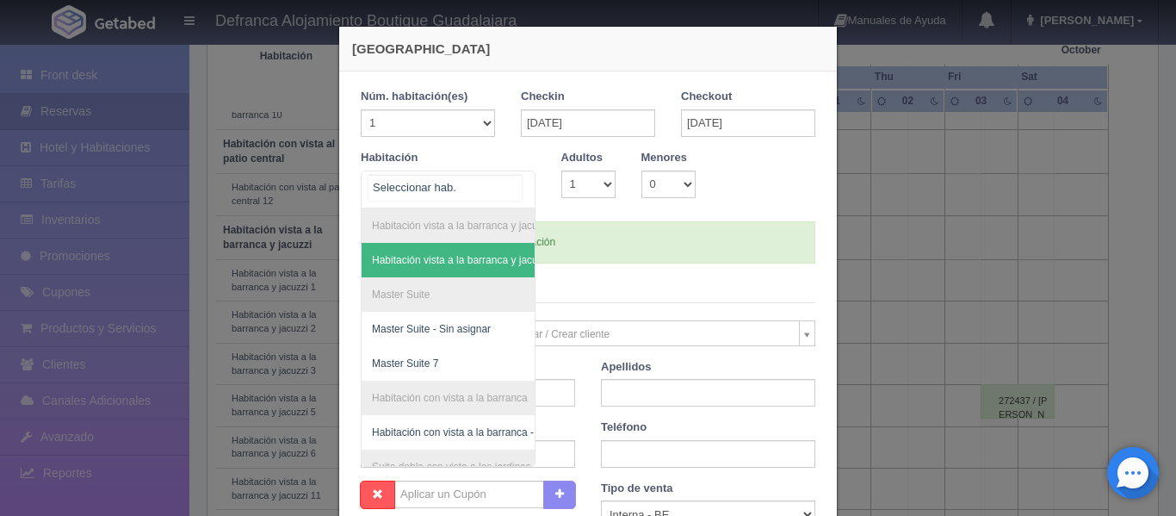
click at [511, 186] on div "Habitación vista a la barranca y jacuzzi Habitación vista a la barranca y jacuz…" at bounding box center [448, 189] width 175 height 38
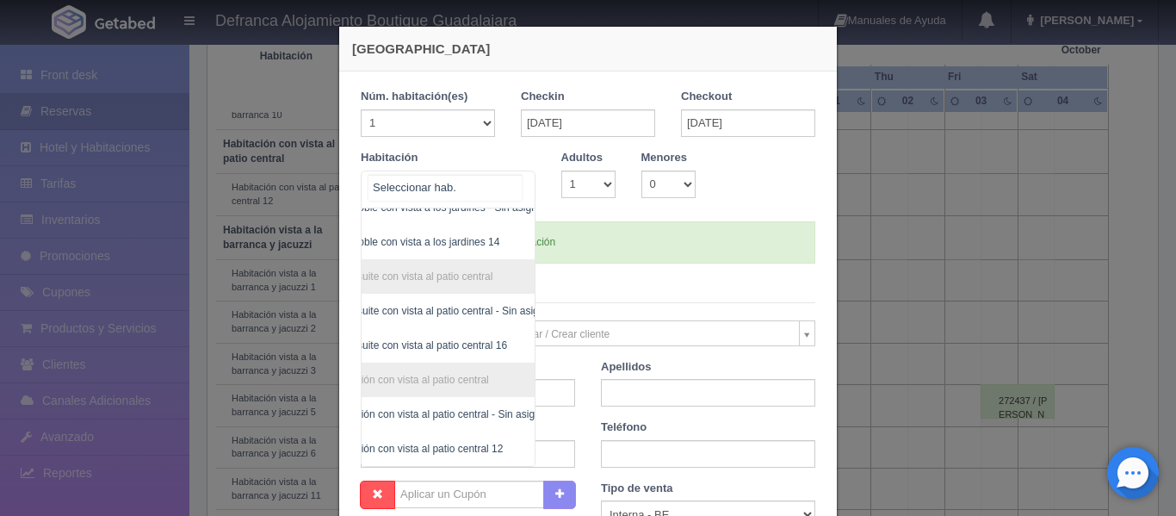
scroll to position [306, 46]
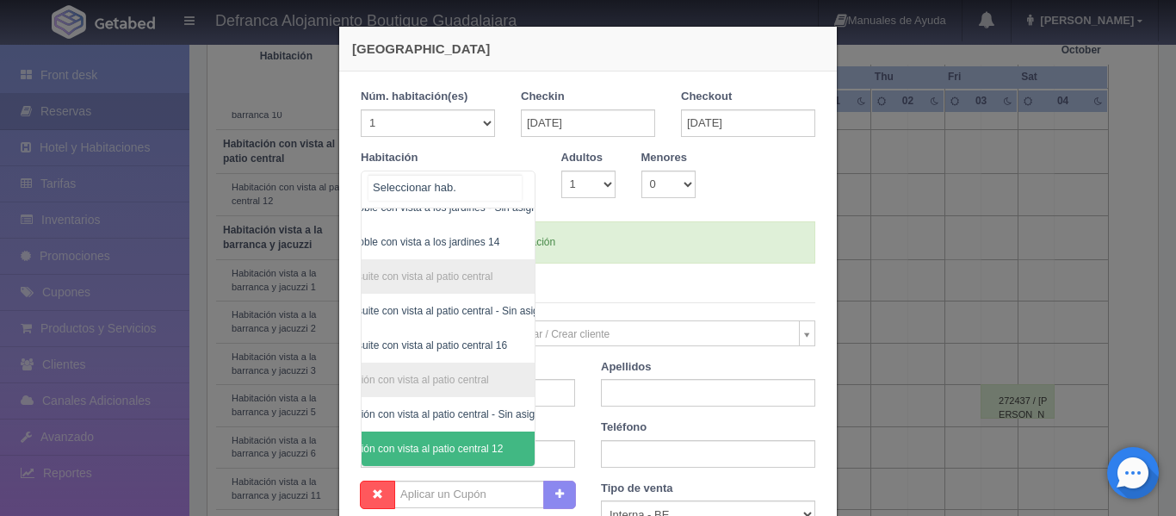
click at [462, 442] on span "Habitación con vista al patio central 12" at bounding box center [414, 448] width 176 height 12
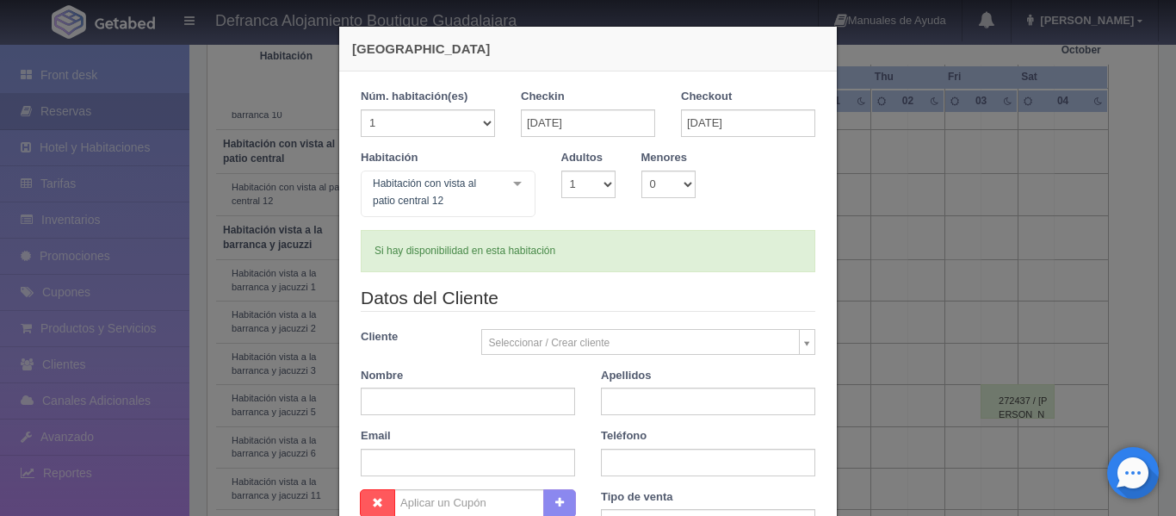
checkbox input "false"
type input "6095.00"
checkbox input "false"
click at [603, 189] on select "1 2 3 4 5 6 7 8 9 10" at bounding box center [588, 184] width 54 height 28
select select "2"
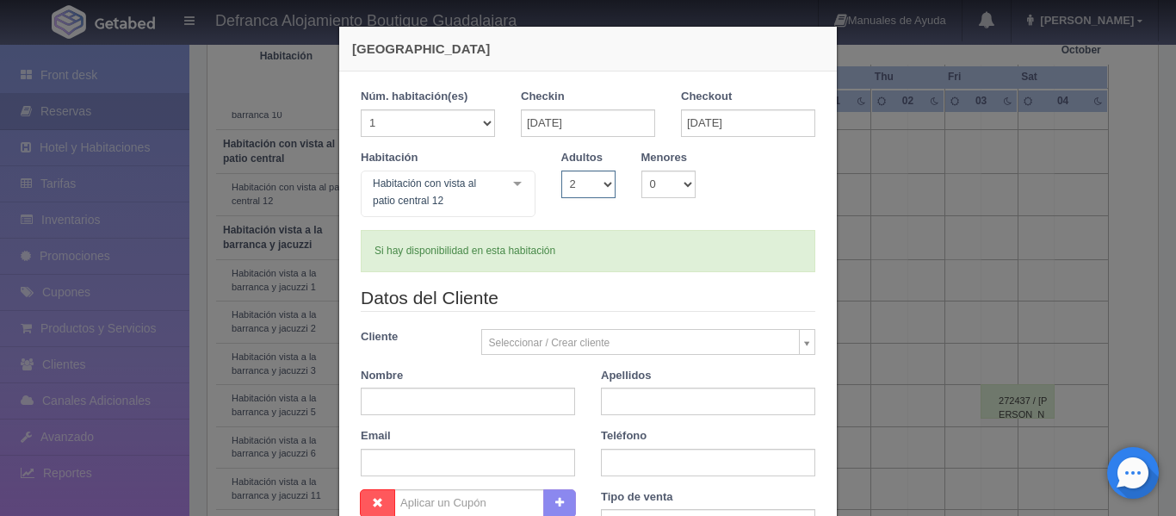
click at [561, 170] on select "1 2 3 4 5 6 7 8 9 10" at bounding box center [588, 184] width 54 height 28
checkbox input "false"
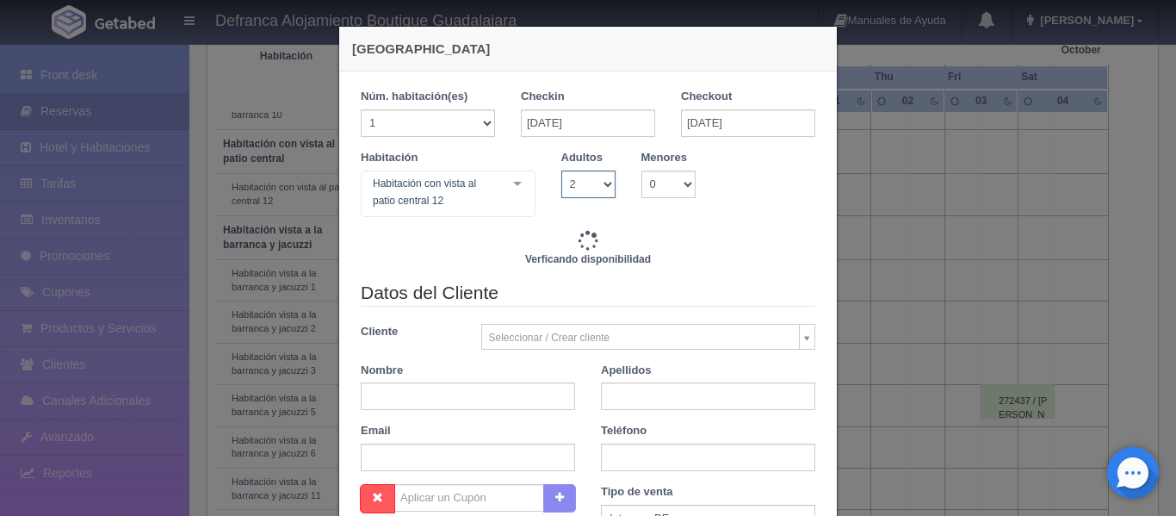
type input "6095.00"
checkbox input "false"
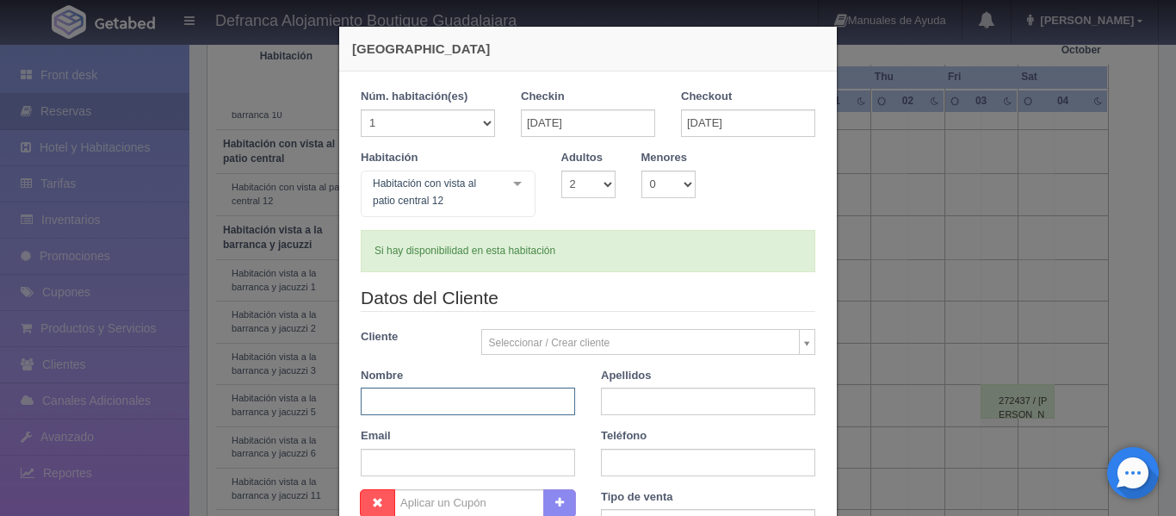
click at [447, 391] on input "text" at bounding box center [468, 401] width 214 height 28
type input "ROCÍO"
click at [658, 399] on input "text" at bounding box center [708, 401] width 214 height 28
type input "MARTÍNEZ DE LA TORRE"
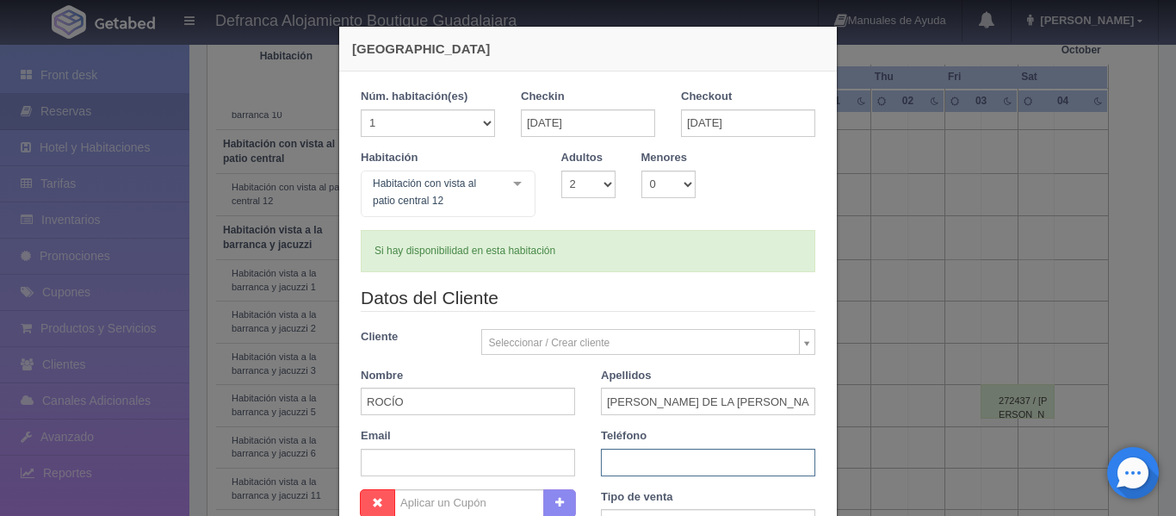
click at [653, 453] on input "text" at bounding box center [708, 462] width 214 height 28
type input "33 3616 0431"
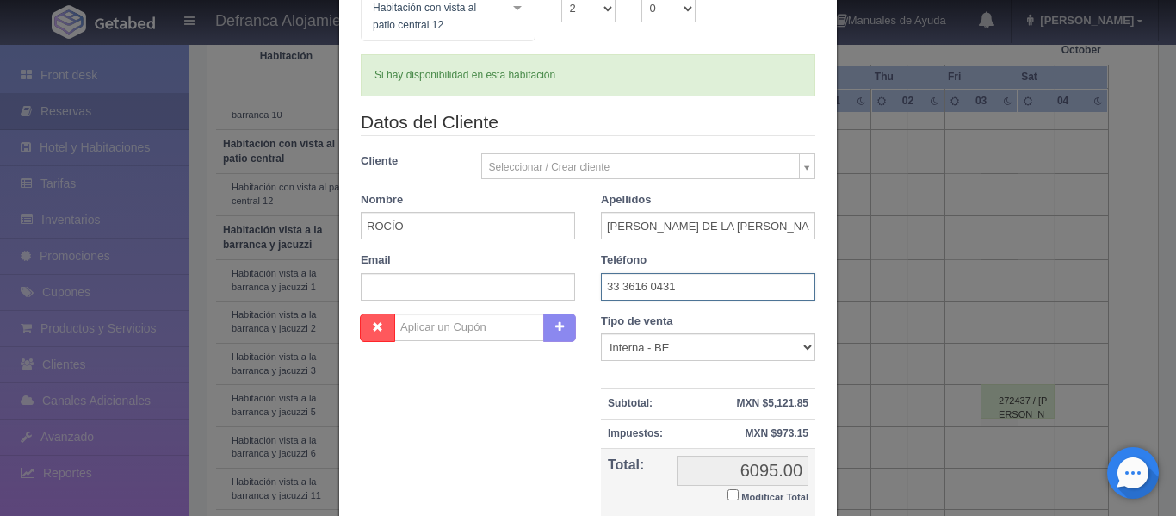
scroll to position [258, 0]
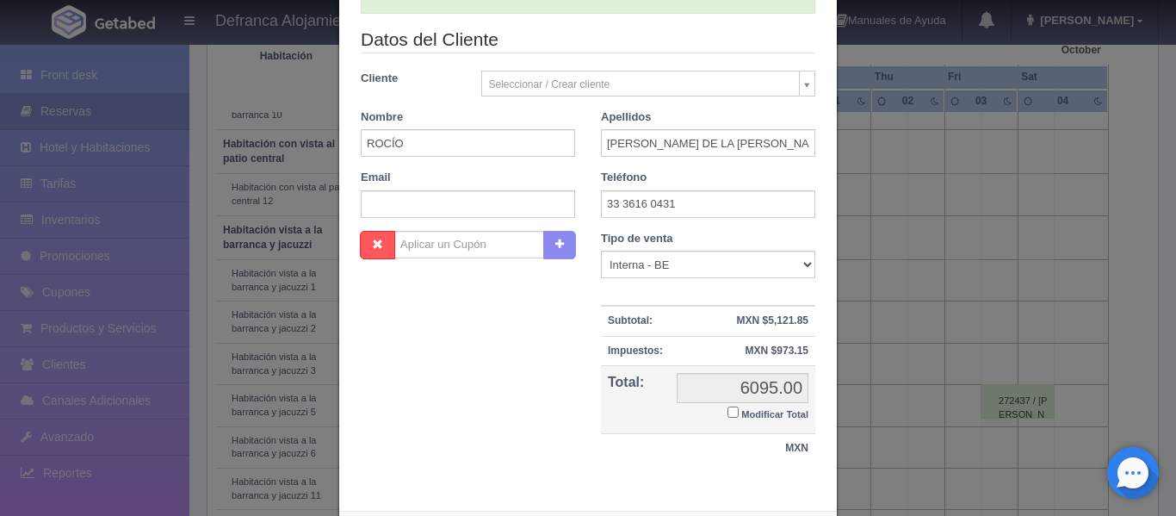
click at [749, 412] on small "Modificar Total" at bounding box center [774, 414] width 67 height 10
click at [739, 412] on input "Modificar Total" at bounding box center [732, 411] width 11 height 11
checkbox input "true"
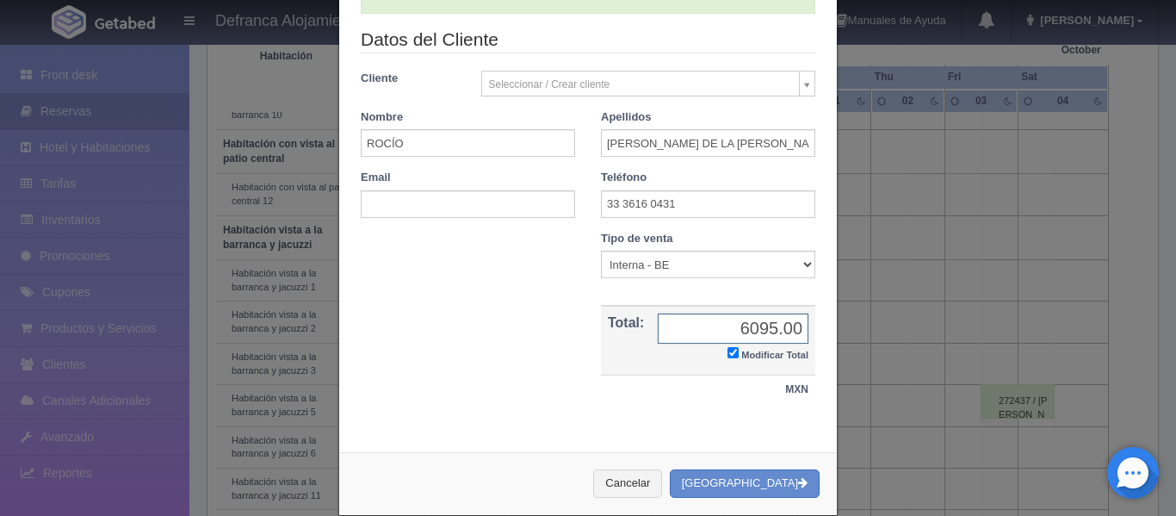
click at [770, 326] on input "6095.00" at bounding box center [733, 328] width 151 height 30
type input "1.00"
click at [768, 479] on button "[GEOGRAPHIC_DATA]" at bounding box center [745, 483] width 150 height 28
click at [774, 331] on input "1.00" at bounding box center [733, 328] width 151 height 30
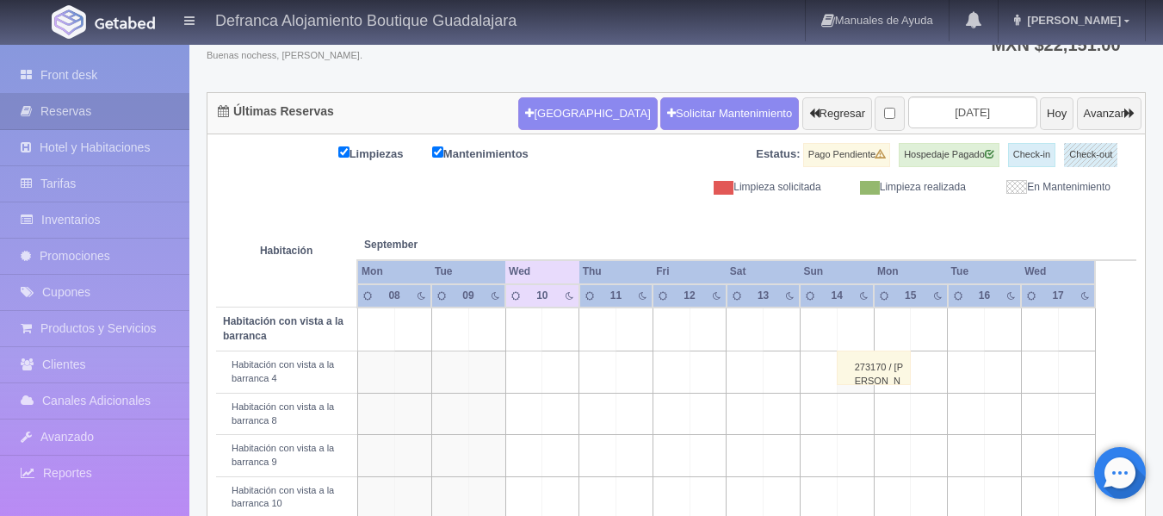
scroll to position [128, 0]
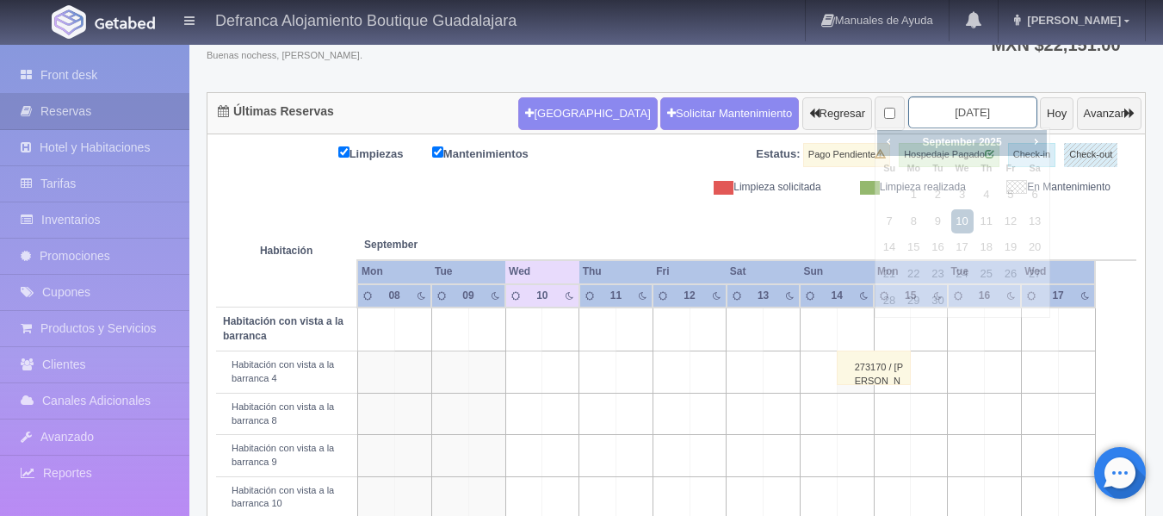
click at [989, 121] on input "[DATE]" at bounding box center [972, 112] width 129 height 32
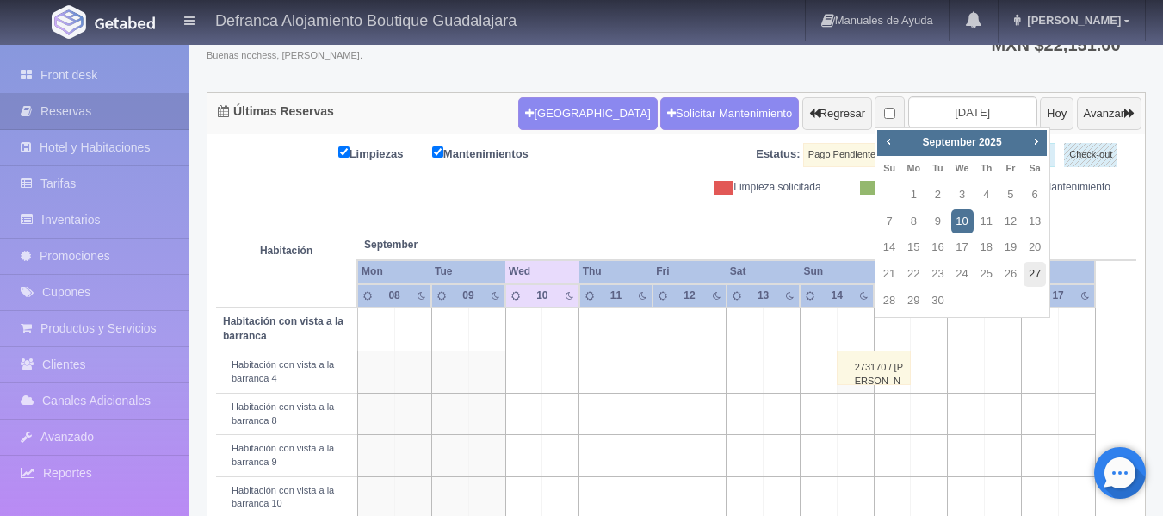
click at [1033, 270] on link "27" at bounding box center [1034, 274] width 22 height 25
type input "[DATE]"
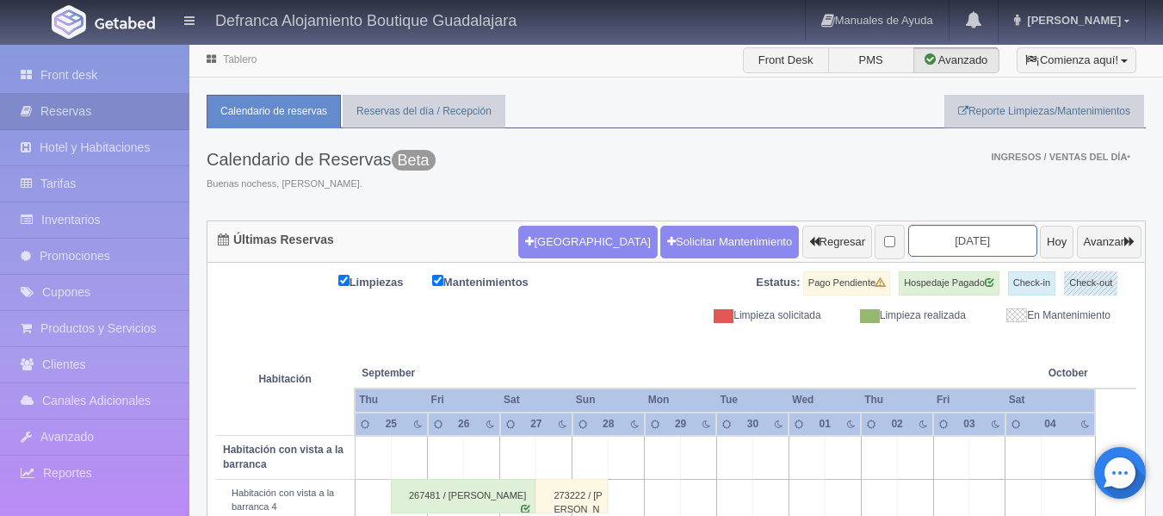
click at [992, 238] on input "[DATE]" at bounding box center [972, 241] width 129 height 32
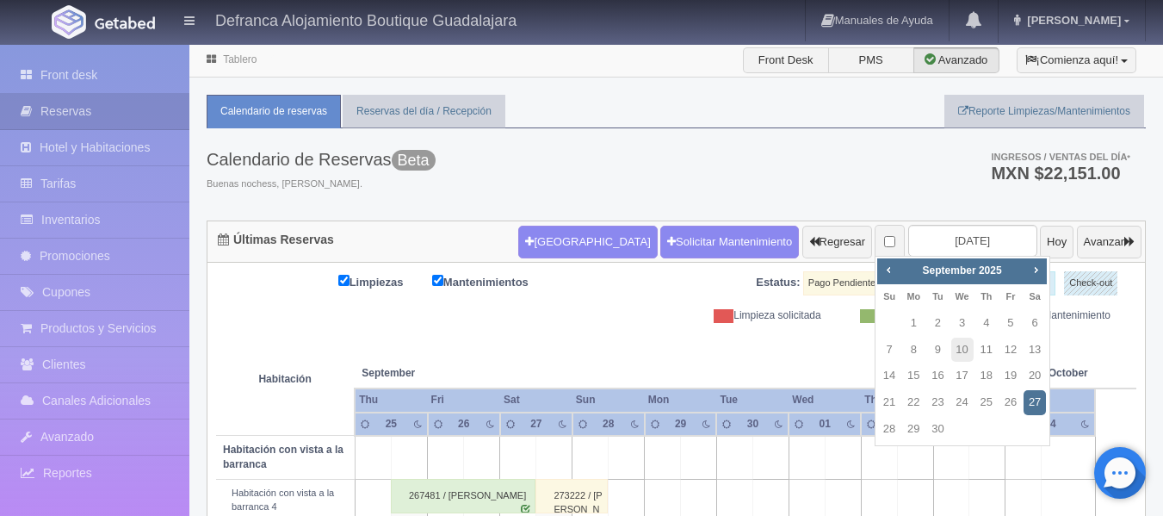
click at [1042, 404] on link "27" at bounding box center [1034, 402] width 22 height 25
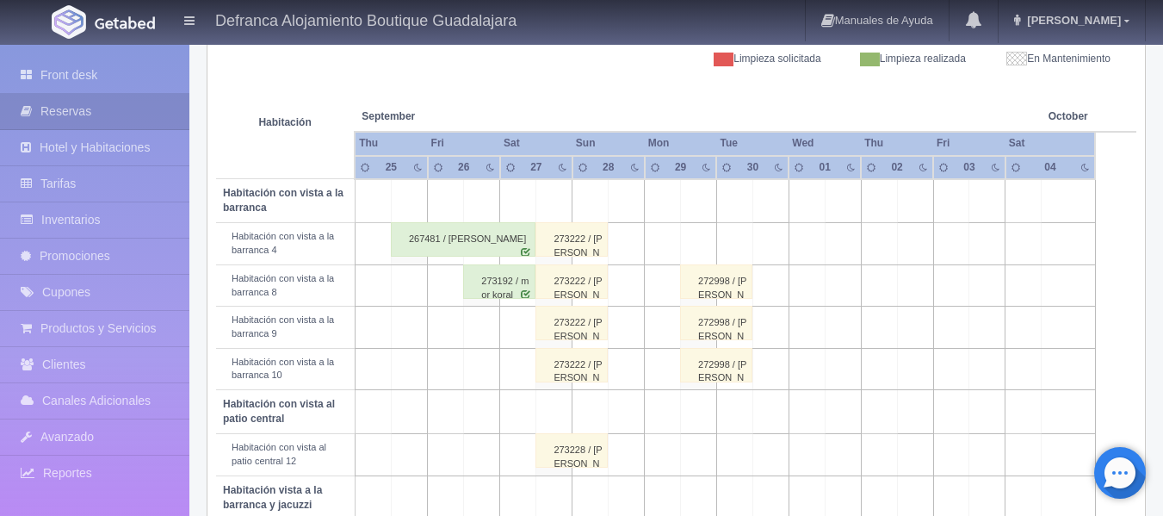
scroll to position [258, 0]
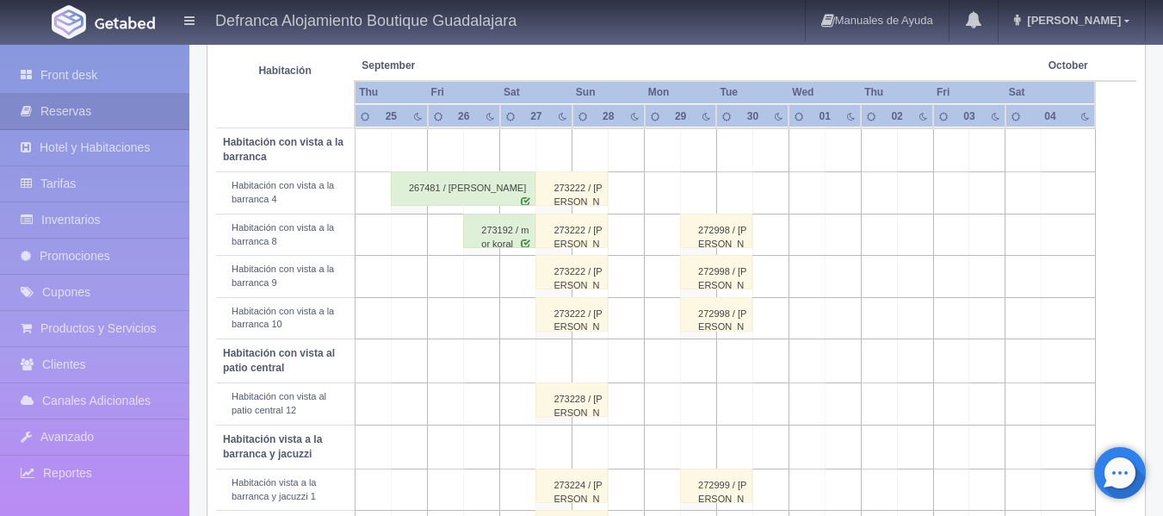
scroll to position [344, 0]
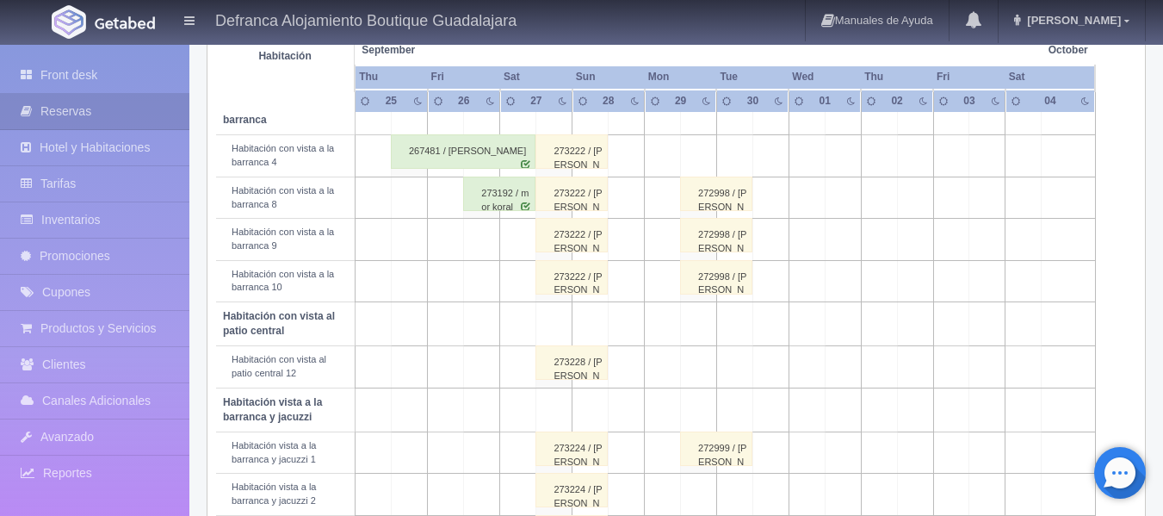
click at [597, 367] on div "273228 / [PERSON_NAME]" at bounding box center [571, 362] width 72 height 34
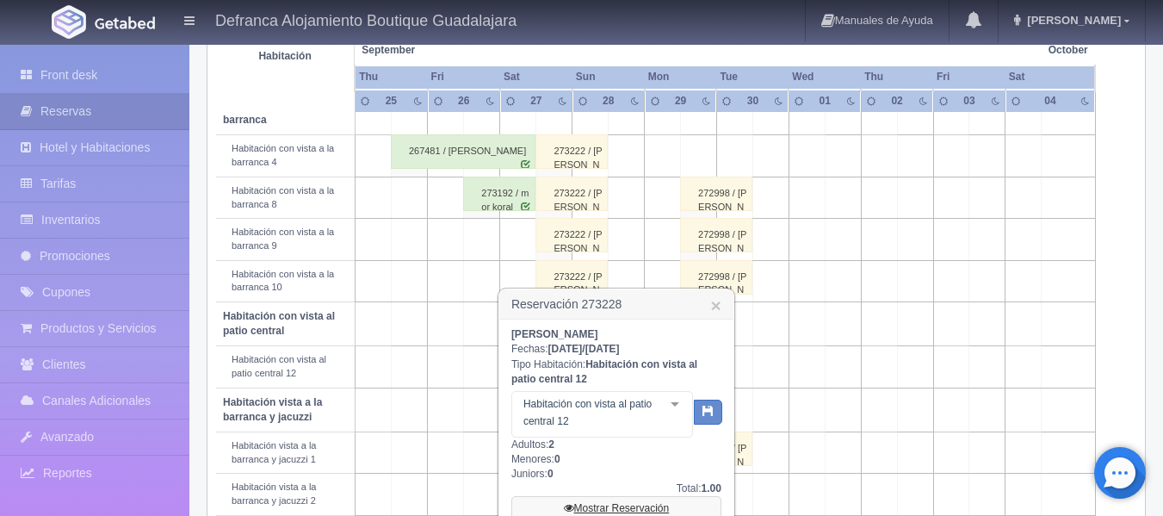
click at [620, 506] on link "Mostrar Reservación" at bounding box center [616, 508] width 210 height 24
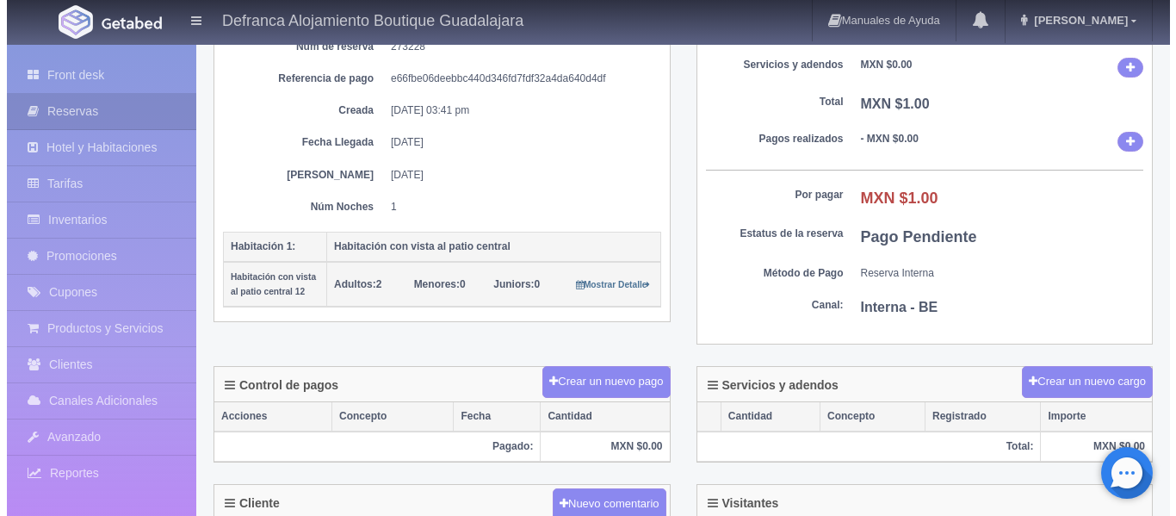
scroll to position [38, 0]
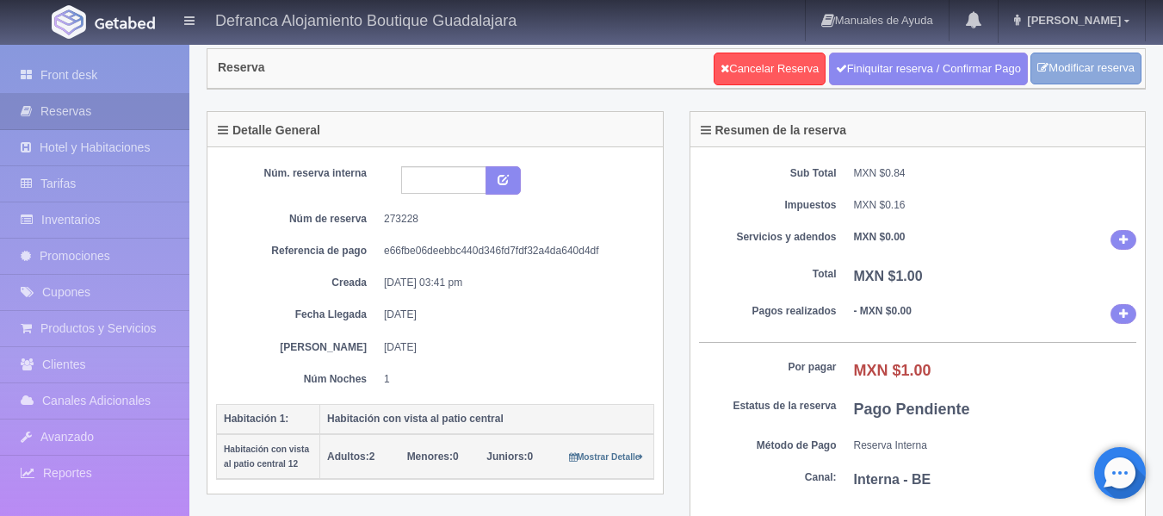
click at [1128, 68] on link "Modificar reserva" at bounding box center [1085, 69] width 111 height 32
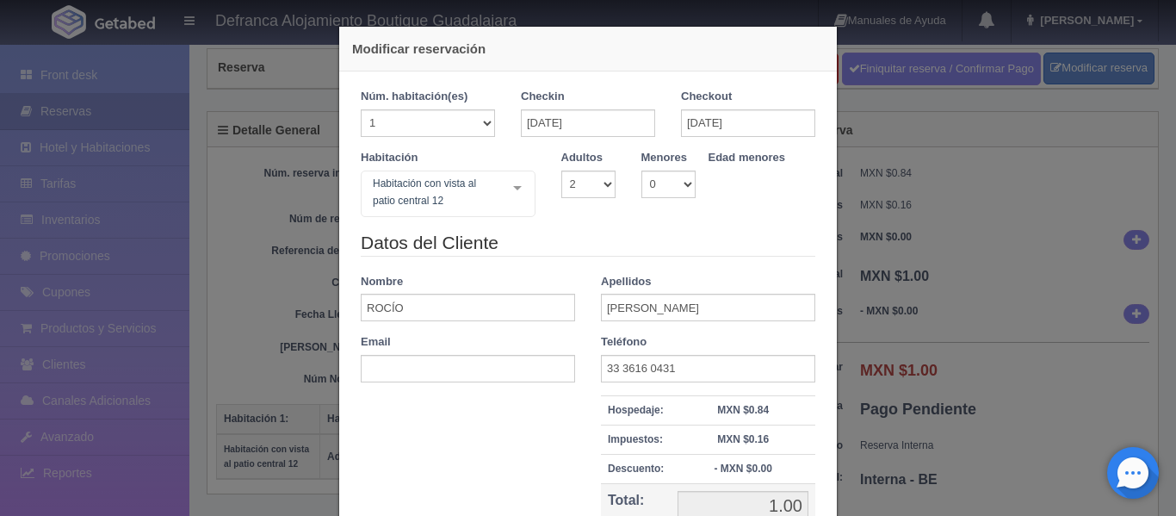
scroll to position [179, 0]
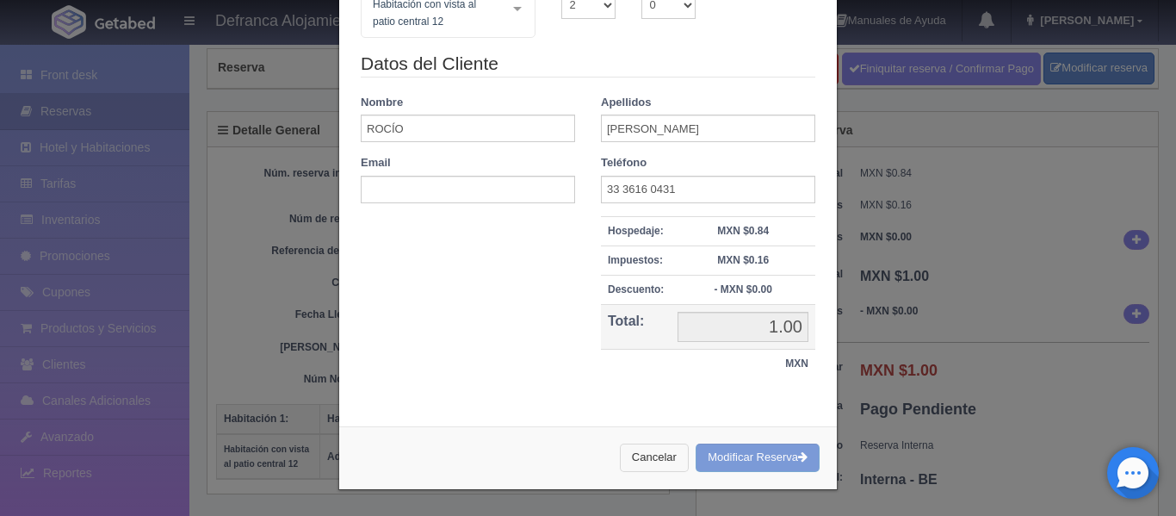
click at [634, 450] on button "Cancelar" at bounding box center [654, 457] width 69 height 28
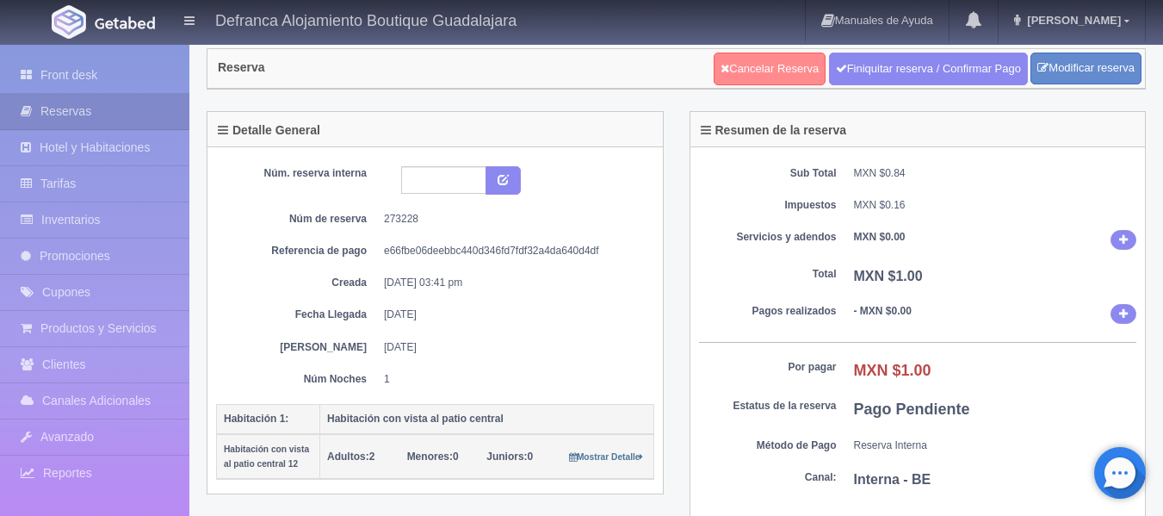
click at [730, 67] on link "Cancelar Reserva" at bounding box center [770, 69] width 112 height 33
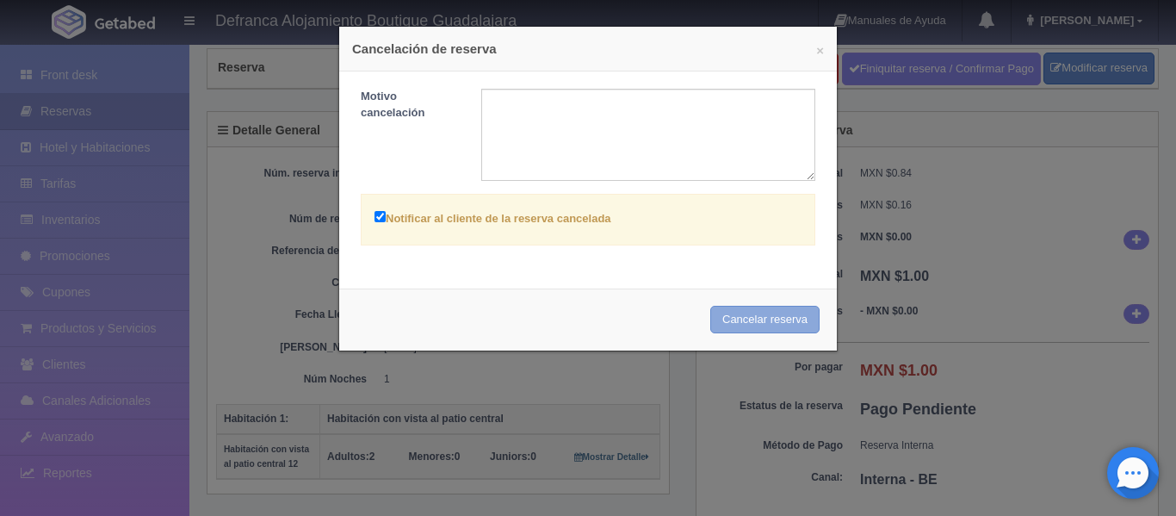
click at [718, 318] on button "Cancelar reserva" at bounding box center [764, 320] width 109 height 28
click at [541, 219] on label "Notificar al cliente de la reserva cancelada" at bounding box center [492, 217] width 237 height 20
click at [386, 219] on input "Notificar al cliente de la reserva cancelada" at bounding box center [379, 216] width 11 height 11
checkbox input "false"
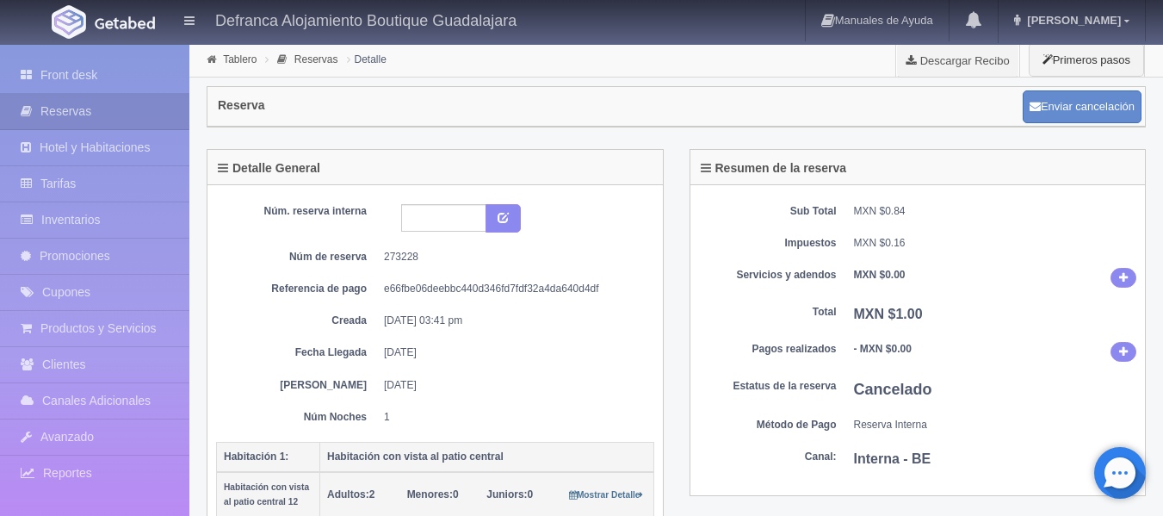
scroll to position [38, 0]
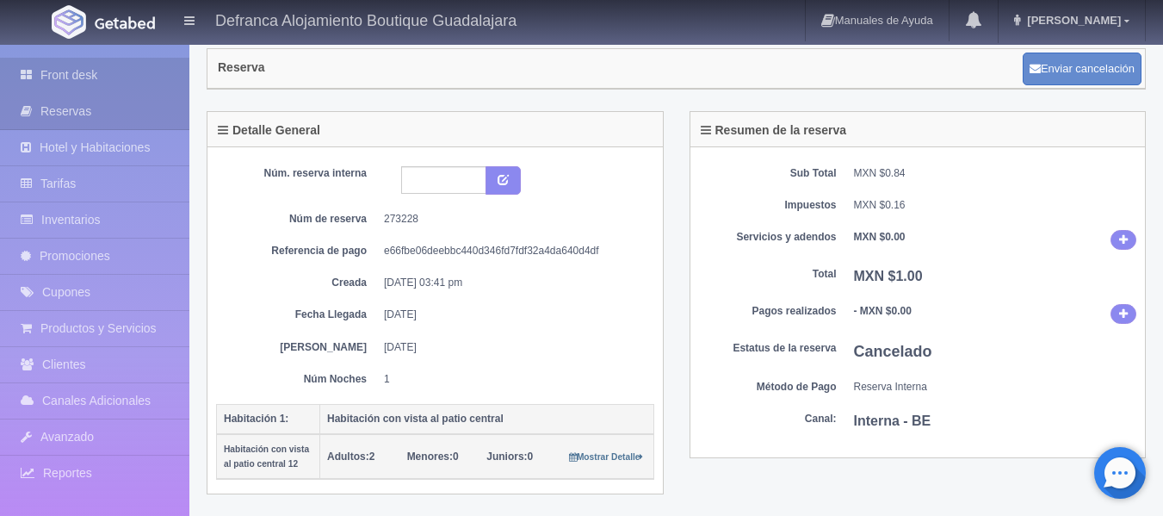
click at [68, 71] on link "Front desk" at bounding box center [94, 75] width 189 height 35
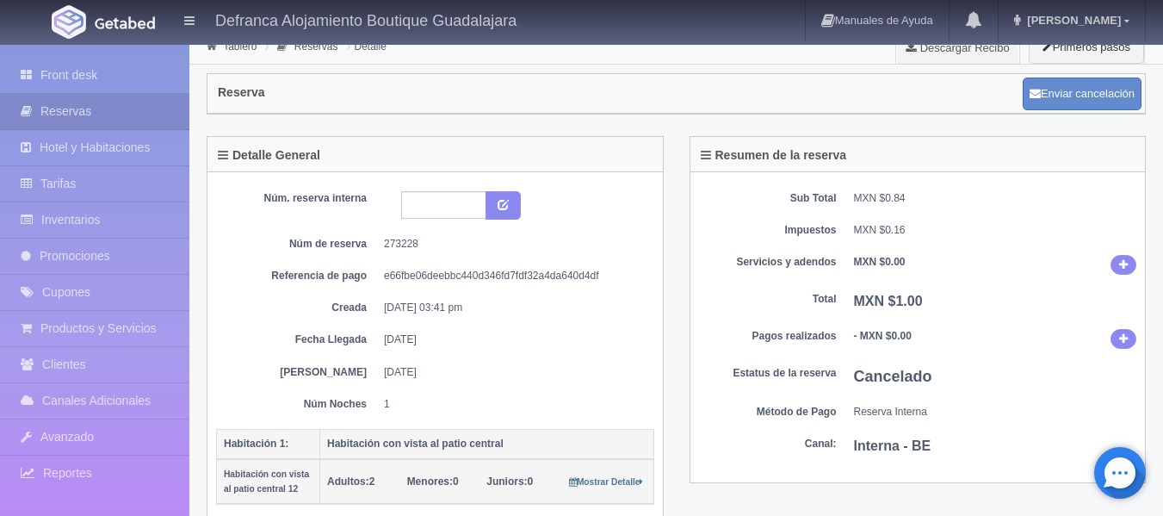
scroll to position [0, 0]
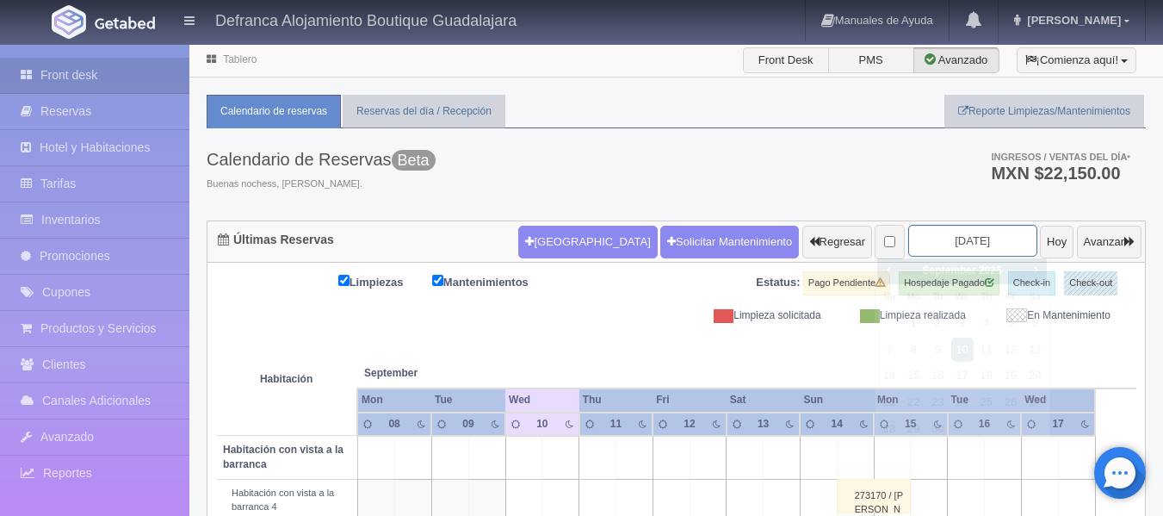
click at [974, 237] on input "[DATE]" at bounding box center [972, 241] width 129 height 32
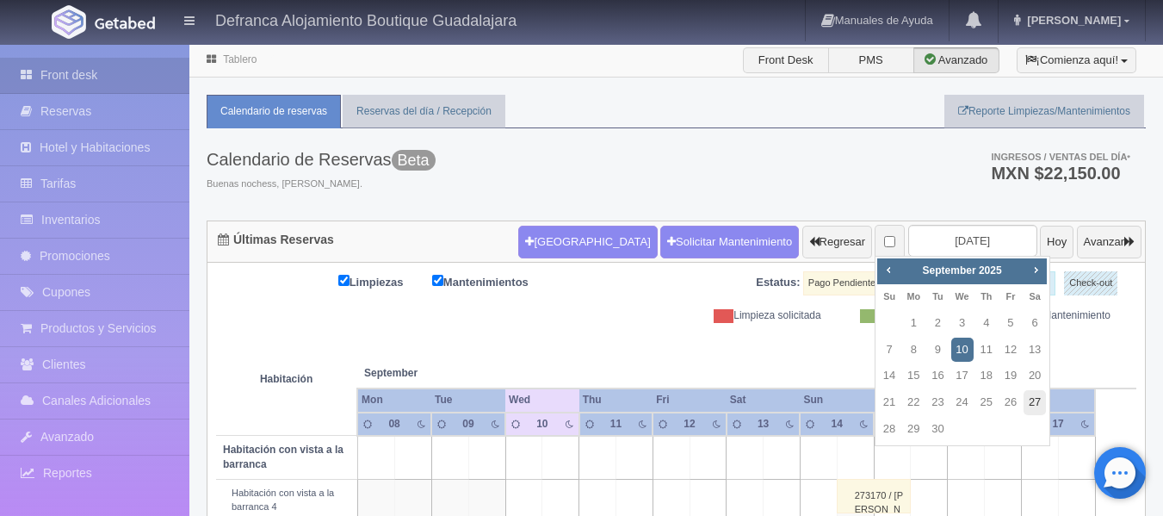
click at [1038, 400] on link "27" at bounding box center [1034, 402] width 22 height 25
type input "[DATE]"
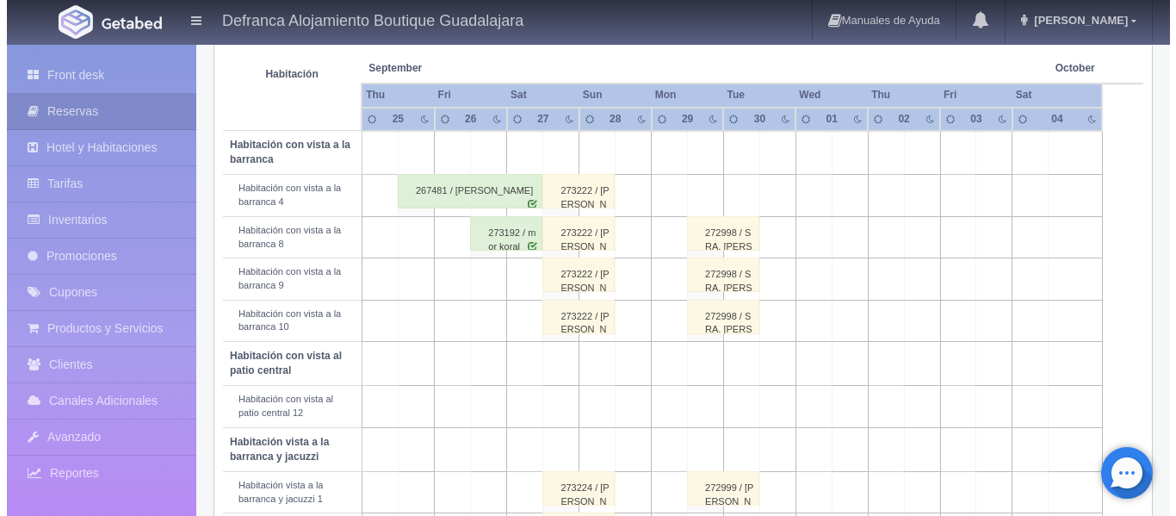
scroll to position [344, 0]
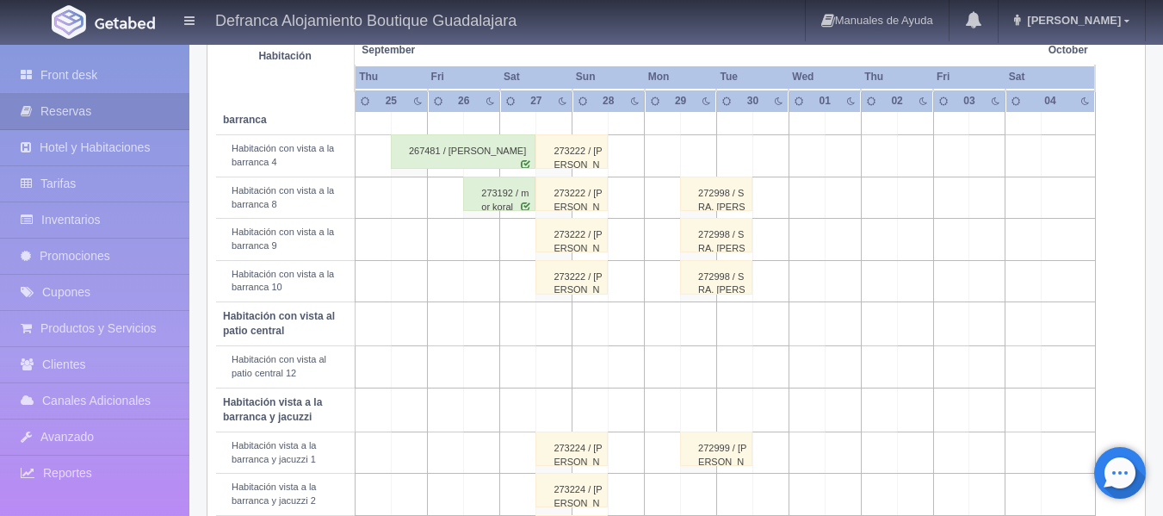
click at [554, 362] on td at bounding box center [554, 366] width 36 height 41
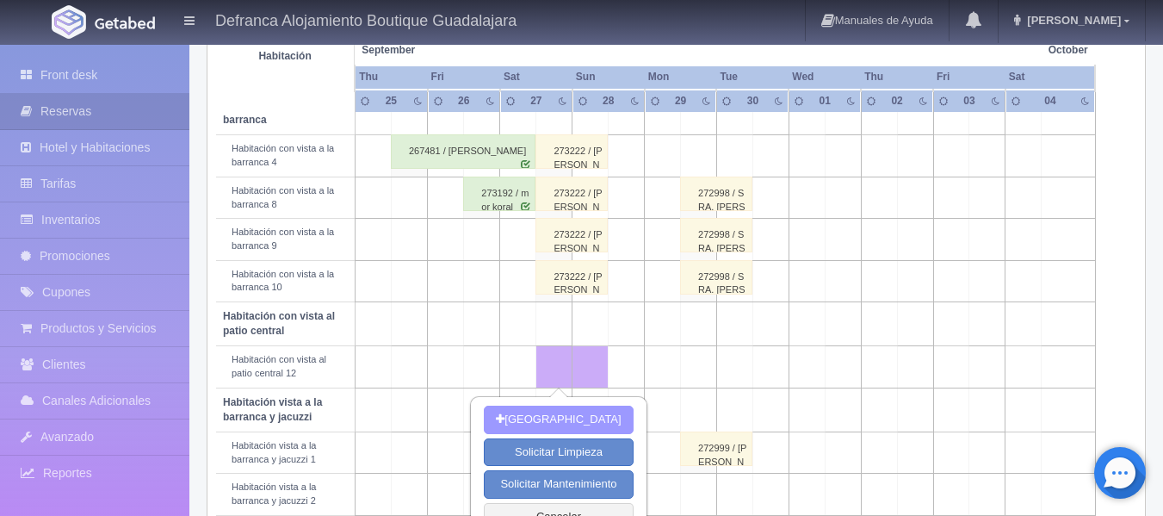
click at [561, 415] on button "Nueva Reserva" at bounding box center [558, 419] width 149 height 28
type input "[DATE]"
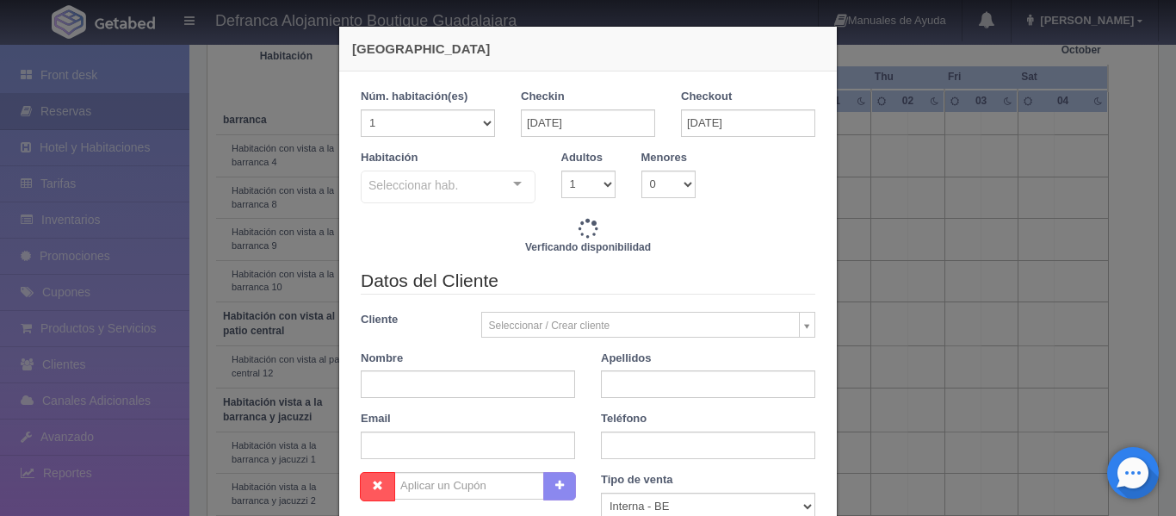
checkbox input "false"
type input "6095.00"
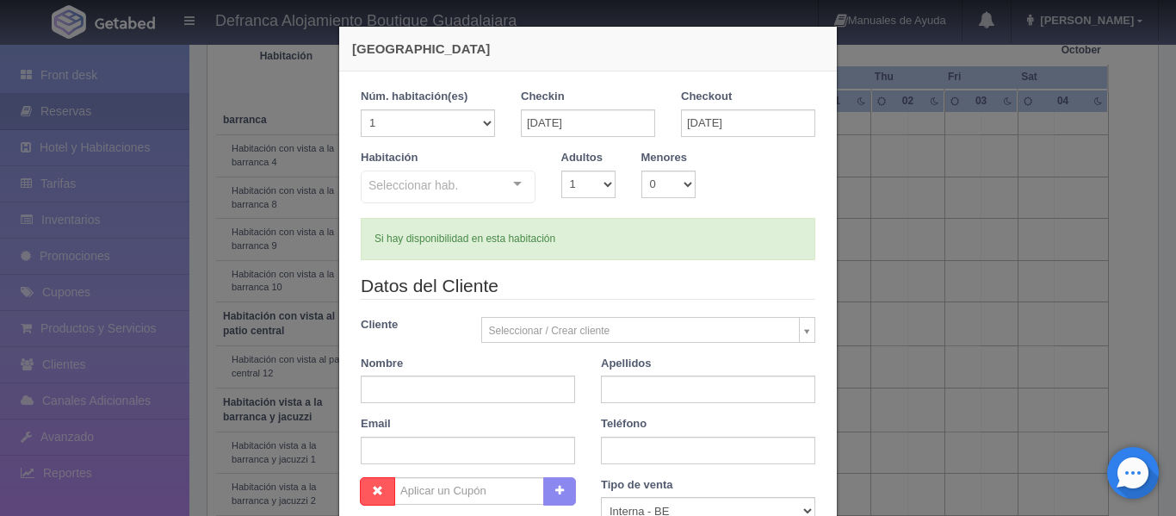
checkbox input "false"
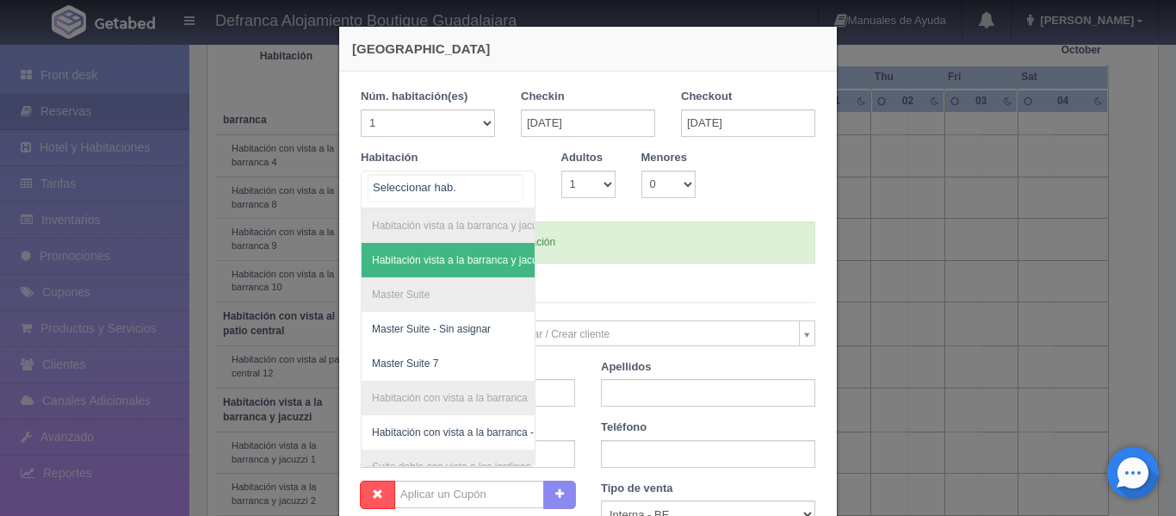
click at [515, 182] on div "Habitación vista a la barranca y jacuzzi Habitación vista a la barranca y jacuz…" at bounding box center [448, 189] width 175 height 38
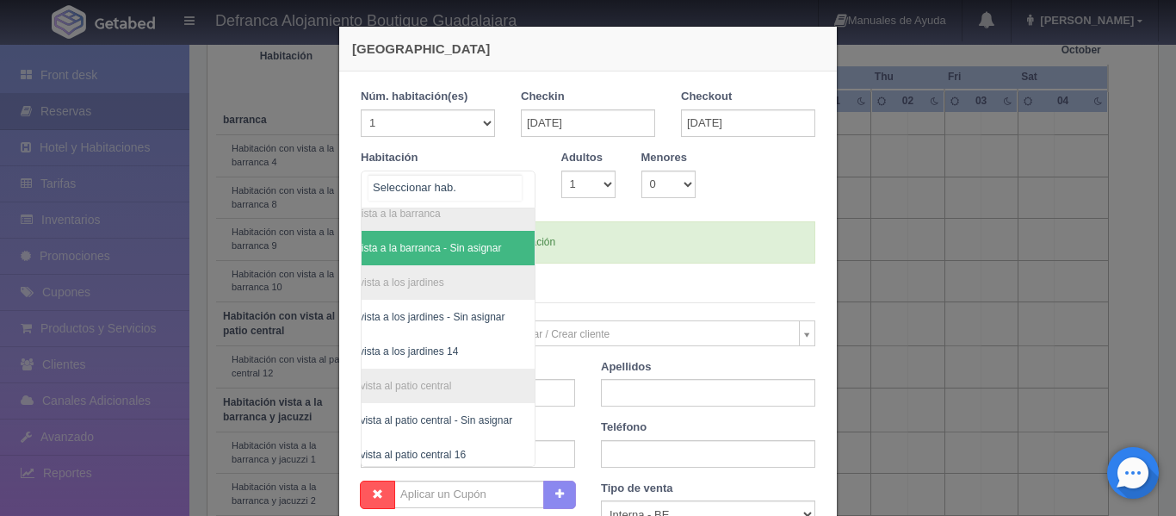
scroll to position [306, 100]
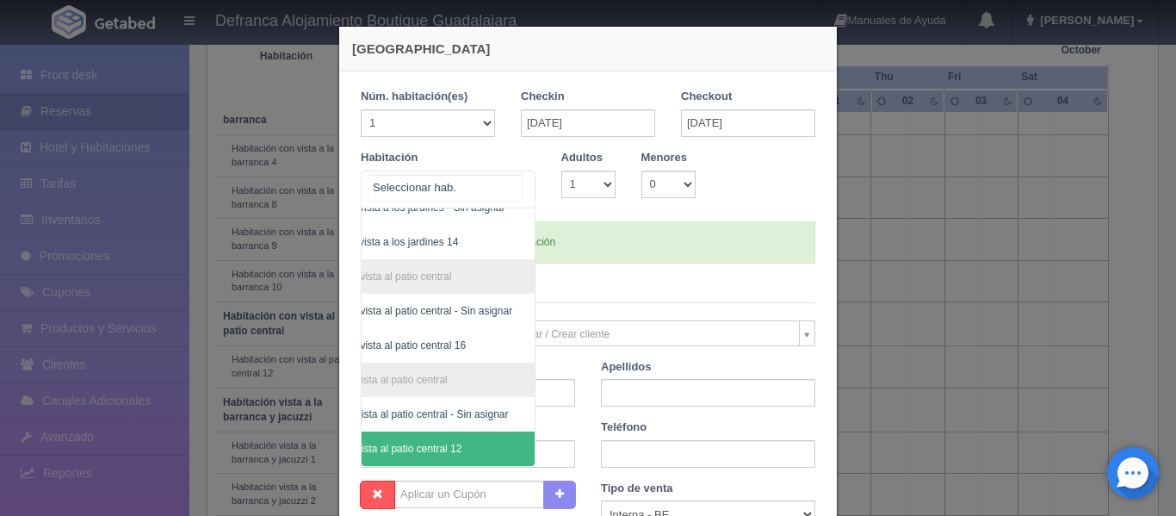
click at [386, 442] on span "Habitación con vista al patio central 12" at bounding box center [373, 448] width 176 height 12
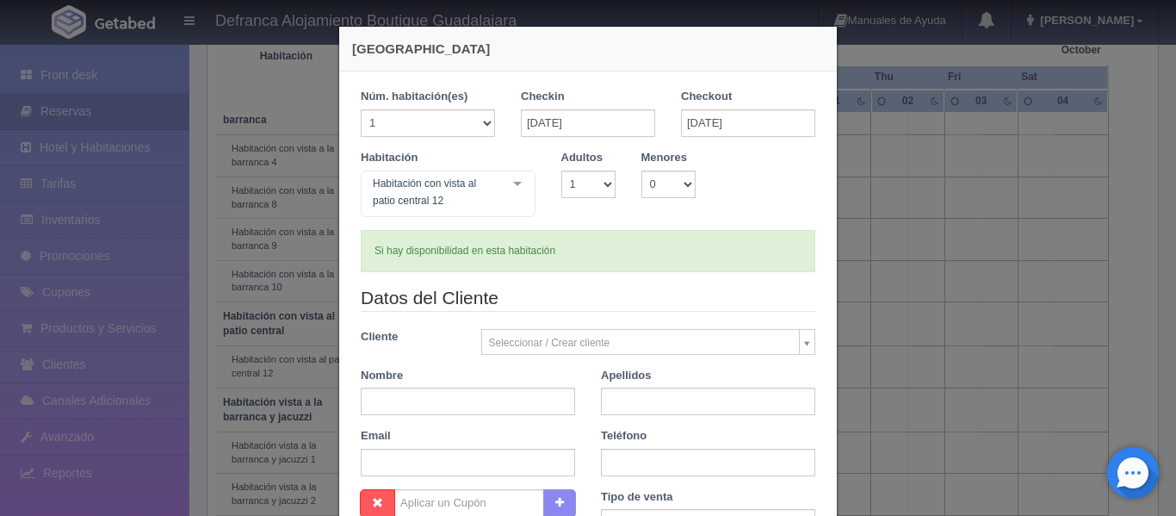
checkbox input "false"
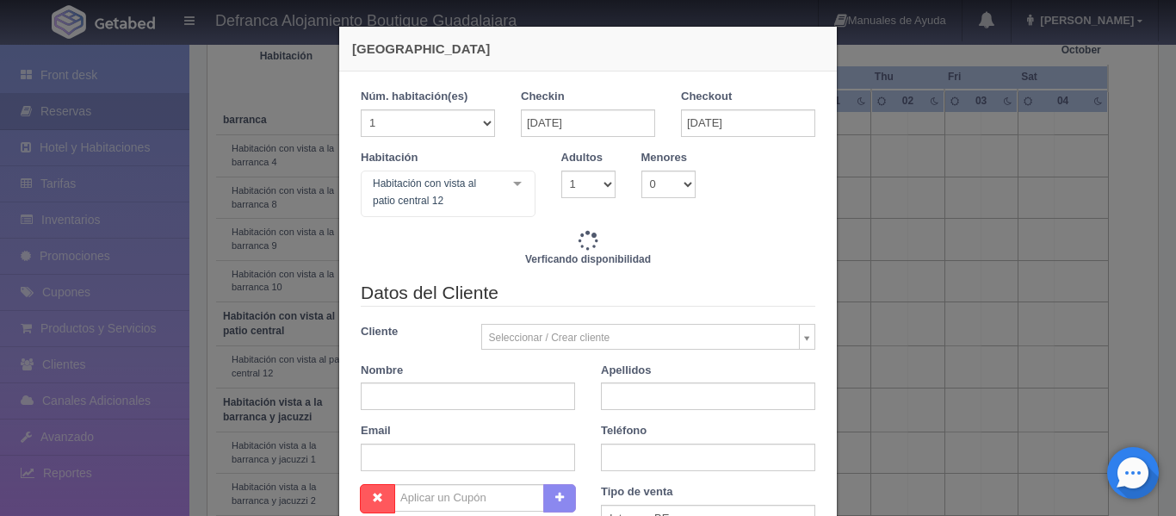
type input "6095.00"
checkbox input "false"
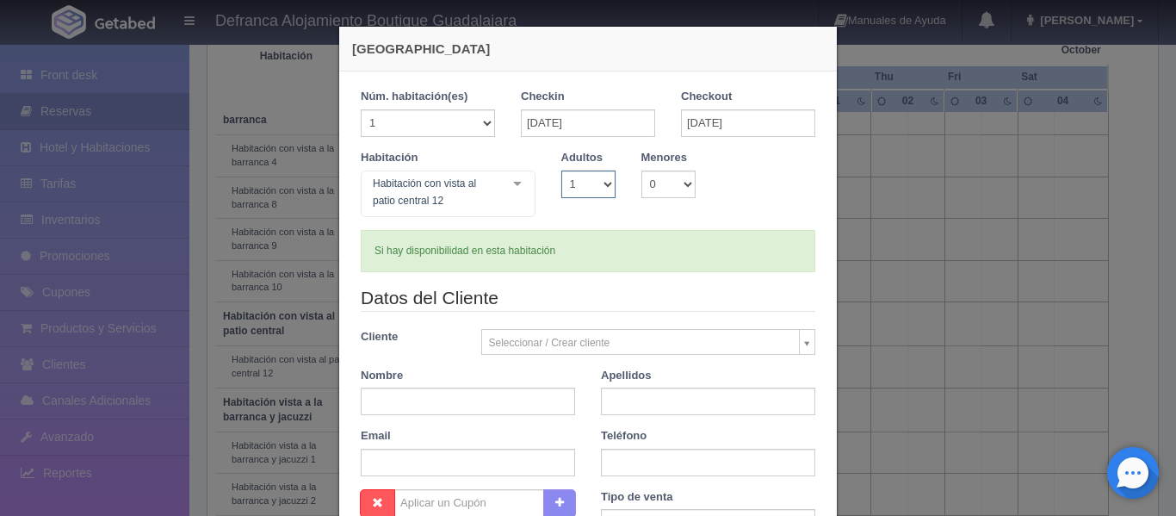
click at [603, 186] on select "1 2 3 4 5 6 7 8 9 10" at bounding box center [588, 184] width 54 height 28
select select "2"
click at [561, 170] on select "1 2 3 4 5 6 7 8 9 10" at bounding box center [588, 184] width 54 height 28
checkbox input "false"
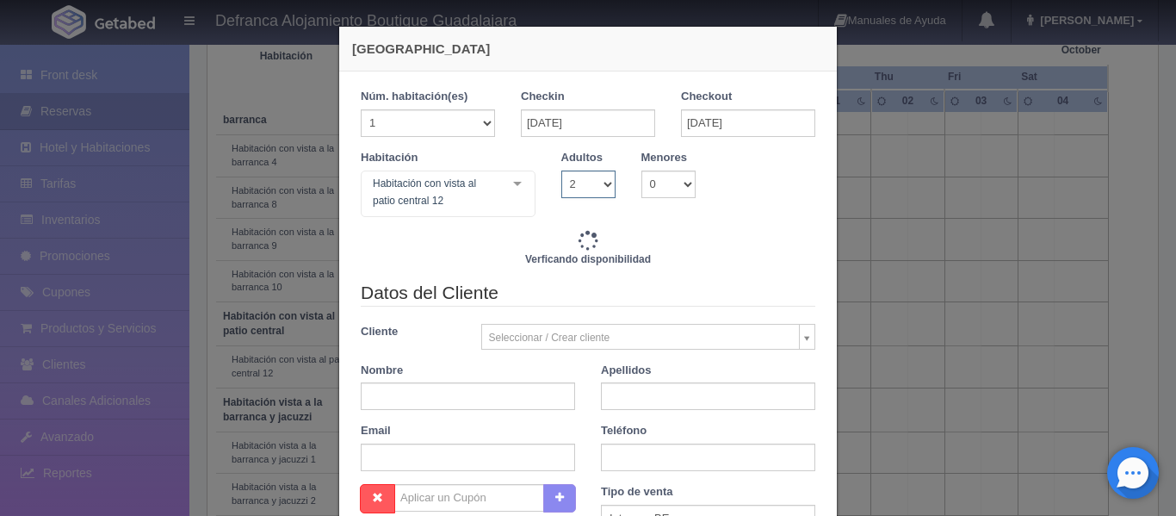
type input "6095.00"
checkbox input "false"
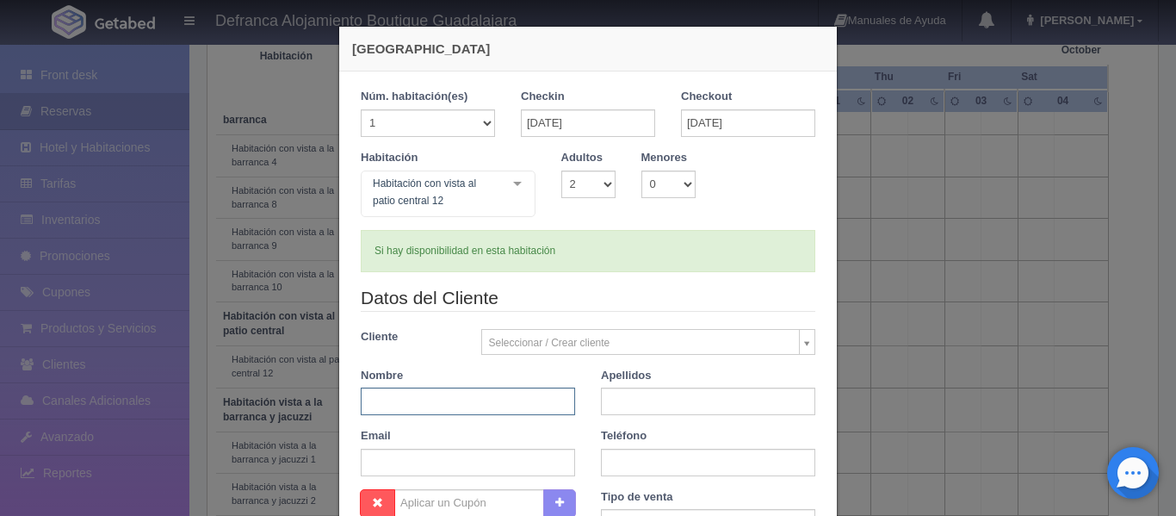
click at [487, 391] on input "text" at bounding box center [468, 401] width 214 height 28
type input "ROCÍO"
click at [665, 401] on input "text" at bounding box center [708, 401] width 214 height 28
type input "MARTÍNEZ DE LA TORRE"
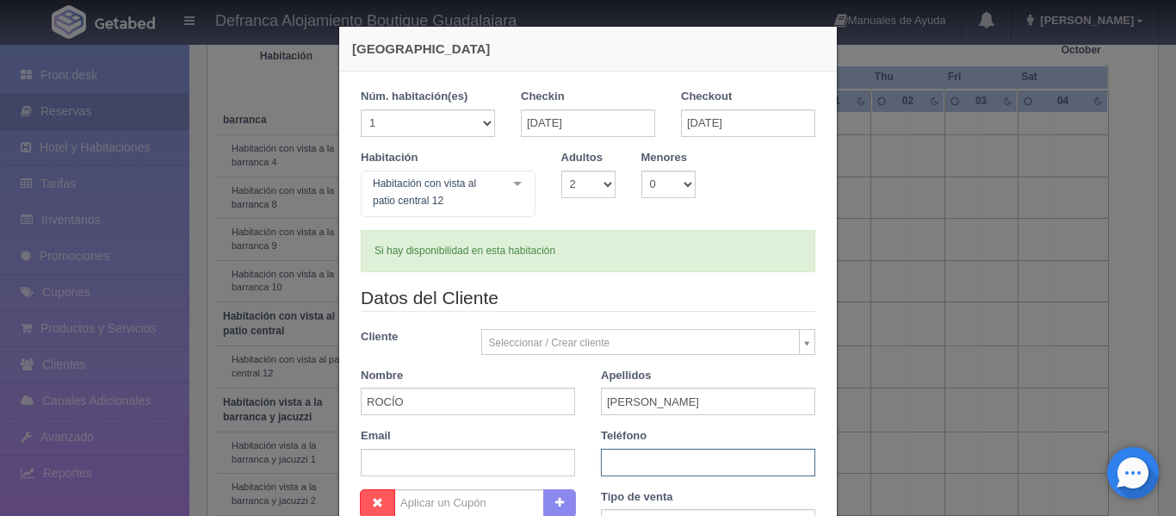
click at [690, 463] on input "text" at bounding box center [708, 462] width 214 height 28
type input "33 3616 0431"
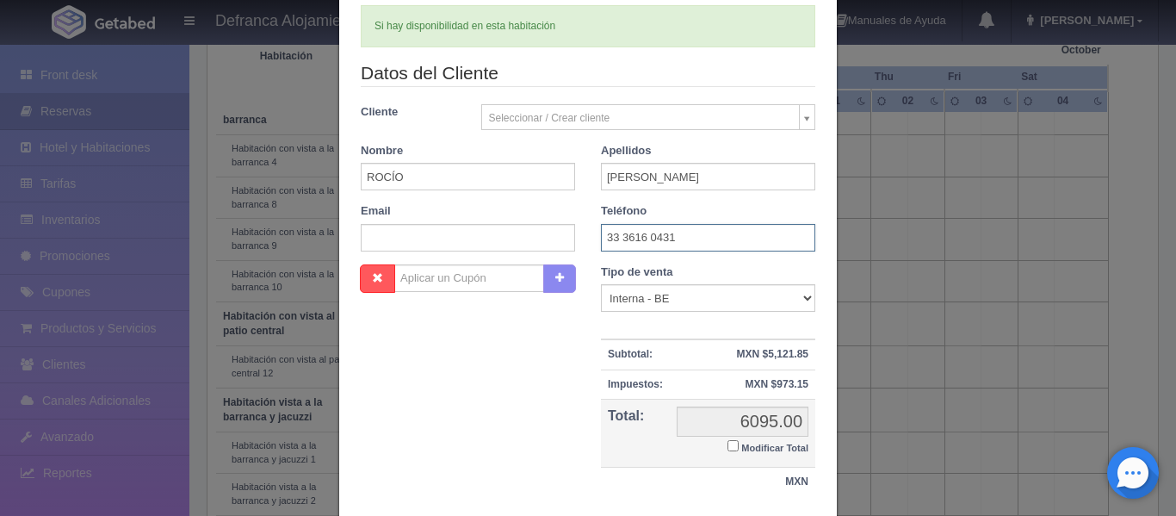
scroll to position [258, 0]
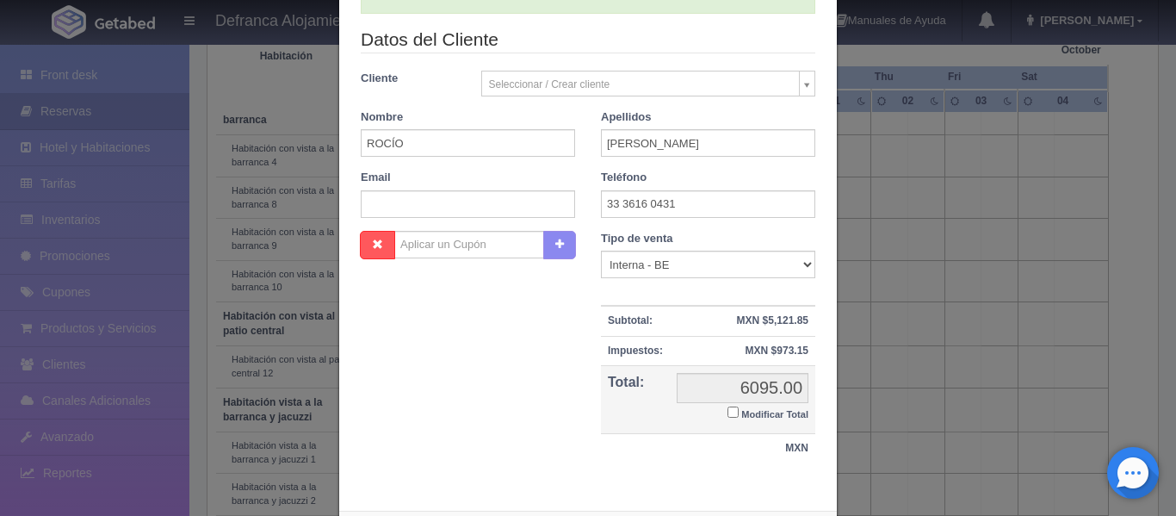
click at [727, 410] on input "Modificar Total" at bounding box center [732, 411] width 11 height 11
checkbox input "true"
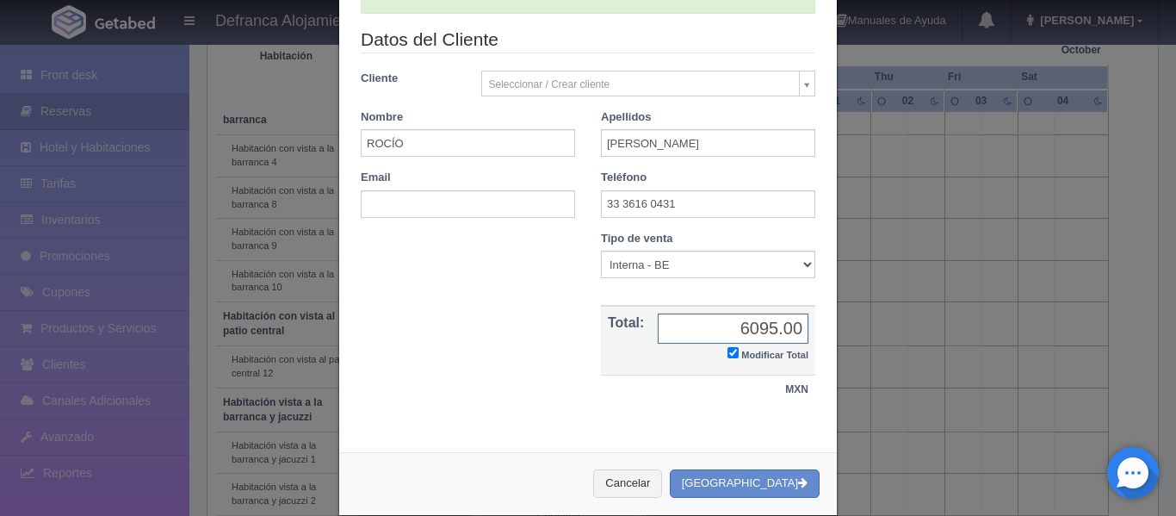
click at [770, 330] on input "6095.00" at bounding box center [733, 328] width 151 height 30
type input "0.00"
click at [755, 485] on button "[GEOGRAPHIC_DATA]" at bounding box center [745, 483] width 150 height 28
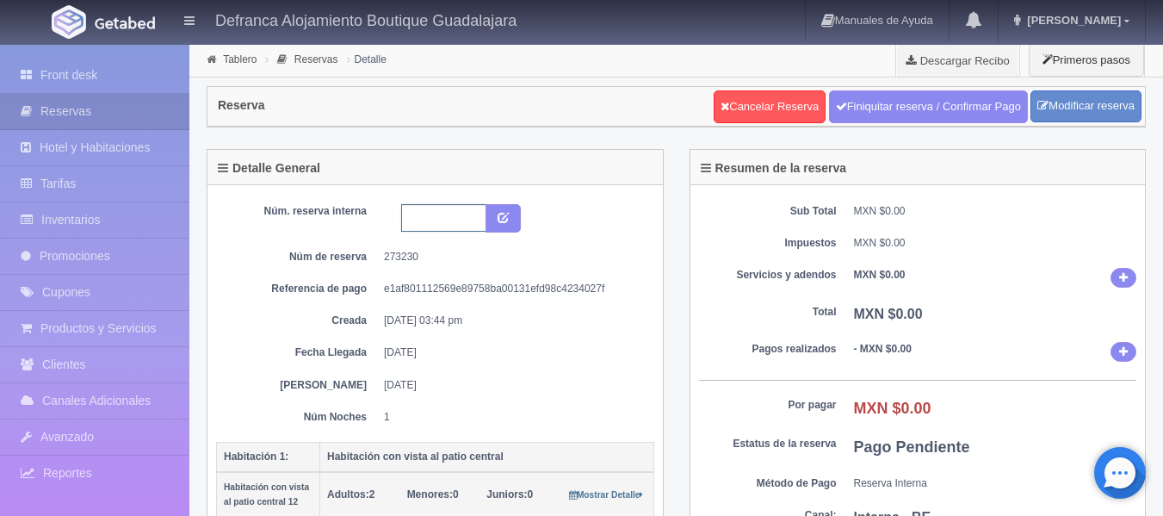
click at [428, 226] on input "text" at bounding box center [443, 218] width 85 height 28
type input "HVPC12 270925-280725"
click at [503, 217] on icon "submit" at bounding box center [503, 216] width 11 height 11
click at [239, 64] on link "Tablero" at bounding box center [240, 59] width 34 height 12
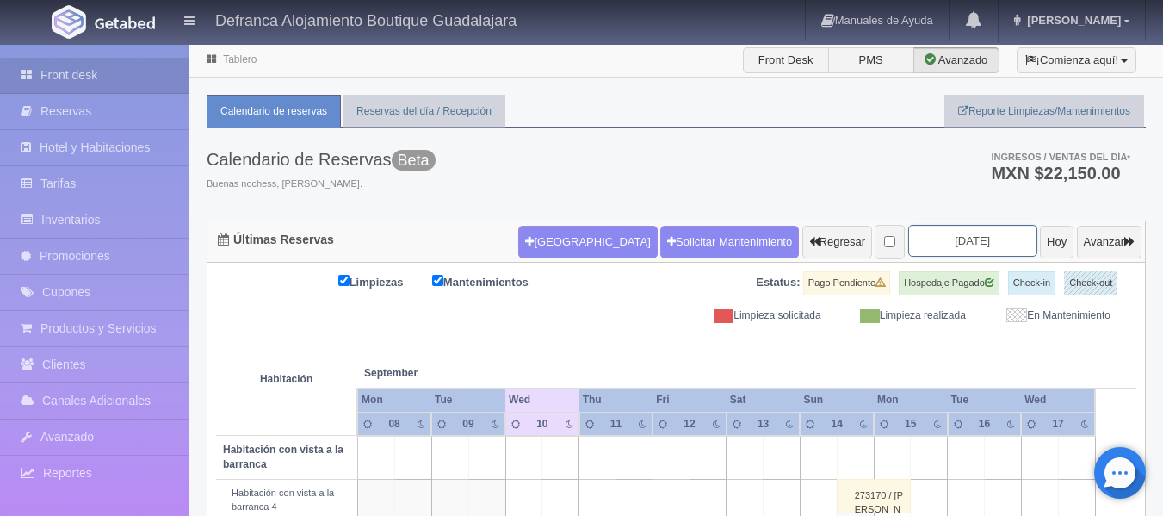
click at [998, 241] on input "[DATE]" at bounding box center [972, 241] width 129 height 32
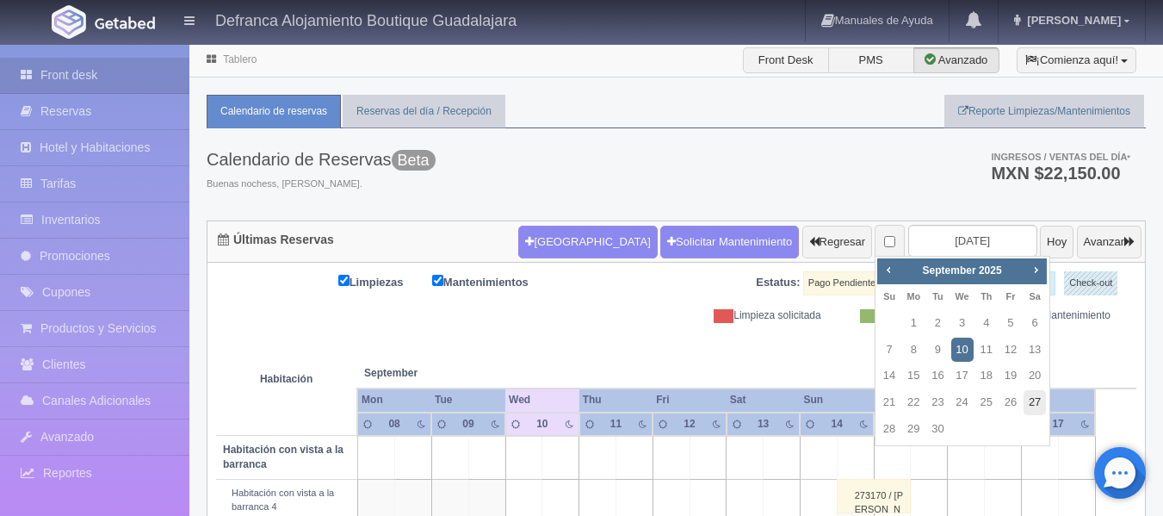
click at [1029, 402] on link "27" at bounding box center [1034, 402] width 22 height 25
type input "[DATE]"
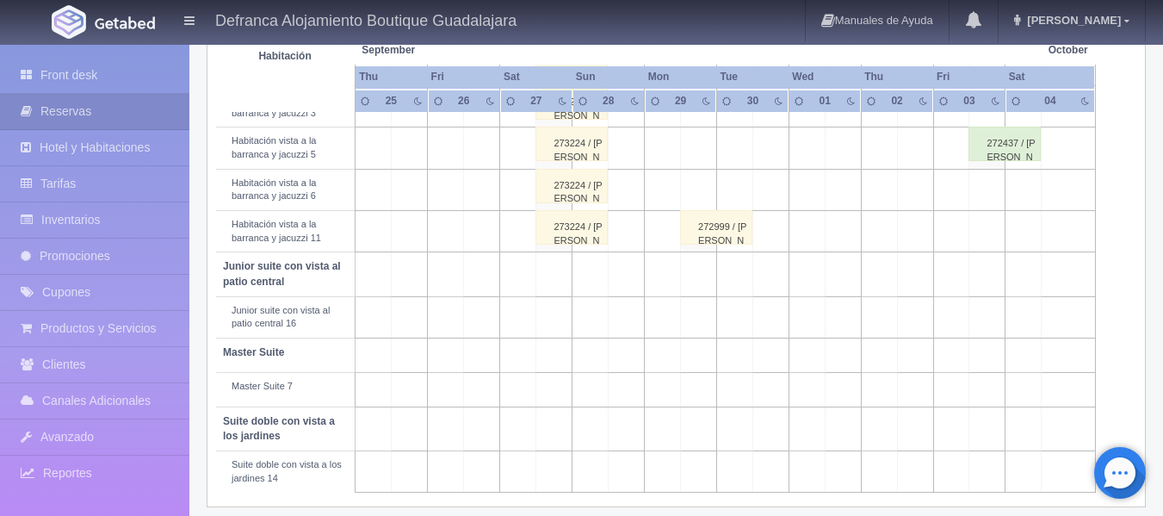
scroll to position [775, 0]
click at [97, 222] on link "Inventarios" at bounding box center [94, 219] width 189 height 35
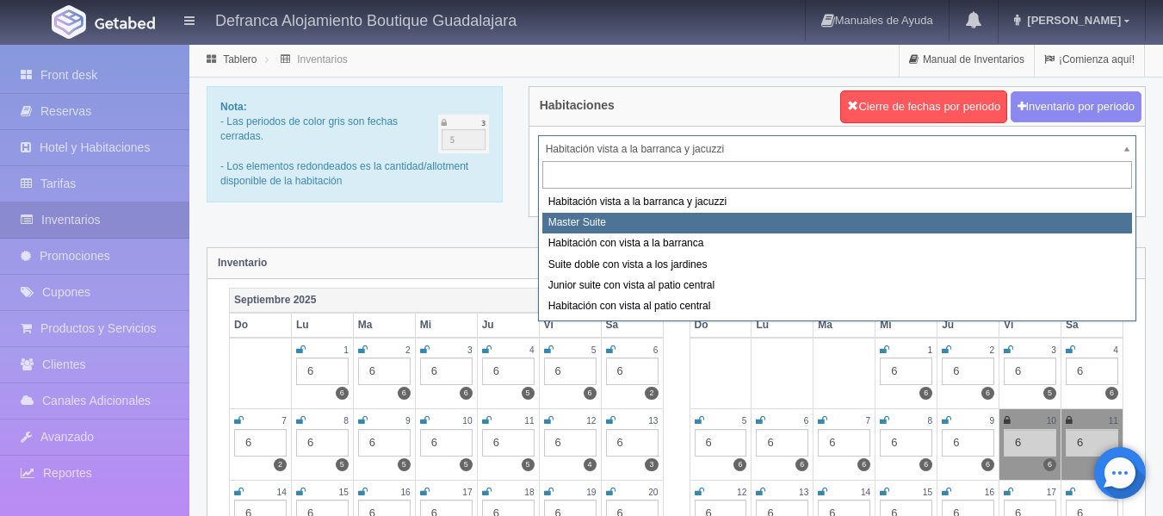
select select "1379"
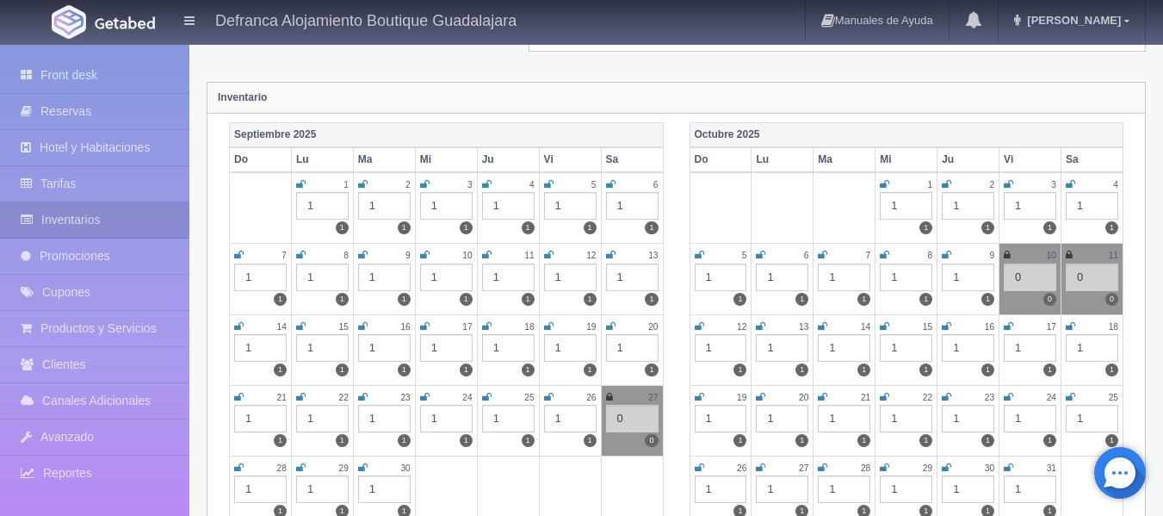
scroll to position [172, 0]
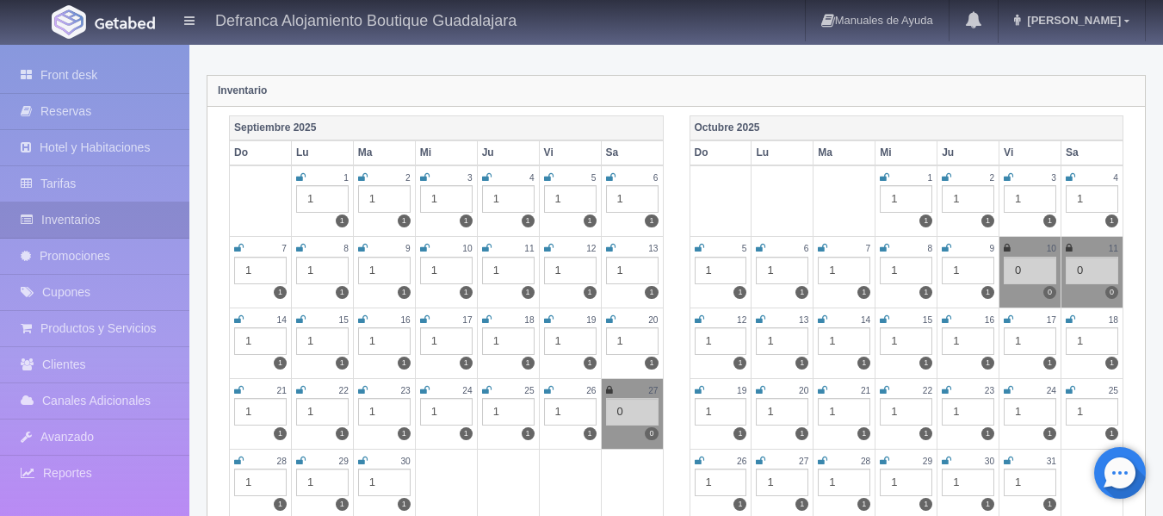
click at [607, 388] on icon at bounding box center [609, 390] width 7 height 10
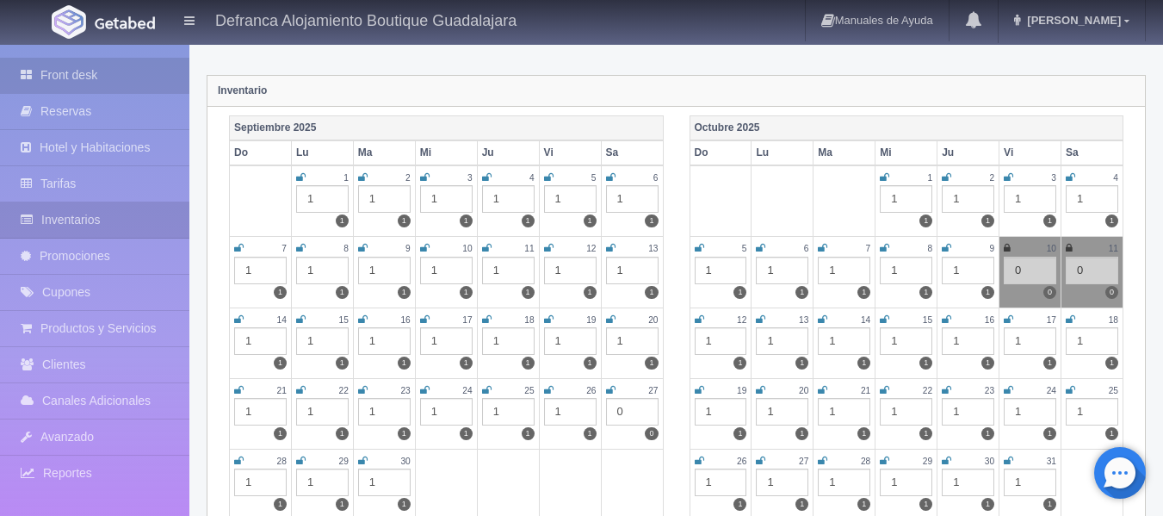
click at [69, 73] on link "Front desk" at bounding box center [94, 75] width 189 height 35
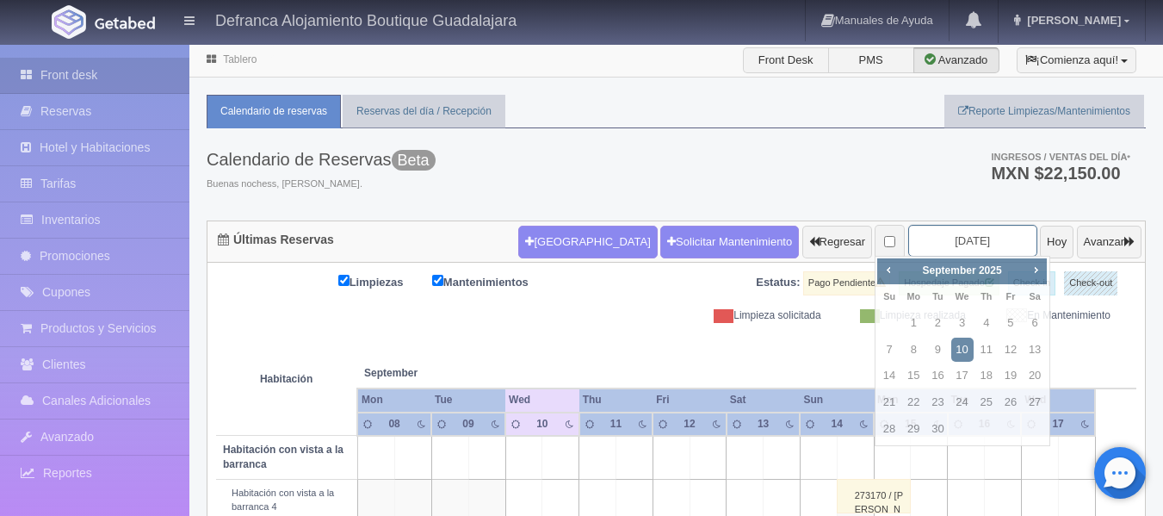
click at [982, 238] on input "[DATE]" at bounding box center [972, 241] width 129 height 32
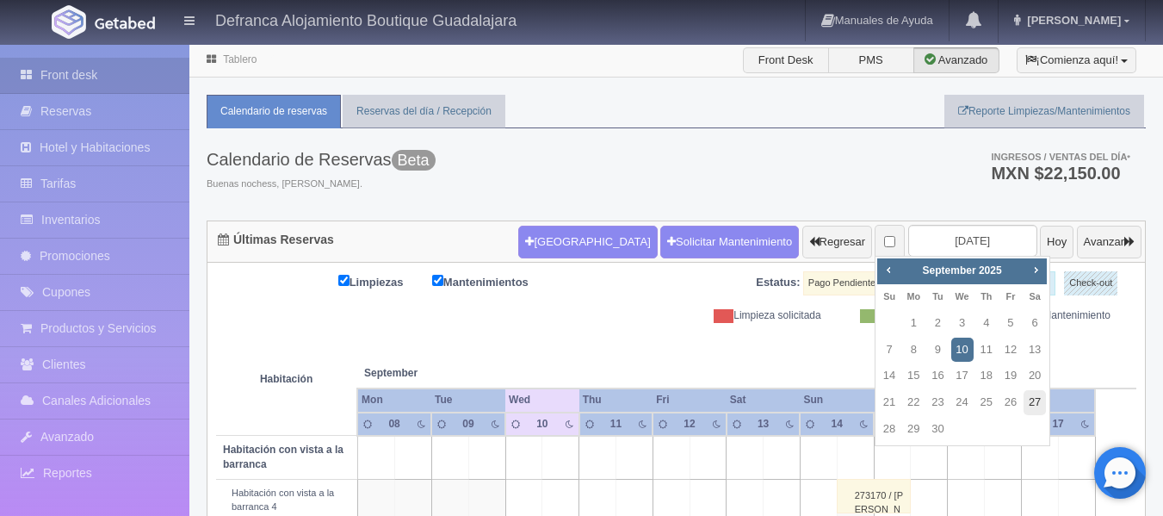
click at [1037, 404] on link "27" at bounding box center [1034, 402] width 22 height 25
type input "[DATE]"
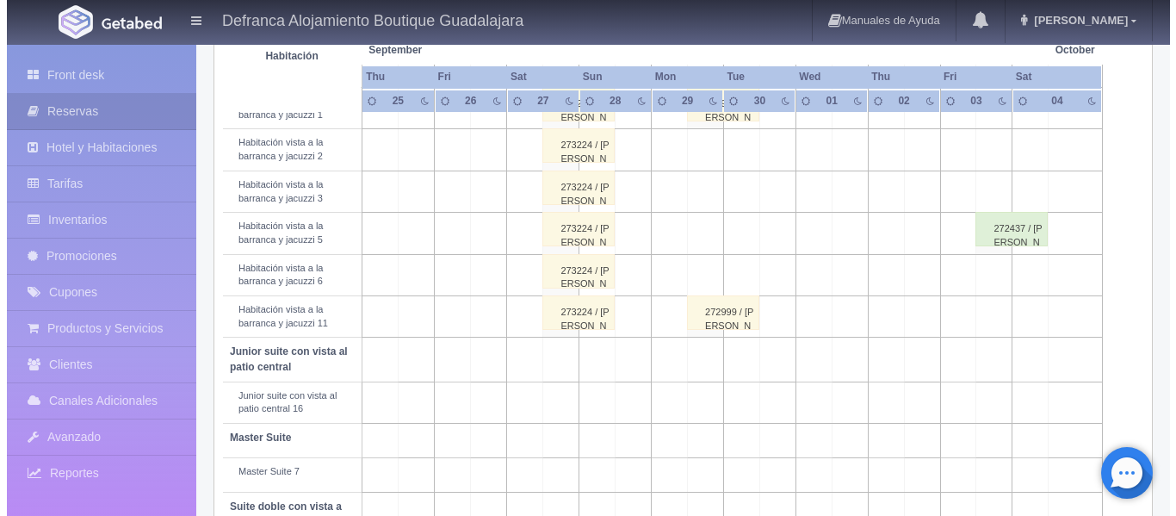
scroll to position [775, 0]
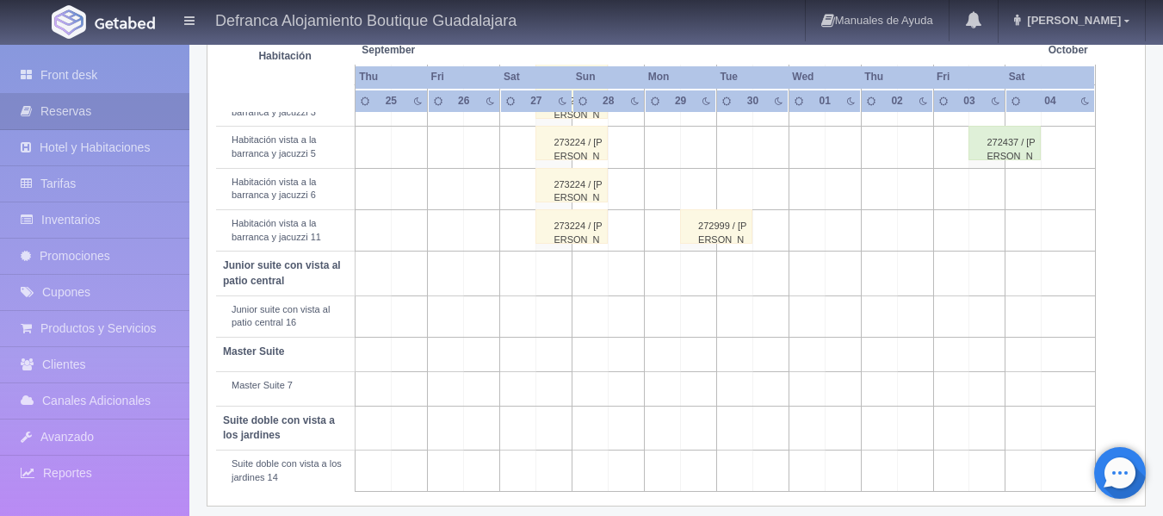
click at [549, 397] on td at bounding box center [554, 389] width 36 height 34
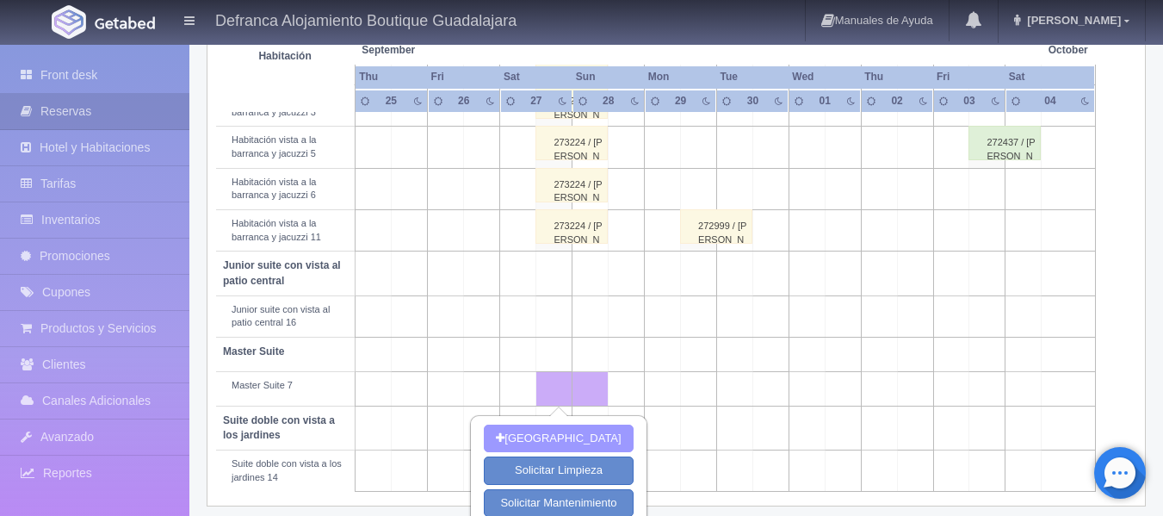
click at [559, 442] on button "Nueva Reserva" at bounding box center [558, 438] width 149 height 28
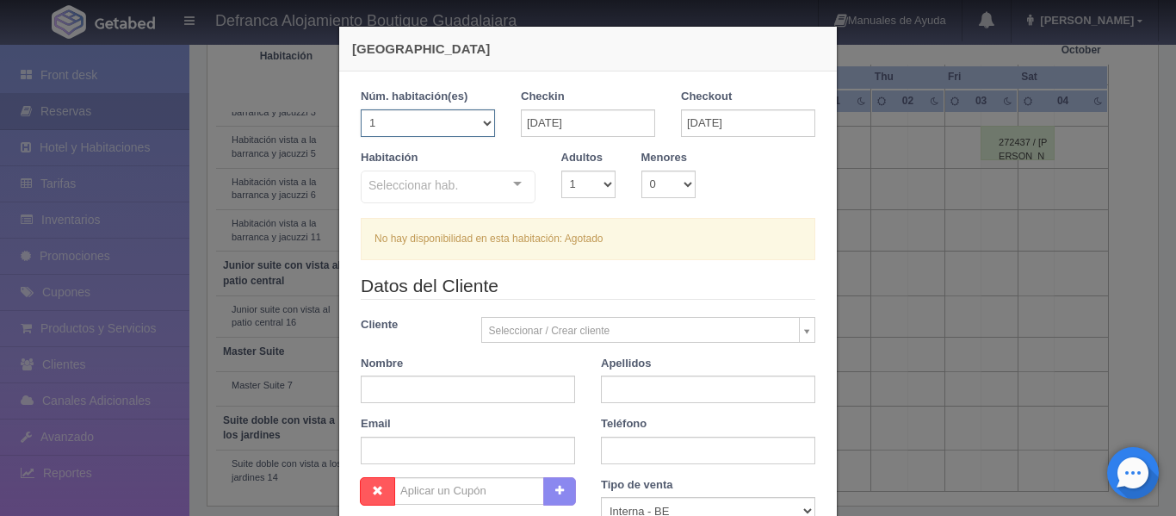
click at [485, 127] on select "1 2 3 4 5 6 7 8 9 10 11 12 13 14 15 16 17 18 19 20" at bounding box center [428, 123] width 134 height 28
click at [361, 109] on select "1 2 3 4 5 6 7 8 9 10 11 12 13 14 15 16 17 18 19 20" at bounding box center [428, 123] width 134 height 28
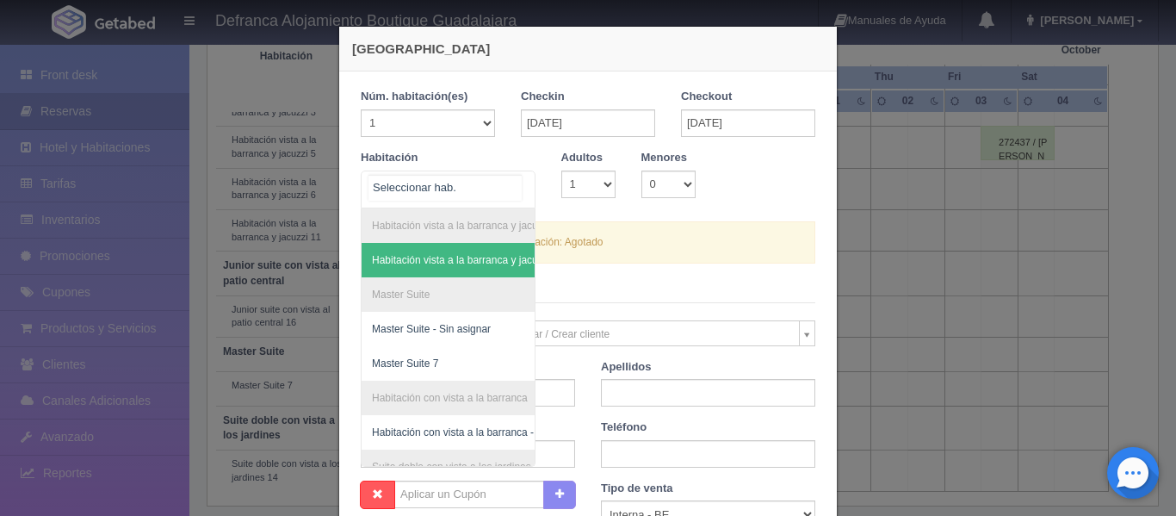
click at [507, 180] on div "Habitación vista a la barranca y jacuzzi Habitación vista a la barranca y jacuz…" at bounding box center [448, 189] width 175 height 38
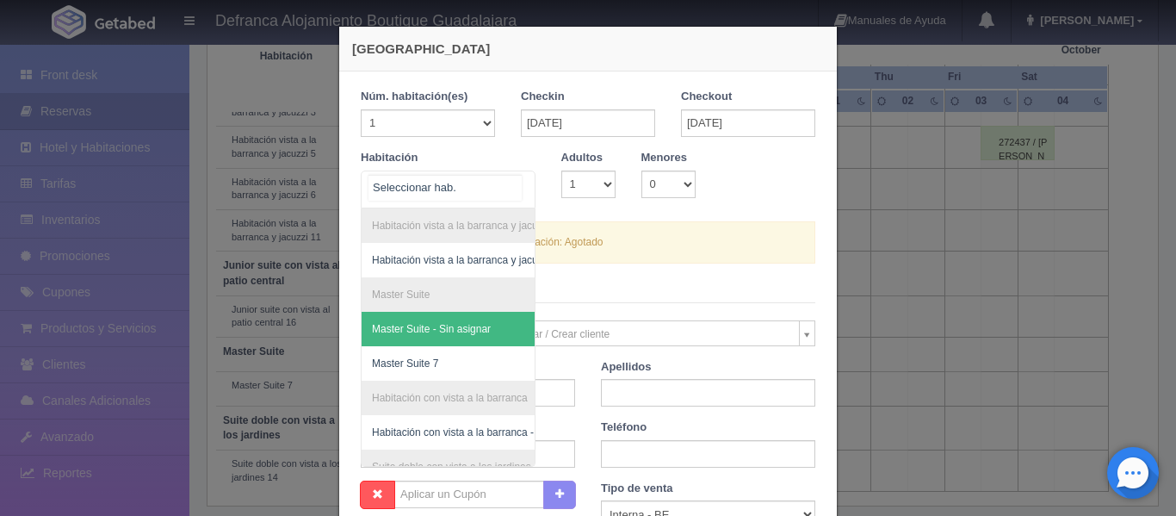
click at [505, 324] on span "Master Suite - Sin asignar" at bounding box center [492, 329] width 260 height 34
click at [499, 184] on div "Habitación vista a la barranca y jacuzzi Habitación vista a la barranca y jacuz…" at bounding box center [448, 189] width 175 height 38
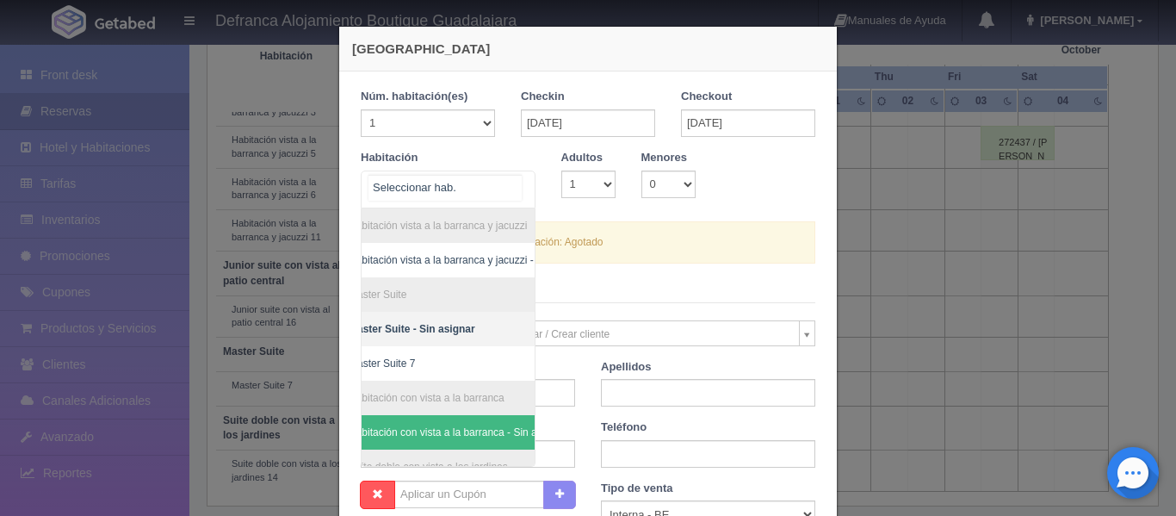
scroll to position [0, 34]
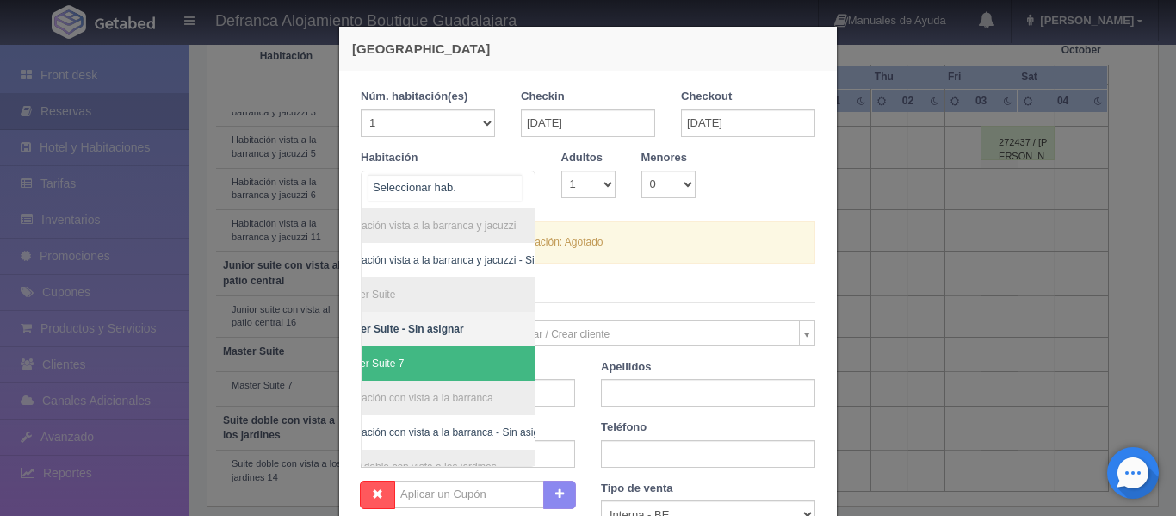
click at [377, 364] on span "Master Suite 7" at bounding box center [370, 363] width 66 height 12
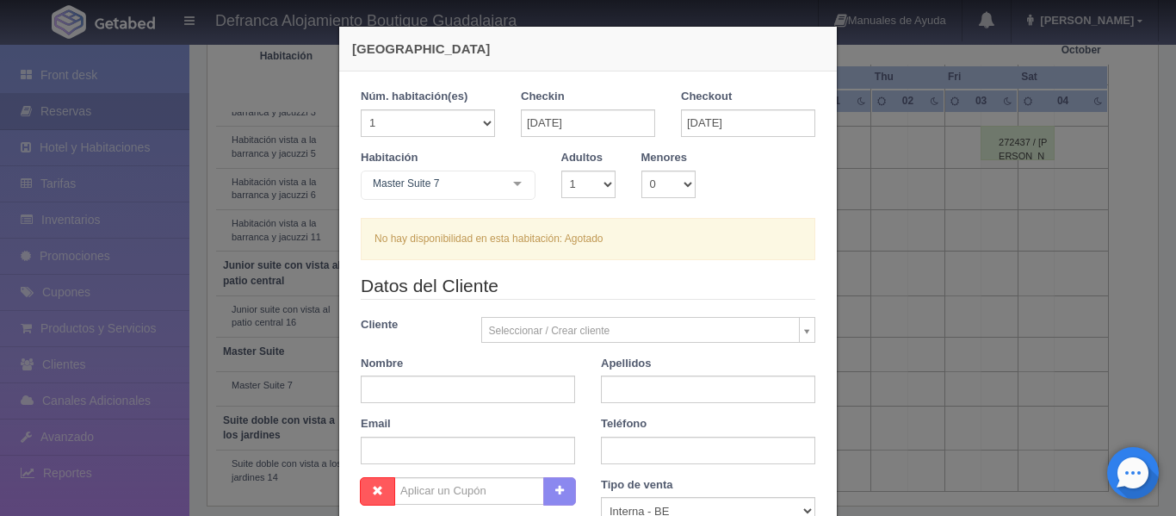
checkbox input "false"
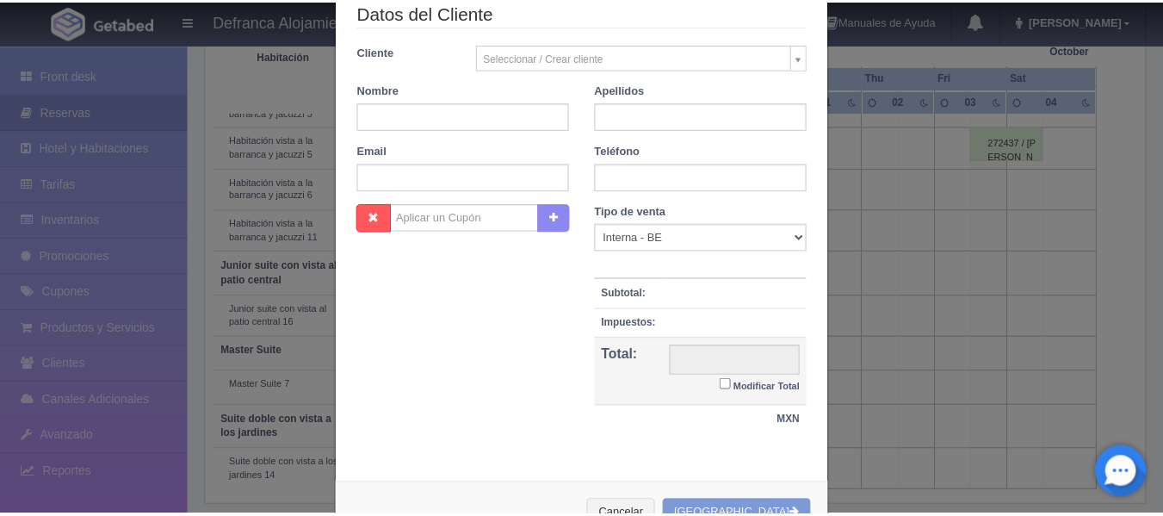
scroll to position [331, 0]
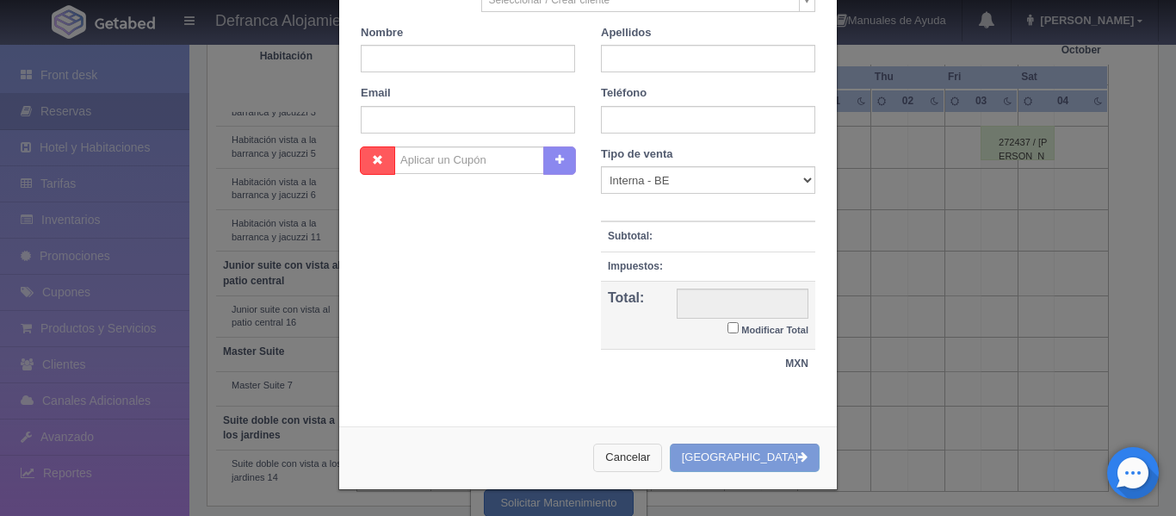
click at [661, 454] on button "Cancelar" at bounding box center [627, 457] width 69 height 28
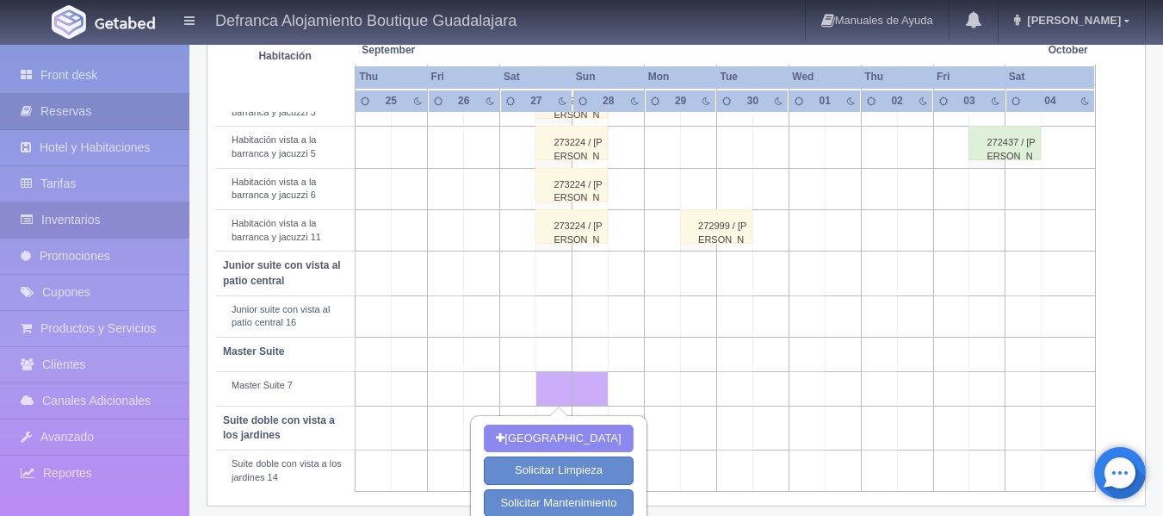
click at [100, 224] on link "Inventarios" at bounding box center [94, 219] width 189 height 35
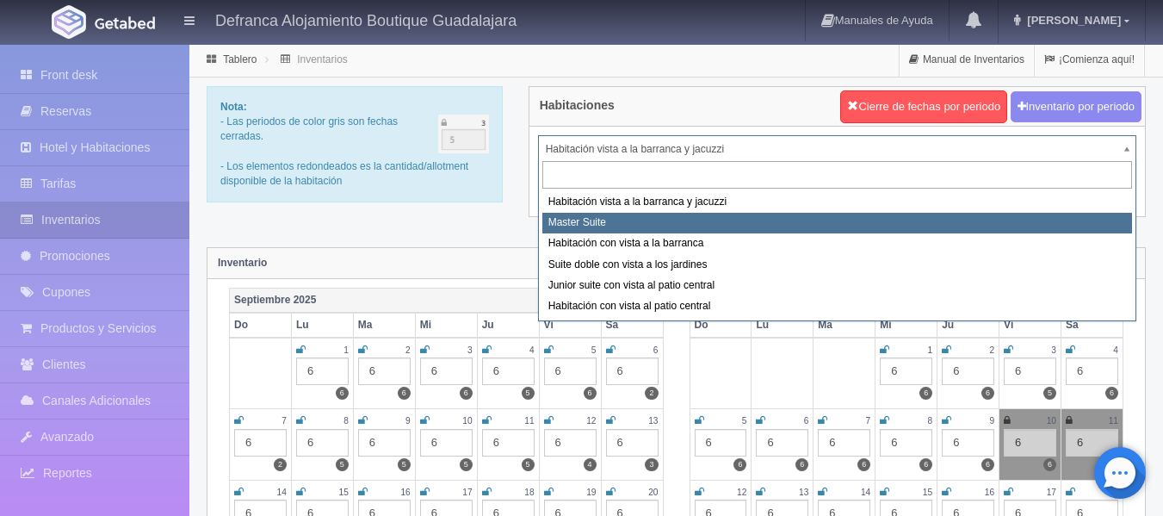
select select "1379"
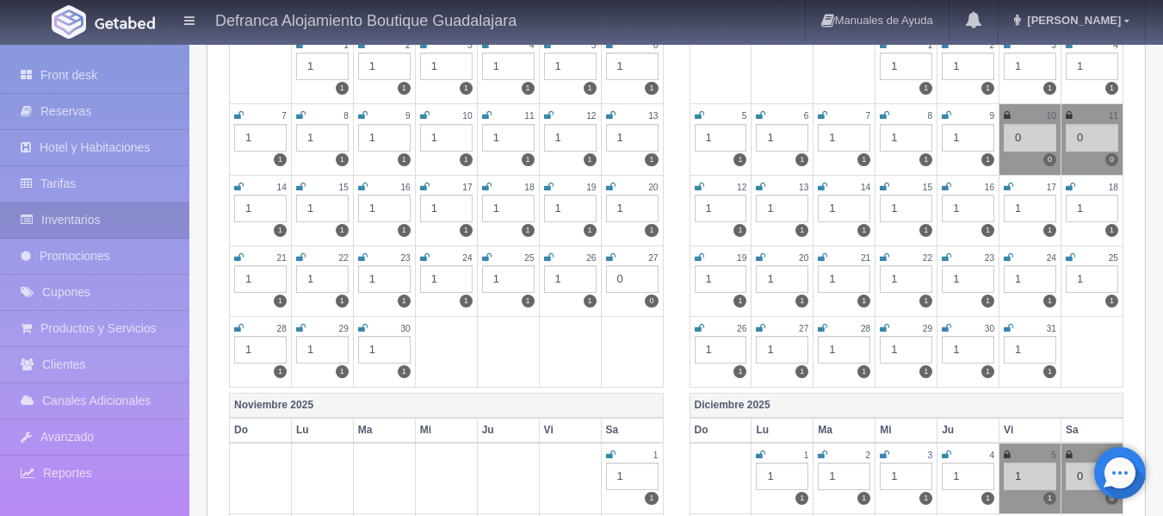
scroll to position [344, 0]
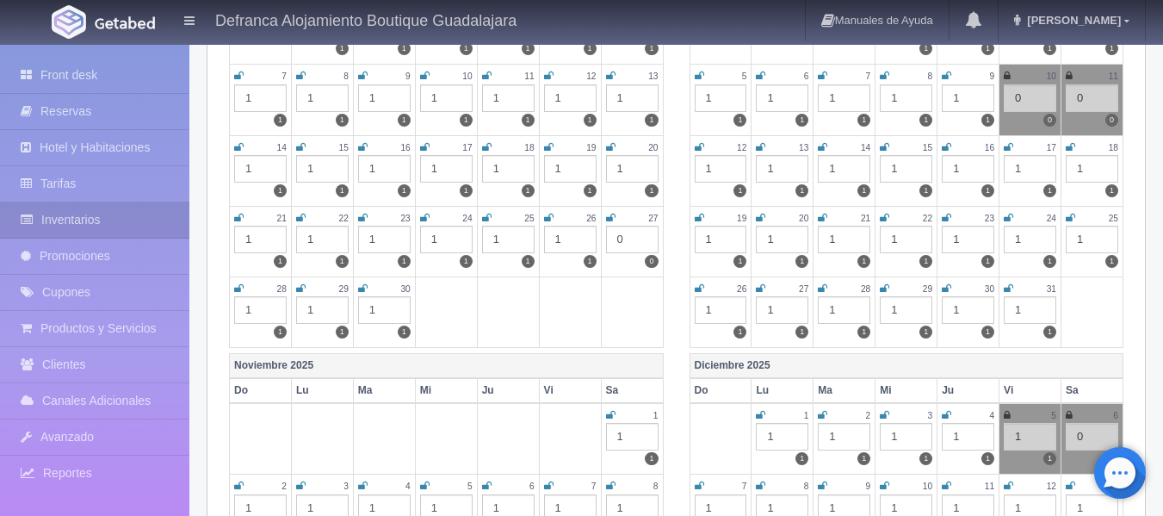
click at [622, 238] on div "0" at bounding box center [632, 240] width 53 height 28
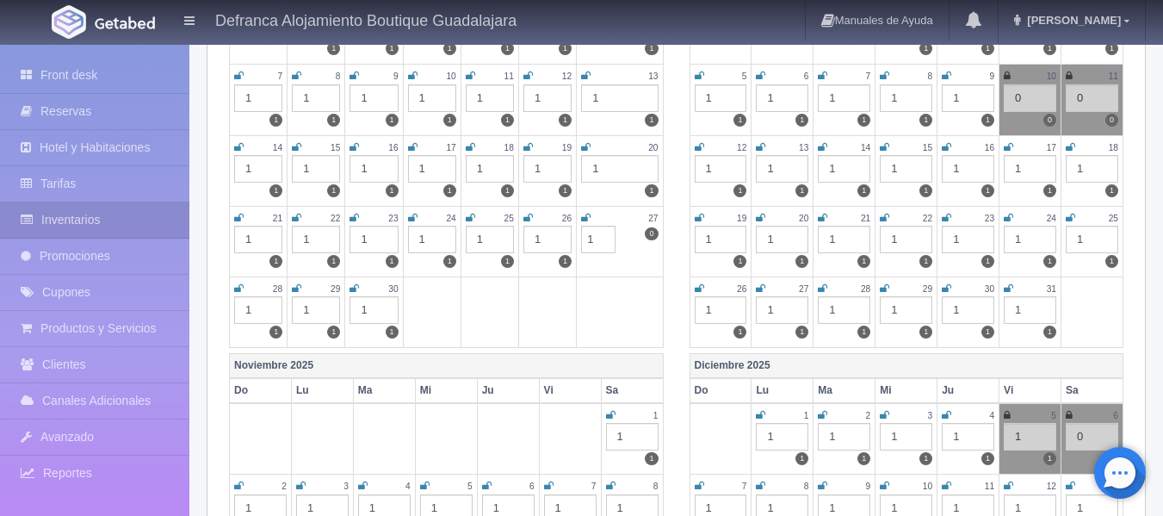
type input "1"
click at [590, 300] on td at bounding box center [620, 311] width 86 height 71
click at [60, 77] on link "Front desk" at bounding box center [94, 75] width 189 height 35
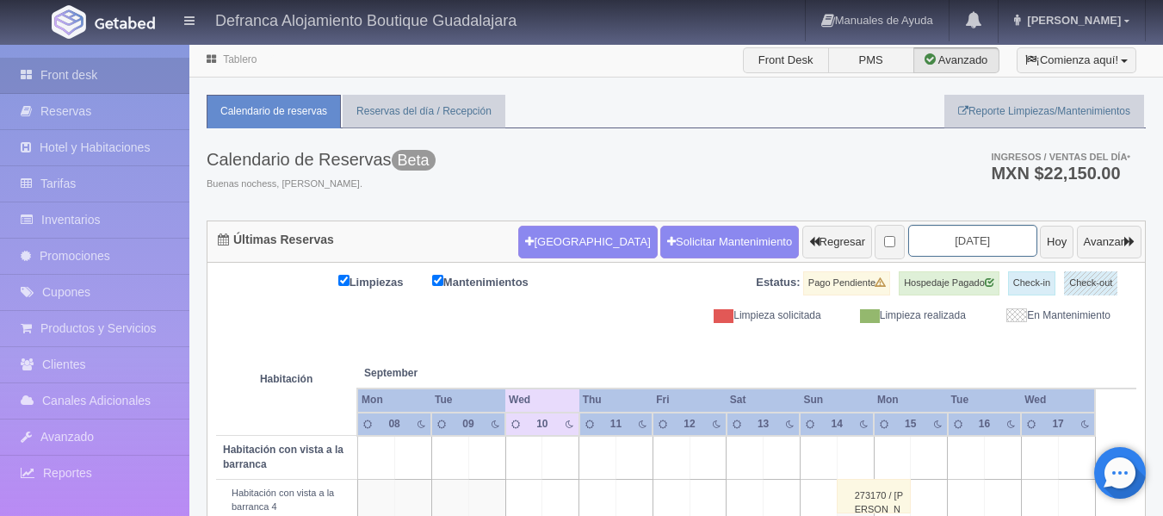
click at [986, 240] on input "[DATE]" at bounding box center [972, 241] width 129 height 32
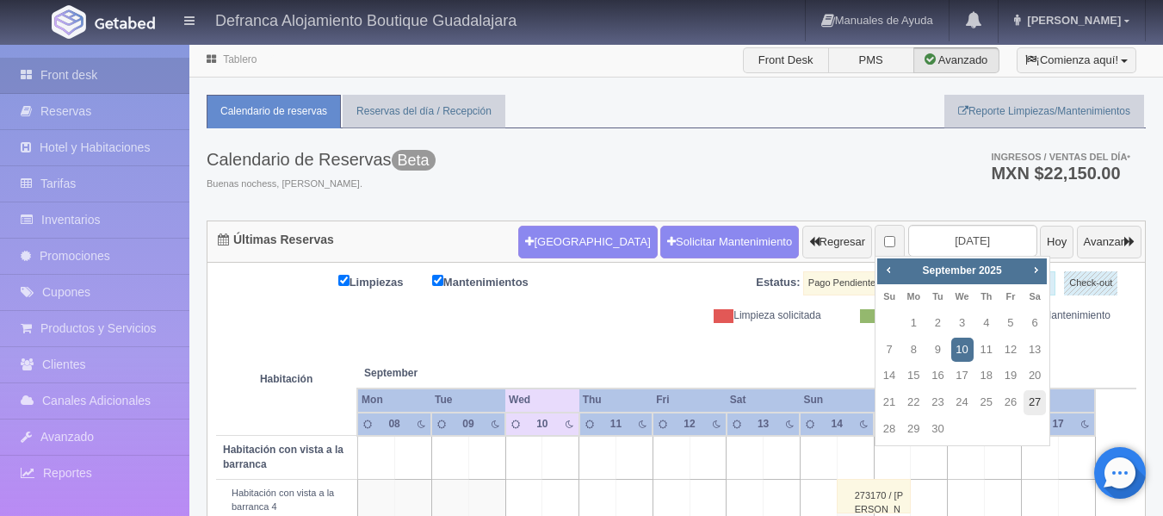
click at [1035, 403] on link "27" at bounding box center [1034, 402] width 22 height 25
type input "[DATE]"
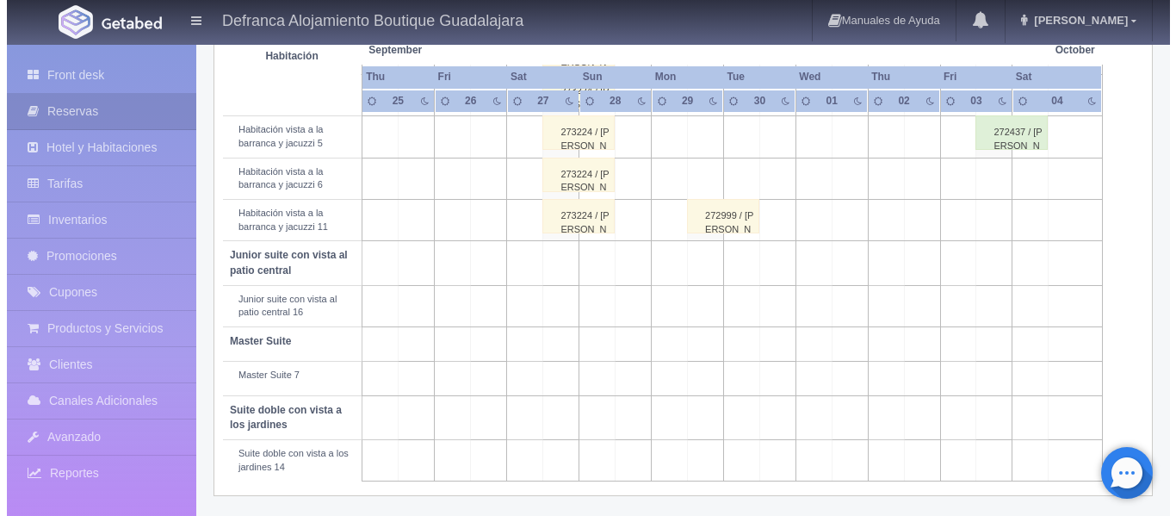
scroll to position [787, 0]
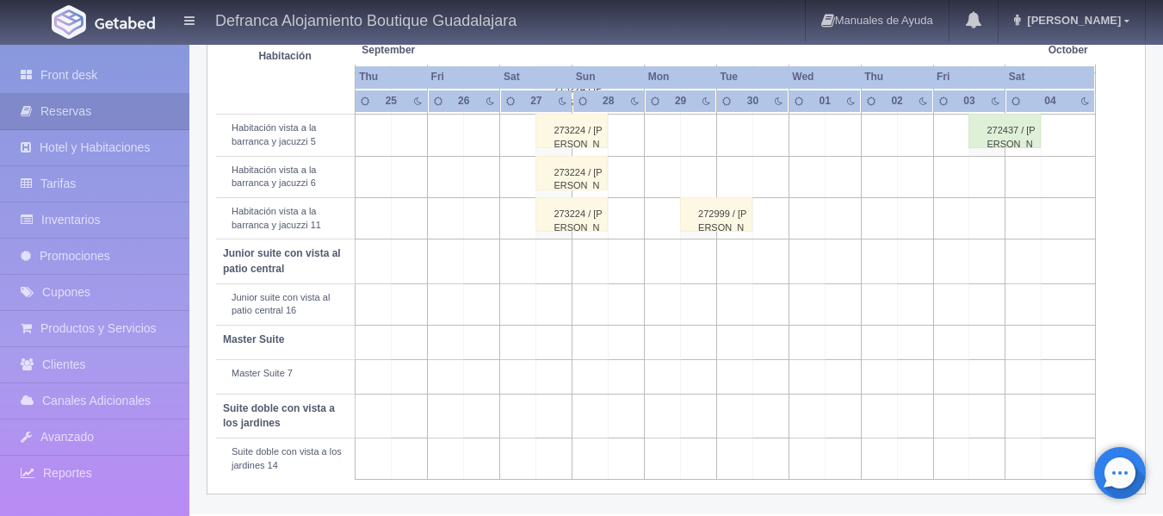
click at [561, 378] on td at bounding box center [554, 377] width 36 height 34
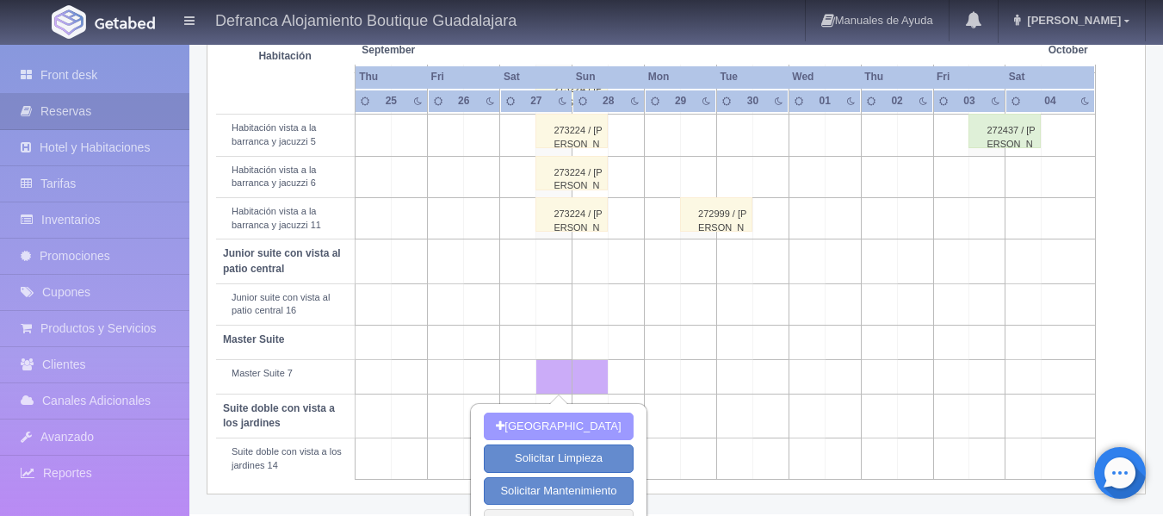
click at [559, 426] on button "[GEOGRAPHIC_DATA]" at bounding box center [558, 426] width 149 height 28
type input "[DATE]"
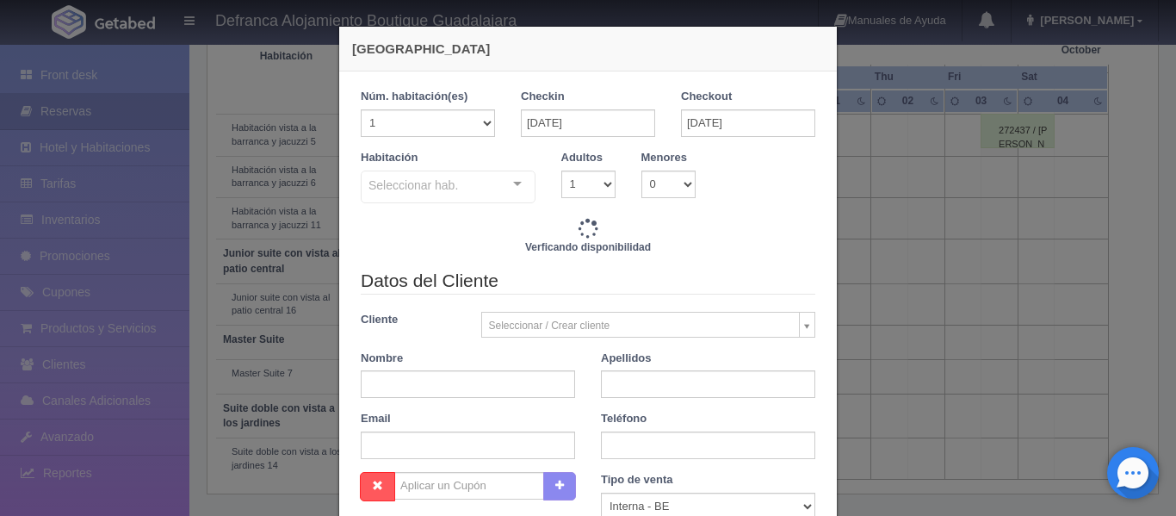
checkbox input "false"
type input "16890.00"
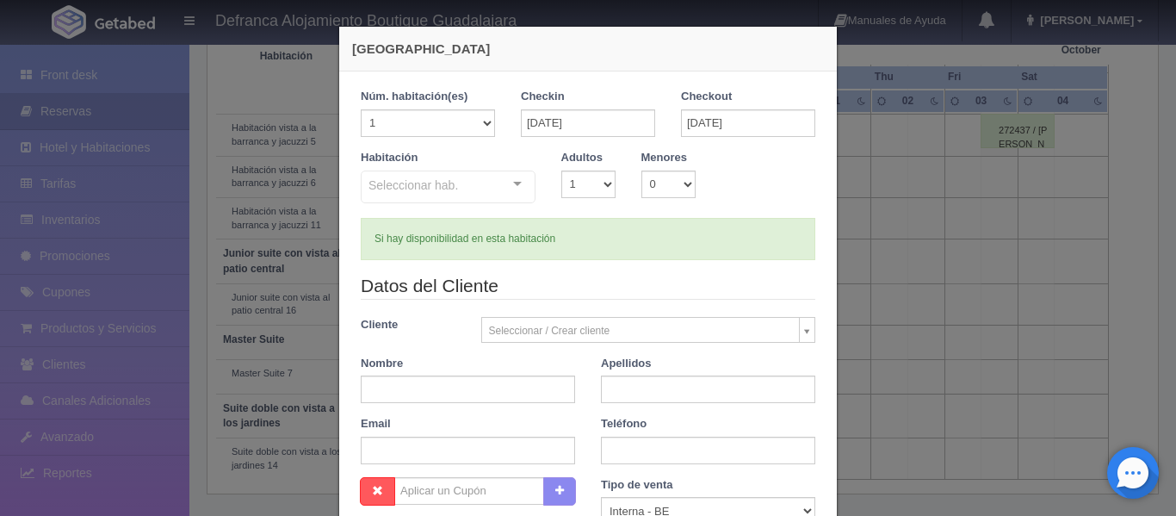
checkbox input "false"
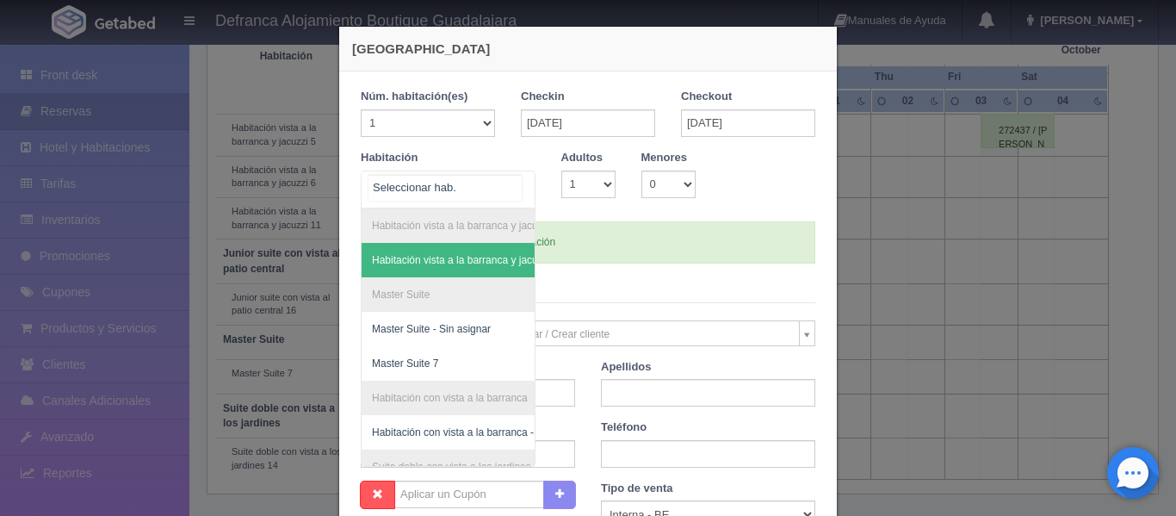
click at [510, 182] on div "Habitación vista a la barranca y jacuzzi Habitación vista a la barranca y jacuz…" at bounding box center [448, 189] width 175 height 38
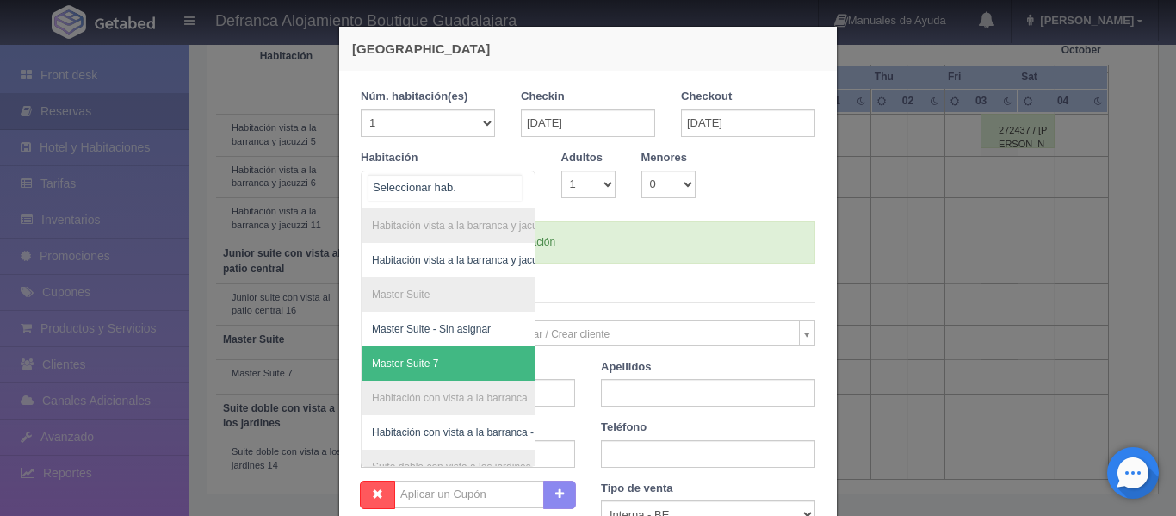
click at [510, 358] on span "Master Suite 7" at bounding box center [492, 363] width 260 height 34
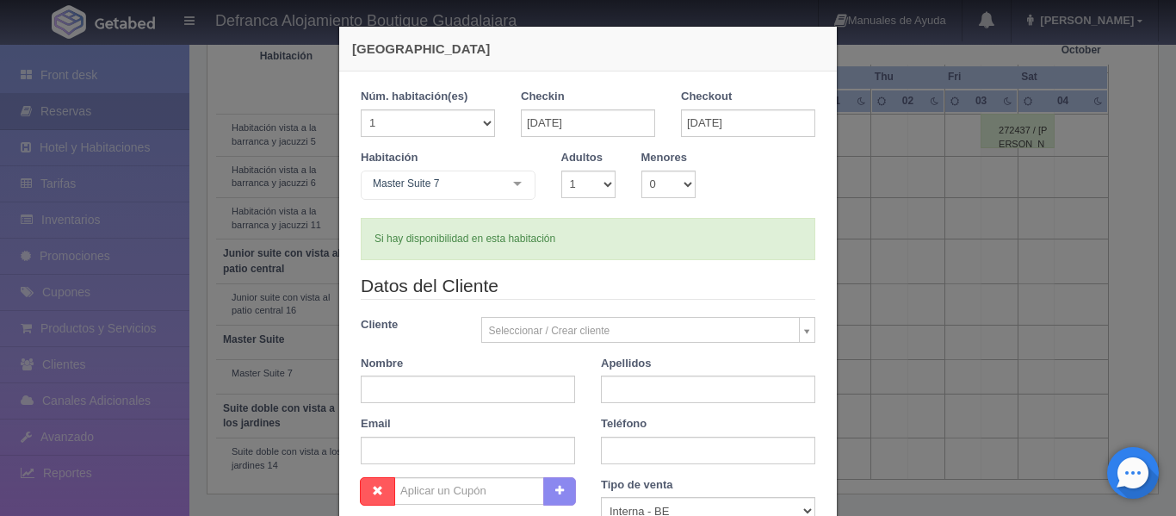
checkbox input "false"
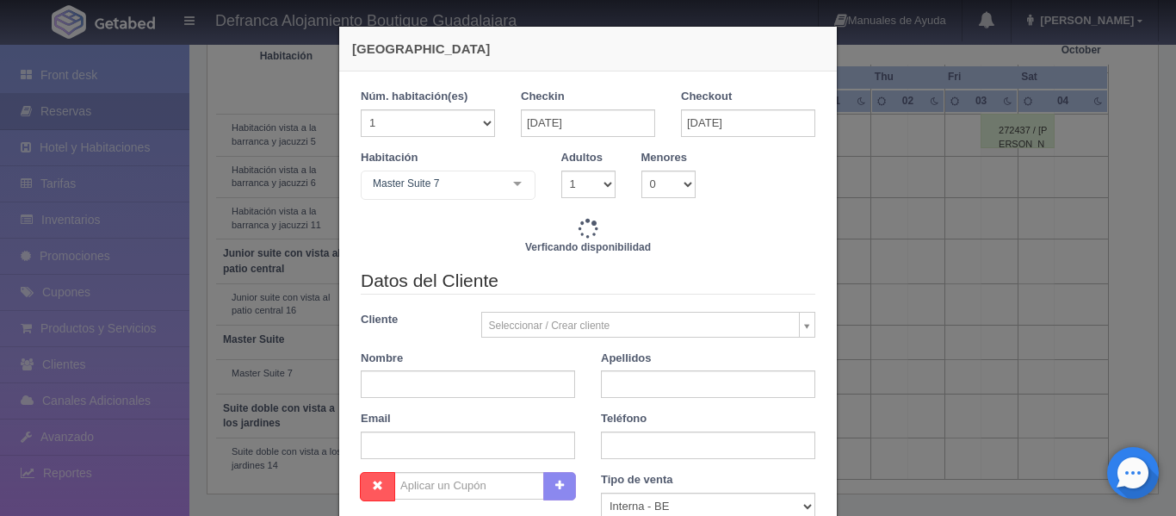
type input "16890.00"
checkbox input "false"
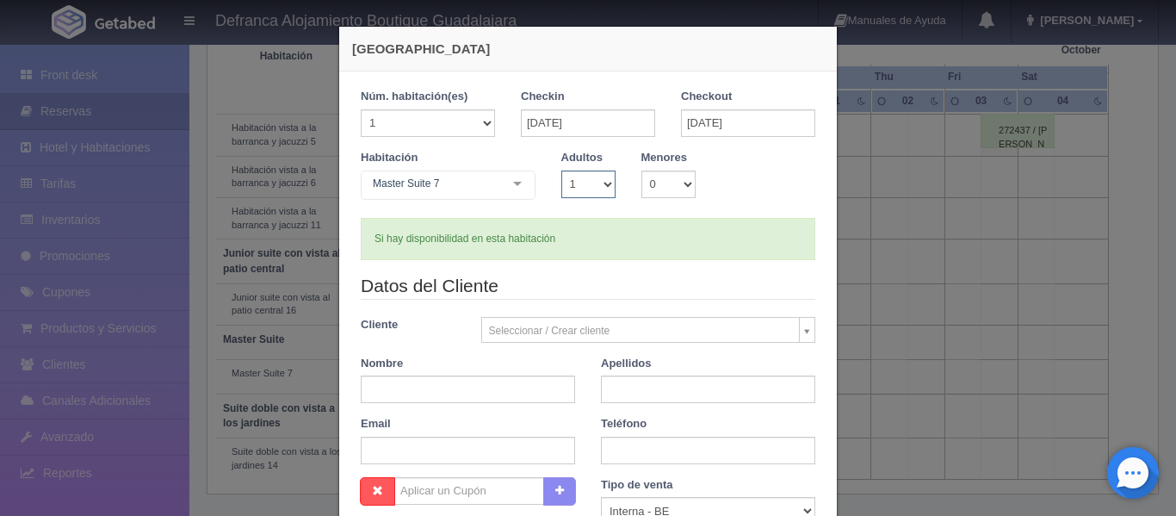
click at [606, 185] on select "1 2 3 4 5 6 7 8 9 10" at bounding box center [588, 184] width 54 height 28
select select "2"
click at [561, 170] on select "1 2 3 4 5 6 7 8 9 10" at bounding box center [588, 184] width 54 height 28
checkbox input "false"
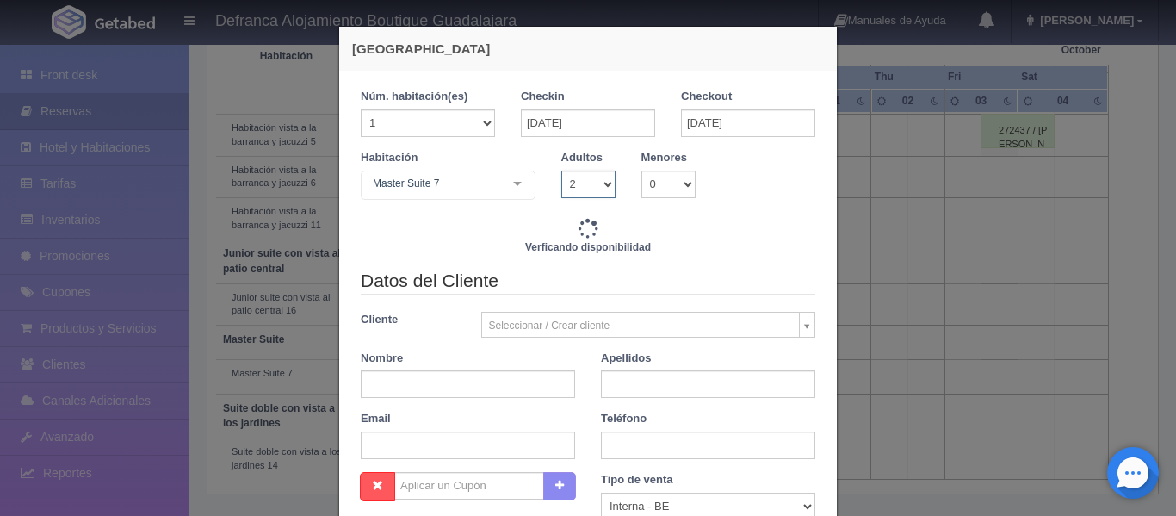
type input "16890.00"
checkbox input "false"
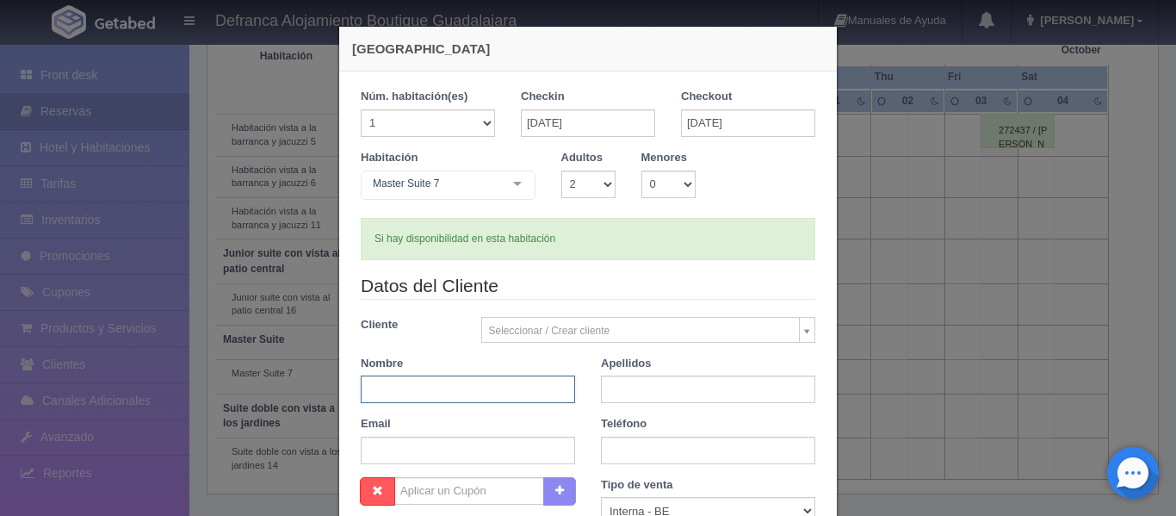
click at [441, 393] on input "text" at bounding box center [468, 389] width 214 height 28
type input "ROCÍO"
click at [663, 386] on input "text" at bounding box center [708, 389] width 214 height 28
type input "MARTÍNEZ DE LA TORRE"
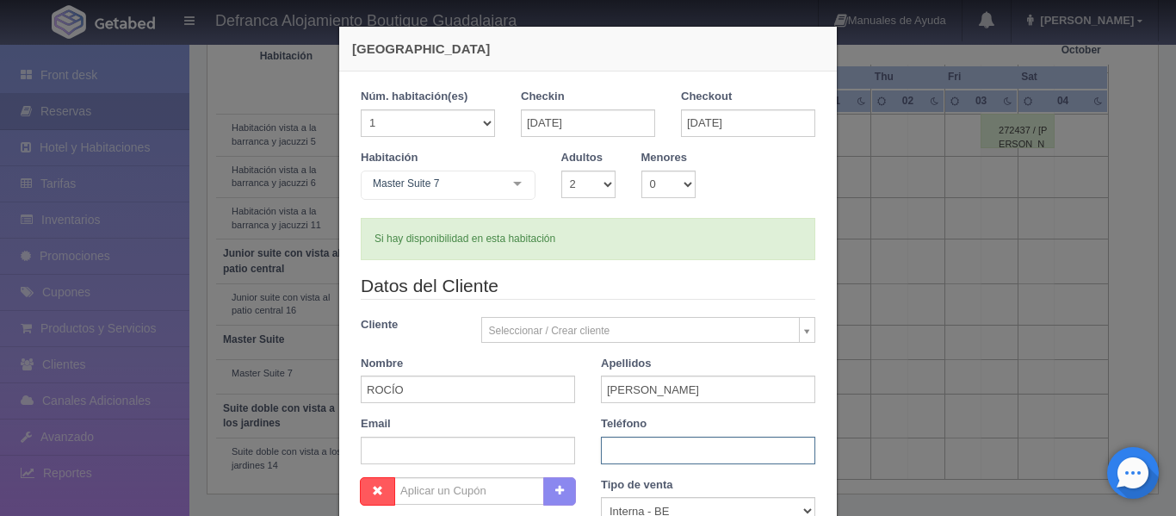
click at [777, 447] on input "text" at bounding box center [708, 450] width 214 height 28
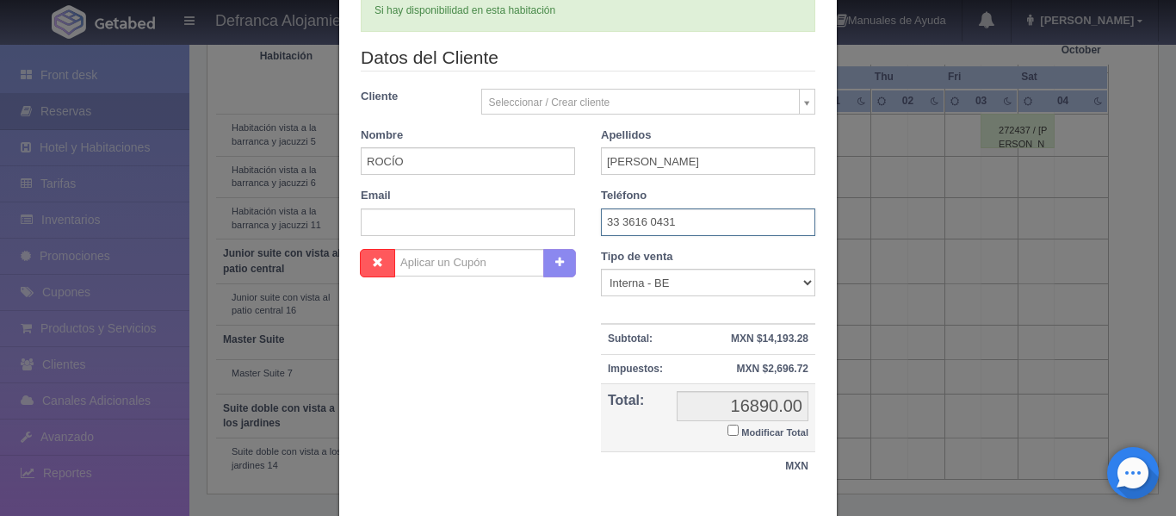
scroll to position [258, 0]
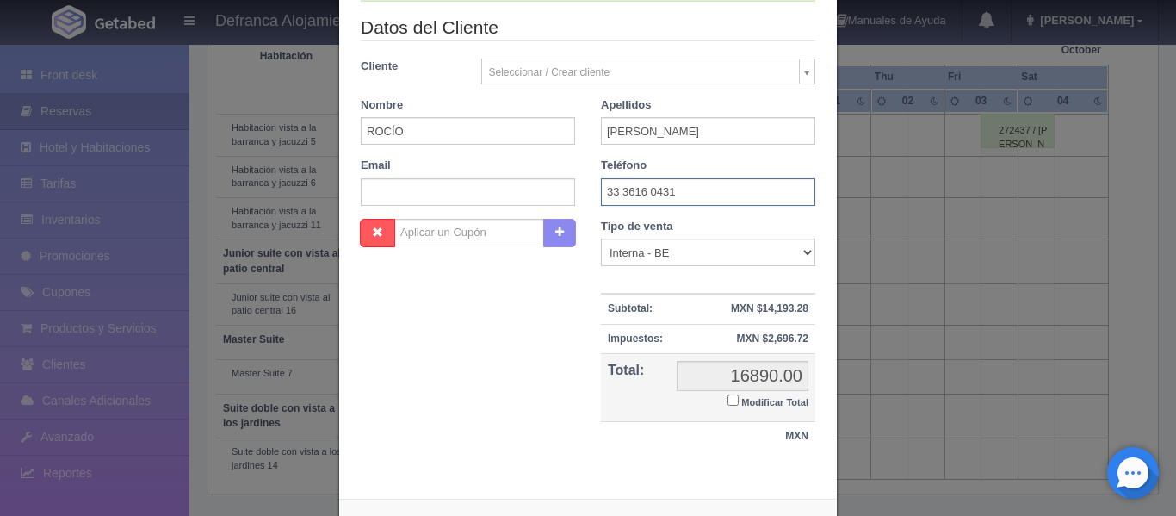
type input "33 3616 0431"
click at [727, 399] on input "Modificar Total" at bounding box center [732, 399] width 11 height 11
checkbox input "true"
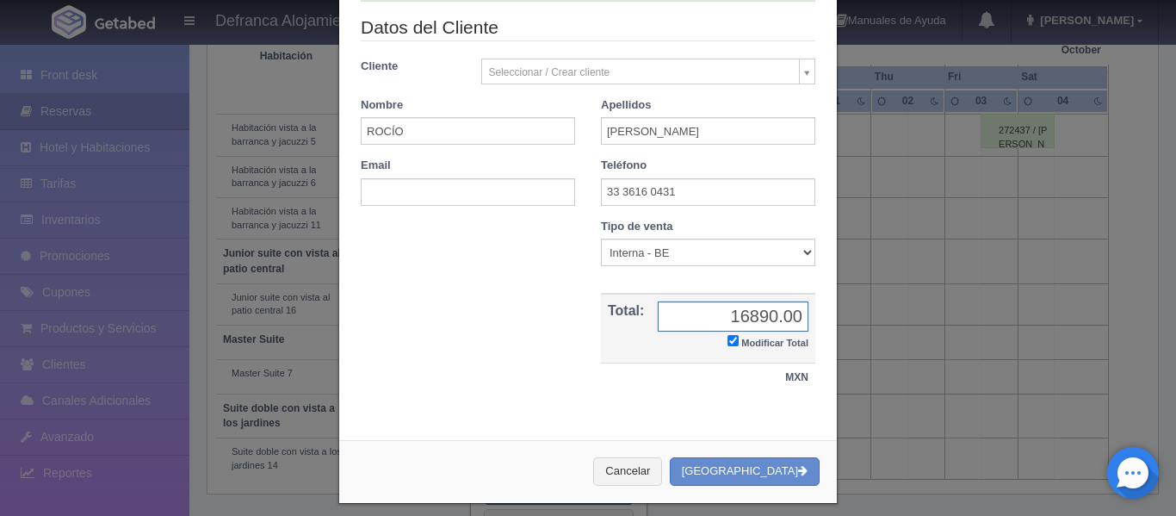
click at [762, 319] on input "16890.00" at bounding box center [733, 316] width 151 height 30
type input "0.00"
click at [739, 467] on button "Crear Reserva" at bounding box center [745, 471] width 150 height 28
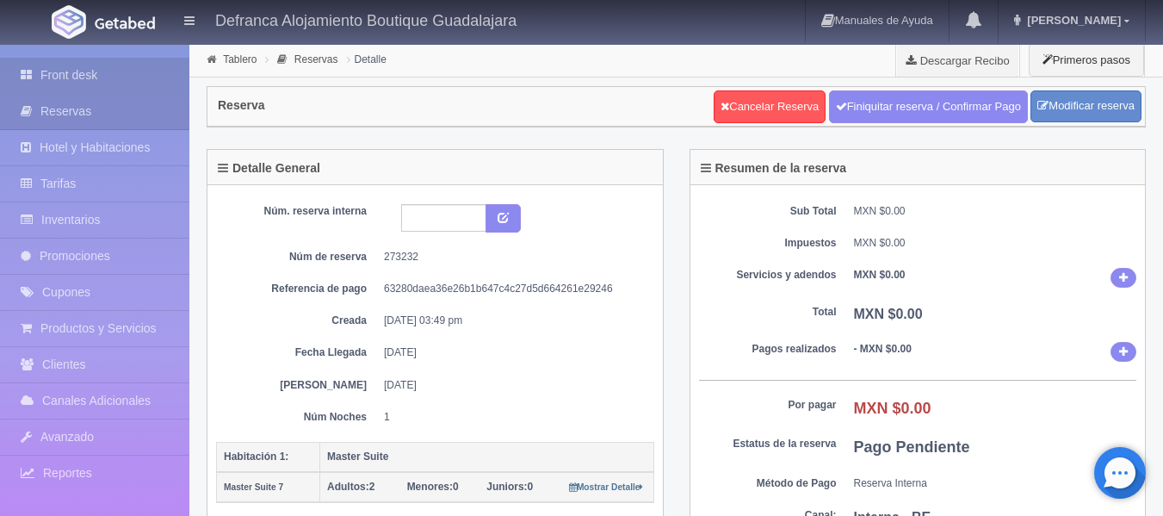
click at [53, 74] on link "Front desk" at bounding box center [94, 75] width 189 height 35
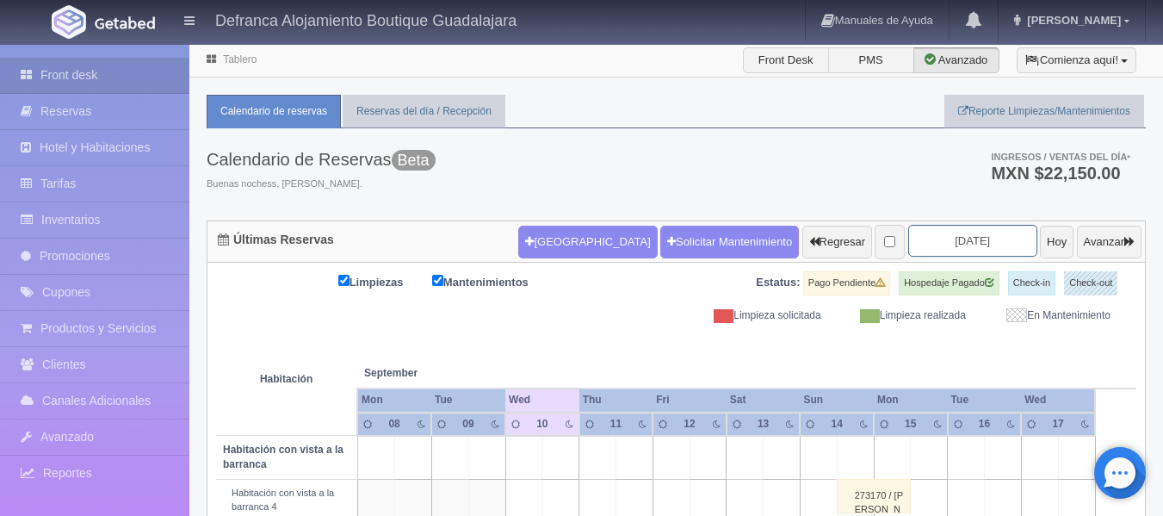
click at [974, 238] on input "[DATE]" at bounding box center [972, 241] width 129 height 32
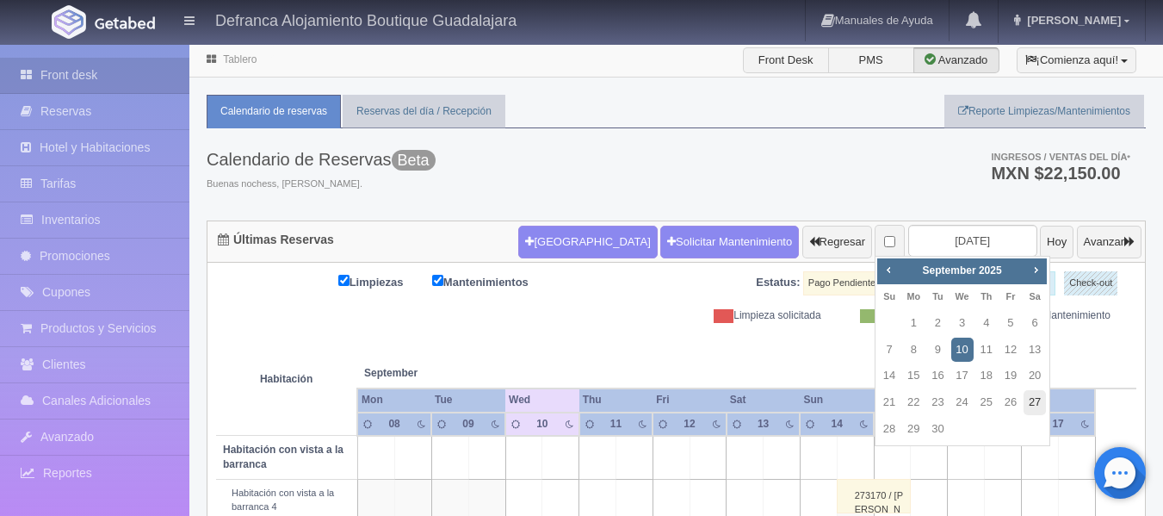
click at [1040, 400] on link "27" at bounding box center [1034, 402] width 22 height 25
type input "[DATE]"
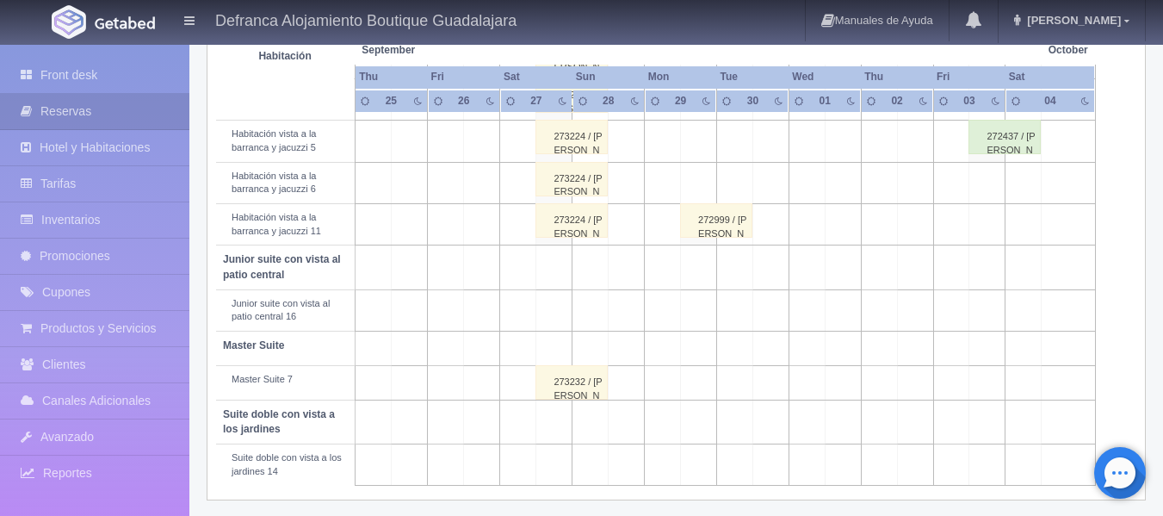
scroll to position [787, 0]
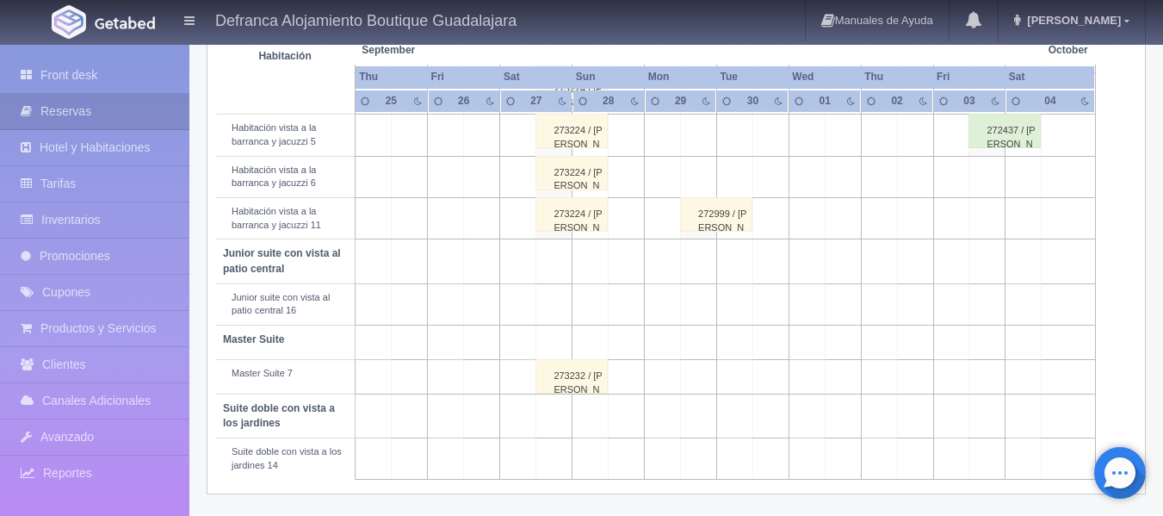
click at [572, 380] on div "273232 / [PERSON_NAME]" at bounding box center [571, 376] width 72 height 34
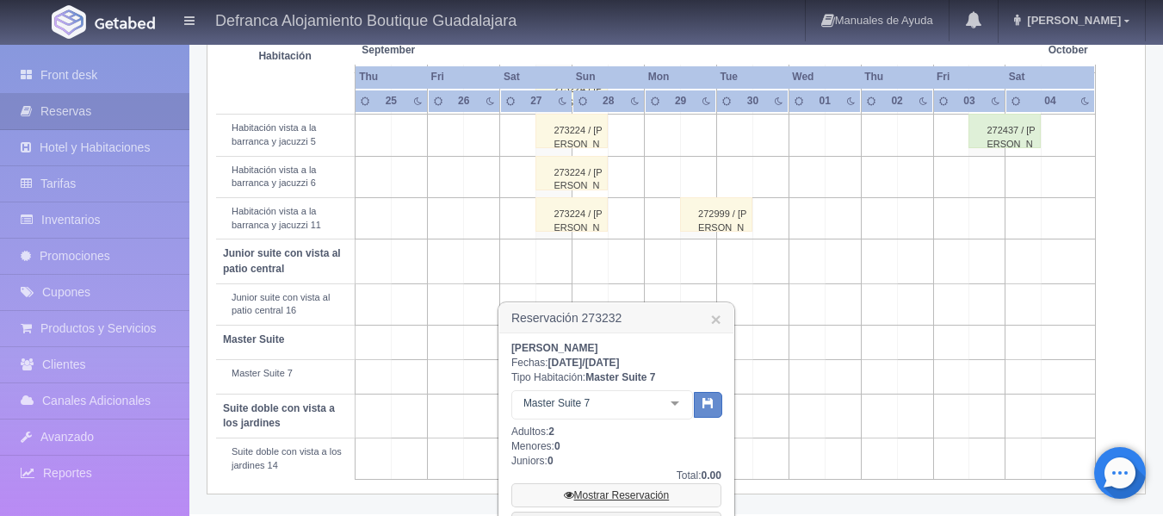
click at [632, 492] on link "Mostrar Reservación" at bounding box center [616, 495] width 210 height 24
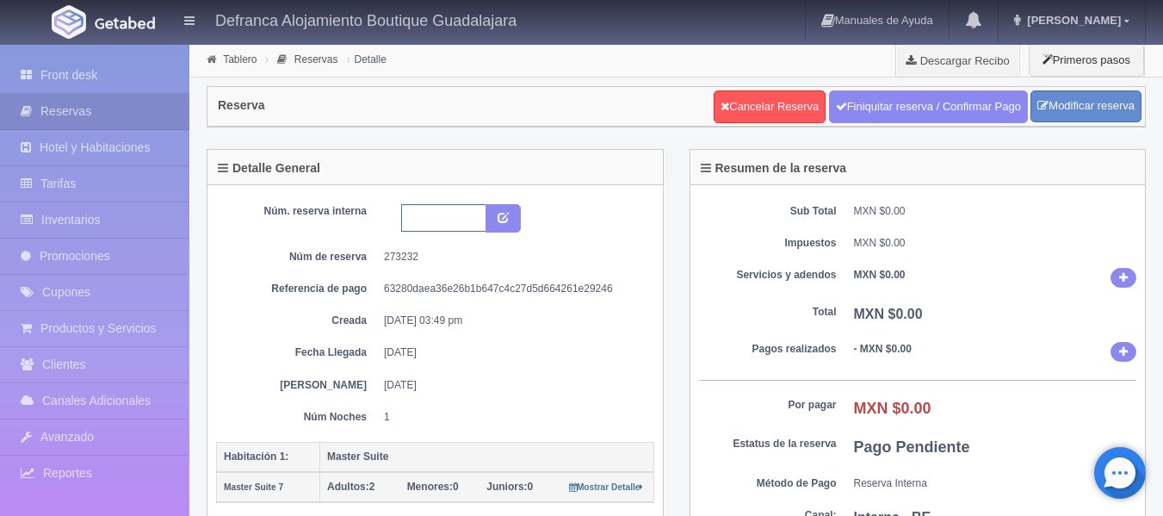
click at [436, 217] on input "text" at bounding box center [443, 218] width 85 height 28
type input "m"
type input "MS7 270925-280925"
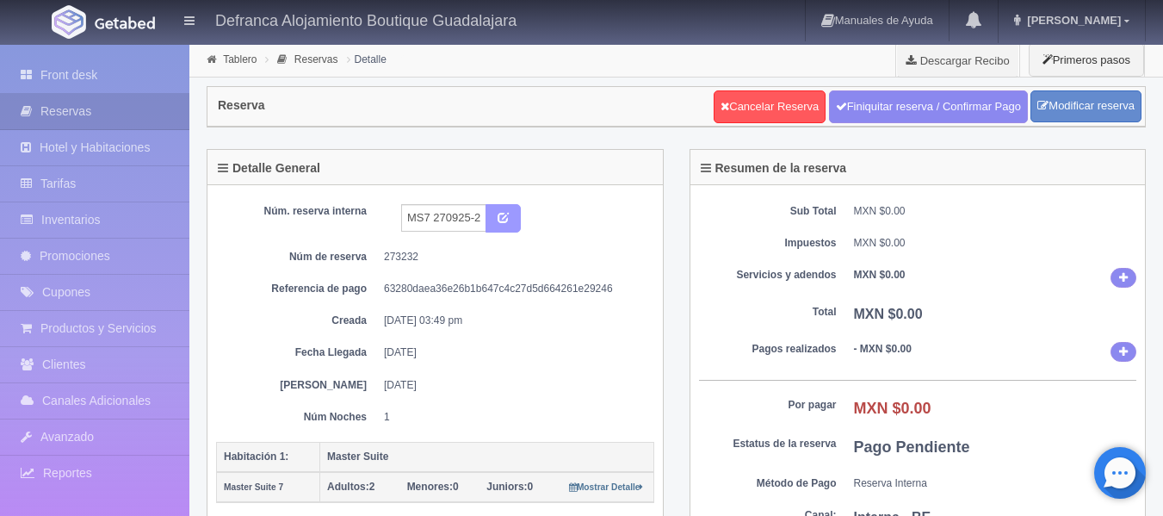
click at [502, 219] on icon "submit" at bounding box center [503, 216] width 11 height 11
click at [231, 59] on link "Tablero" at bounding box center [240, 59] width 34 height 12
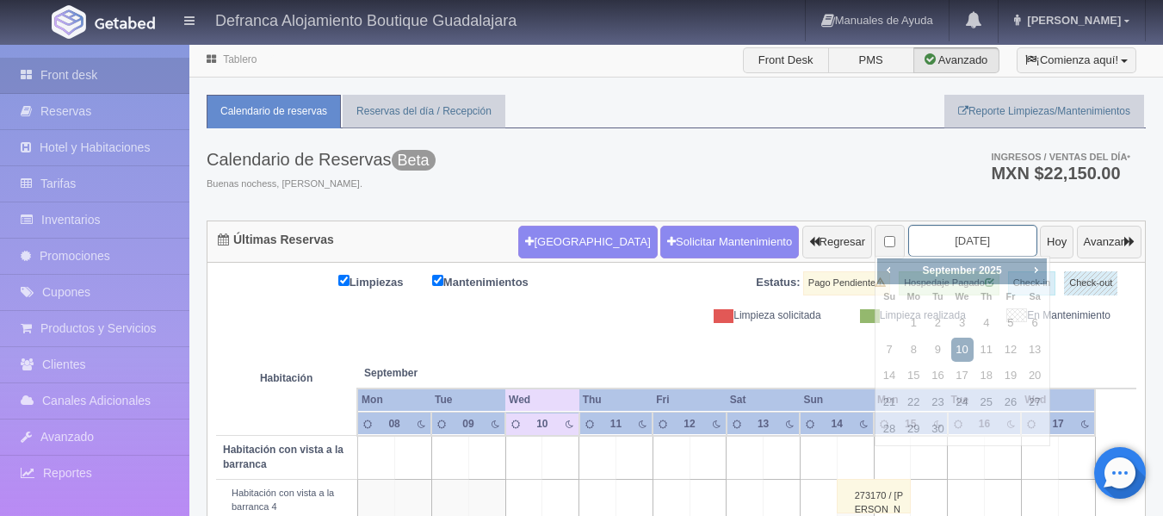
click at [995, 236] on input "[DATE]" at bounding box center [972, 241] width 129 height 32
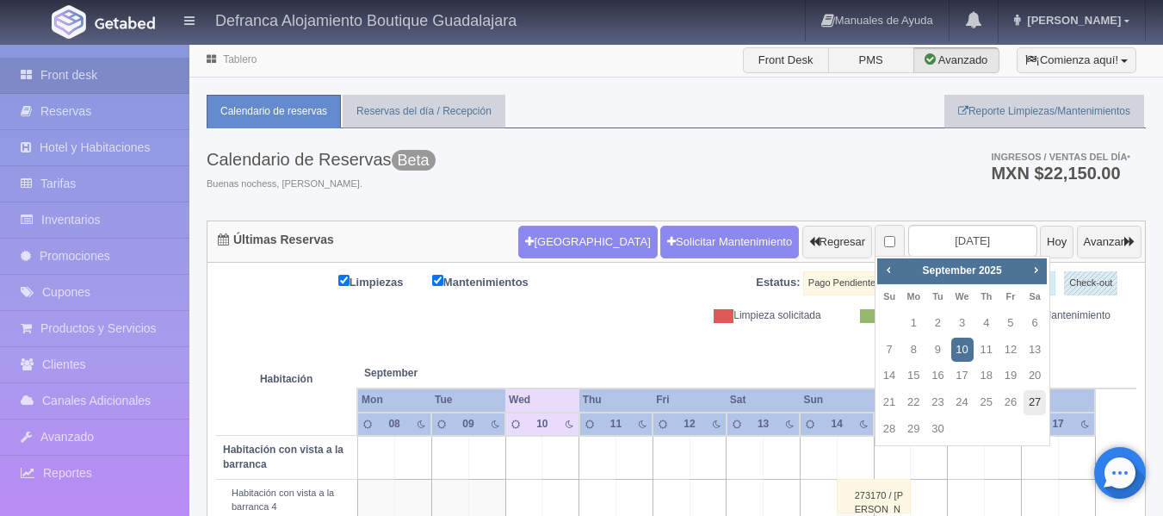
click at [1034, 402] on link "27" at bounding box center [1034, 402] width 22 height 25
type input "[DATE]"
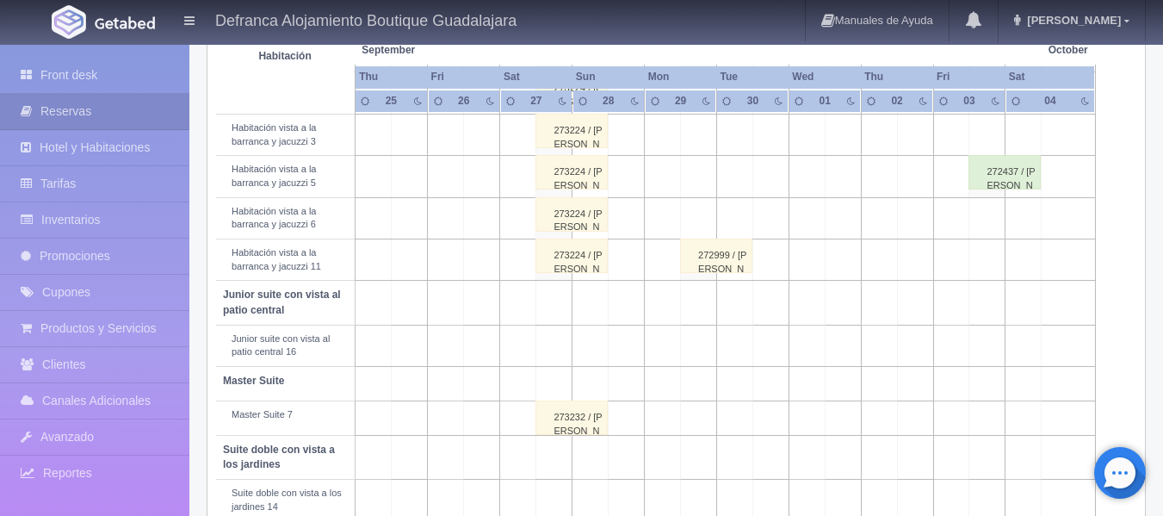
scroll to position [775, 0]
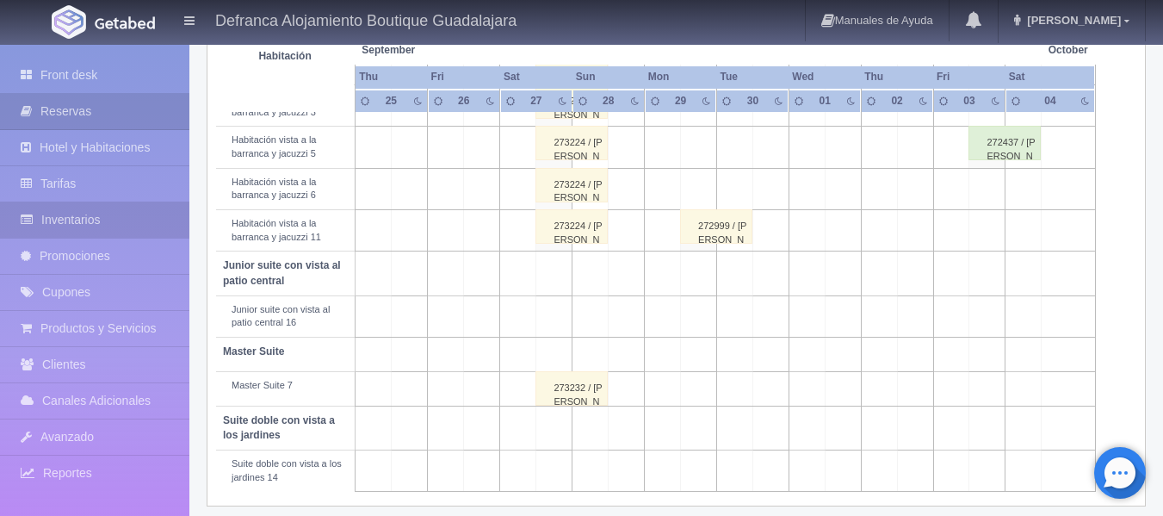
click at [125, 217] on link "Inventarios" at bounding box center [94, 219] width 189 height 35
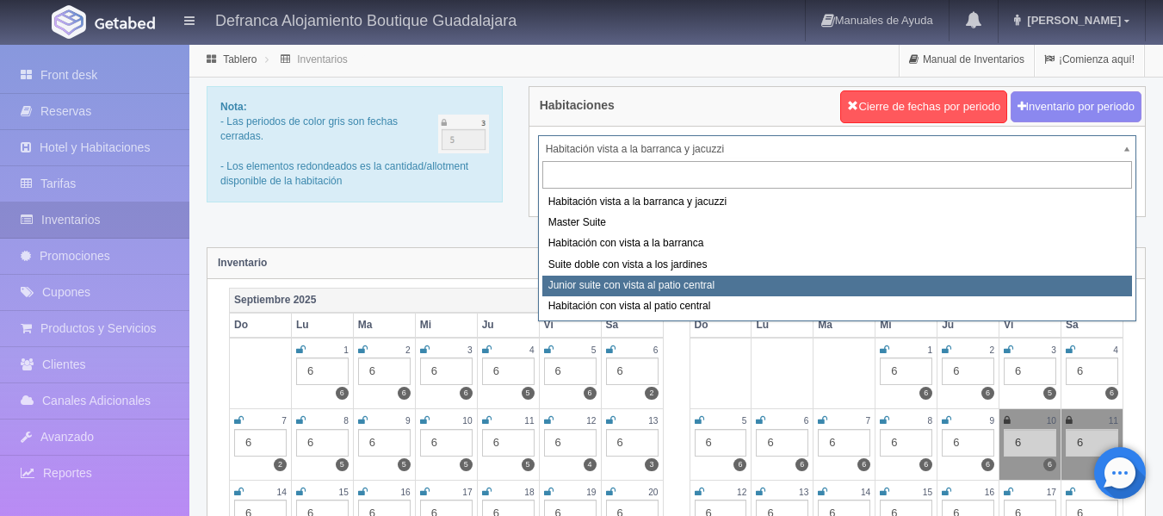
select select "1399"
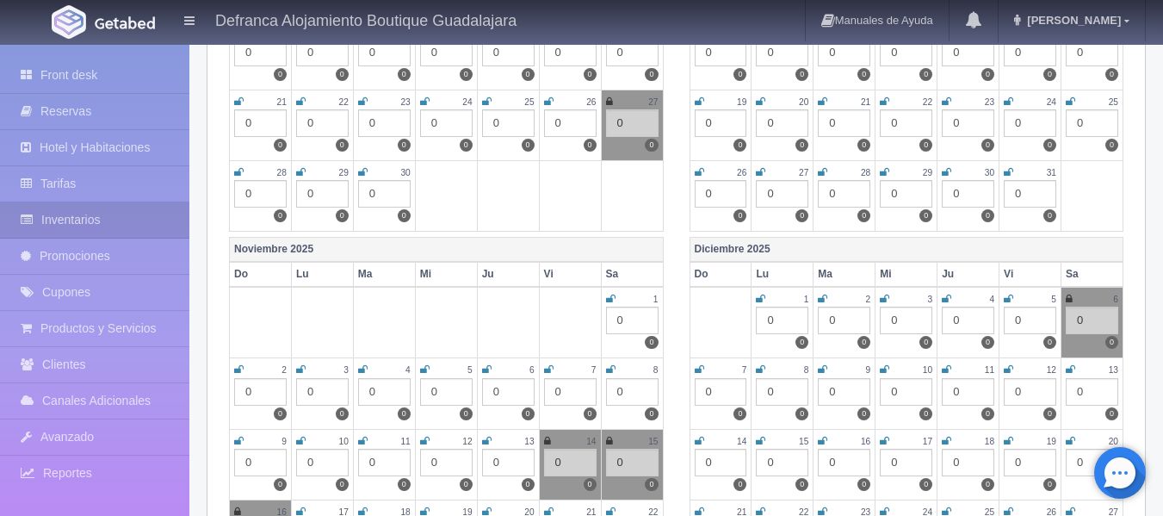
scroll to position [430, 0]
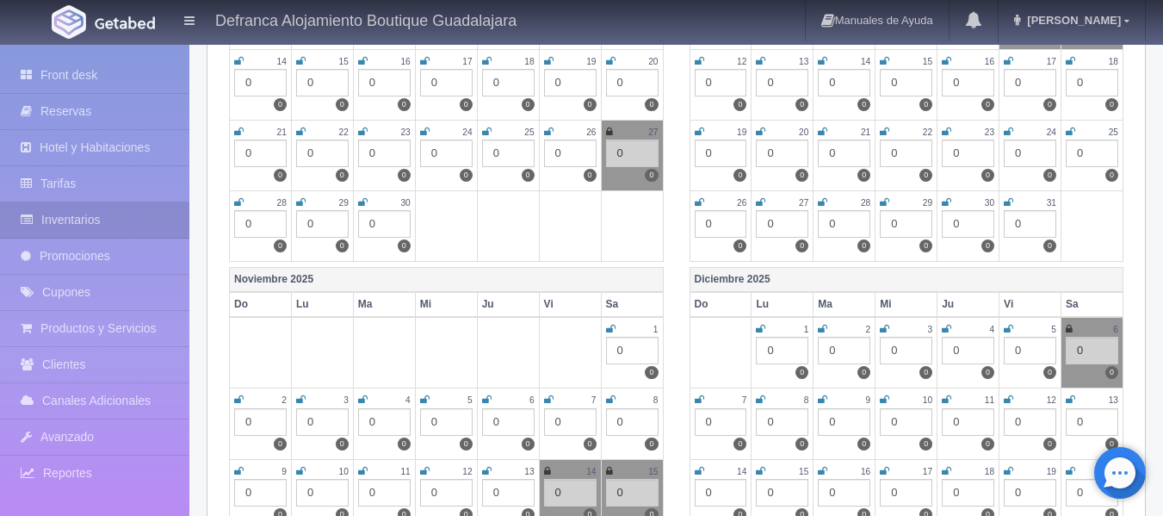
click at [606, 131] on icon at bounding box center [609, 132] width 7 height 10
click at [625, 148] on div "0" at bounding box center [632, 153] width 53 height 28
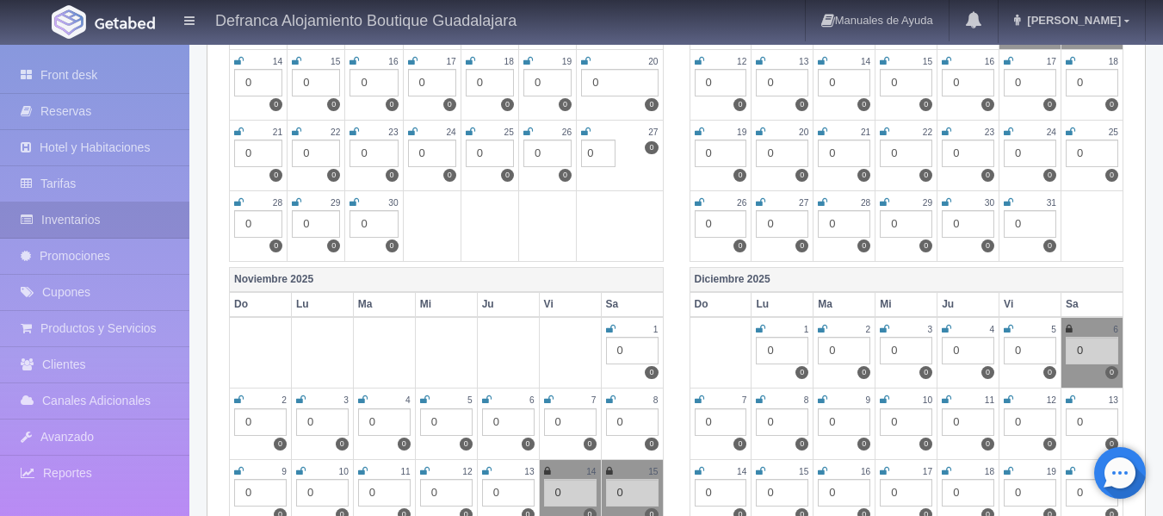
click at [607, 154] on input "0" at bounding box center [598, 153] width 34 height 28
type input "1"
click at [609, 238] on td at bounding box center [620, 225] width 86 height 71
click at [70, 77] on link "Front desk" at bounding box center [94, 75] width 189 height 35
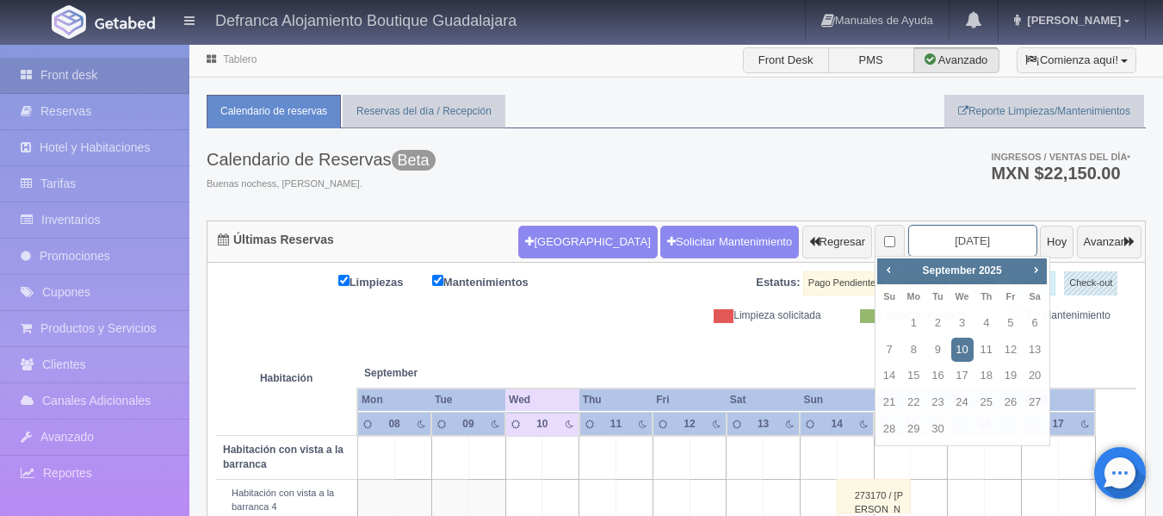
click at [980, 236] on input "[DATE]" at bounding box center [972, 241] width 129 height 32
click at [1030, 402] on link "27" at bounding box center [1034, 402] width 22 height 25
type input "[DATE]"
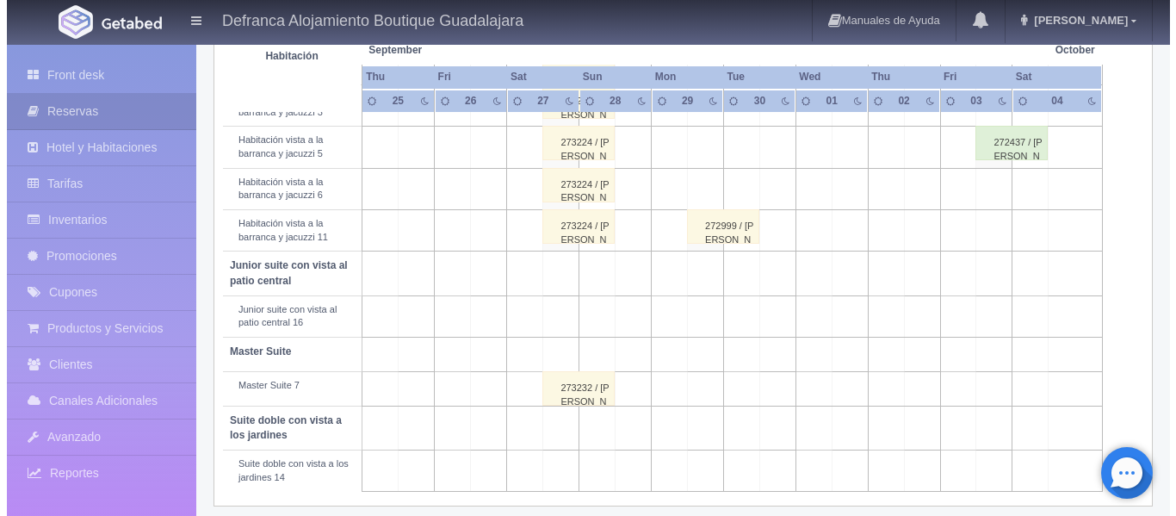
scroll to position [787, 0]
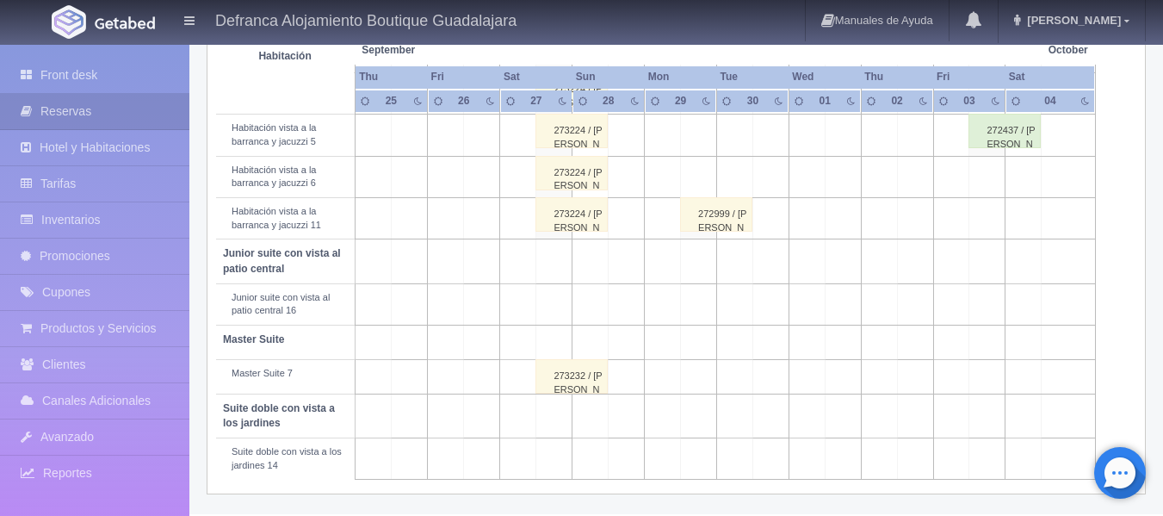
click at [559, 304] on td at bounding box center [554, 303] width 36 height 41
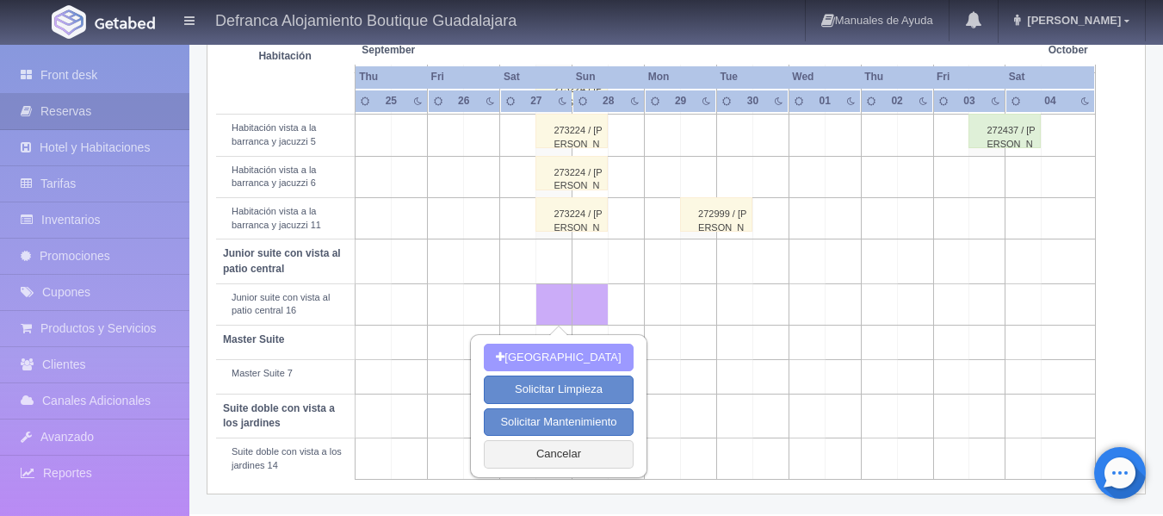
click at [562, 358] on button "[GEOGRAPHIC_DATA]" at bounding box center [558, 357] width 149 height 28
type input "[DATE]"
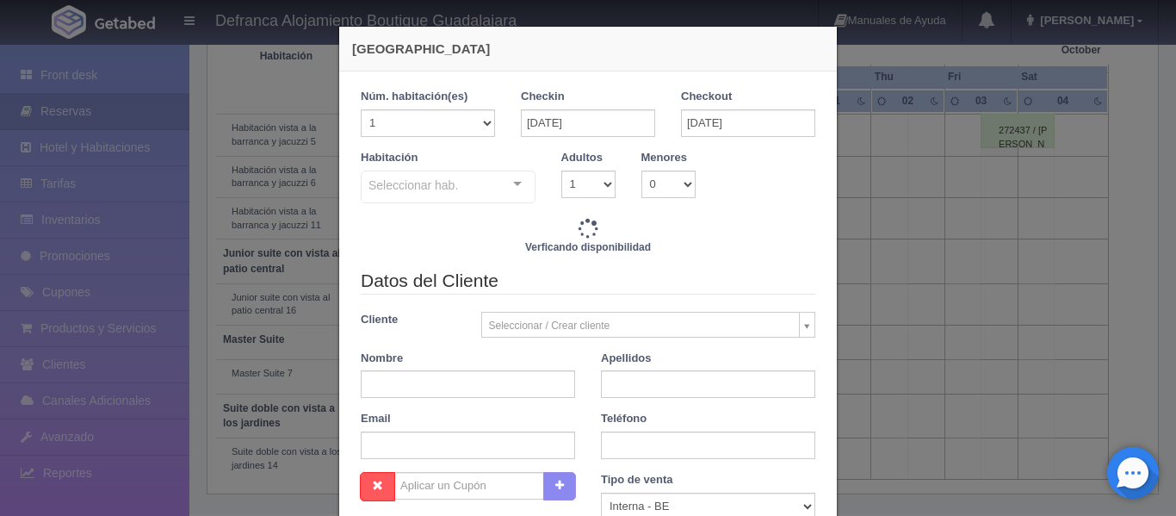
checkbox input "false"
type input "9485.00"
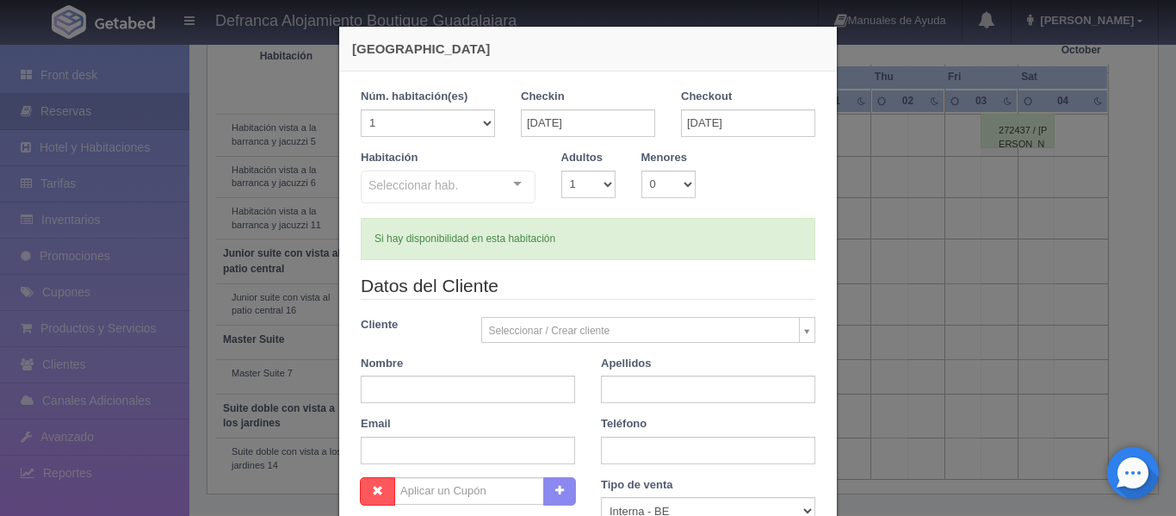
checkbox input "false"
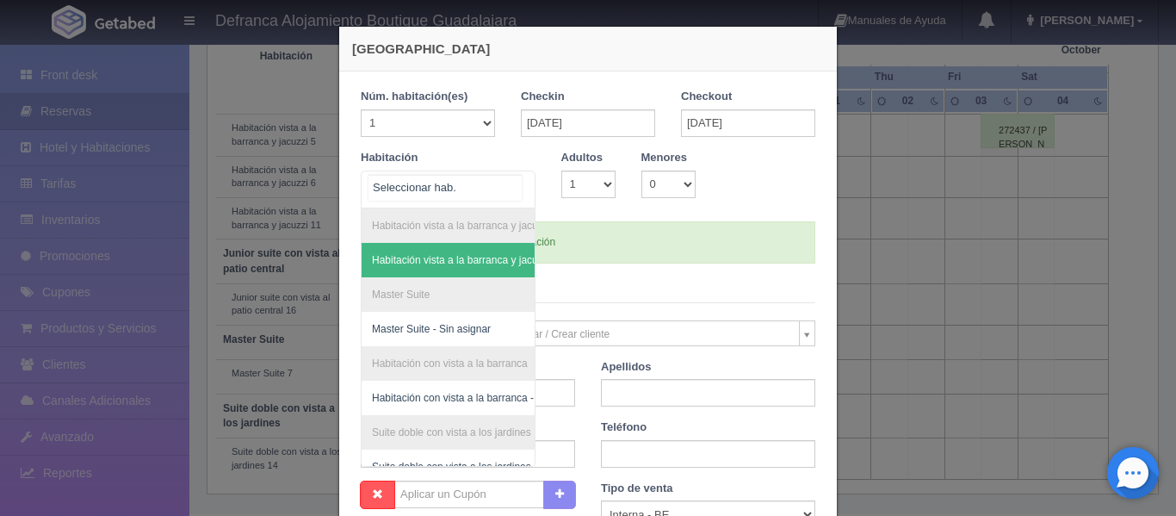
click at [510, 182] on div "Habitación vista a la barranca y jacuzzi Habitación vista a la barranca y jacuz…" at bounding box center [448, 189] width 175 height 38
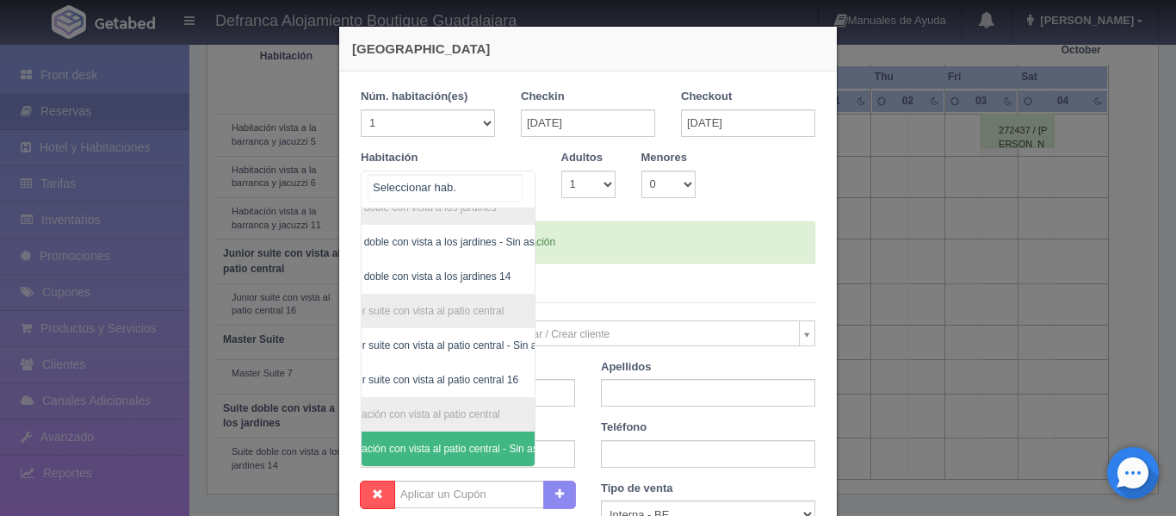
scroll to position [238, 100]
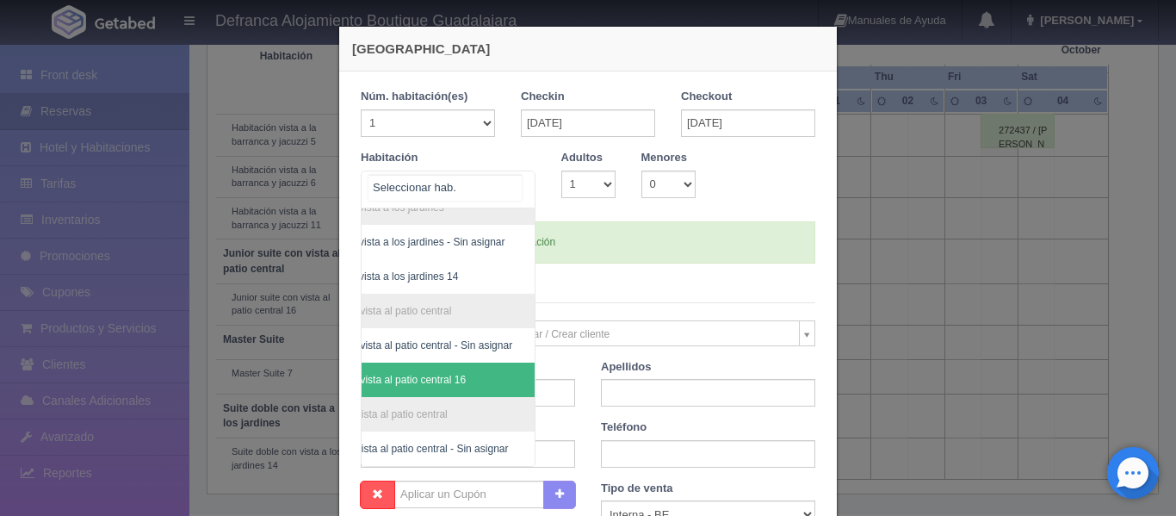
click at [477, 371] on span "Junior suite con vista al patio central 16" at bounding box center [405, 379] width 260 height 34
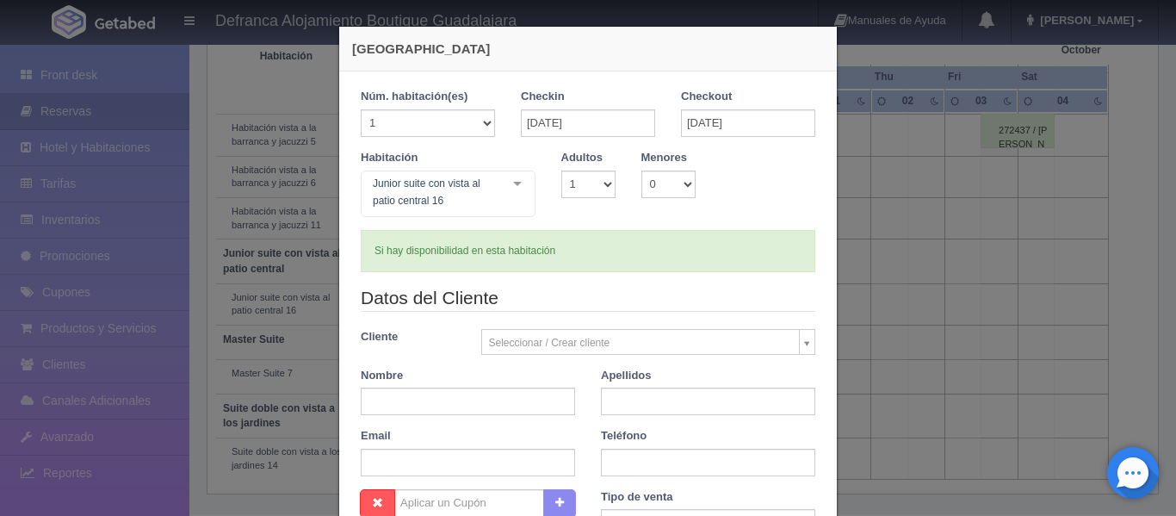
checkbox input "false"
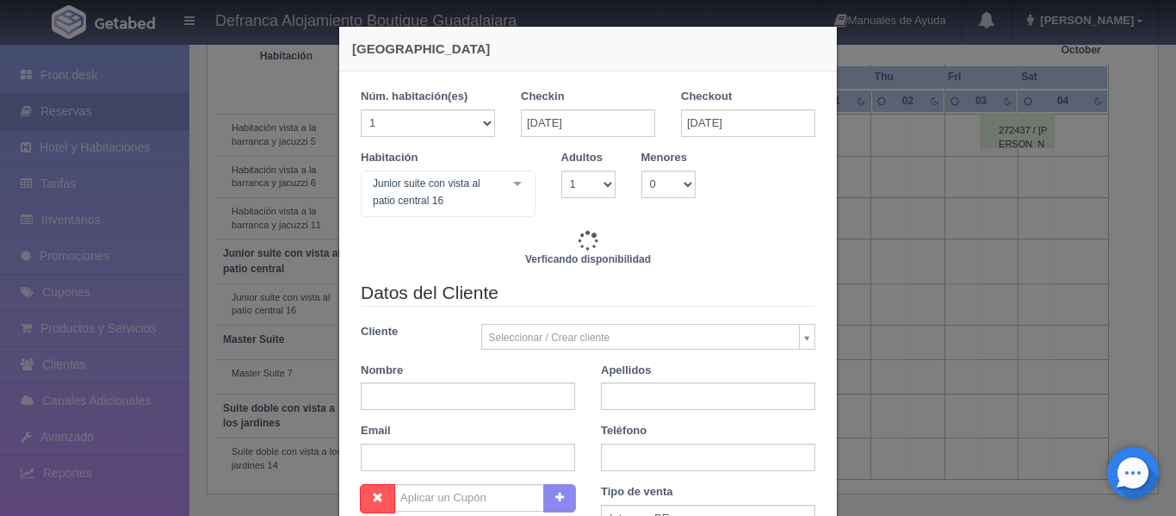
type input "9485.00"
checkbox input "false"
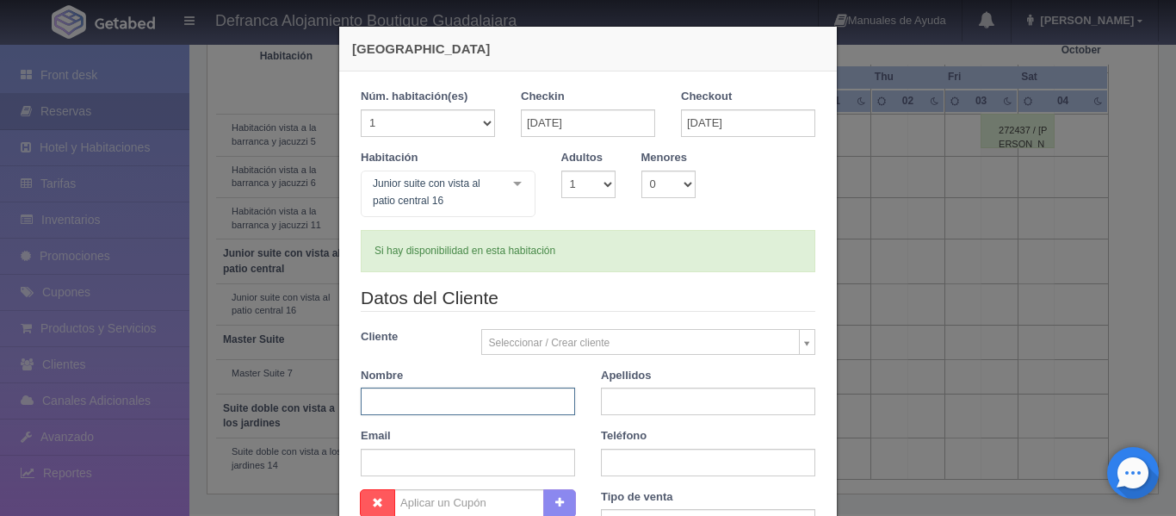
click at [465, 400] on input "text" at bounding box center [468, 401] width 214 height 28
type input "ROCÍO"
click at [624, 403] on input "text" at bounding box center [708, 401] width 214 height 28
type input "[PERSON_NAME]"
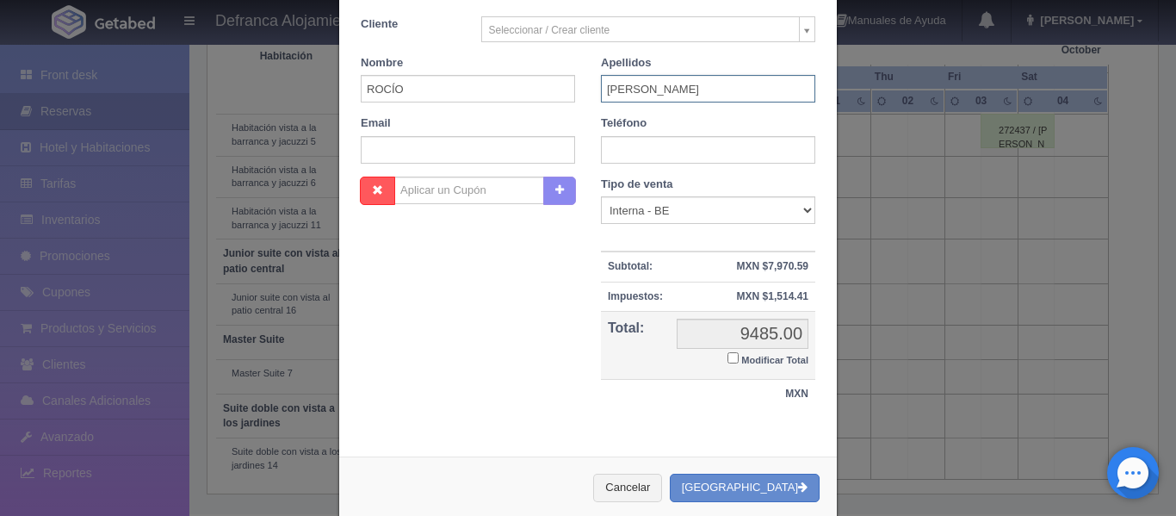
scroll to position [343, 0]
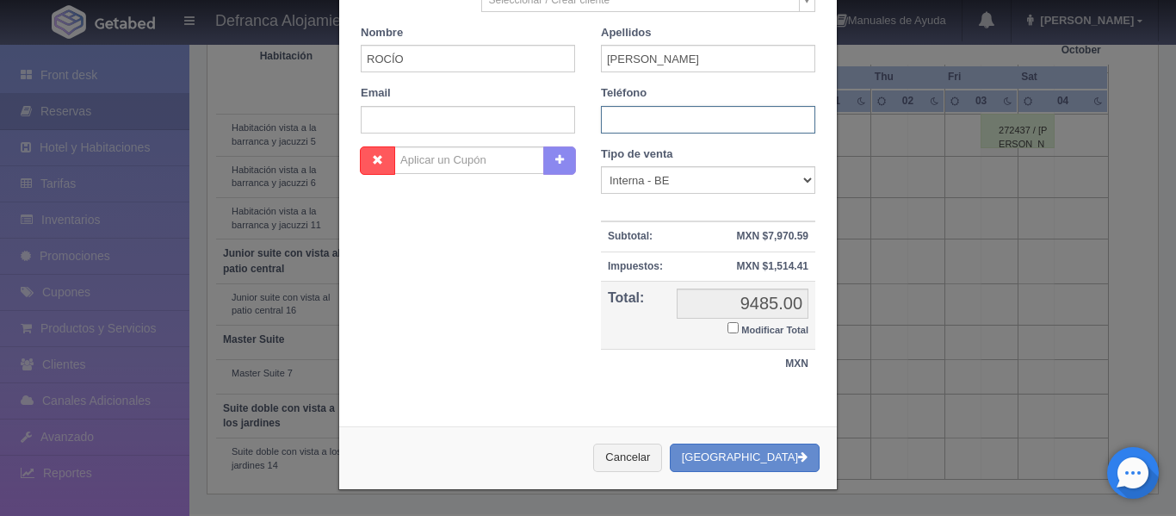
click at [609, 118] on input "text" at bounding box center [708, 120] width 214 height 28
click at [621, 121] on input "33 1616 0431" at bounding box center [708, 120] width 214 height 28
type input "33 3616 0431"
click at [730, 323] on input "Modificar Total" at bounding box center [732, 327] width 11 height 11
checkbox input "true"
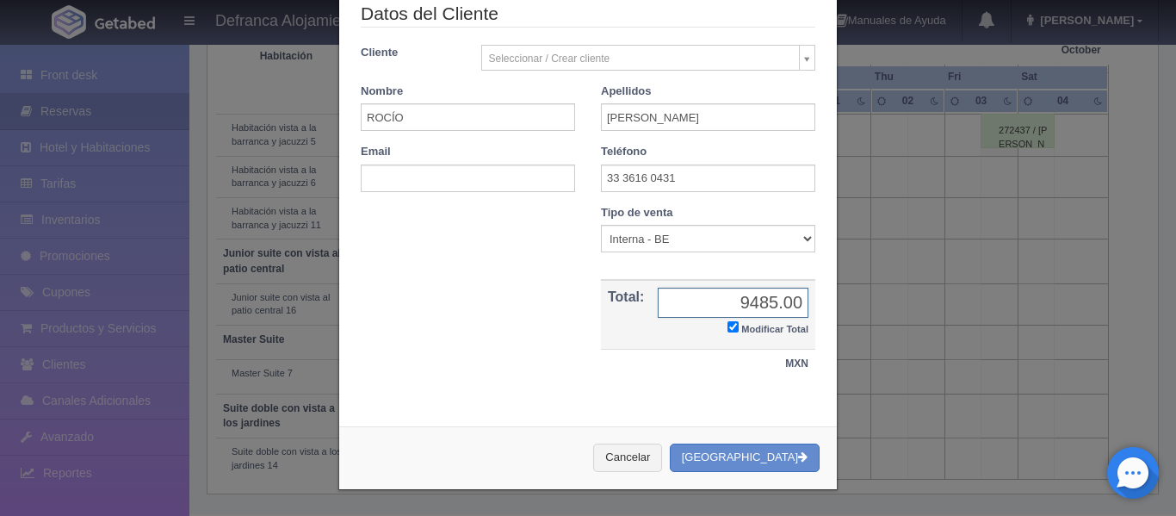
scroll to position [284, 0]
click at [771, 304] on input "9485.00" at bounding box center [733, 302] width 151 height 30
type input "0.00"
click at [739, 455] on button "Crear Reserva" at bounding box center [745, 457] width 150 height 28
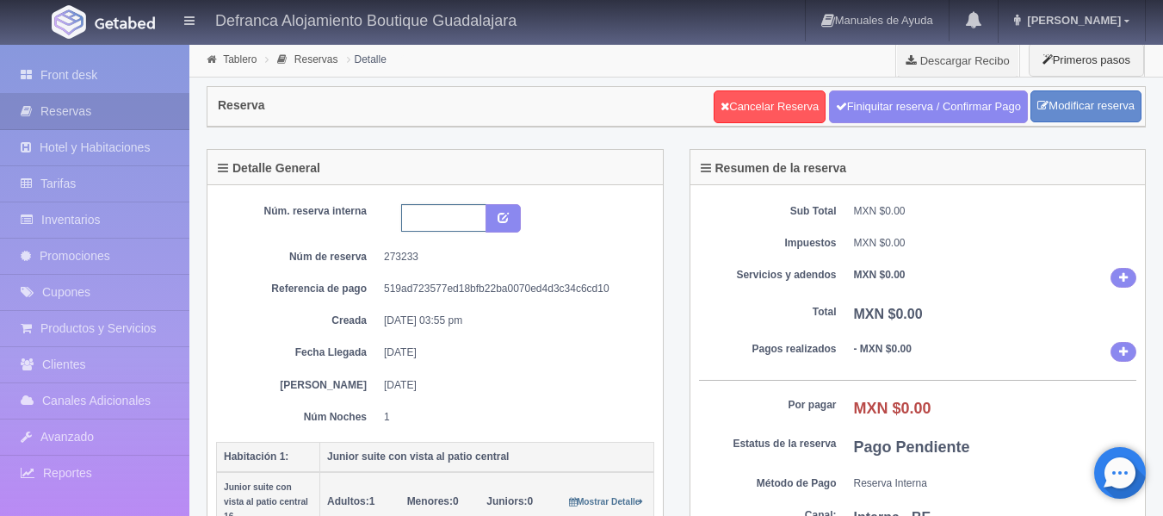
click at [407, 213] on input "text" at bounding box center [443, 218] width 85 height 28
type input "JSVPC 270925-280925"
click at [506, 215] on icon "submit" at bounding box center [503, 216] width 11 height 11
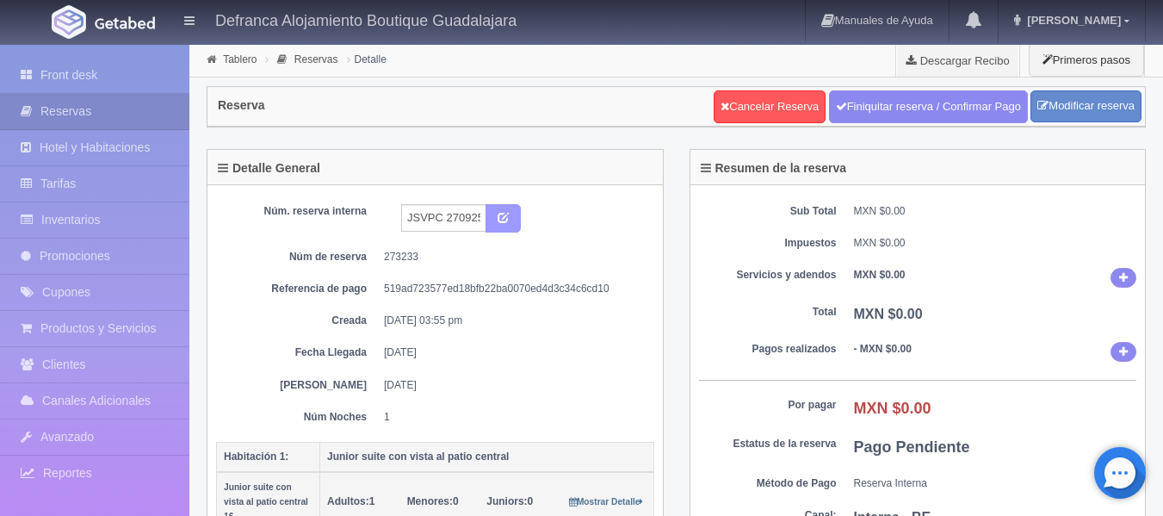
click at [506, 215] on icon "submit" at bounding box center [503, 216] width 11 height 11
click at [79, 109] on link "Reservas" at bounding box center [94, 111] width 189 height 35
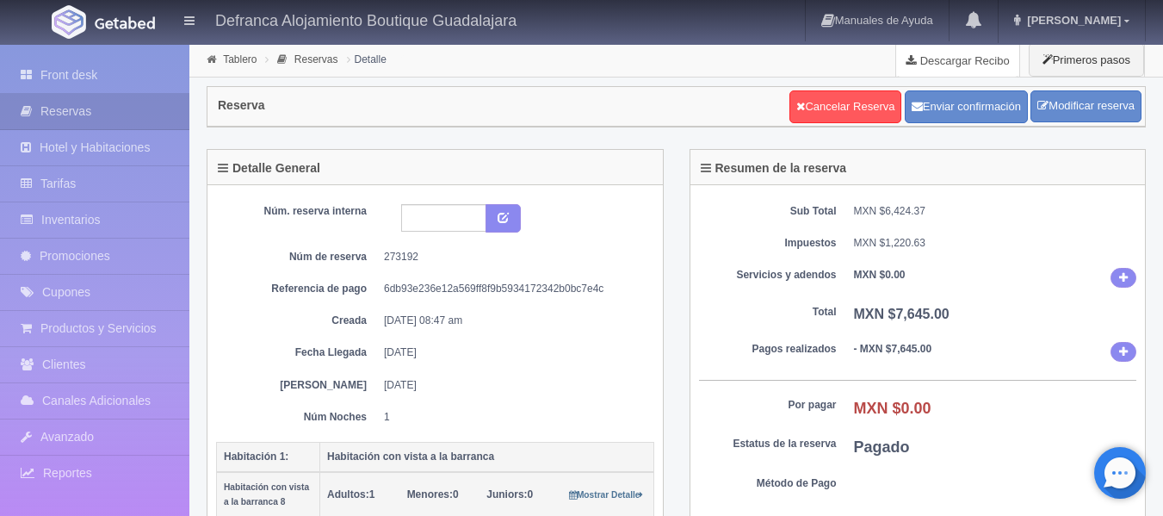
click at [956, 57] on link "Descargar Recibo" at bounding box center [957, 60] width 123 height 34
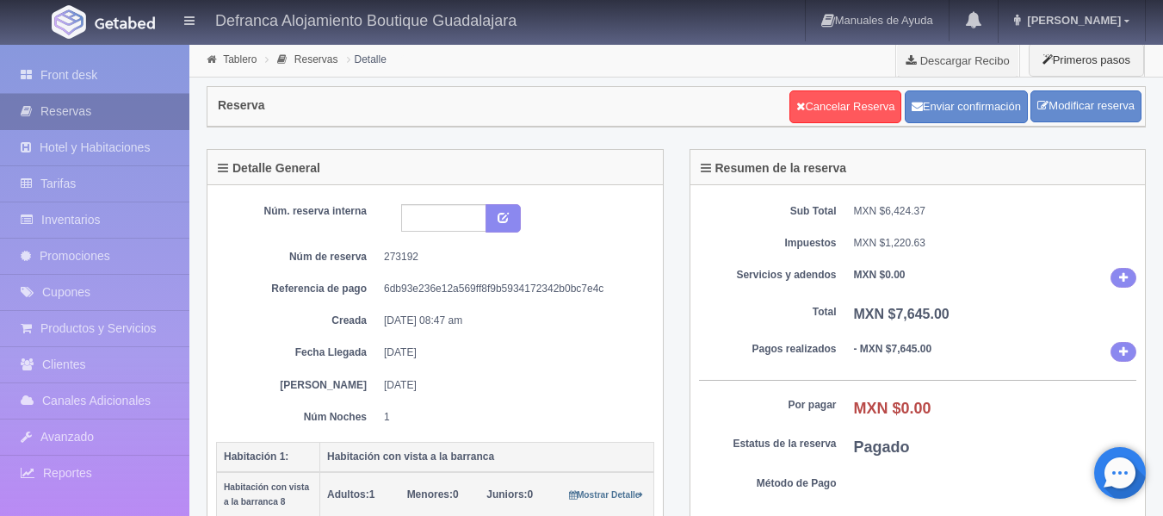
click at [124, 112] on link "Reservas" at bounding box center [94, 111] width 189 height 35
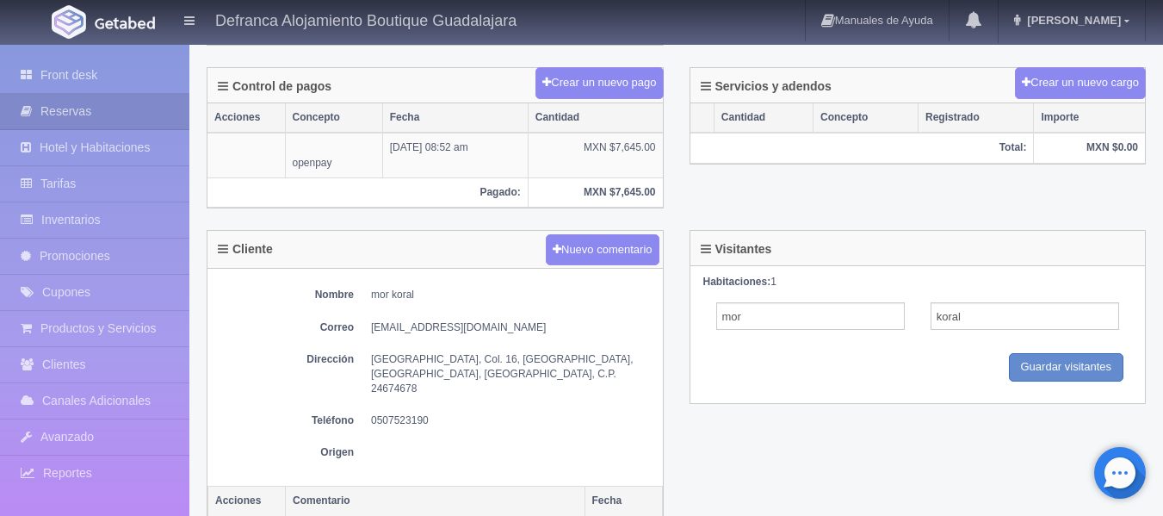
scroll to position [516, 0]
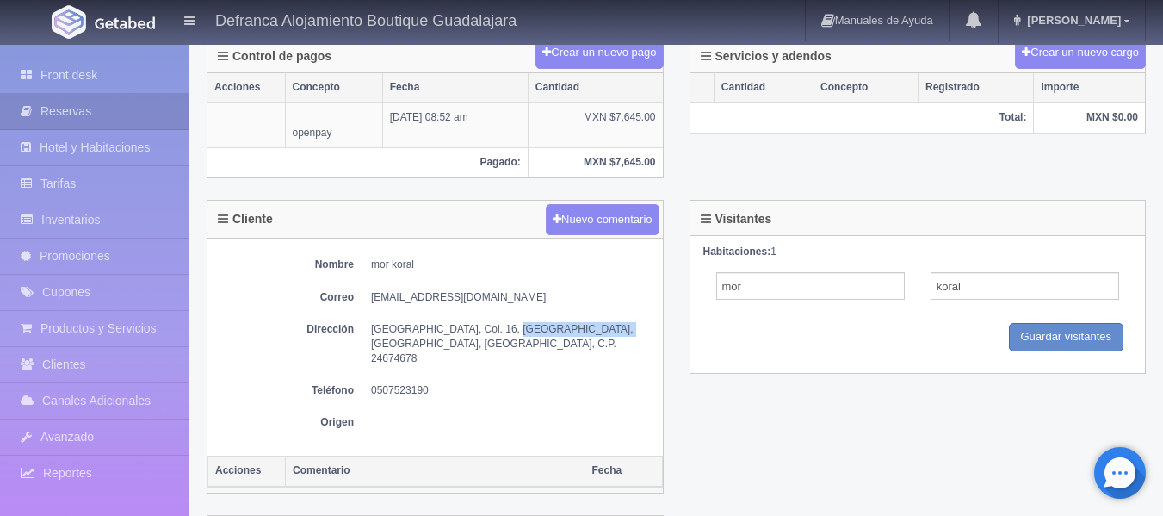
drag, startPoint x: 444, startPoint y: 326, endPoint x: 485, endPoint y: 328, distance: 40.5
click at [485, 328] on dd "[GEOGRAPHIC_DATA], Col. 16, [GEOGRAPHIC_DATA], [GEOGRAPHIC_DATA], [GEOGRAPHIC_D…" at bounding box center [512, 344] width 283 height 44
click at [479, 401] on div "Nombre mor koral Correo [EMAIL_ADDRESS][DOMAIN_NAME] Dirección [GEOGRAPHIC_DATA…" at bounding box center [434, 346] width 455 height 217
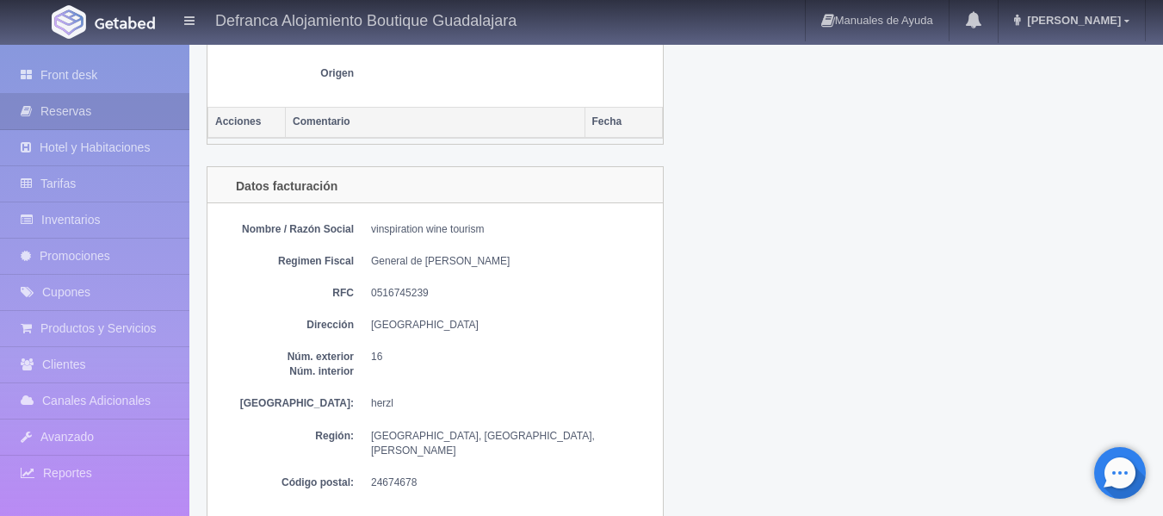
scroll to position [791, 0]
